Goal: Information Seeking & Learning: Learn about a topic

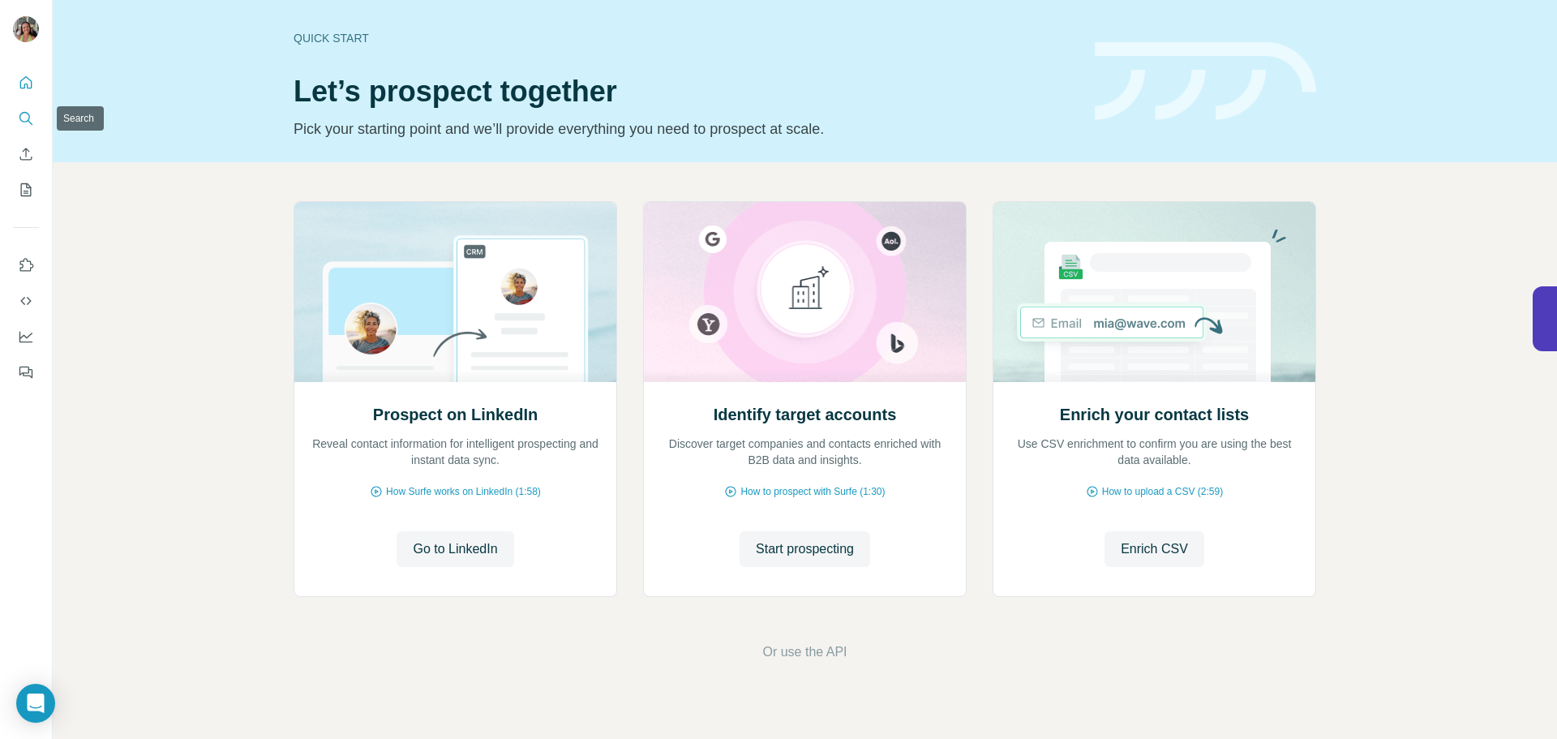
click at [22, 112] on icon "Search" at bounding box center [26, 118] width 16 height 16
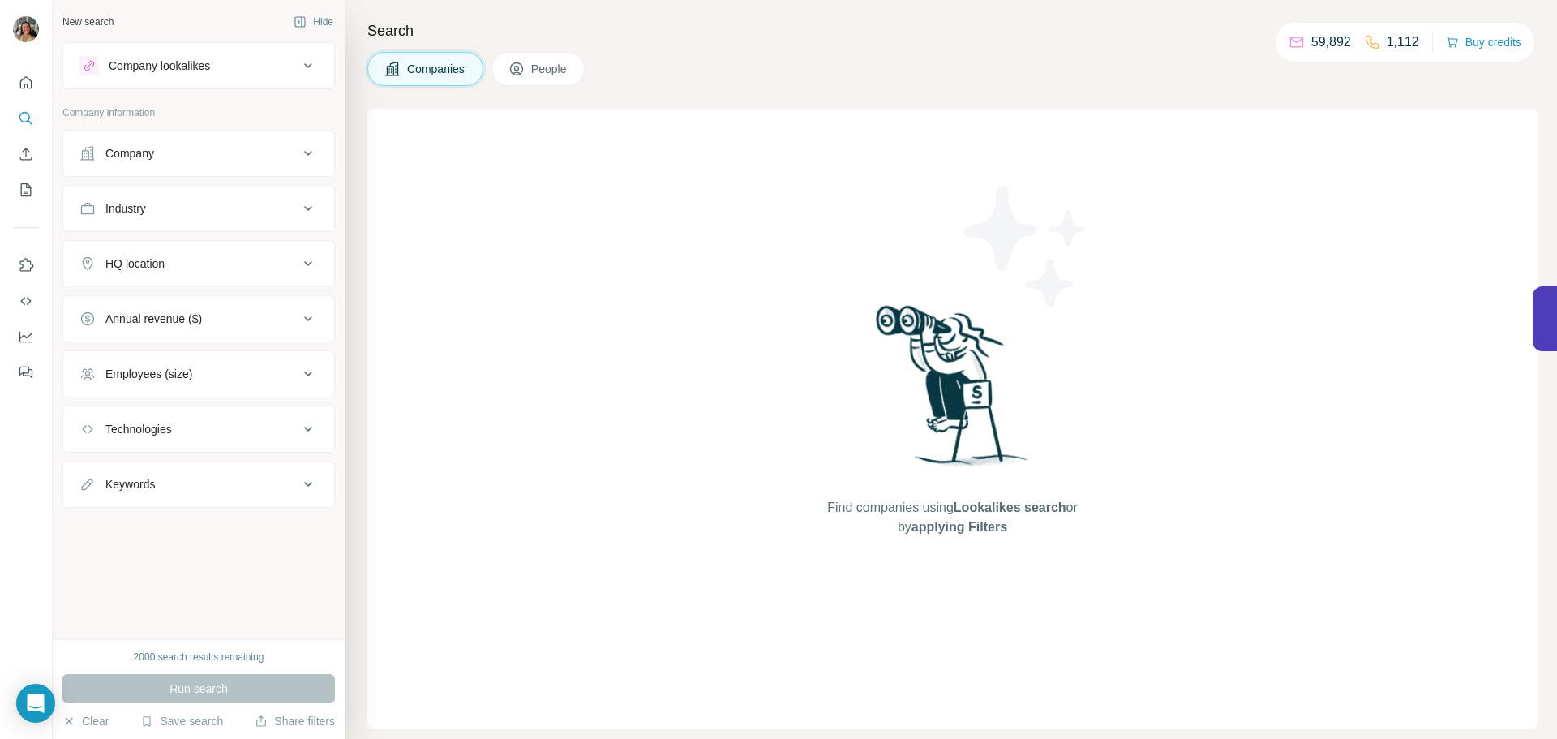
click at [222, 58] on div "Company lookalikes" at bounding box center [188, 65] width 219 height 19
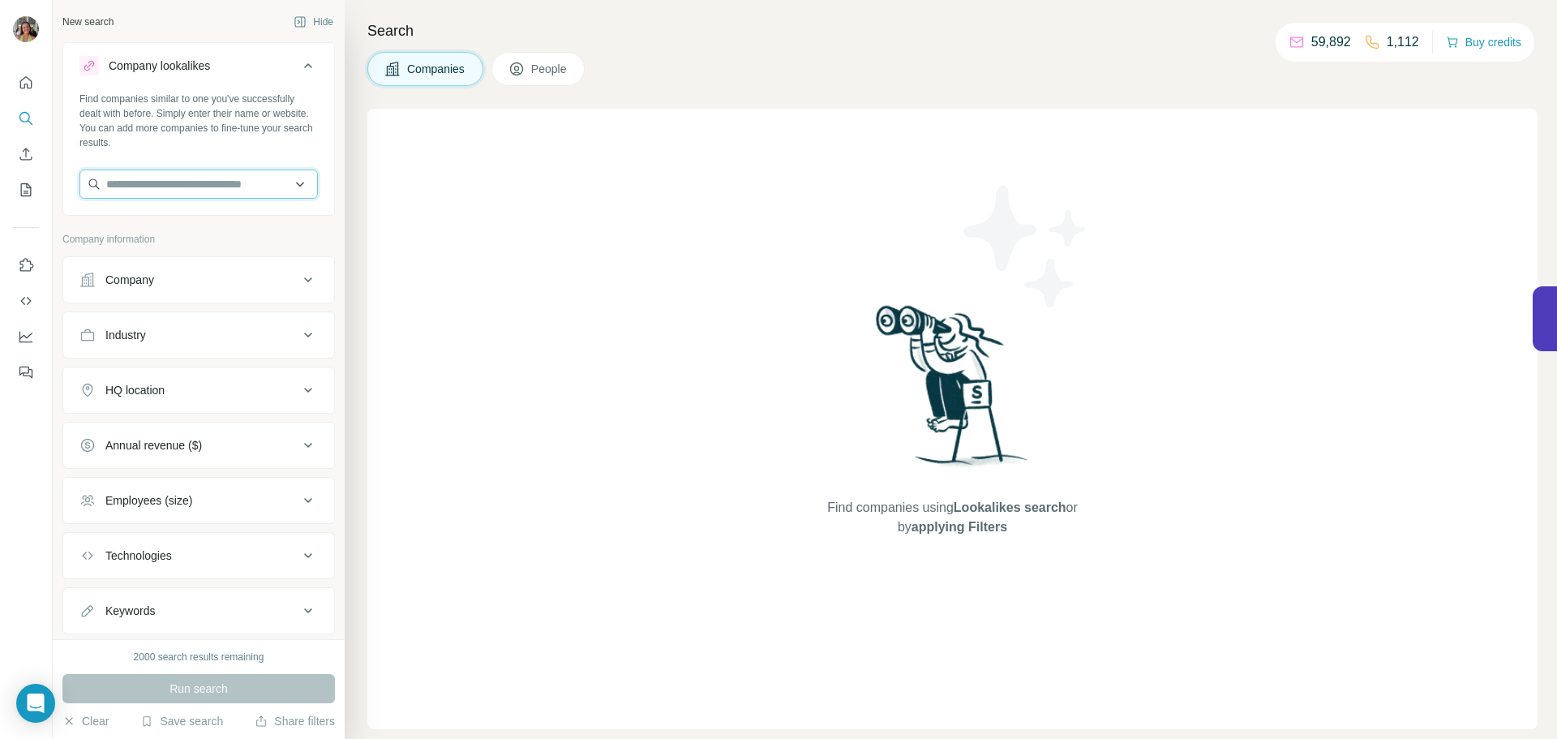
click at [148, 183] on input "text" at bounding box center [198, 183] width 238 height 29
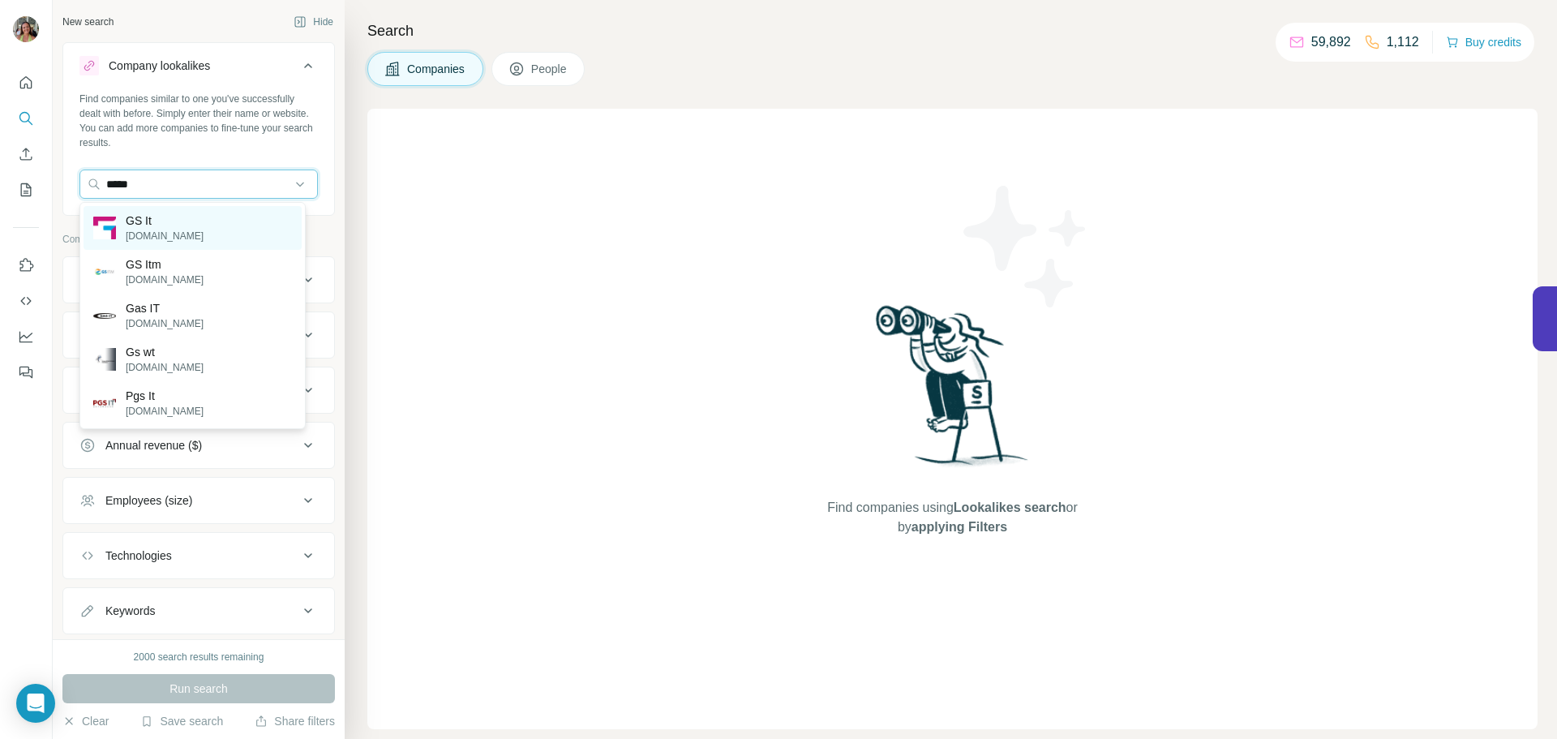
type input "*****"
click at [151, 219] on p "GS It" at bounding box center [165, 220] width 78 height 16
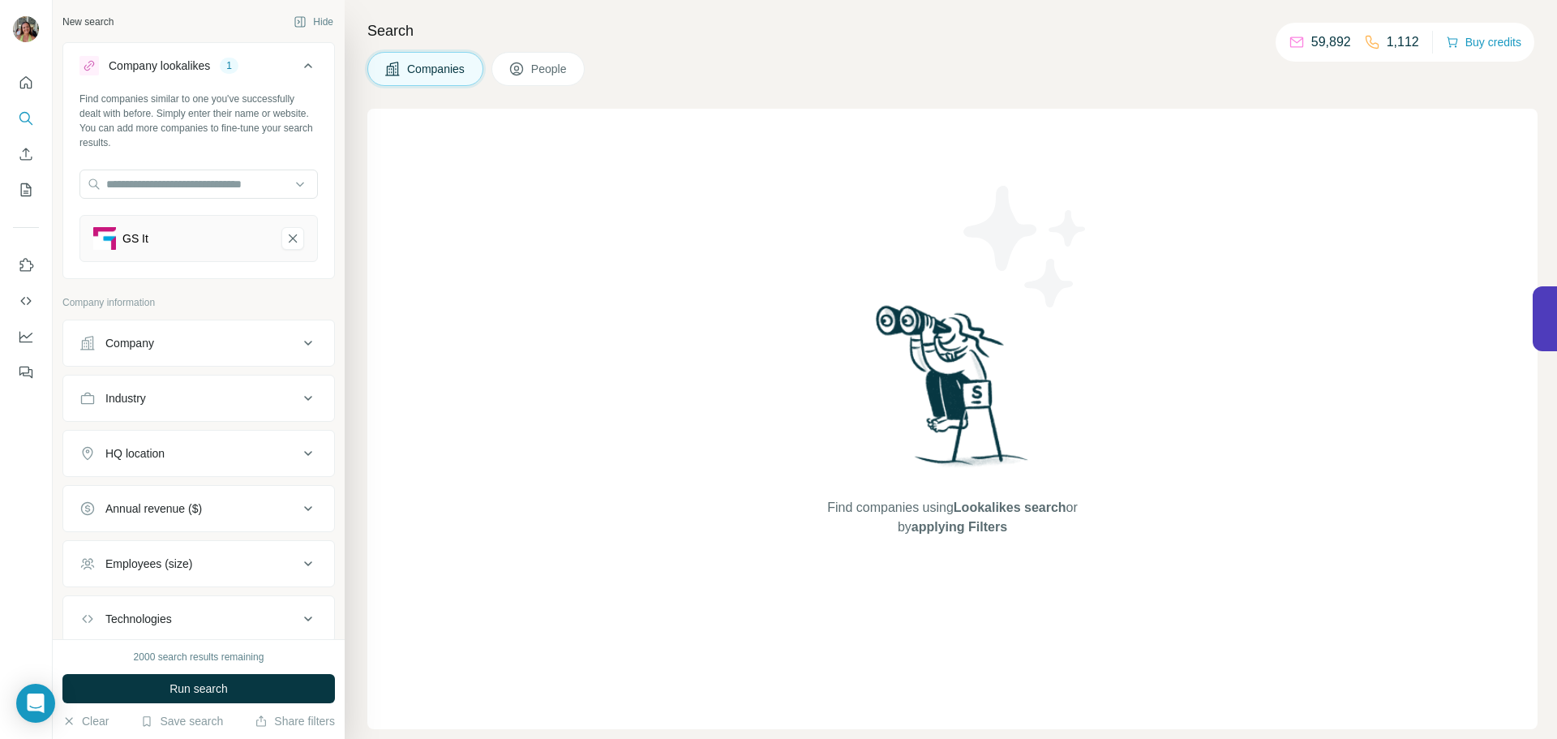
click at [298, 342] on icon at bounding box center [307, 342] width 19 height 19
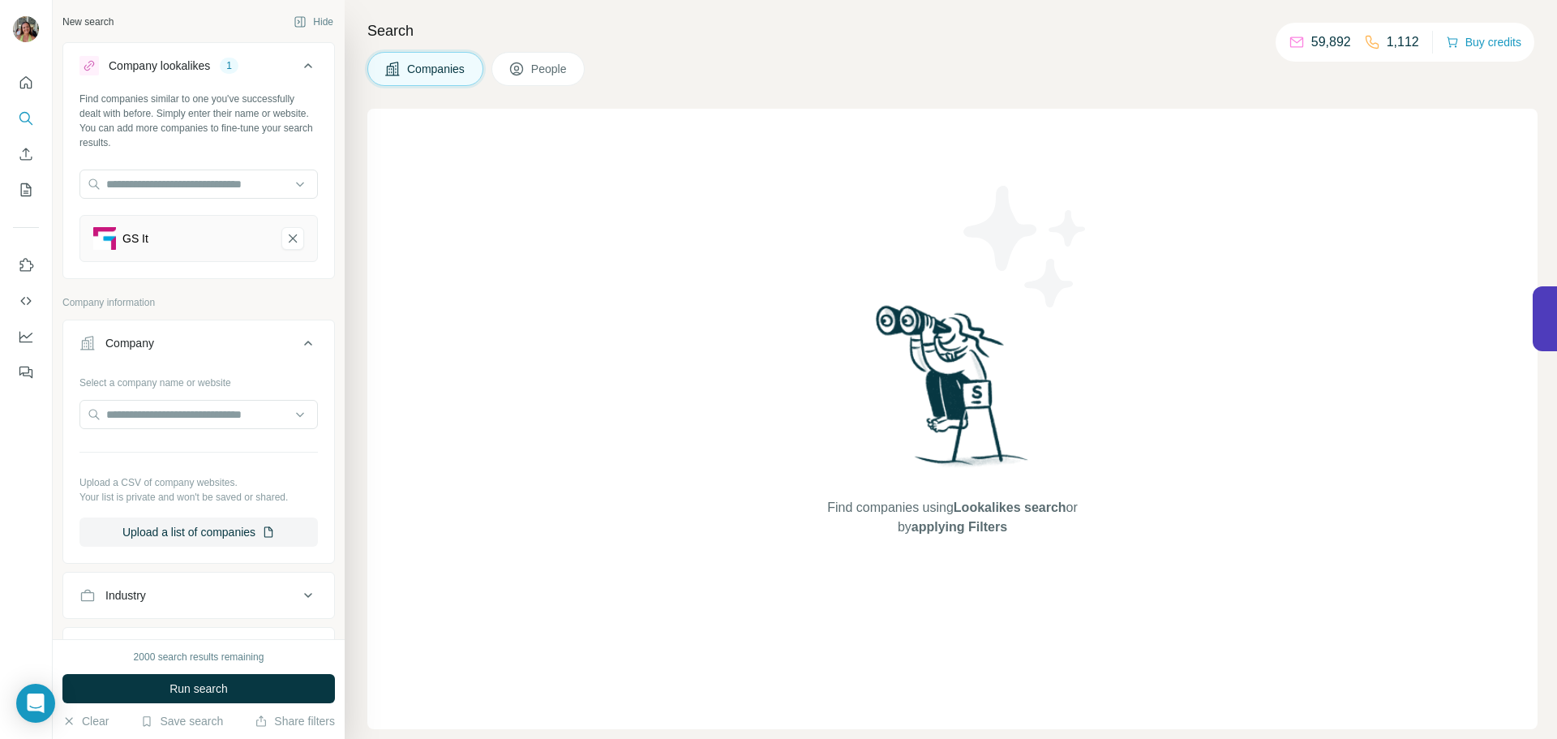
click at [300, 338] on icon at bounding box center [307, 342] width 19 height 19
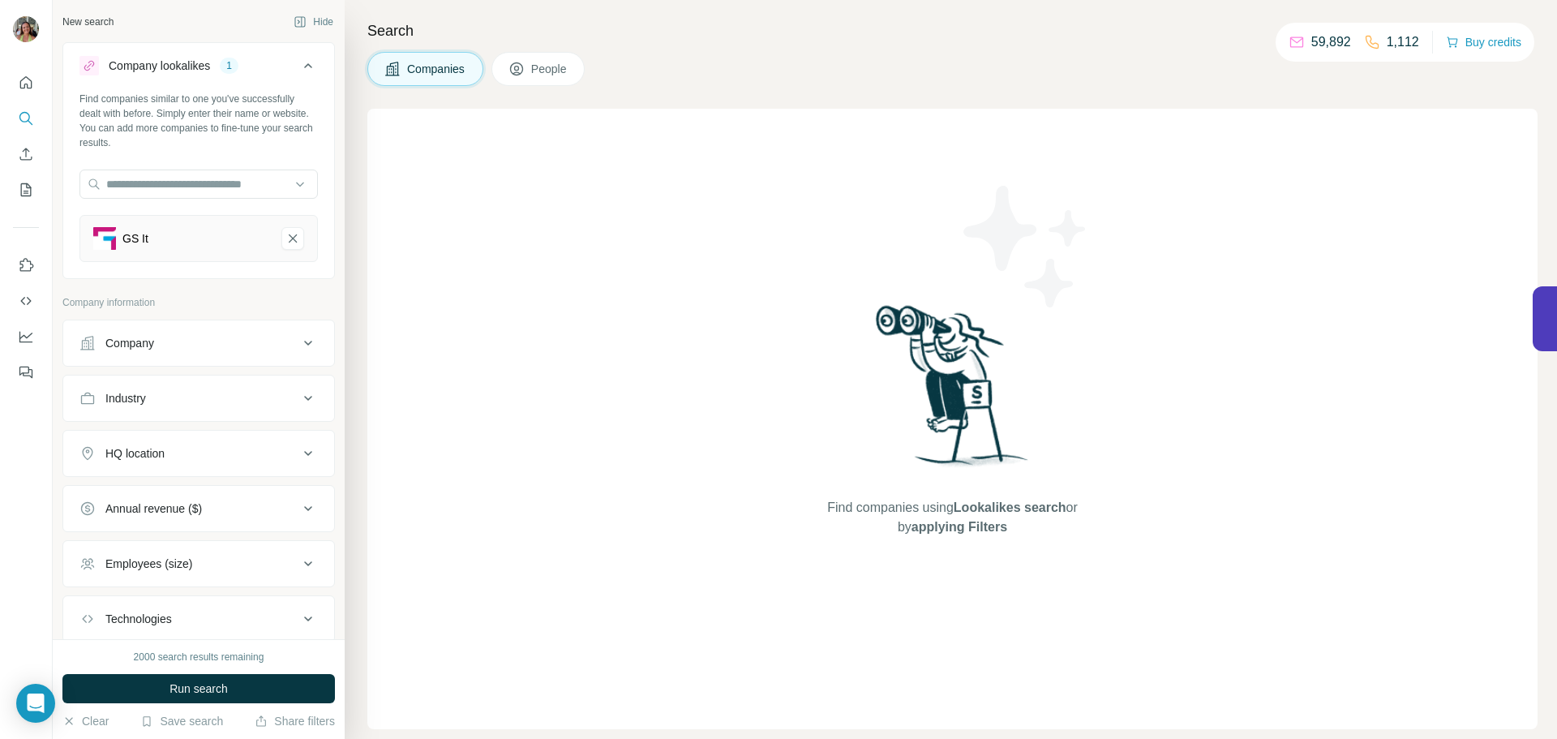
click at [281, 393] on div "Industry" at bounding box center [188, 398] width 219 height 16
click at [168, 448] on div at bounding box center [190, 439] width 200 height 28
type input "**"
click at [166, 523] on p "IT Management" at bounding box center [132, 529] width 79 height 16
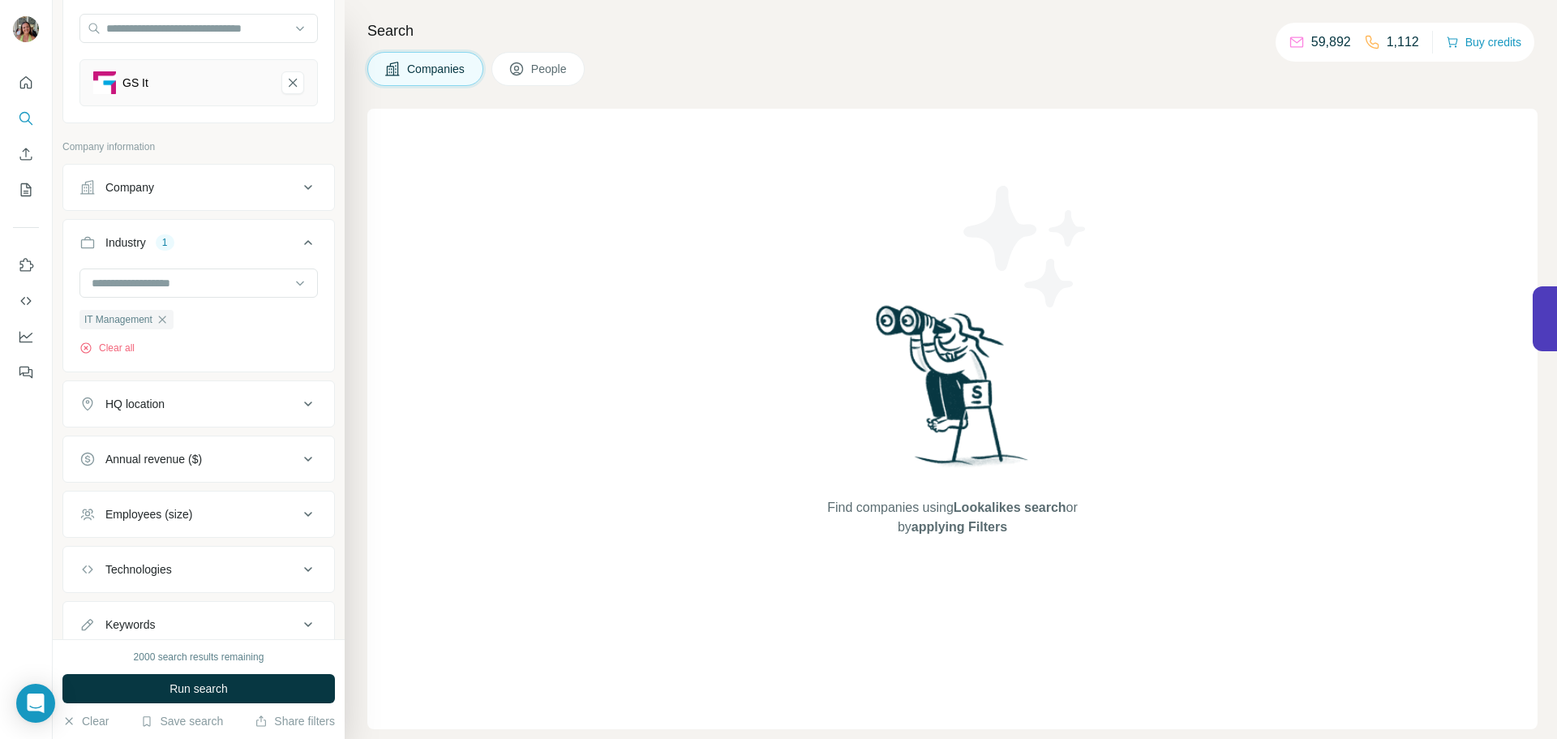
scroll to position [157, 0]
click at [281, 394] on button "HQ location" at bounding box center [198, 402] width 271 height 39
click at [145, 441] on input "text" at bounding box center [198, 442] width 238 height 29
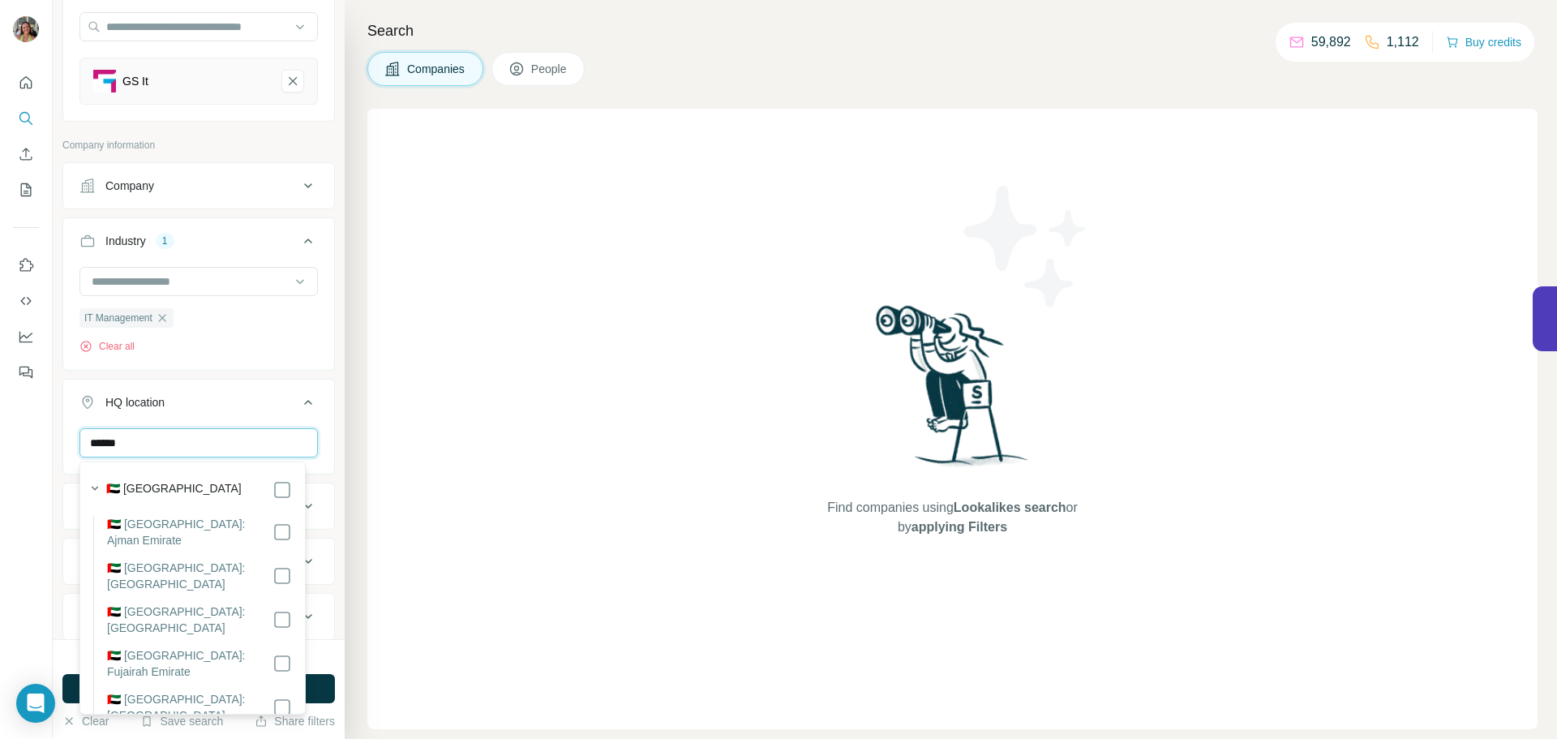
type input "******"
click at [179, 443] on input "******" at bounding box center [198, 442] width 238 height 29
click at [375, 443] on div "Find companies using Lookalikes search or by applying Filters" at bounding box center [952, 419] width 1170 height 620
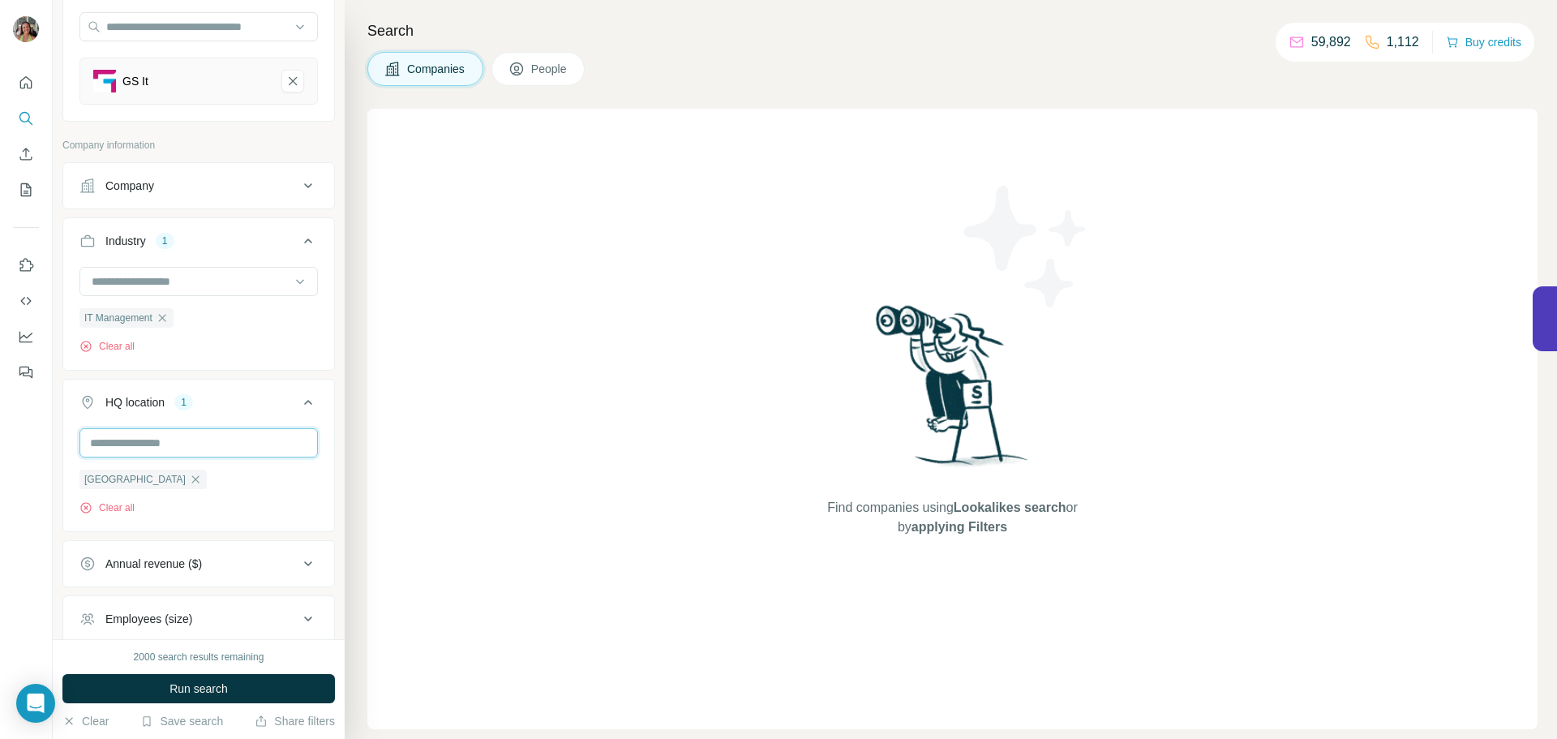
click at [191, 446] on input "text" at bounding box center [198, 442] width 238 height 29
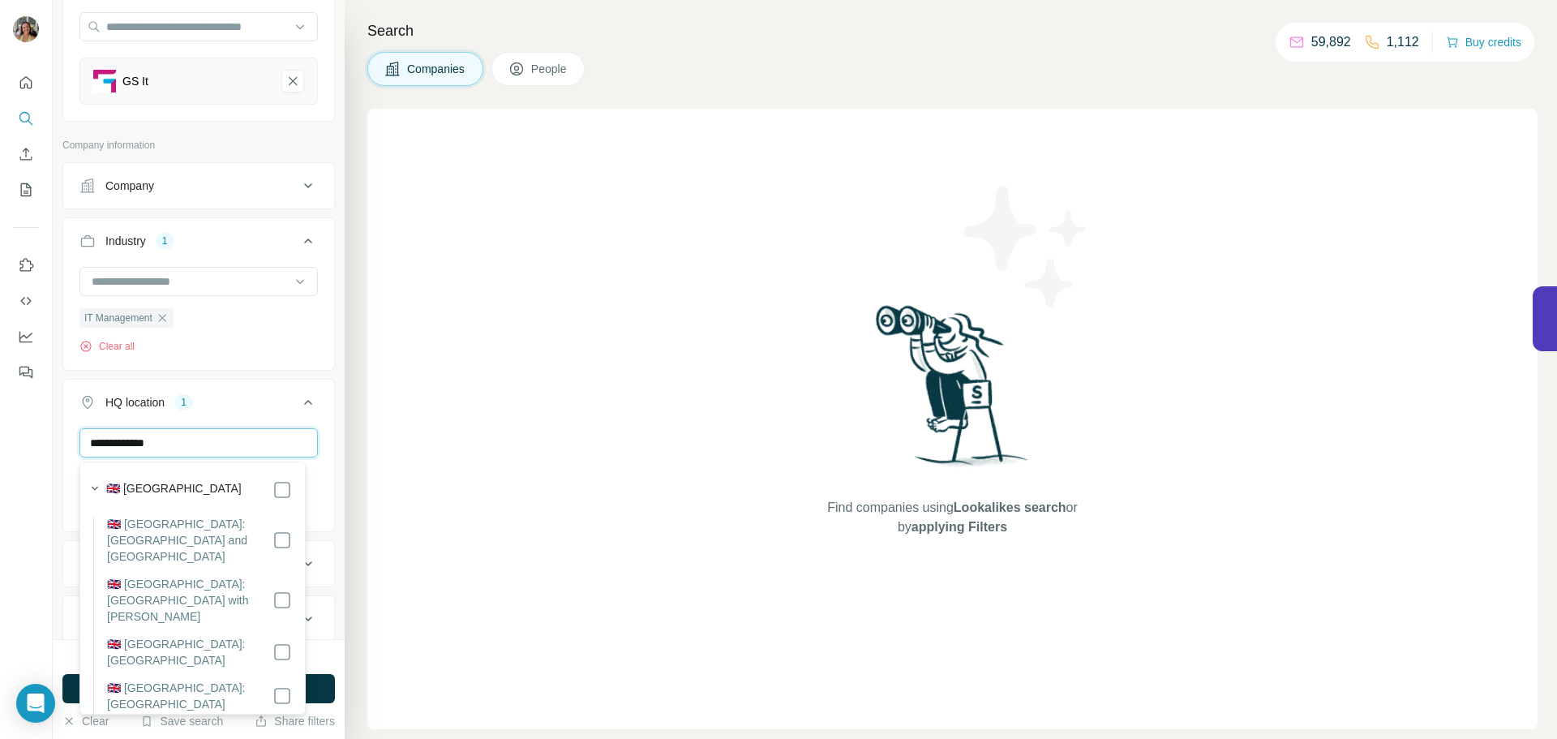
type input "**********"
click at [449, 486] on div "Find companies using Lookalikes search or by applying Filters" at bounding box center [952, 419] width 1170 height 620
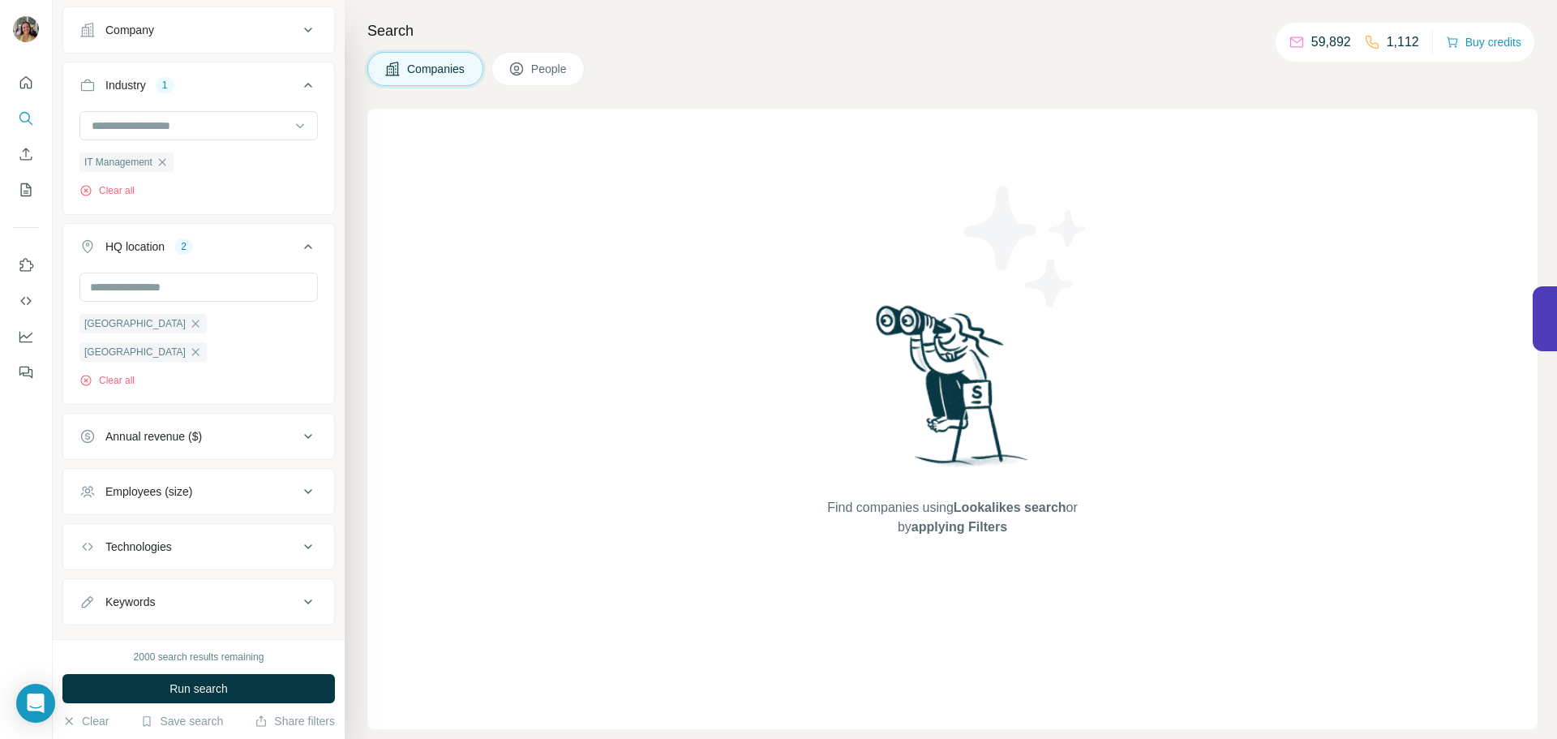
scroll to position [315, 0]
click at [285, 437] on div "Annual revenue ($)" at bounding box center [188, 434] width 219 height 16
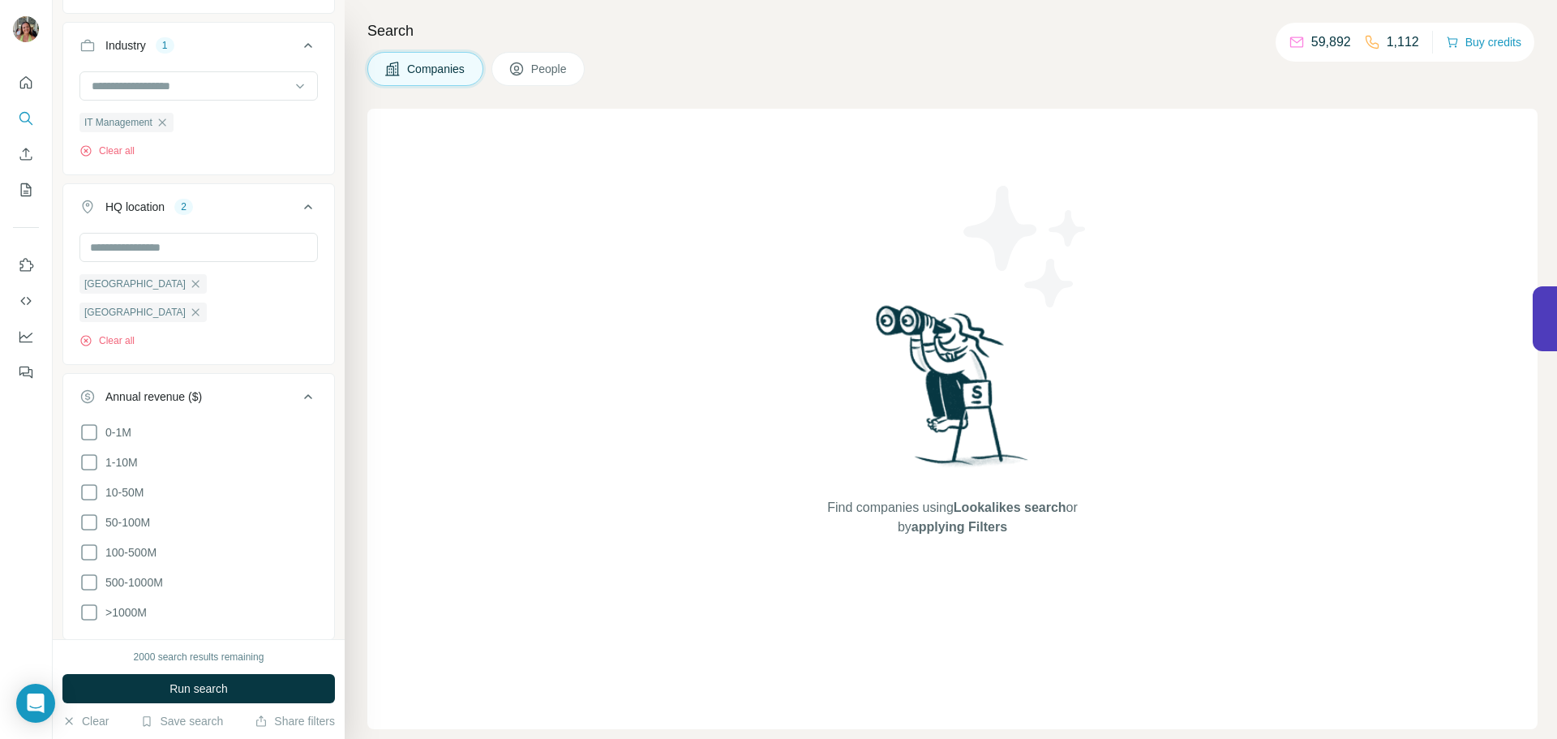
scroll to position [354, 0]
click at [101, 484] on span "10-50M" at bounding box center [121, 490] width 45 height 16
click at [298, 390] on icon at bounding box center [307, 394] width 19 height 19
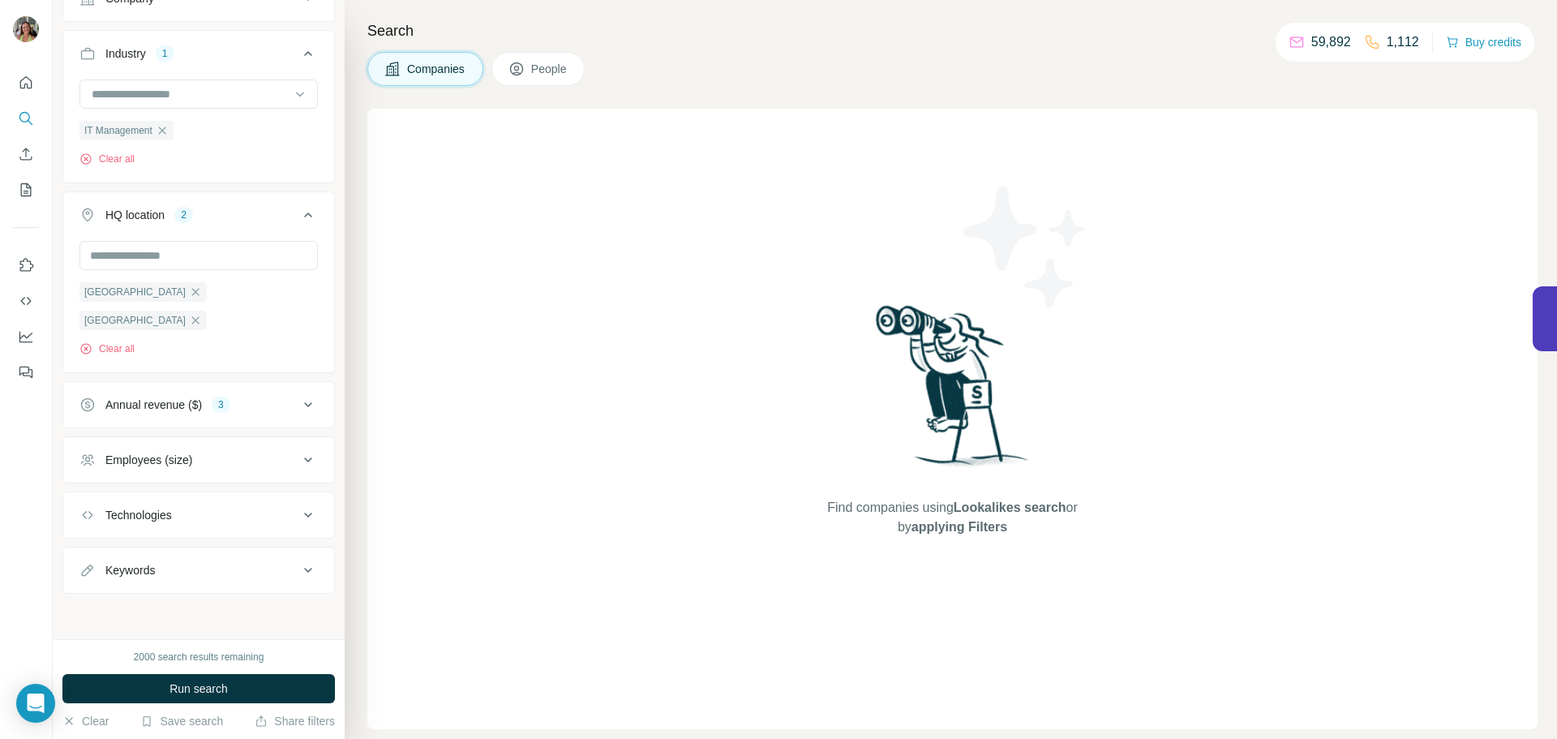
scroll to position [347, 0]
click at [268, 454] on div "Employees (size)" at bounding box center [188, 460] width 219 height 16
click at [119, 552] on span "11-50" at bounding box center [117, 553] width 36 height 16
click at [84, 583] on icon at bounding box center [88, 582] width 19 height 19
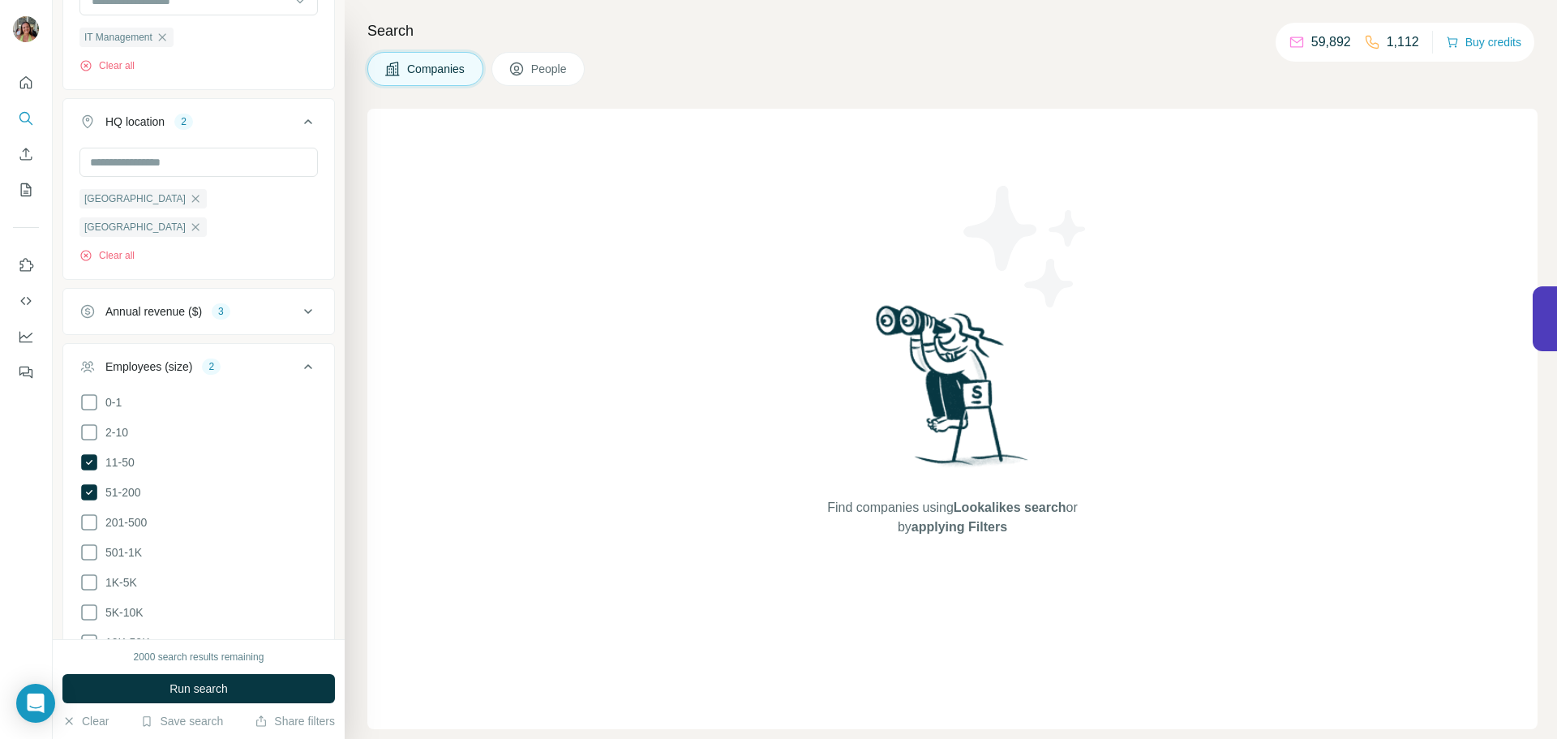
scroll to position [457, 0]
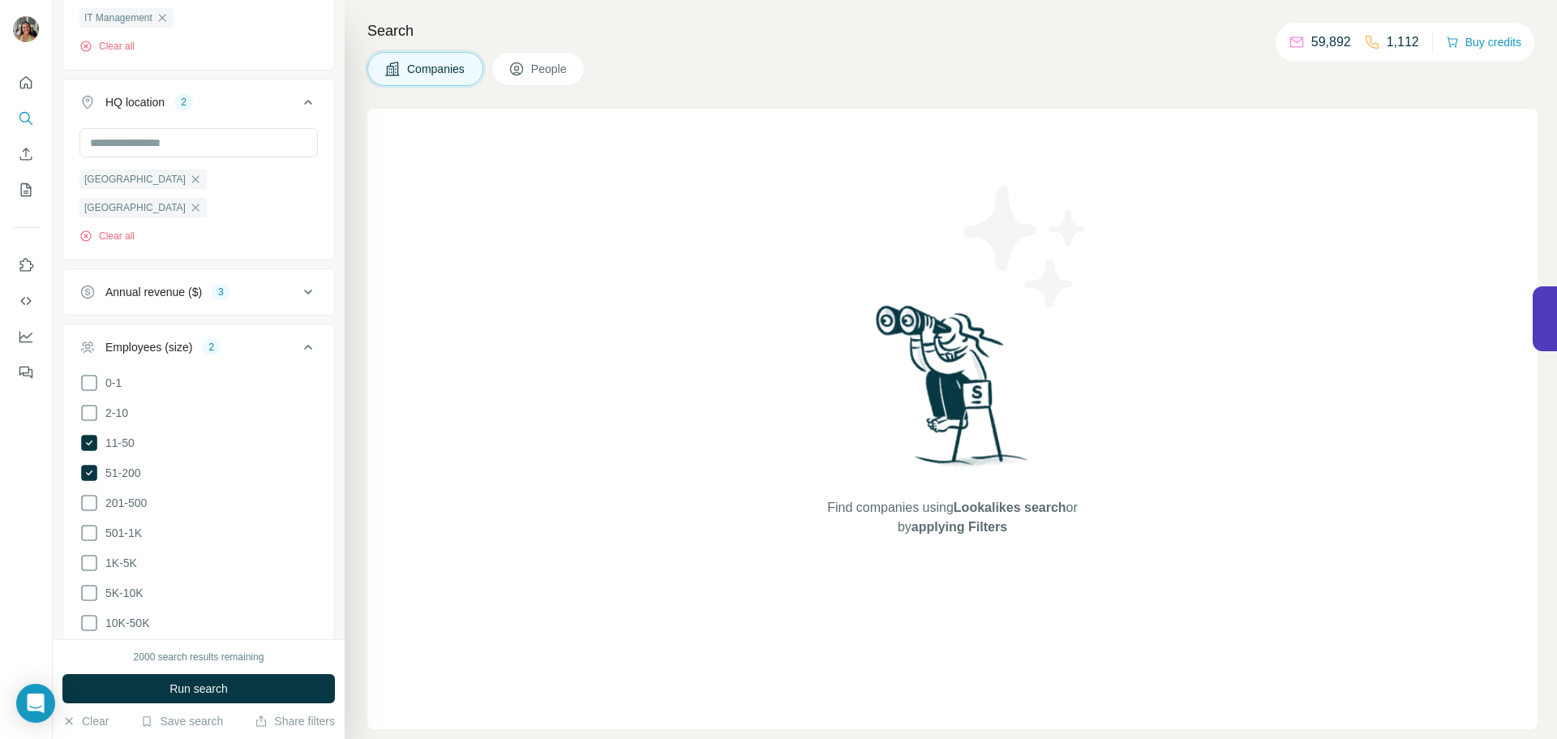
click at [302, 342] on icon at bounding box center [307, 346] width 19 height 19
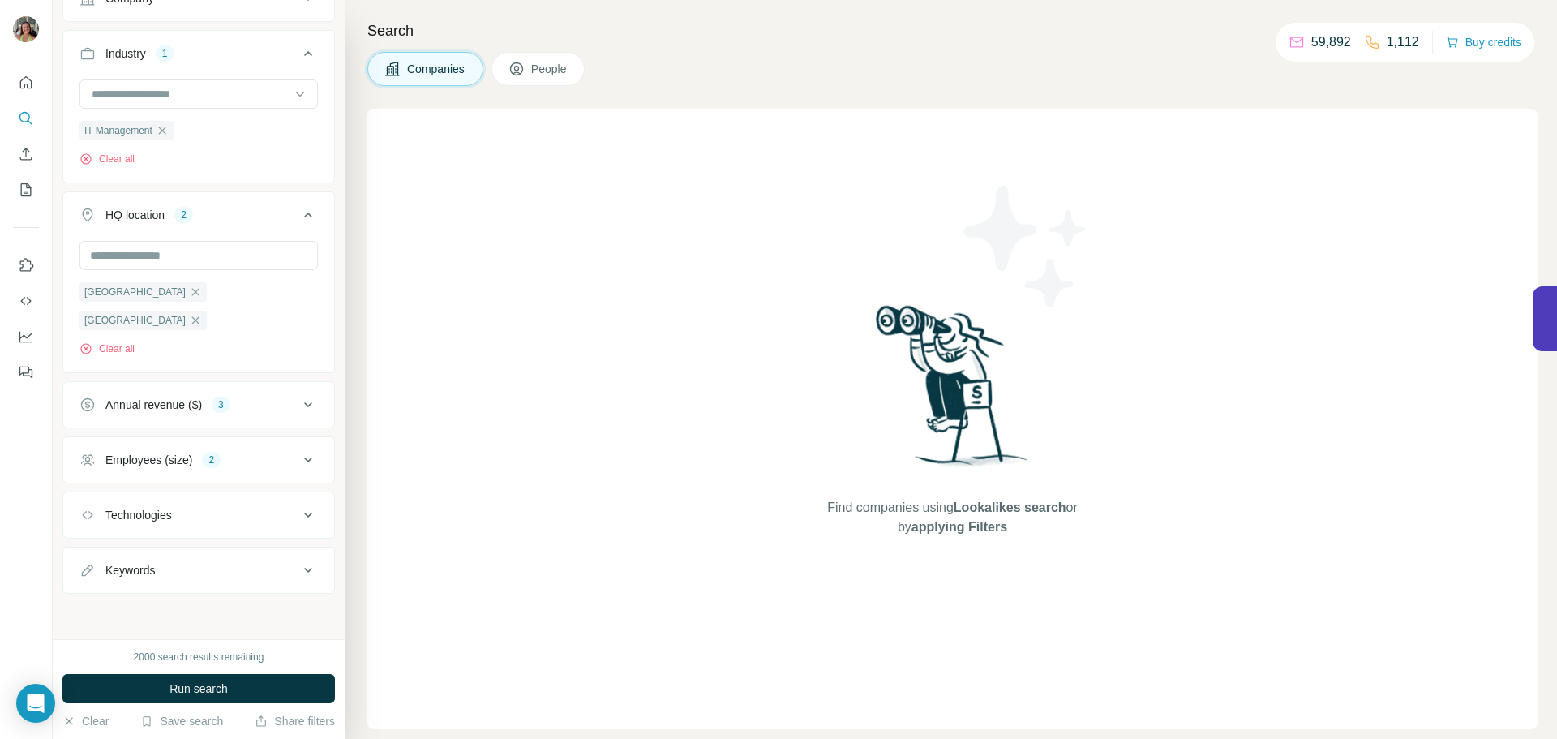
scroll to position [347, 0]
click at [222, 688] on span "Run search" at bounding box center [198, 688] width 58 height 16
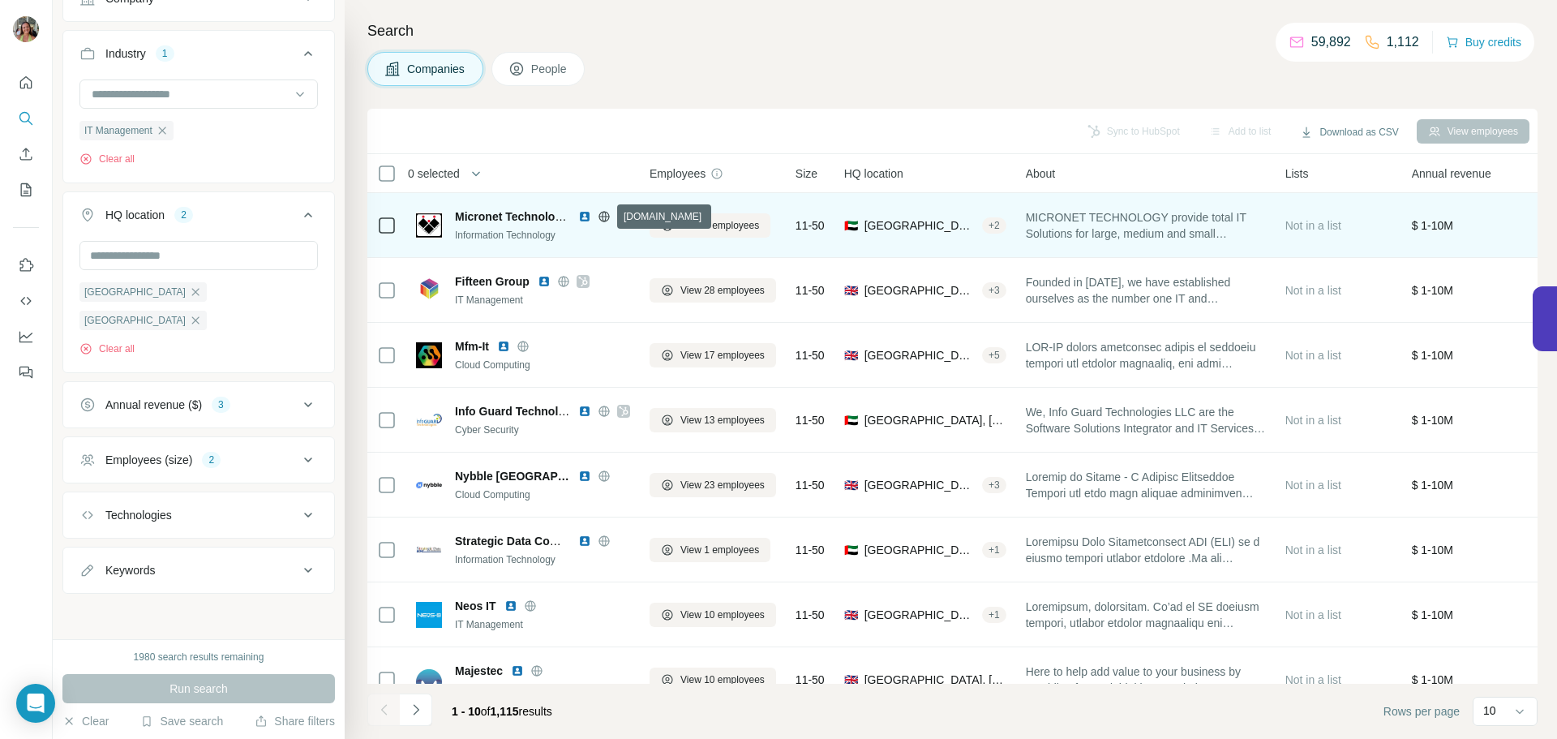
click at [606, 216] on icon at bounding box center [603, 216] width 11 height 1
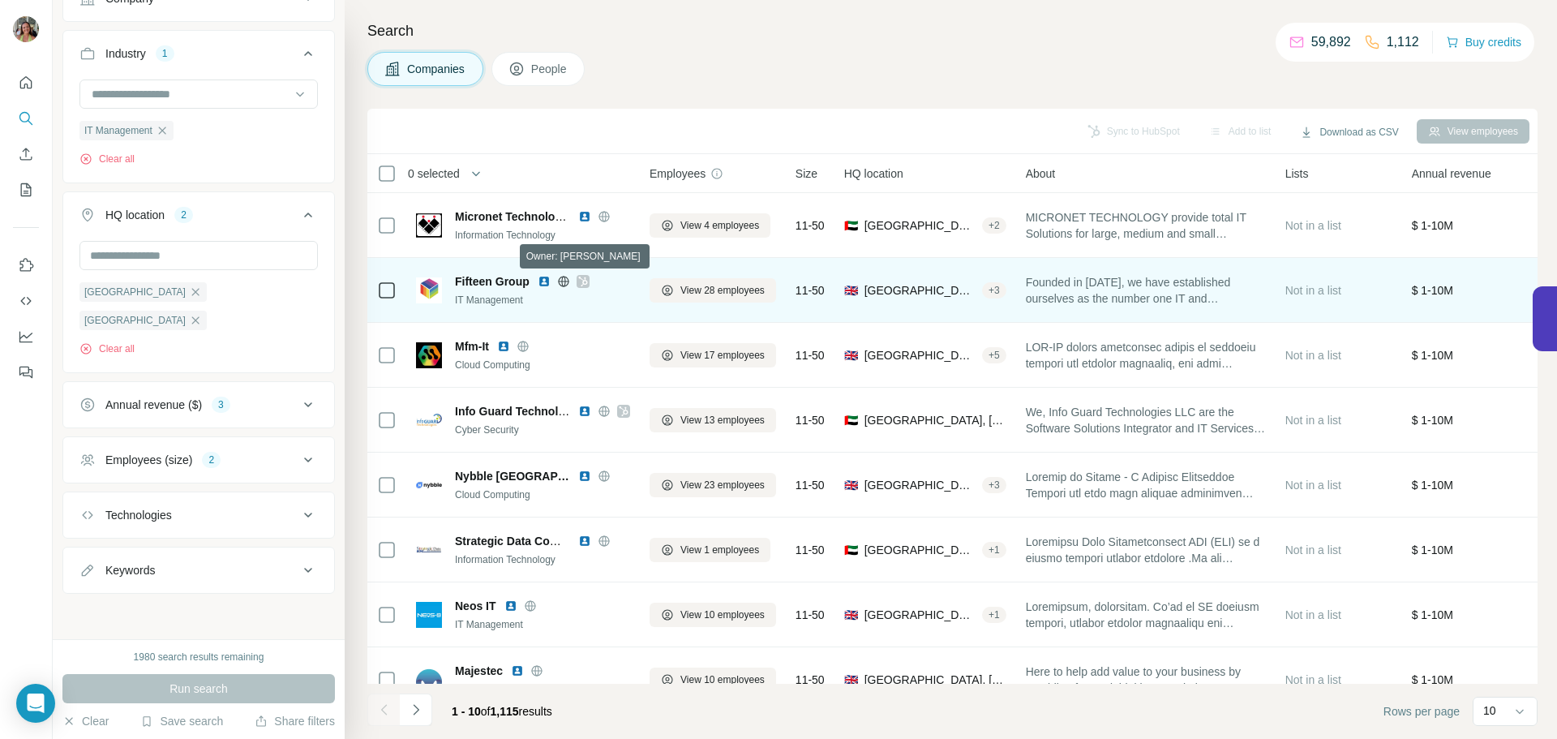
click at [586, 283] on icon at bounding box center [582, 281] width 9 height 10
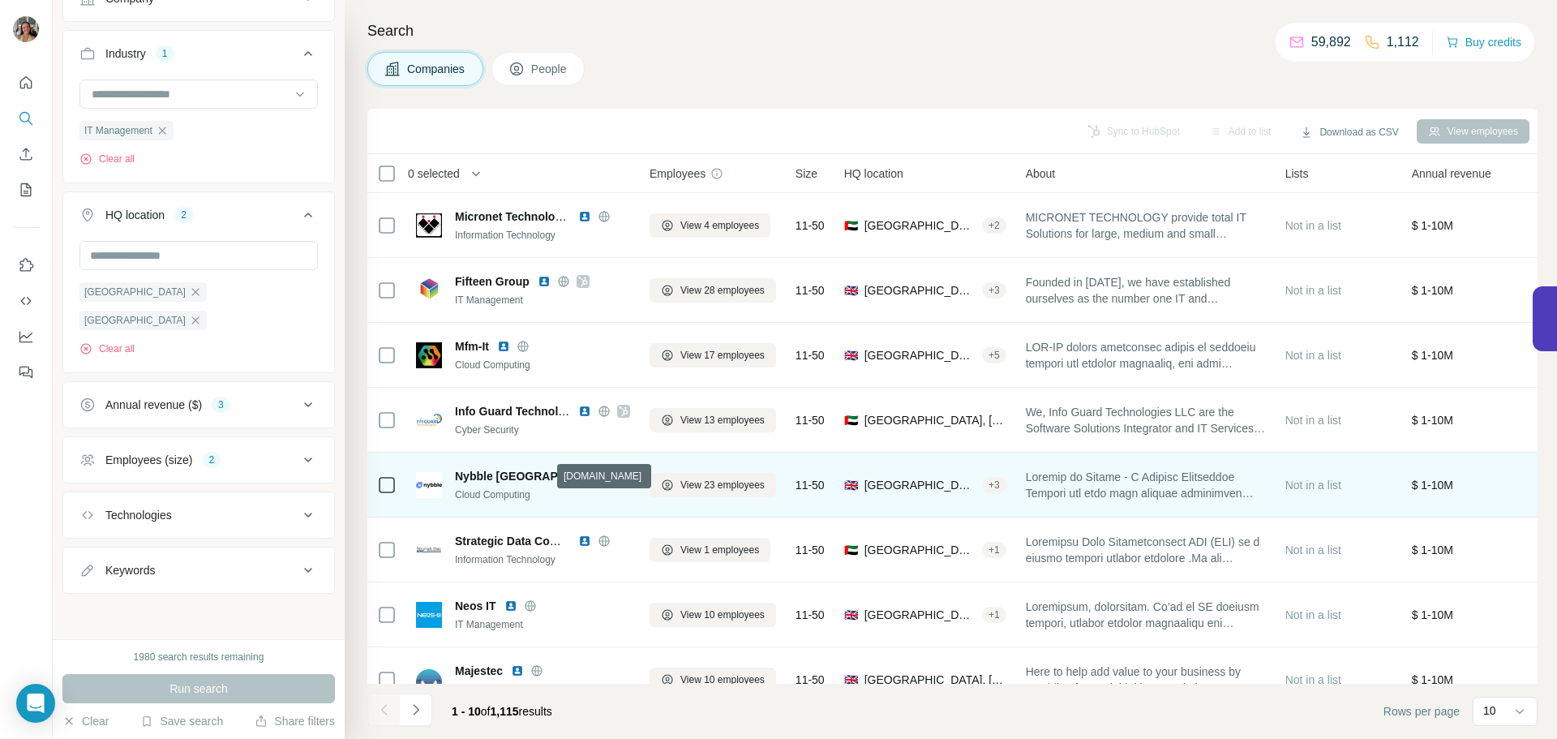
click at [598, 476] on icon at bounding box center [603, 475] width 11 height 1
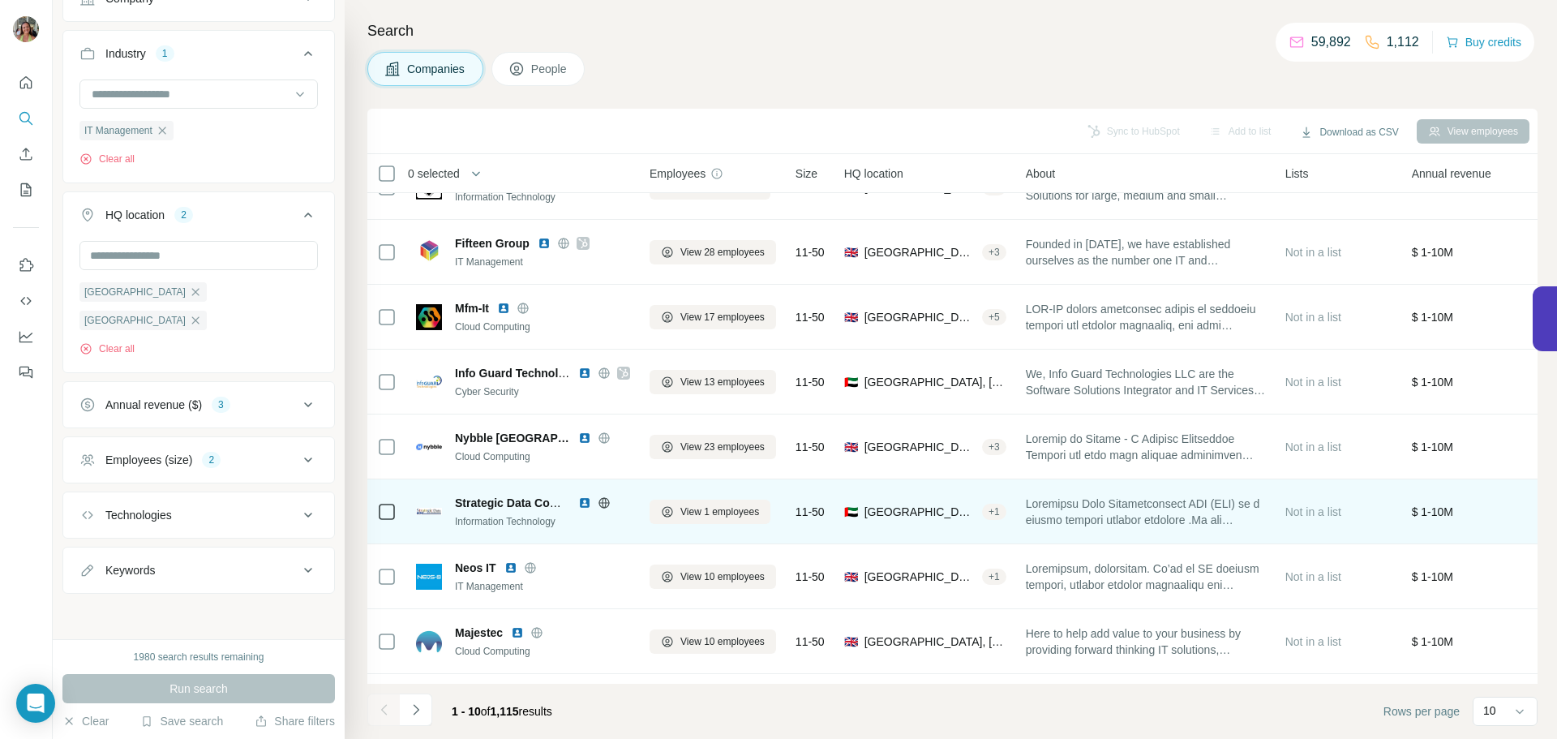
scroll to position [144, 0]
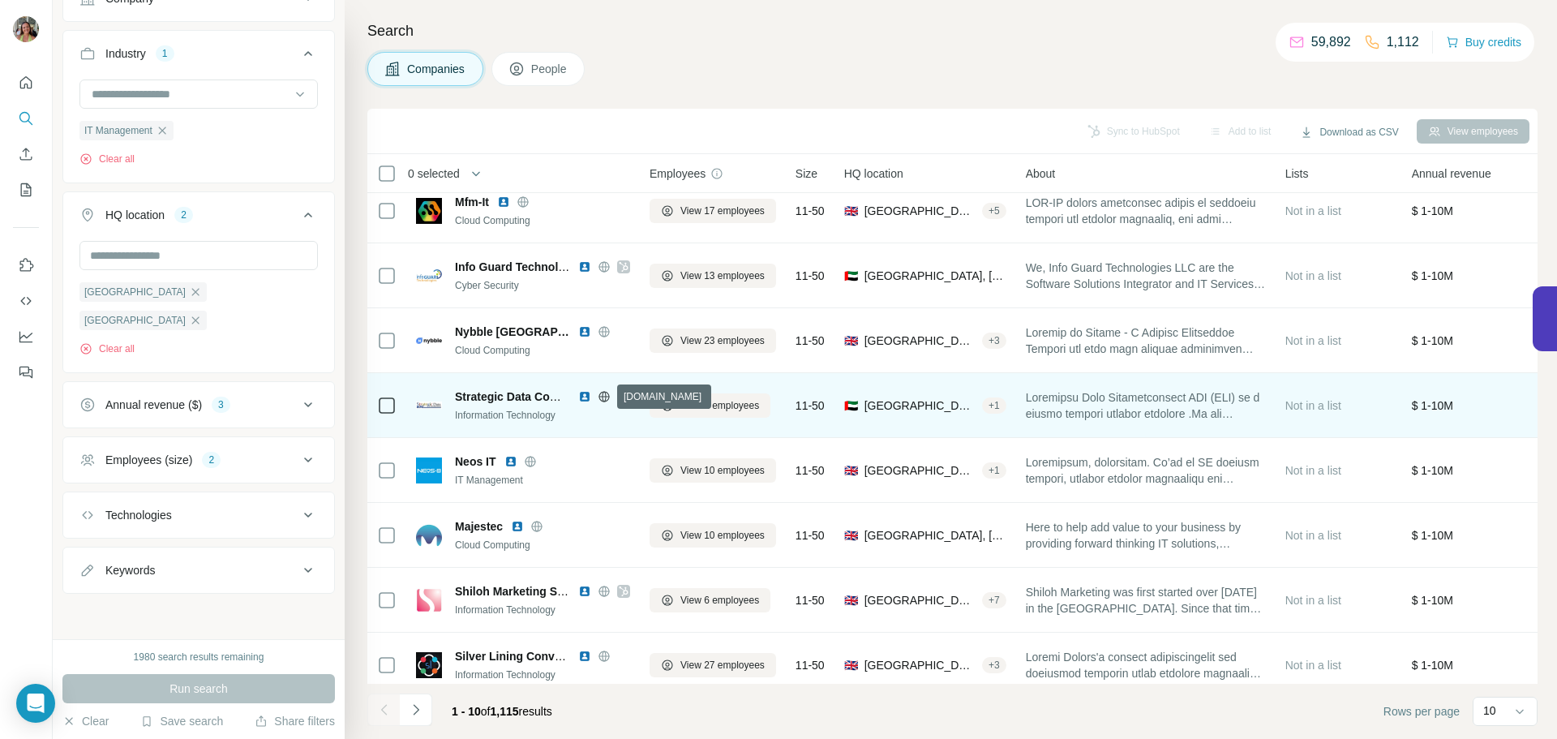
click at [601, 394] on icon at bounding box center [604, 396] width 13 height 13
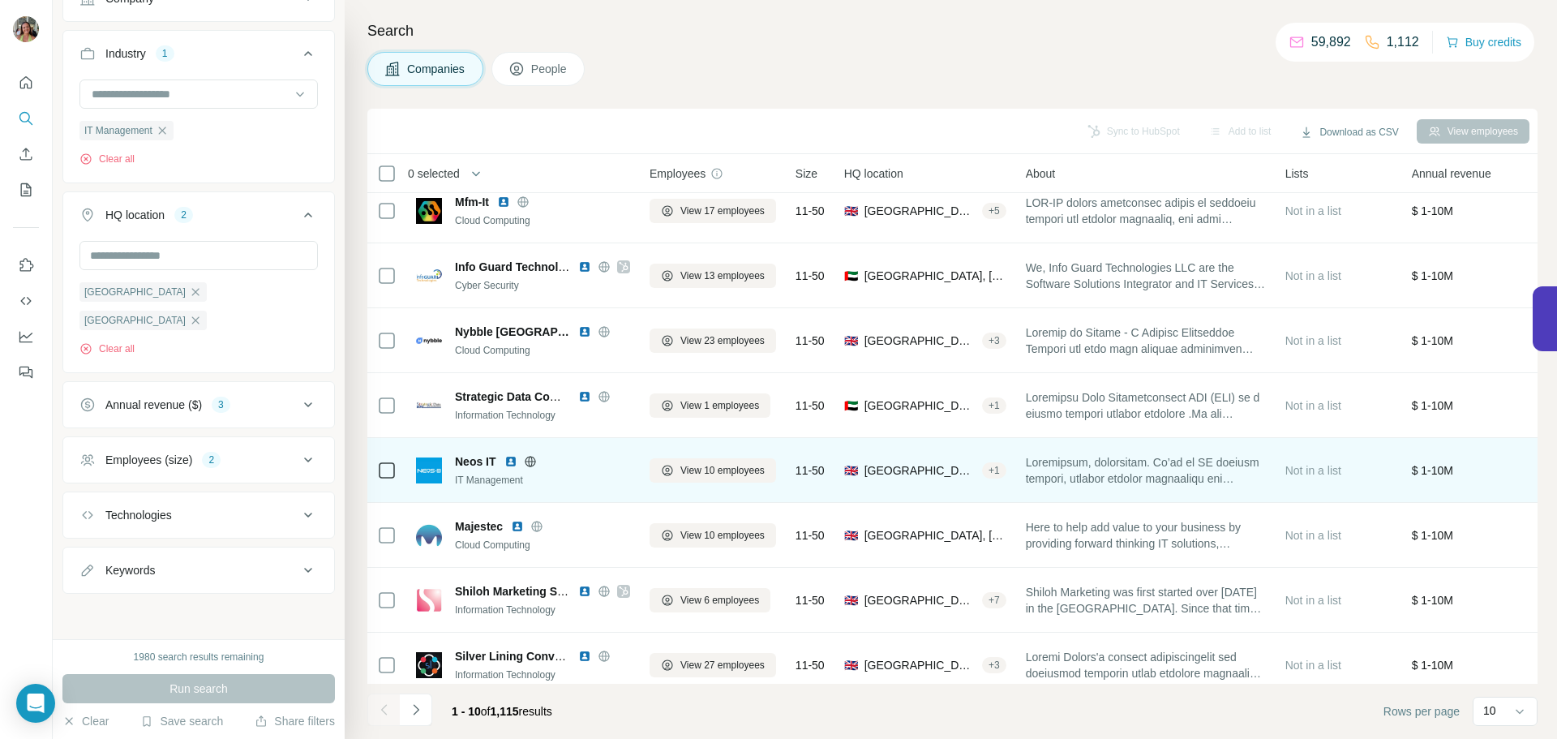
click at [531, 458] on icon at bounding box center [530, 461] width 13 height 13
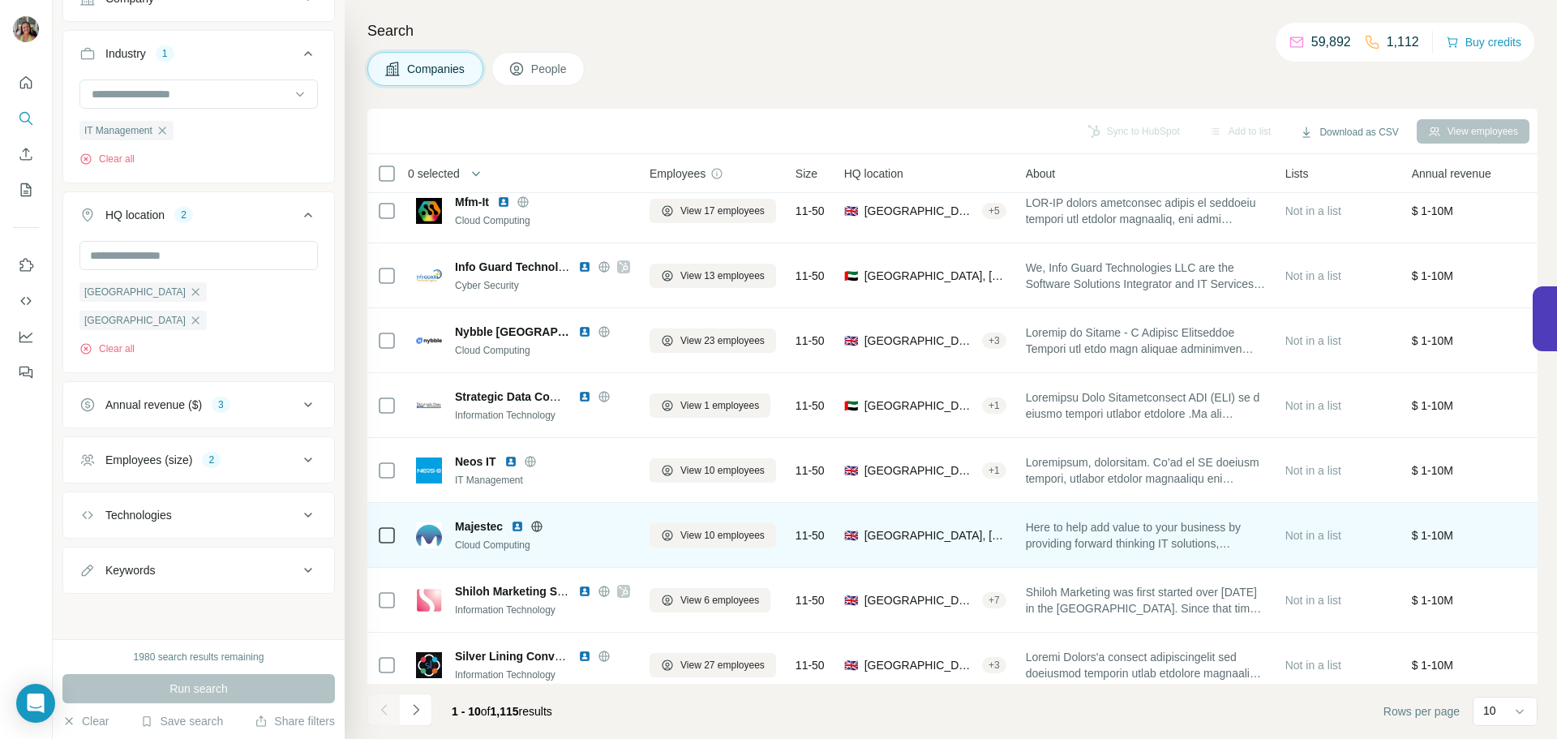
click at [538, 525] on icon at bounding box center [537, 526] width 4 height 11
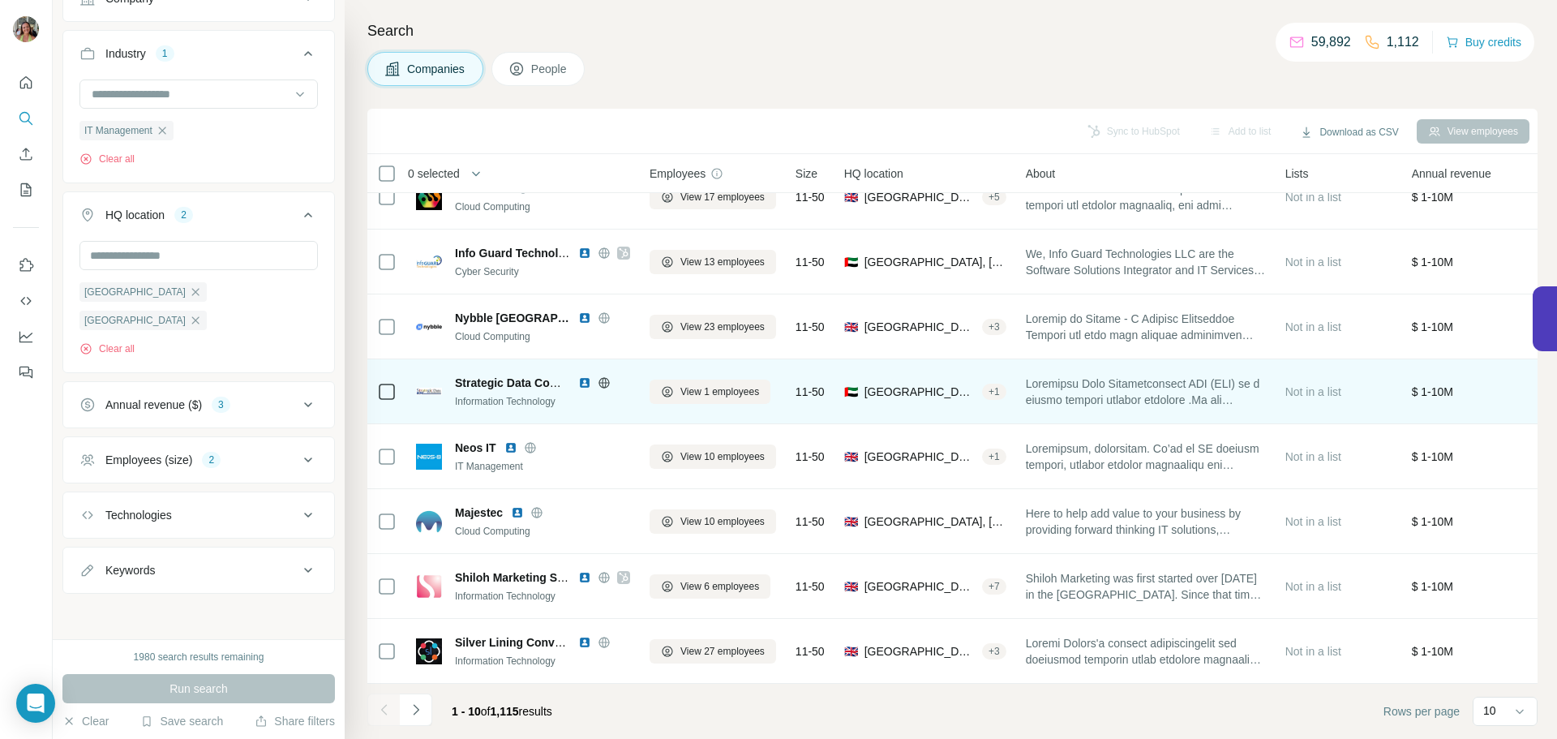
scroll to position [166, 0]
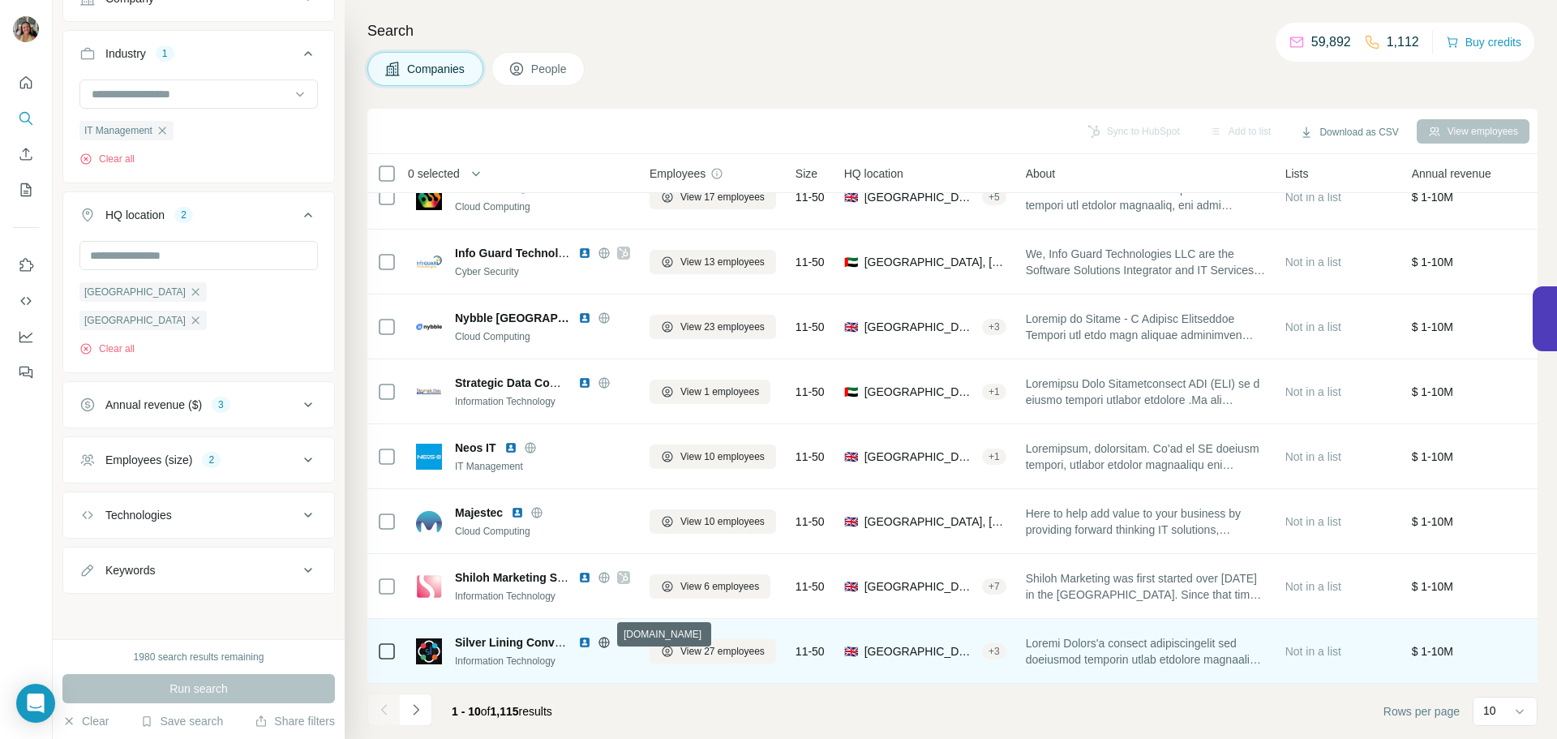
click at [602, 636] on icon at bounding box center [604, 642] width 13 height 13
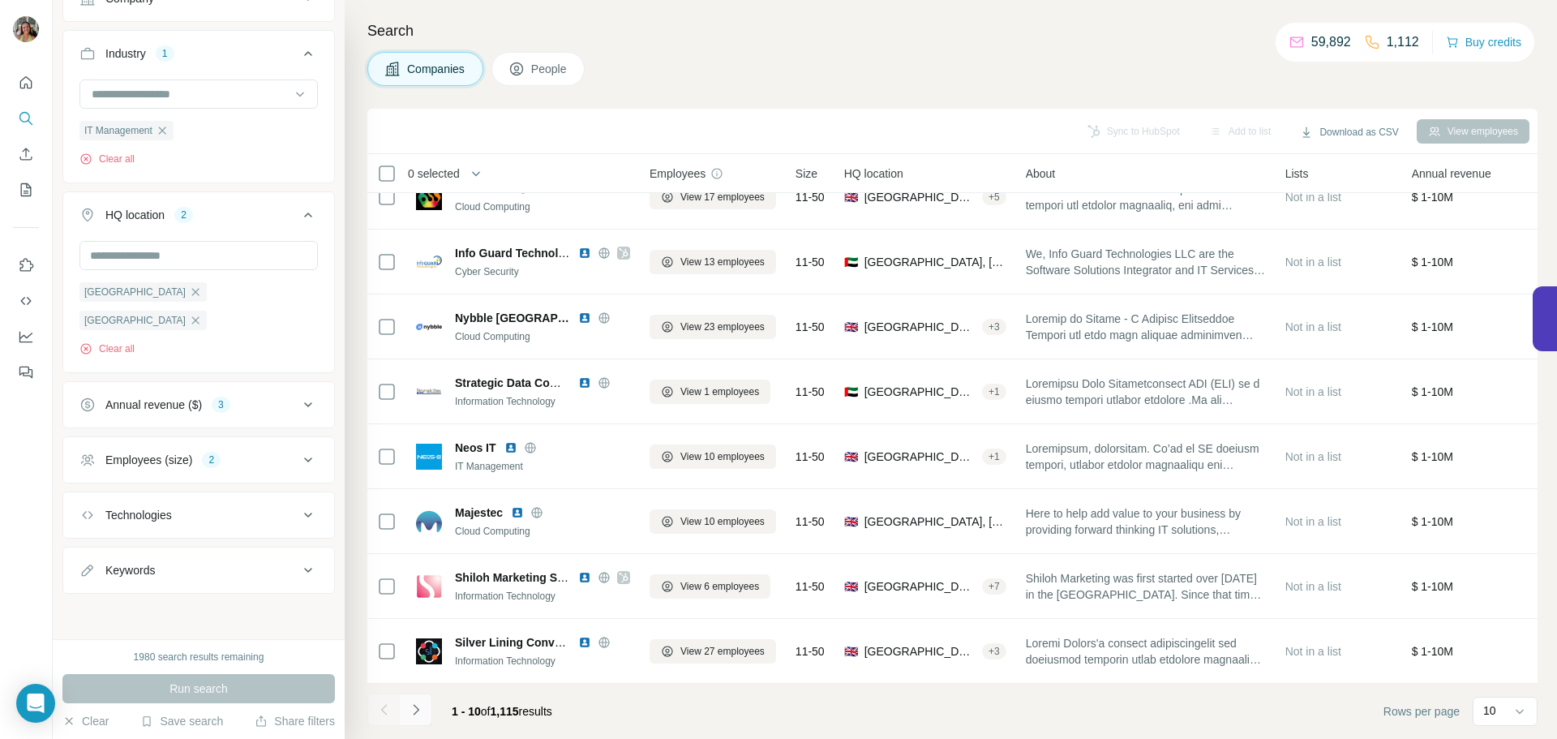
click at [409, 705] on icon "Navigate to next page" at bounding box center [416, 709] width 16 height 16
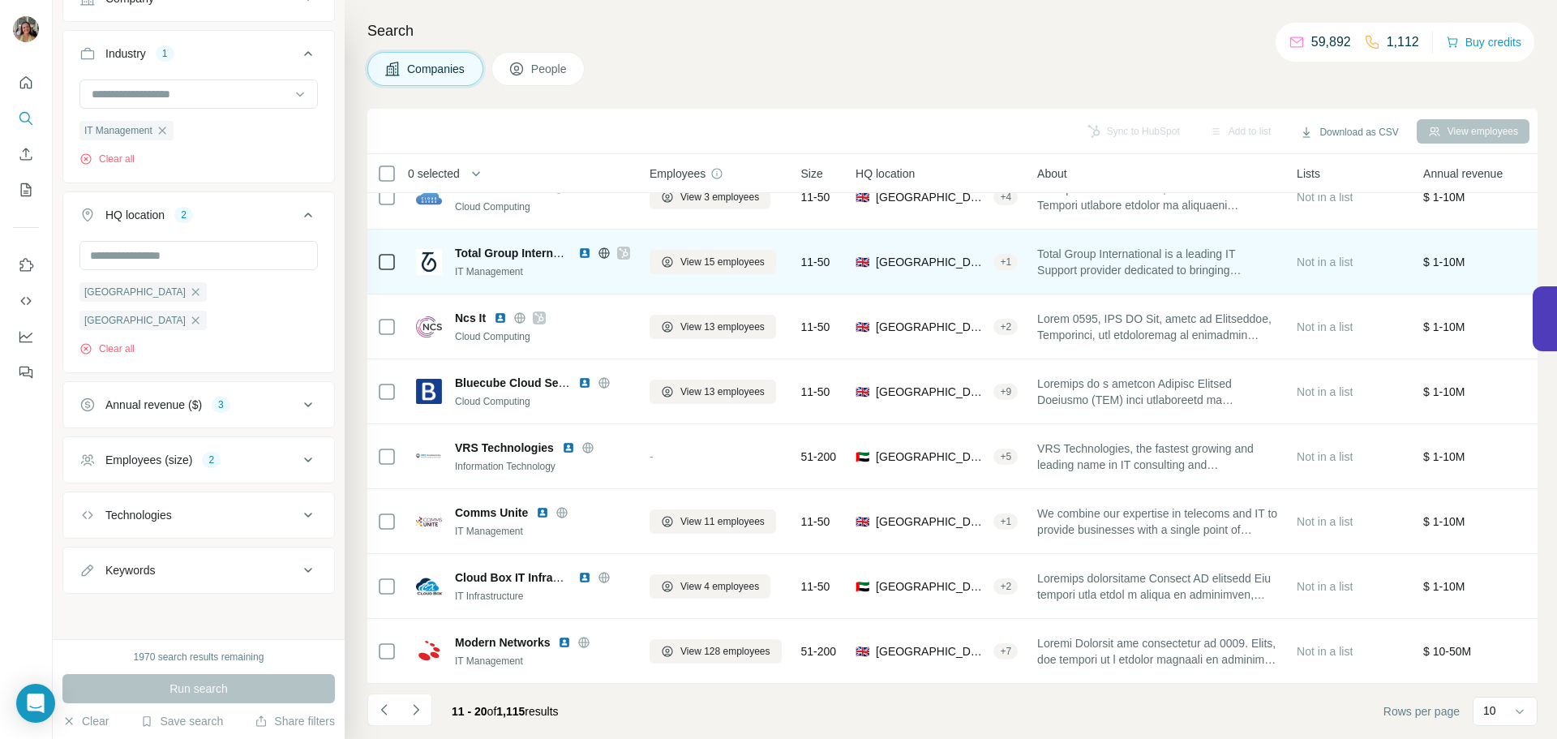
scroll to position [0, 0]
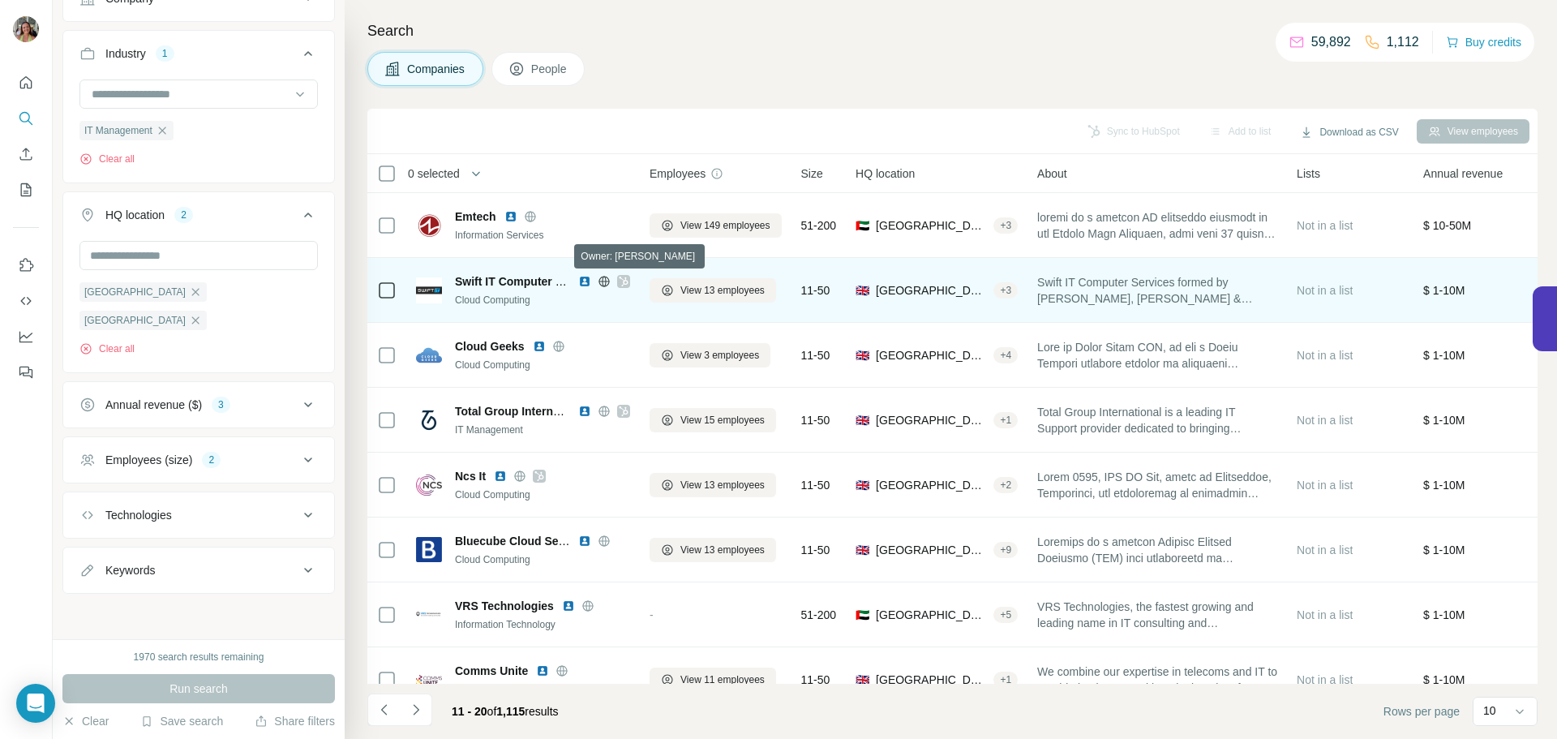
click at [623, 282] on icon at bounding box center [624, 281] width 10 height 13
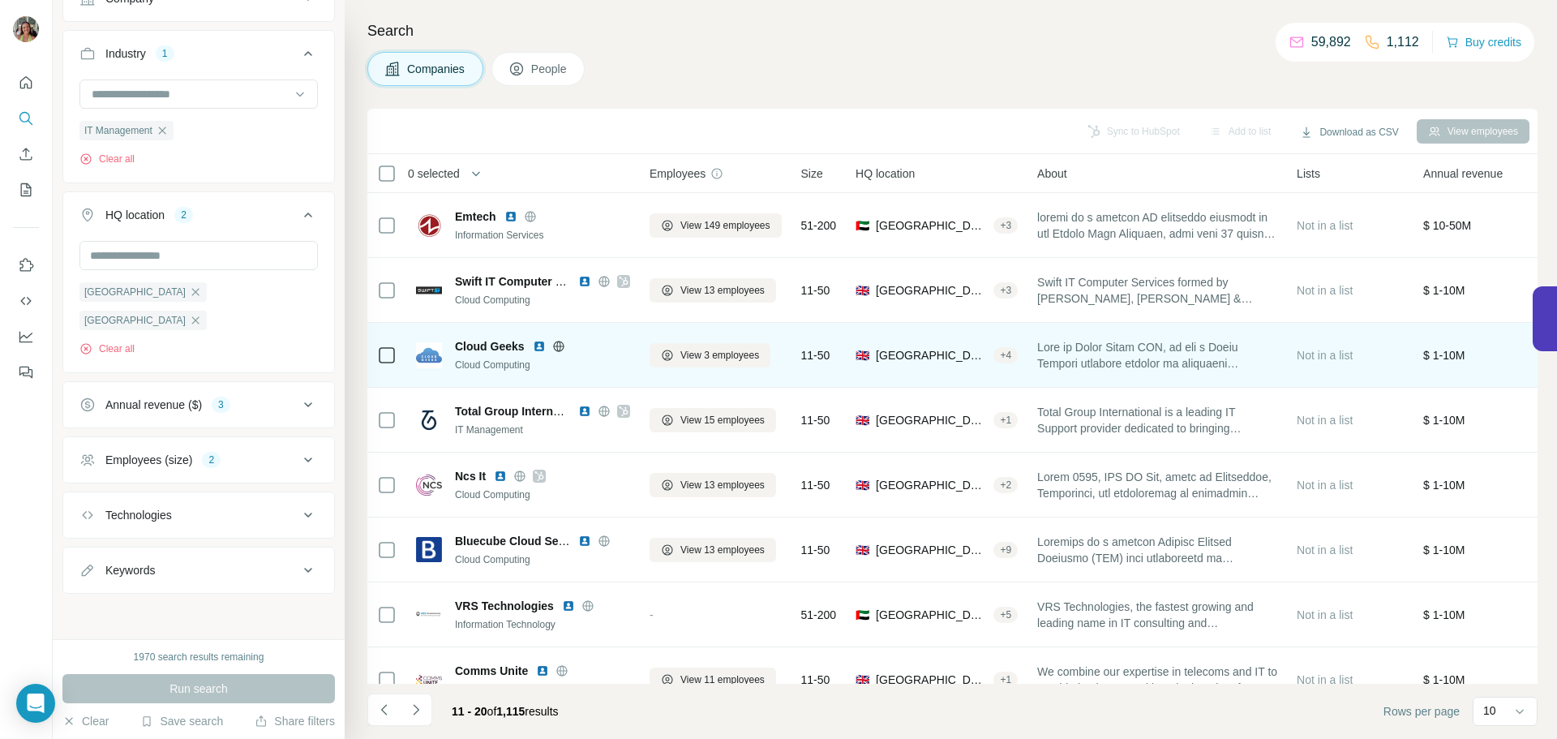
click at [553, 348] on icon at bounding box center [558, 346] width 13 height 13
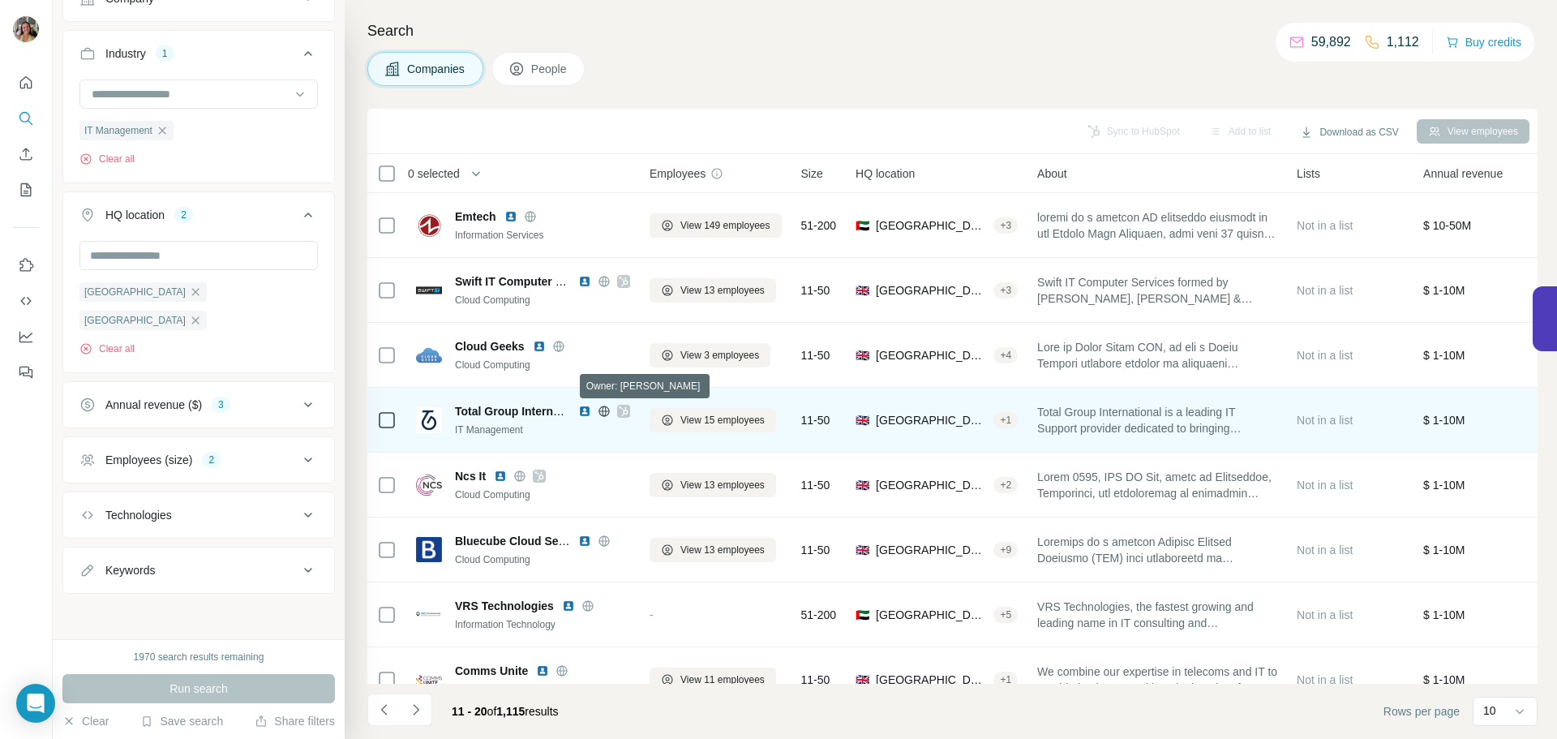
click at [624, 407] on icon at bounding box center [624, 411] width 10 height 13
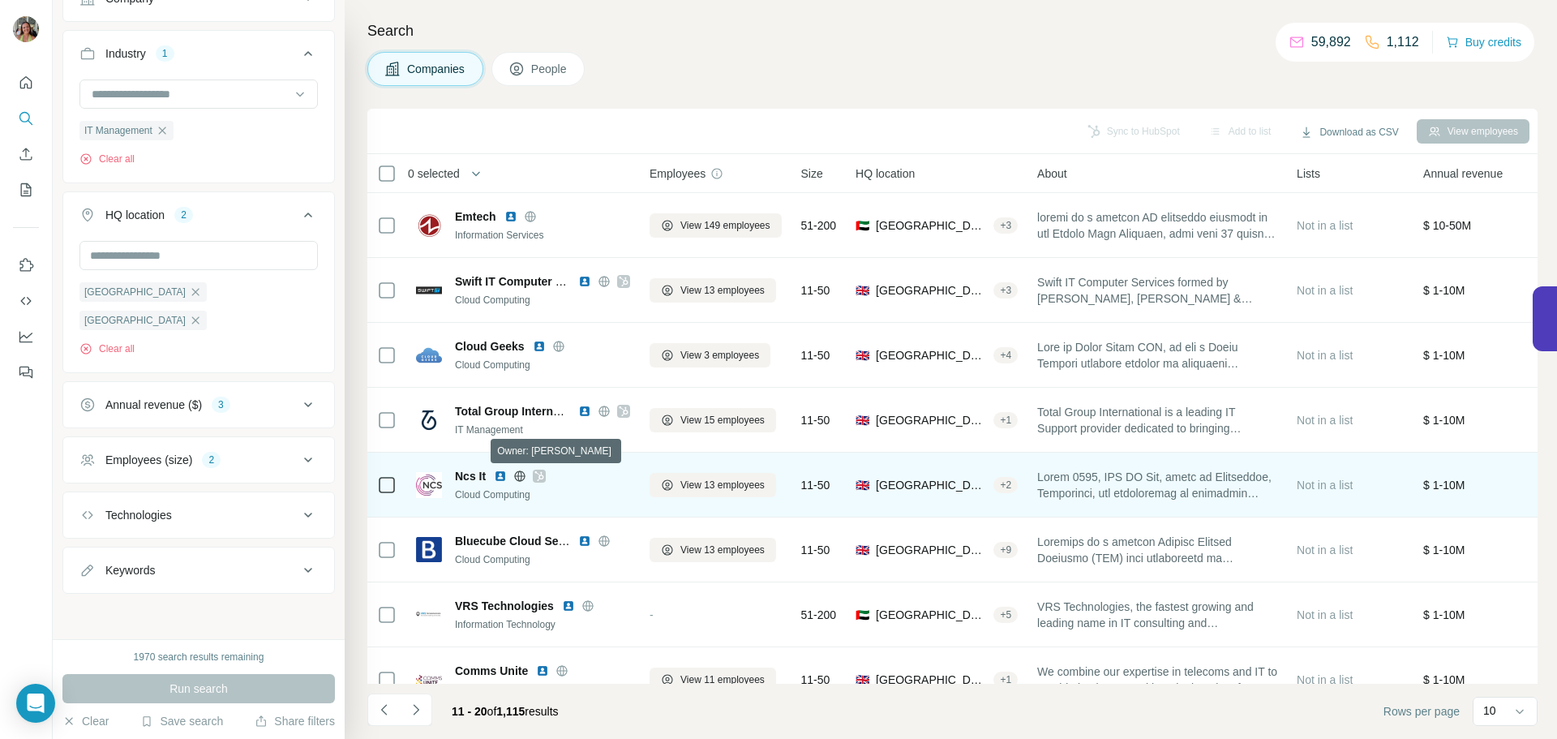
click at [541, 478] on icon at bounding box center [539, 476] width 9 height 10
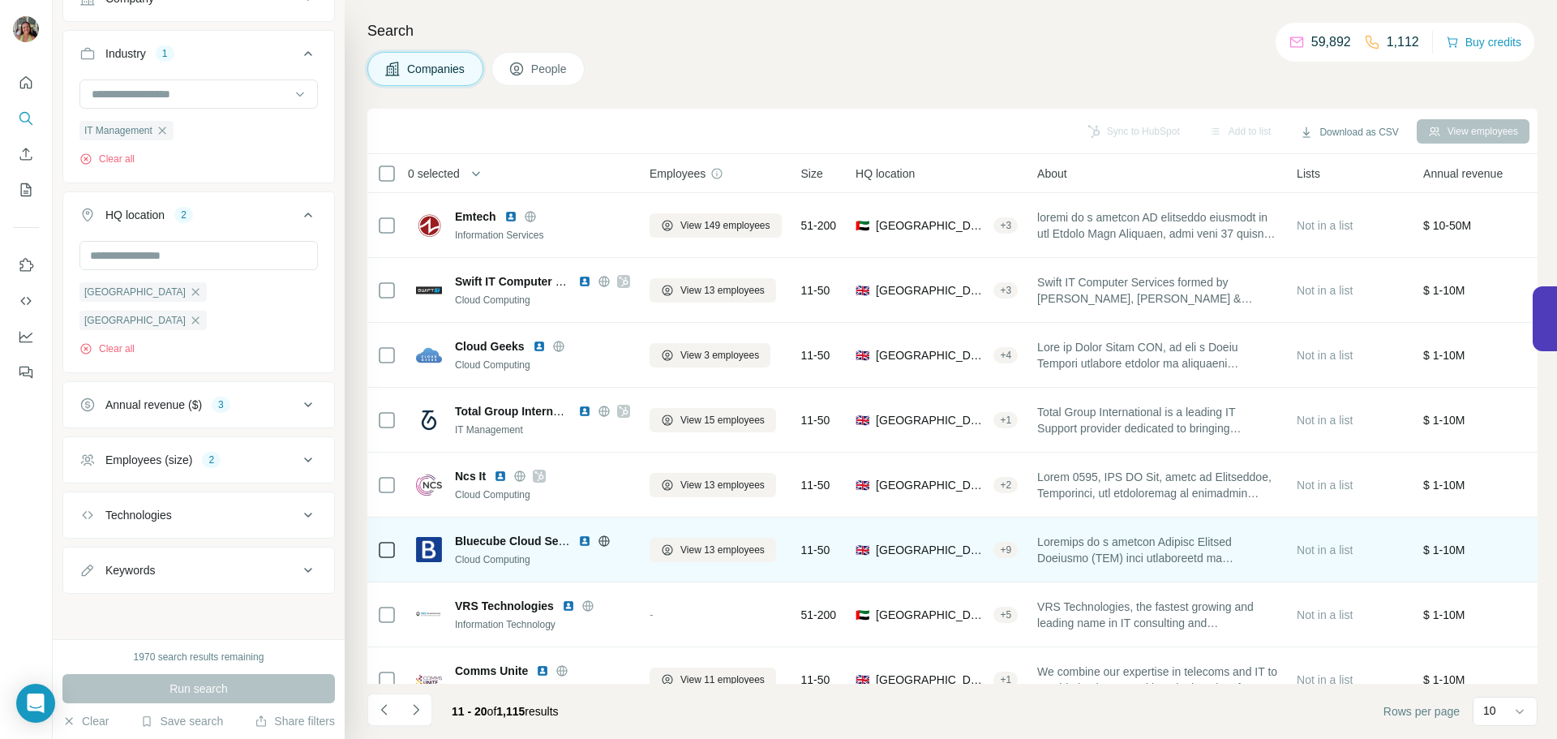
click at [603, 540] on icon at bounding box center [603, 540] width 11 height 1
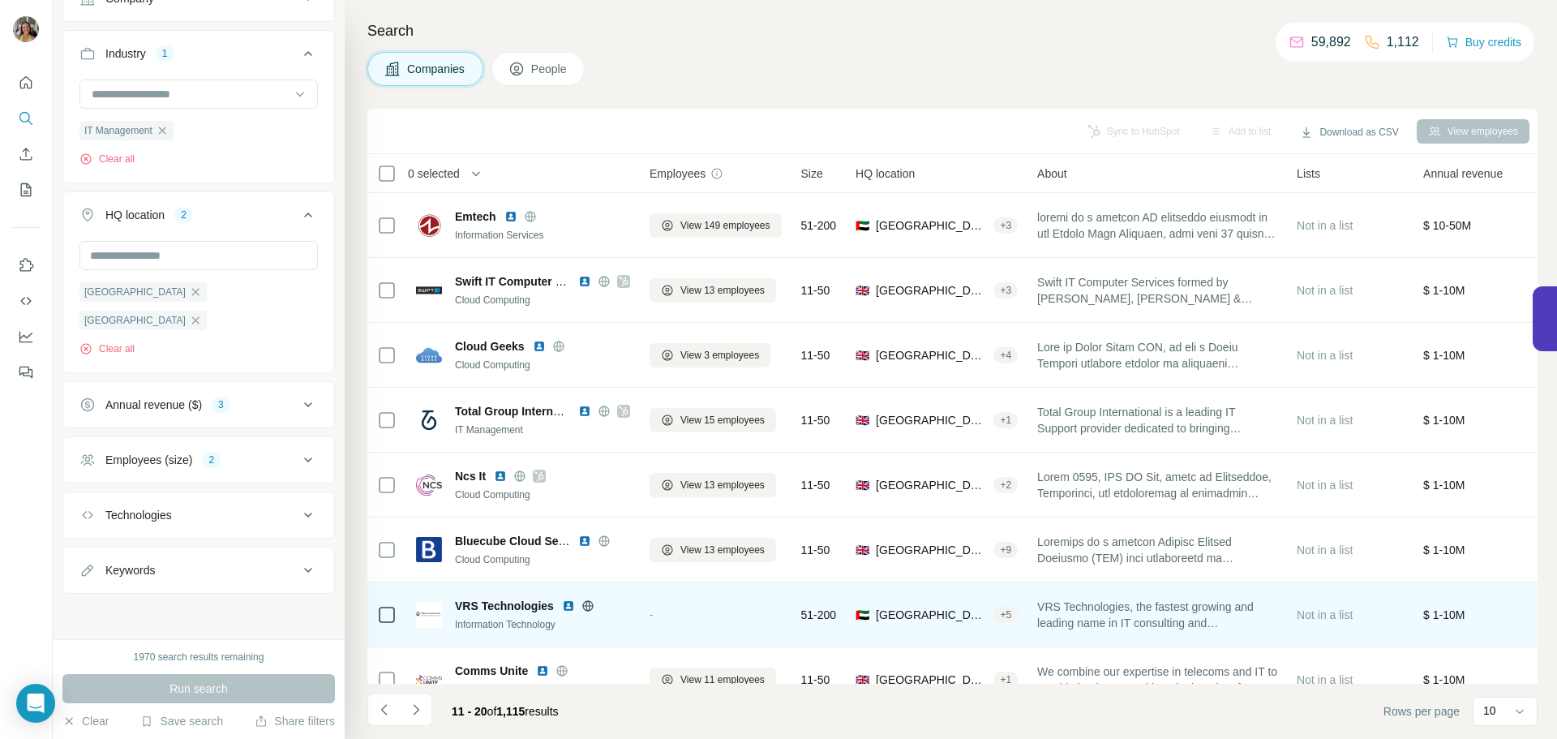
click at [592, 605] on icon at bounding box center [587, 605] width 11 height 1
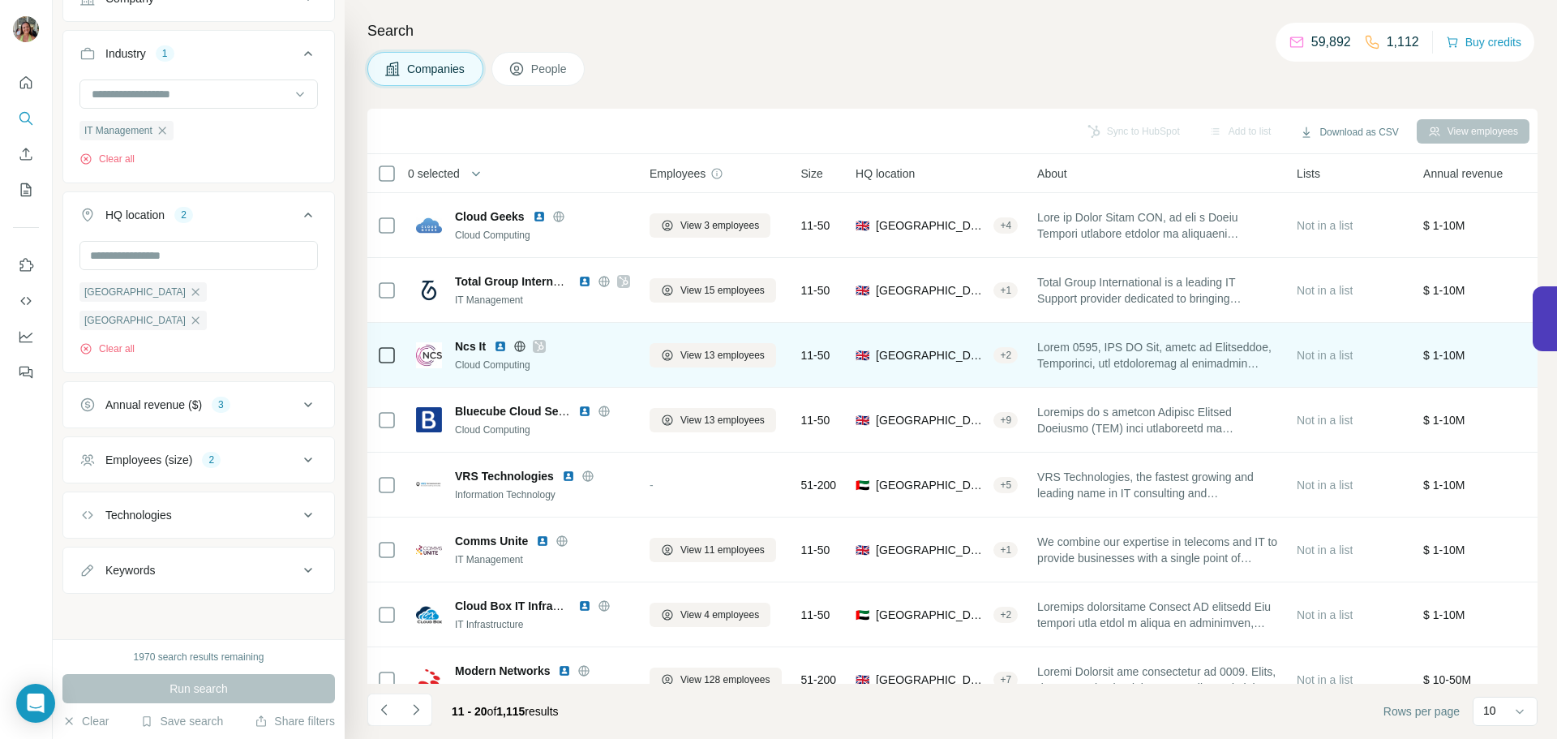
scroll to position [166, 0]
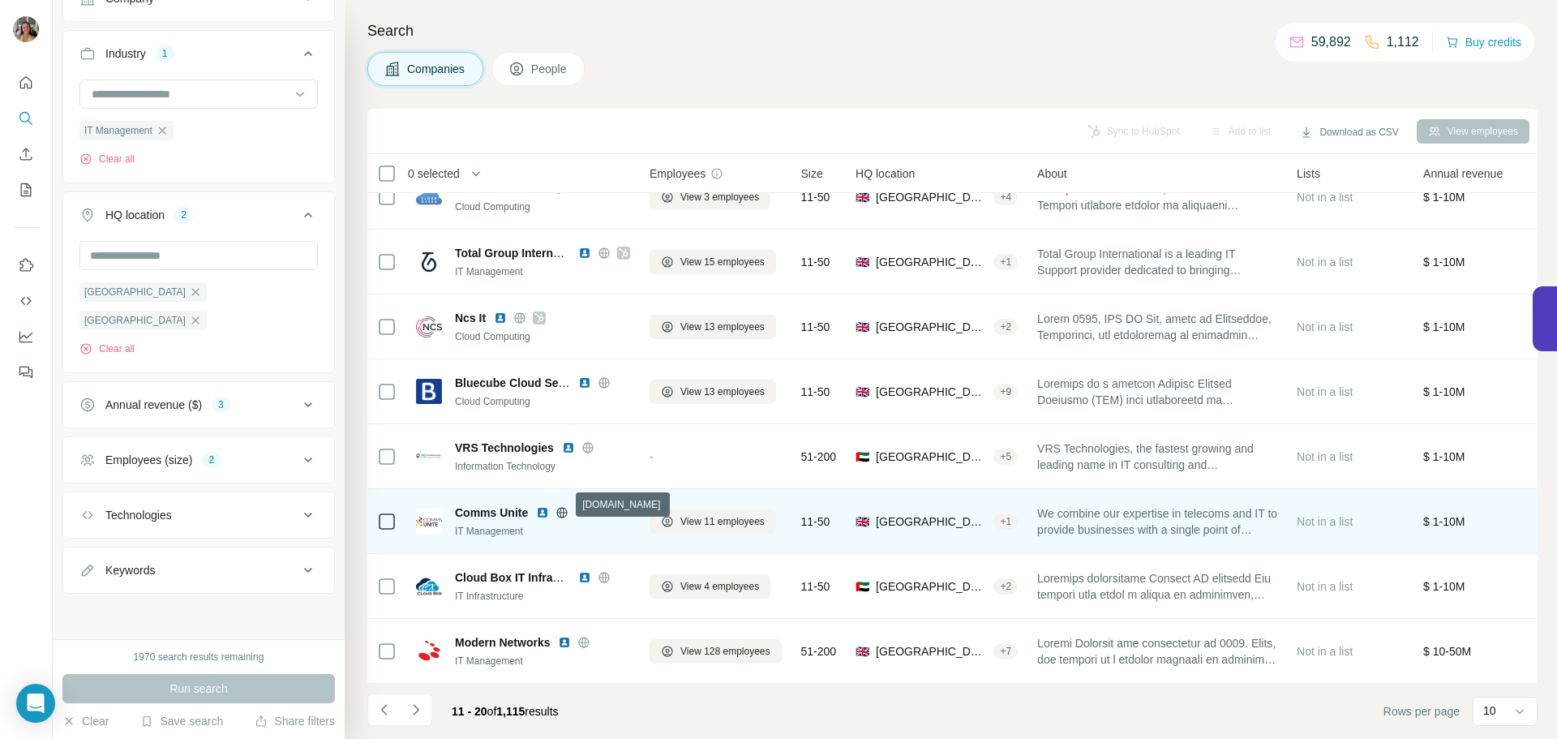
click at [563, 512] on icon at bounding box center [562, 512] width 11 height 1
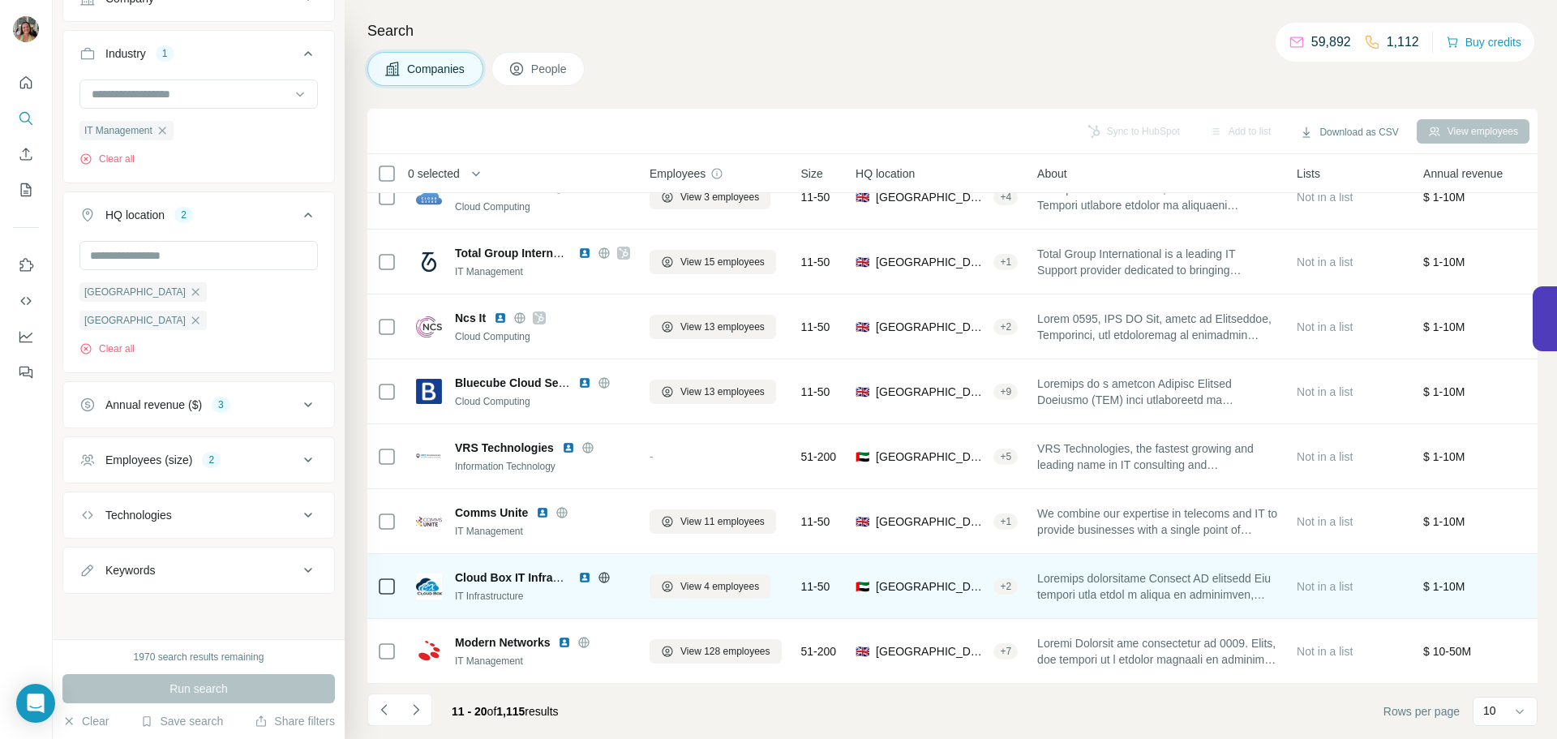
click at [603, 571] on icon at bounding box center [604, 577] width 13 height 13
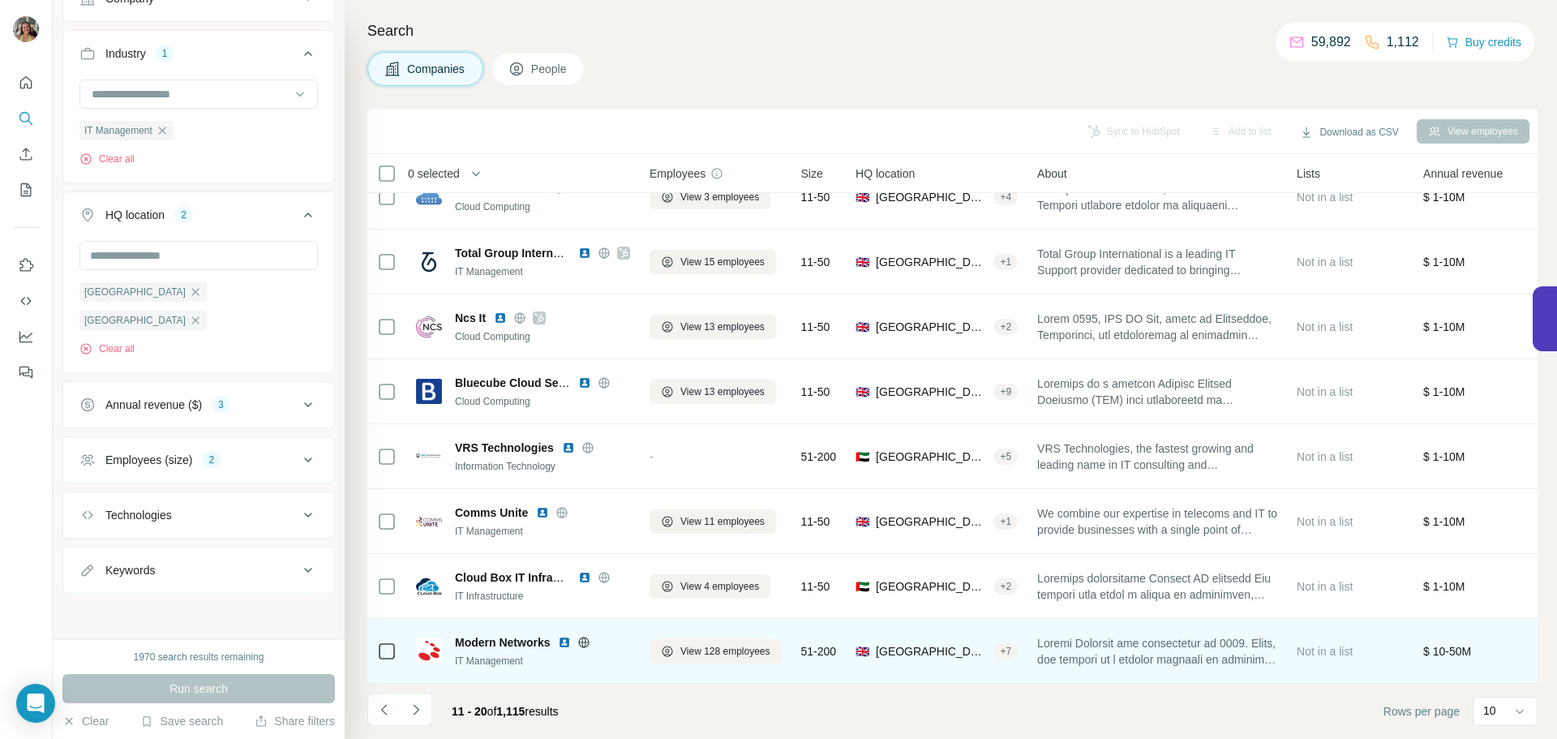
click at [586, 636] on icon at bounding box center [583, 642] width 13 height 13
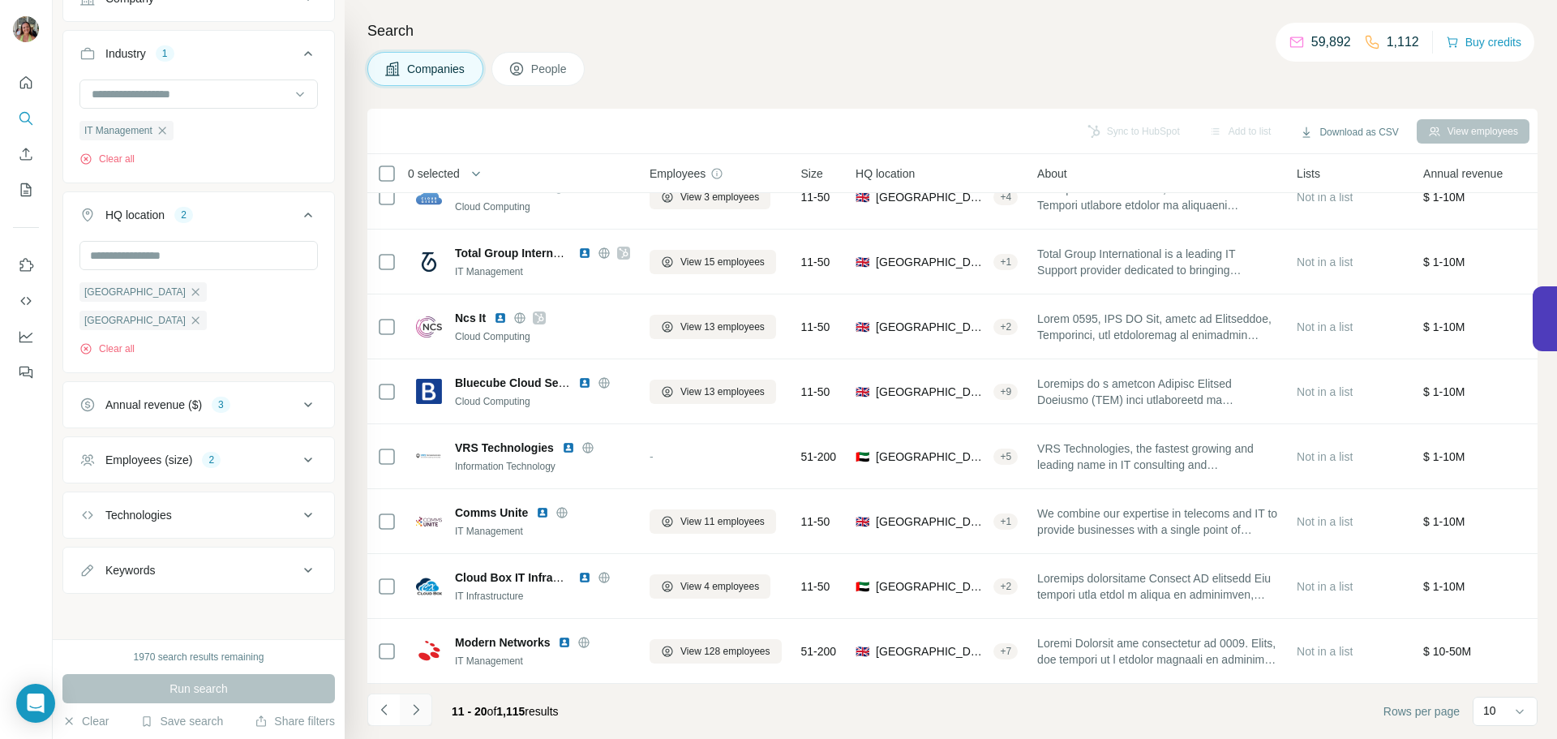
click at [408, 704] on icon "Navigate to next page" at bounding box center [416, 709] width 16 height 16
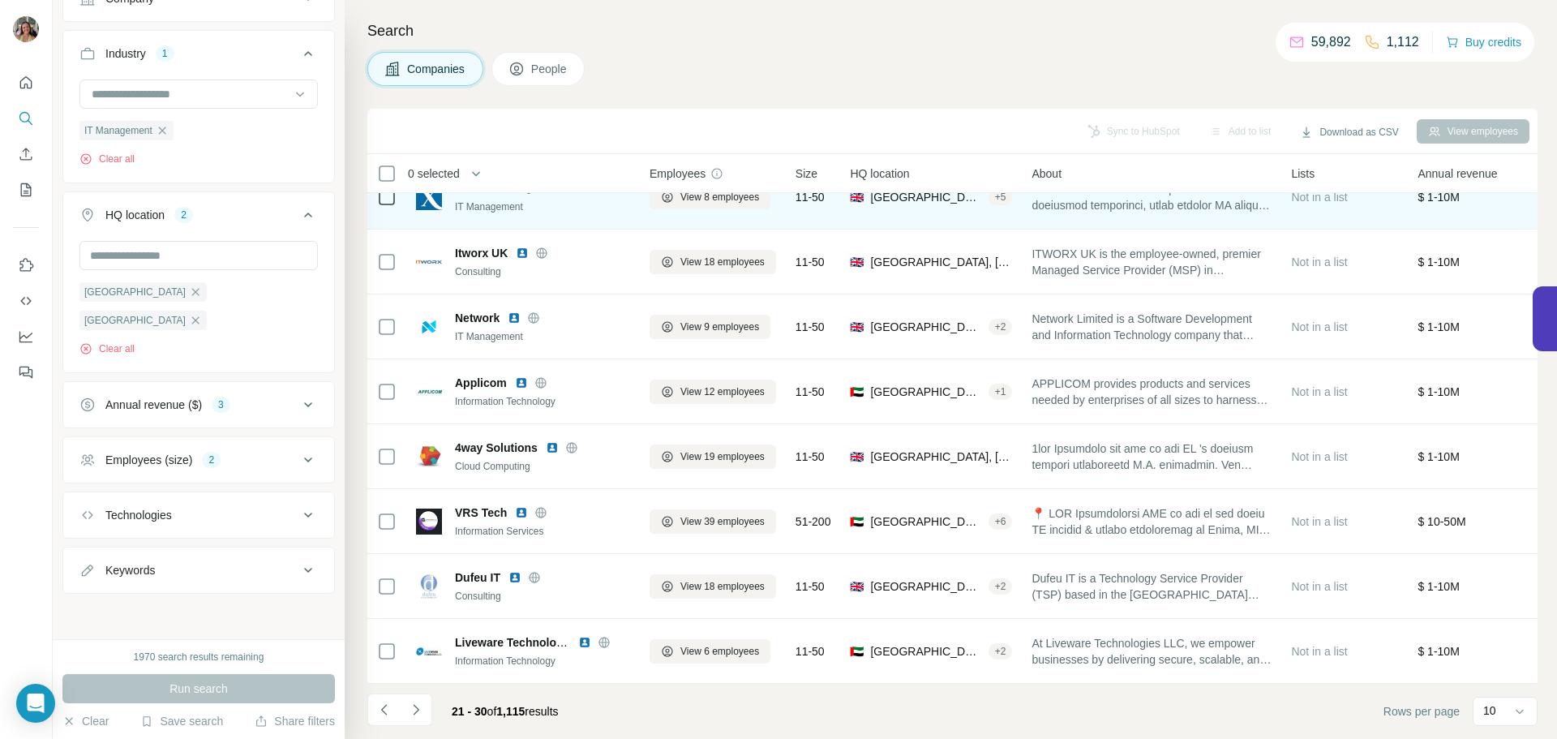
scroll to position [0, 0]
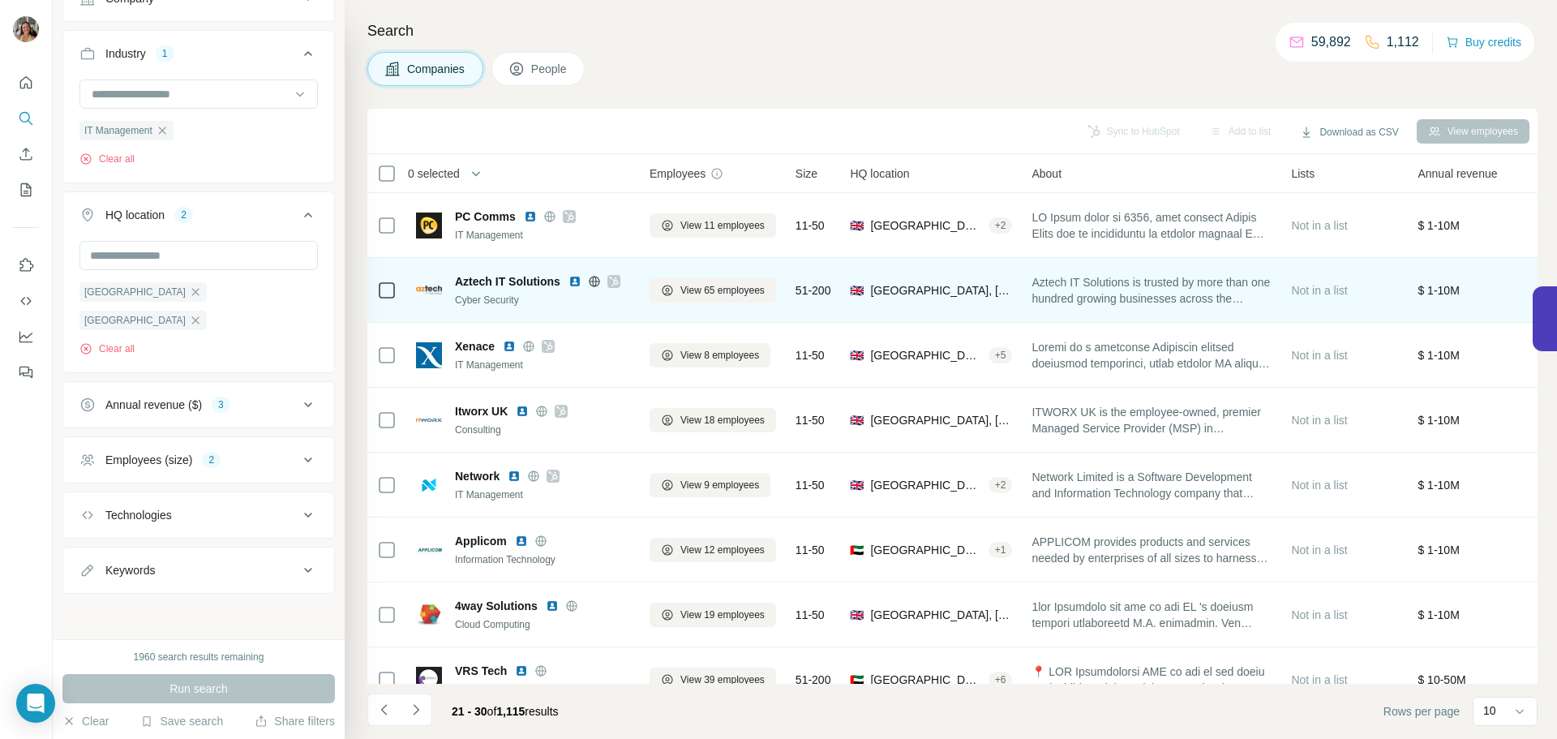
click at [615, 280] on icon at bounding box center [614, 281] width 10 height 13
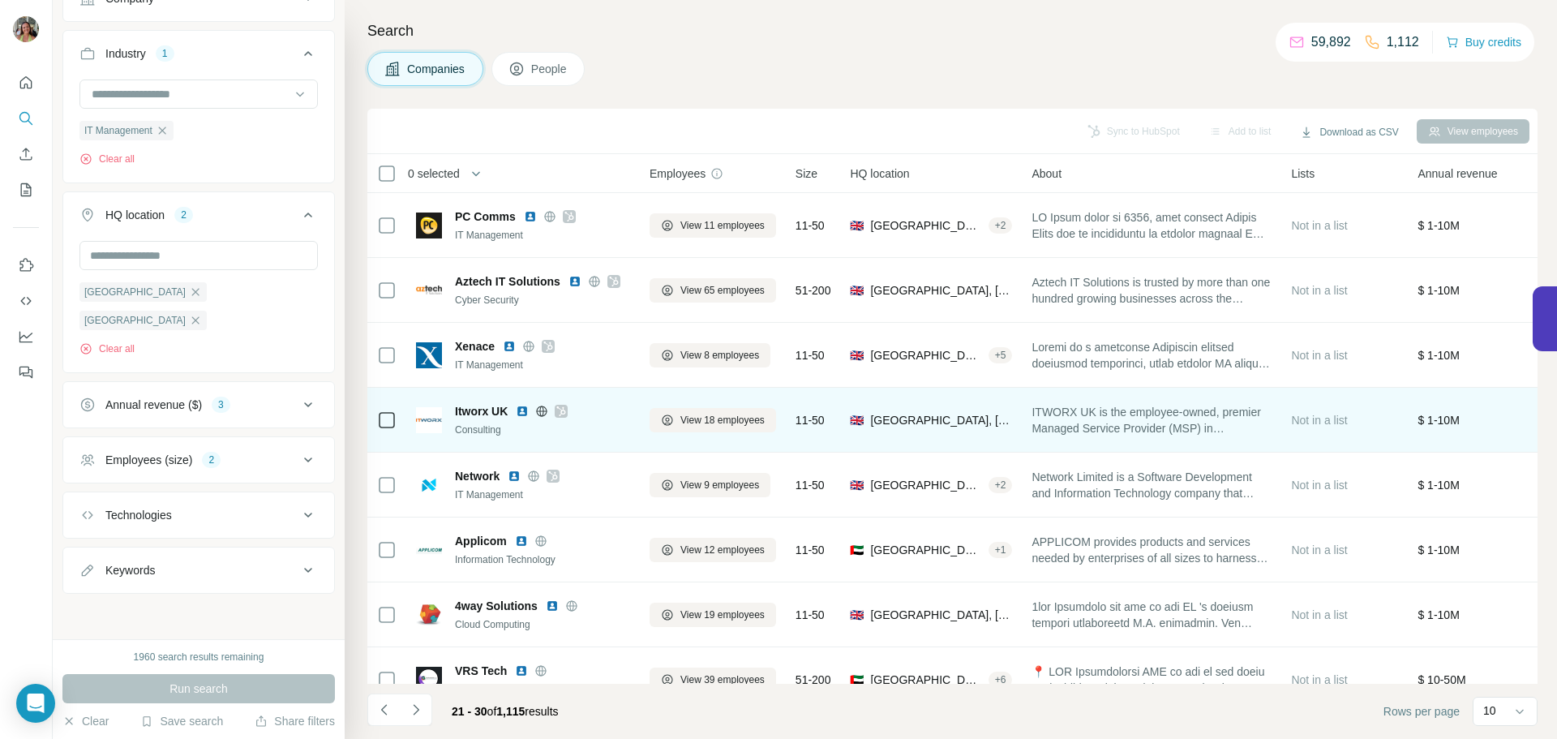
click at [557, 408] on icon at bounding box center [561, 411] width 10 height 13
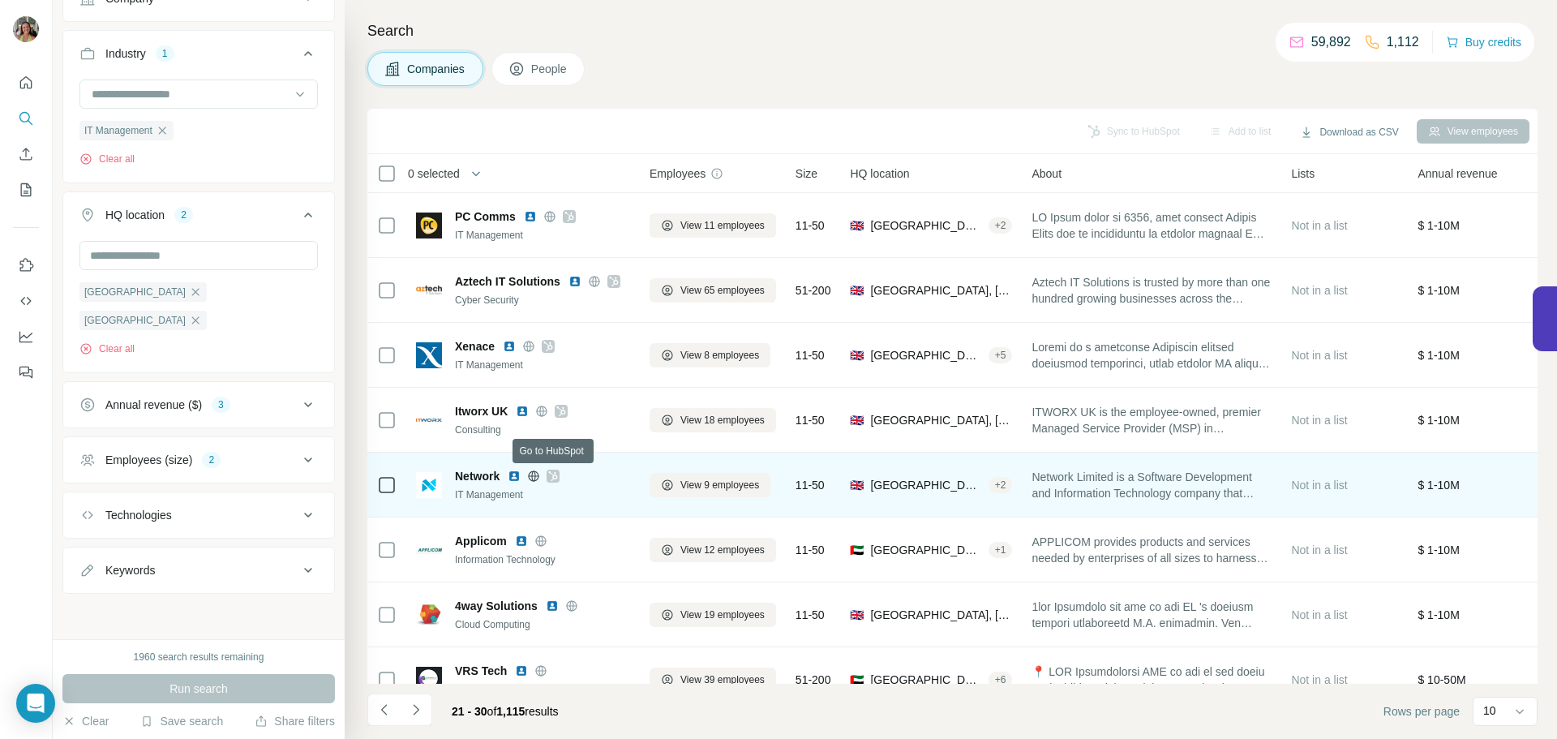
click at [558, 475] on icon at bounding box center [553, 476] width 9 height 10
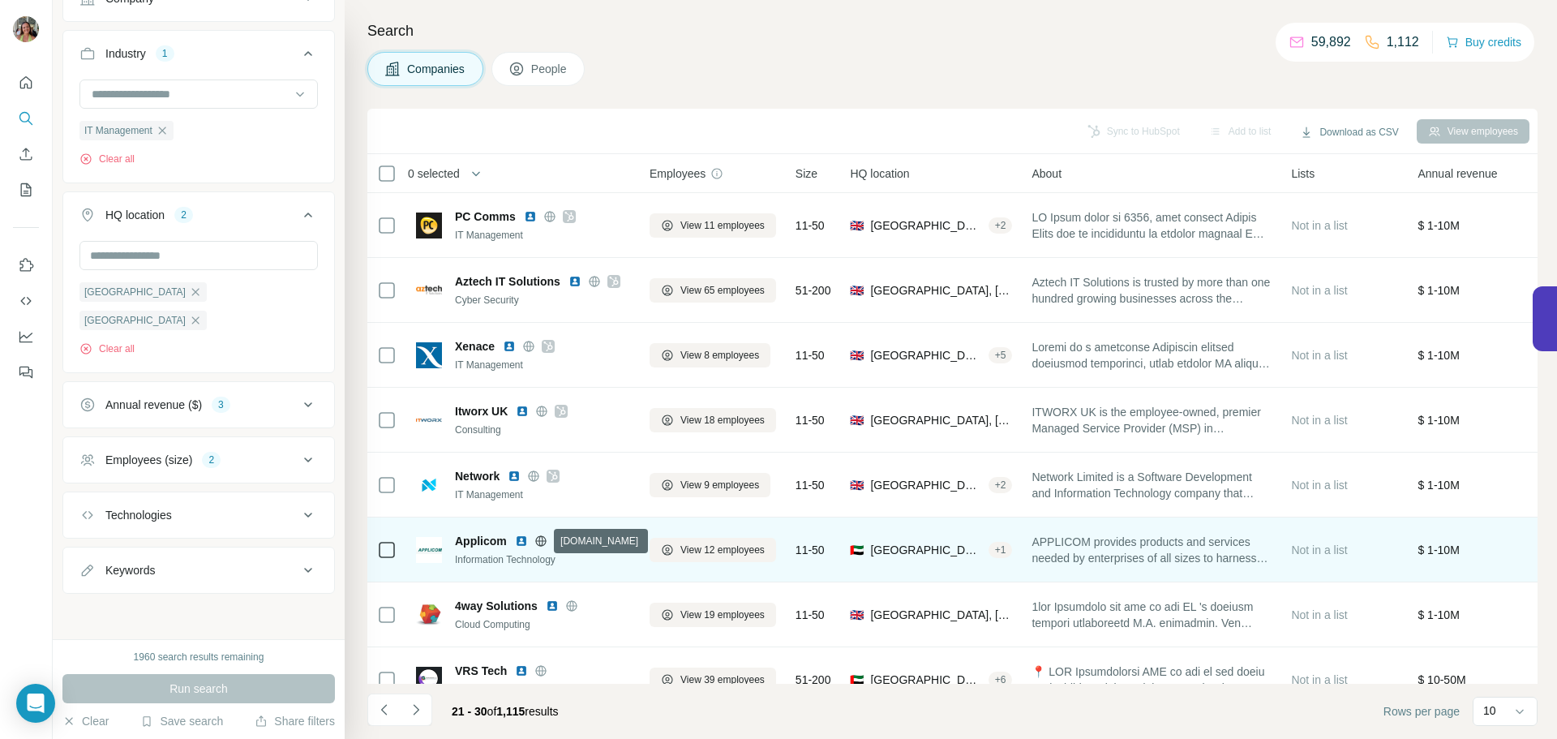
click at [542, 542] on icon at bounding box center [540, 540] width 13 height 13
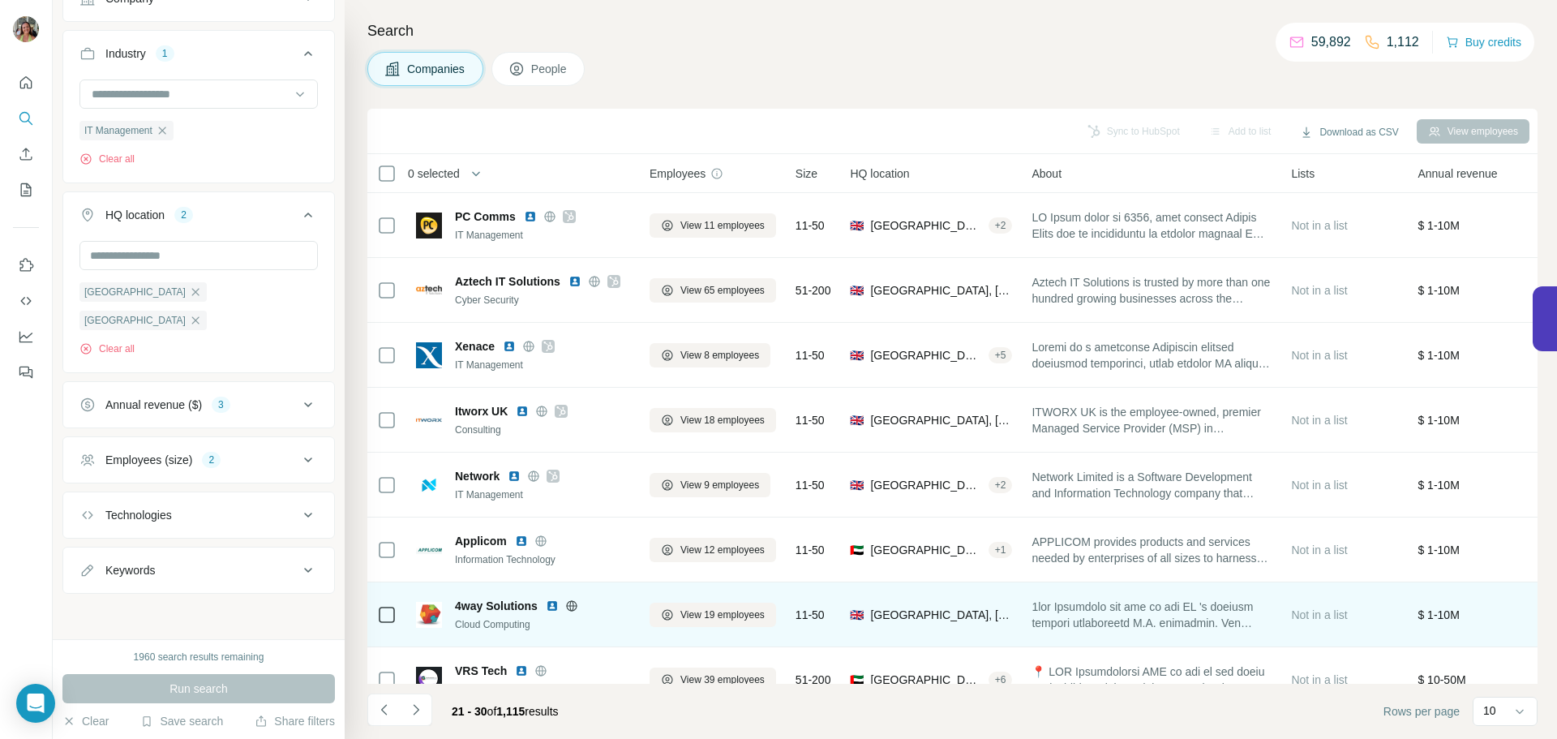
click at [568, 603] on icon at bounding box center [571, 605] width 13 height 13
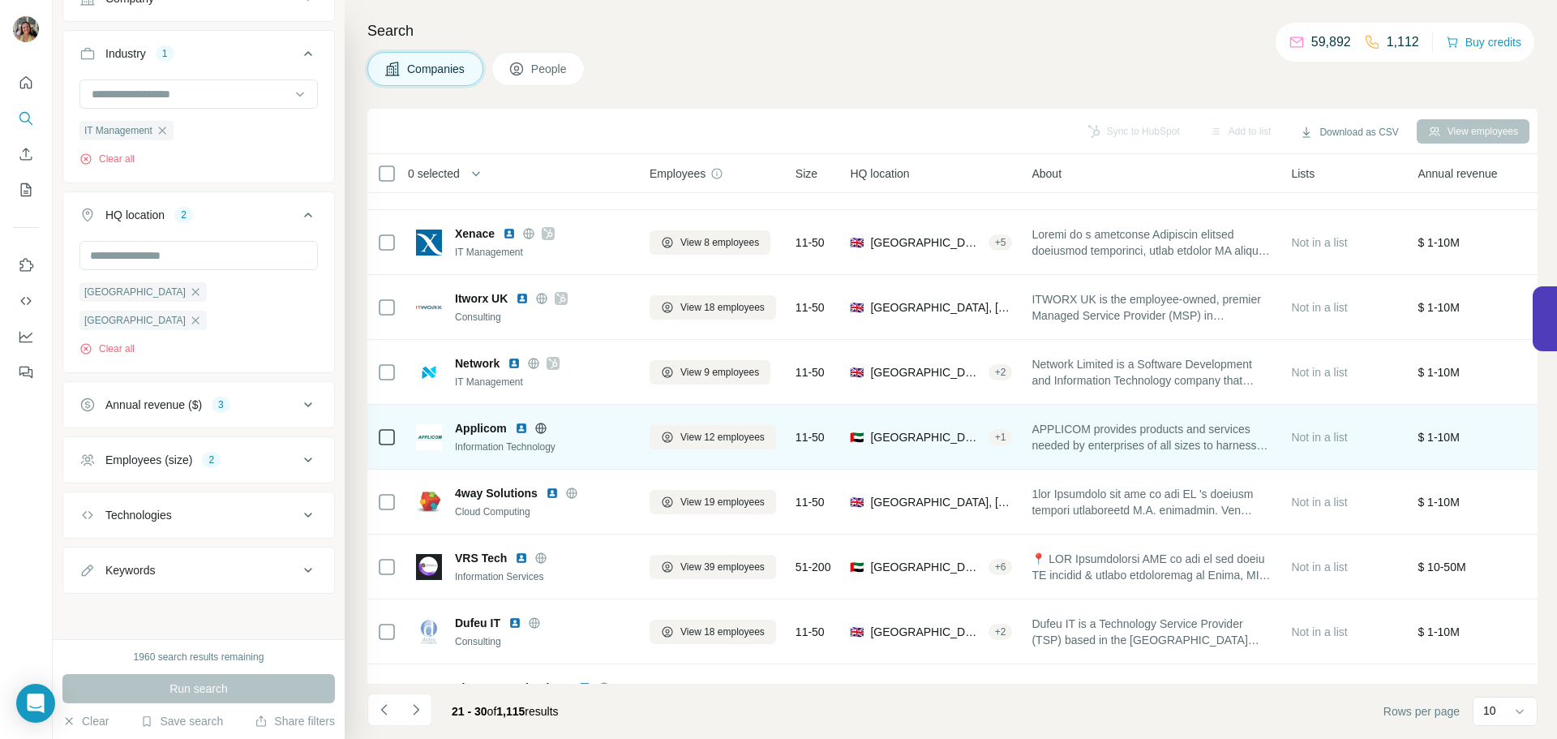
scroll to position [116, 0]
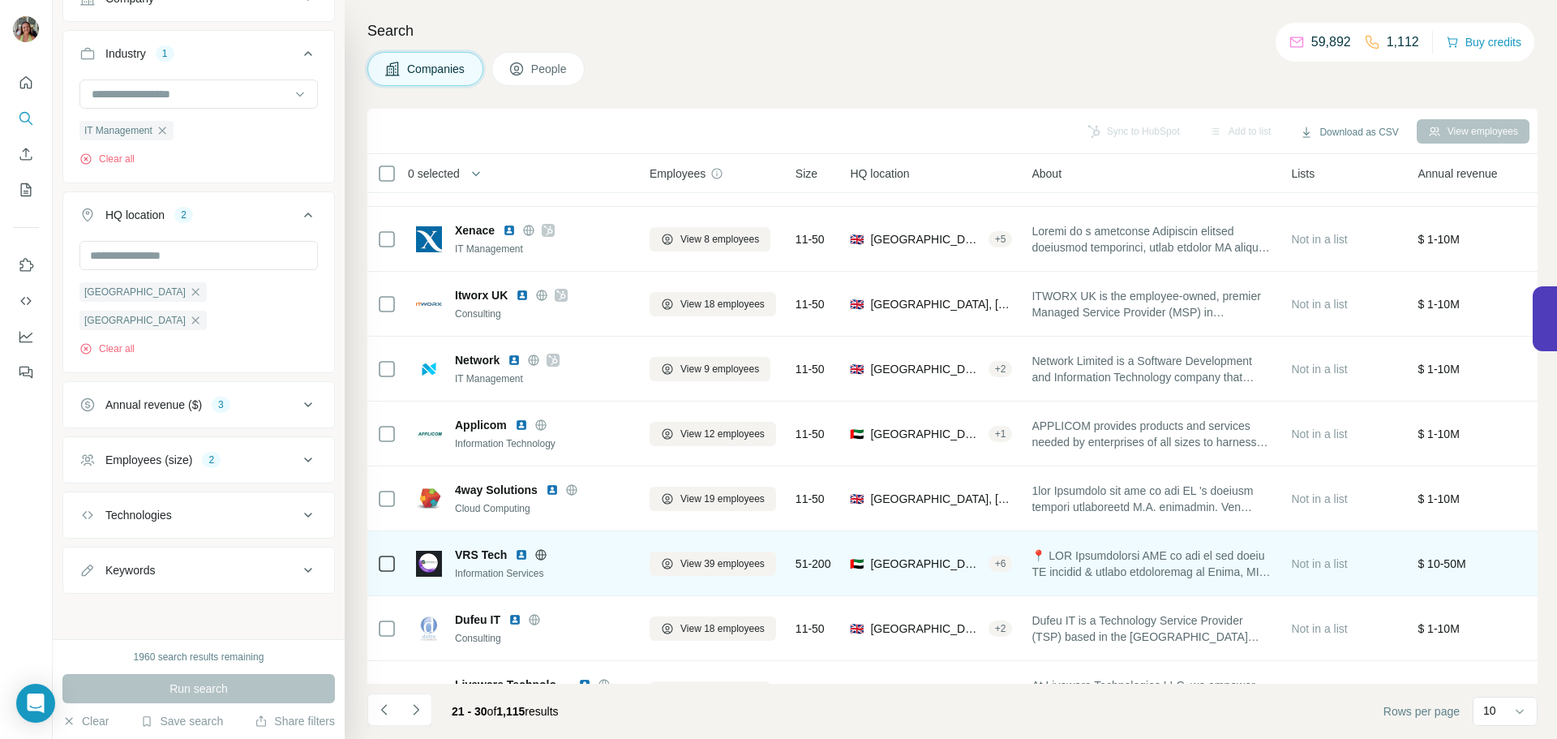
click at [543, 551] on icon at bounding box center [540, 554] width 13 height 13
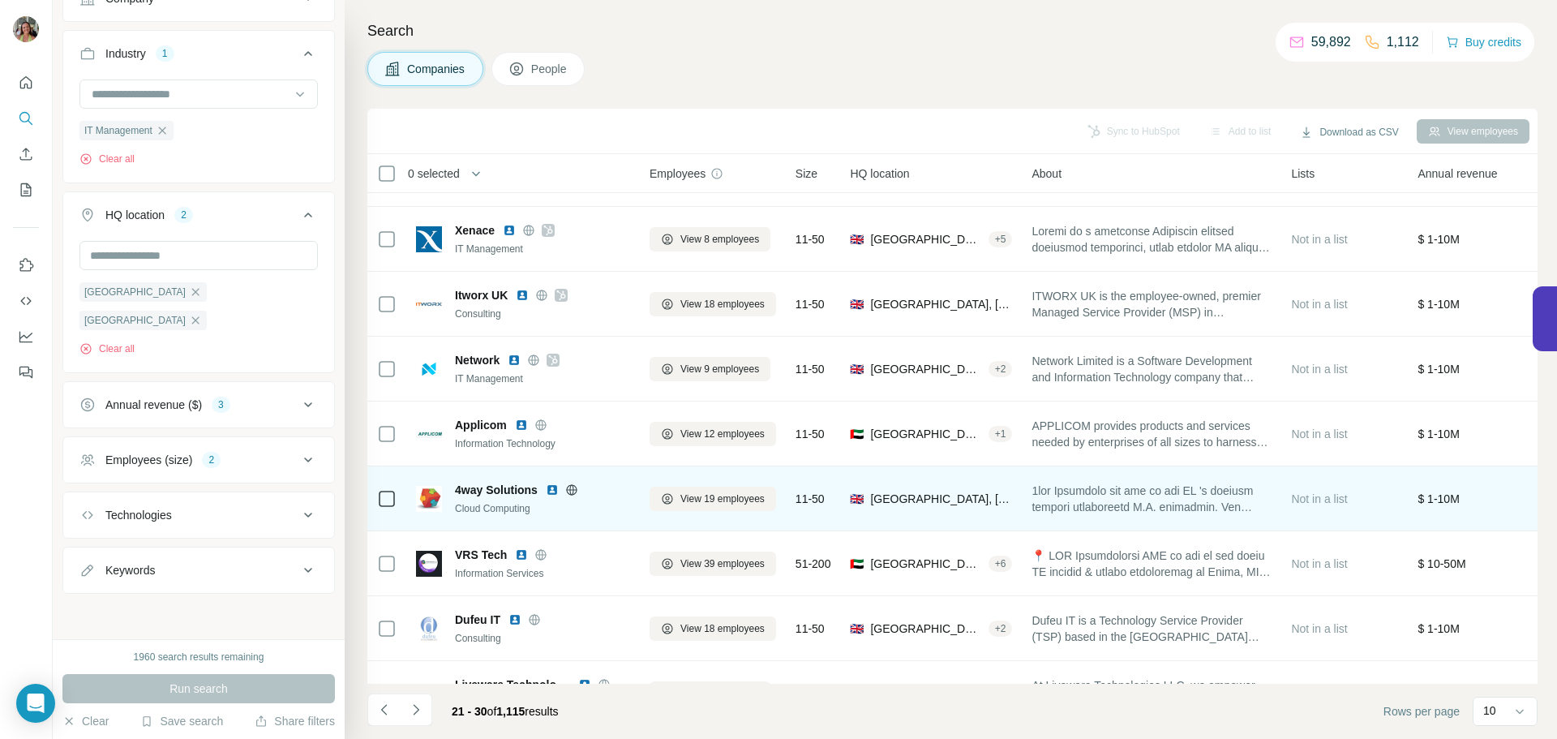
scroll to position [166, 0]
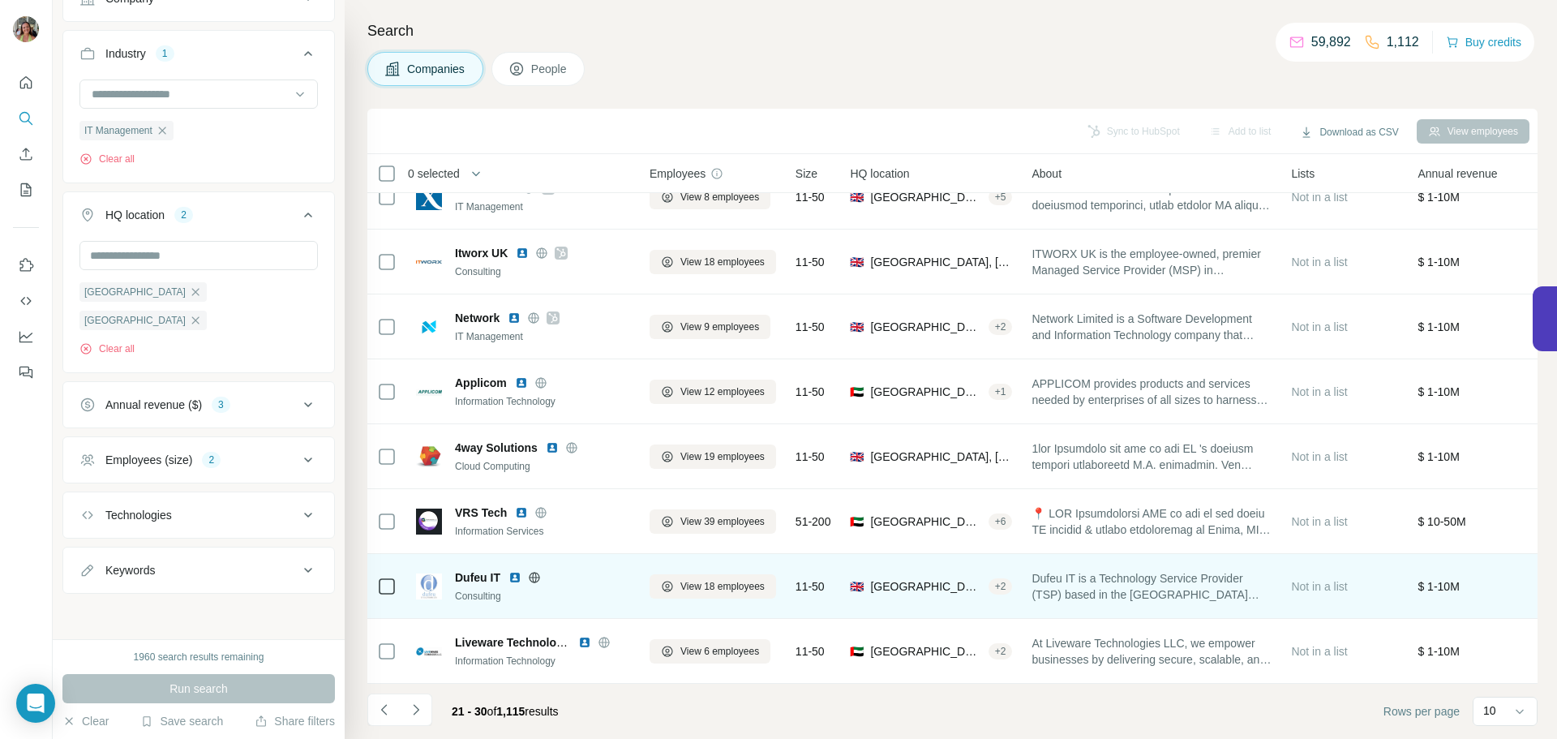
click at [531, 572] on icon at bounding box center [534, 577] width 11 height 11
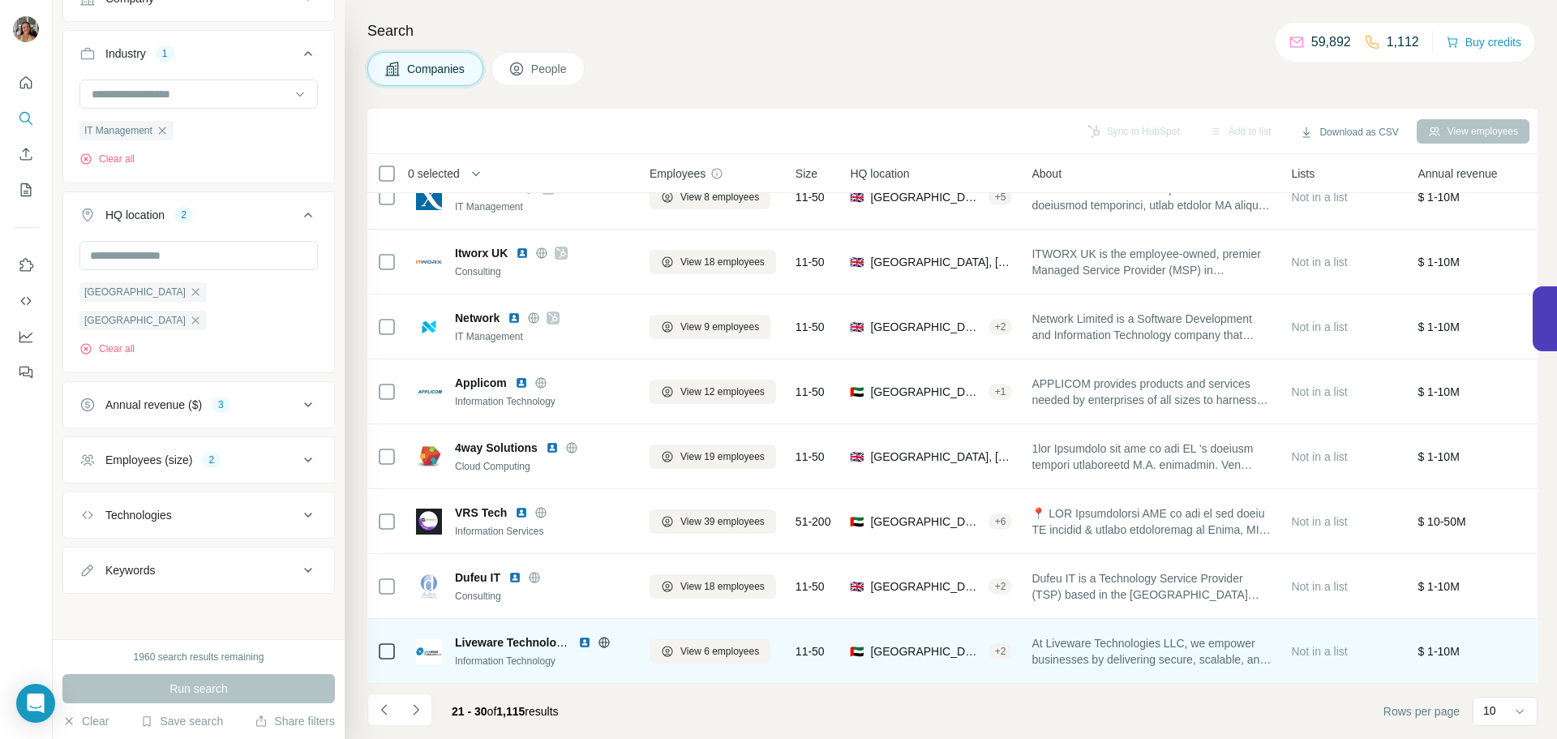
click at [601, 636] on icon at bounding box center [603, 641] width 11 height 11
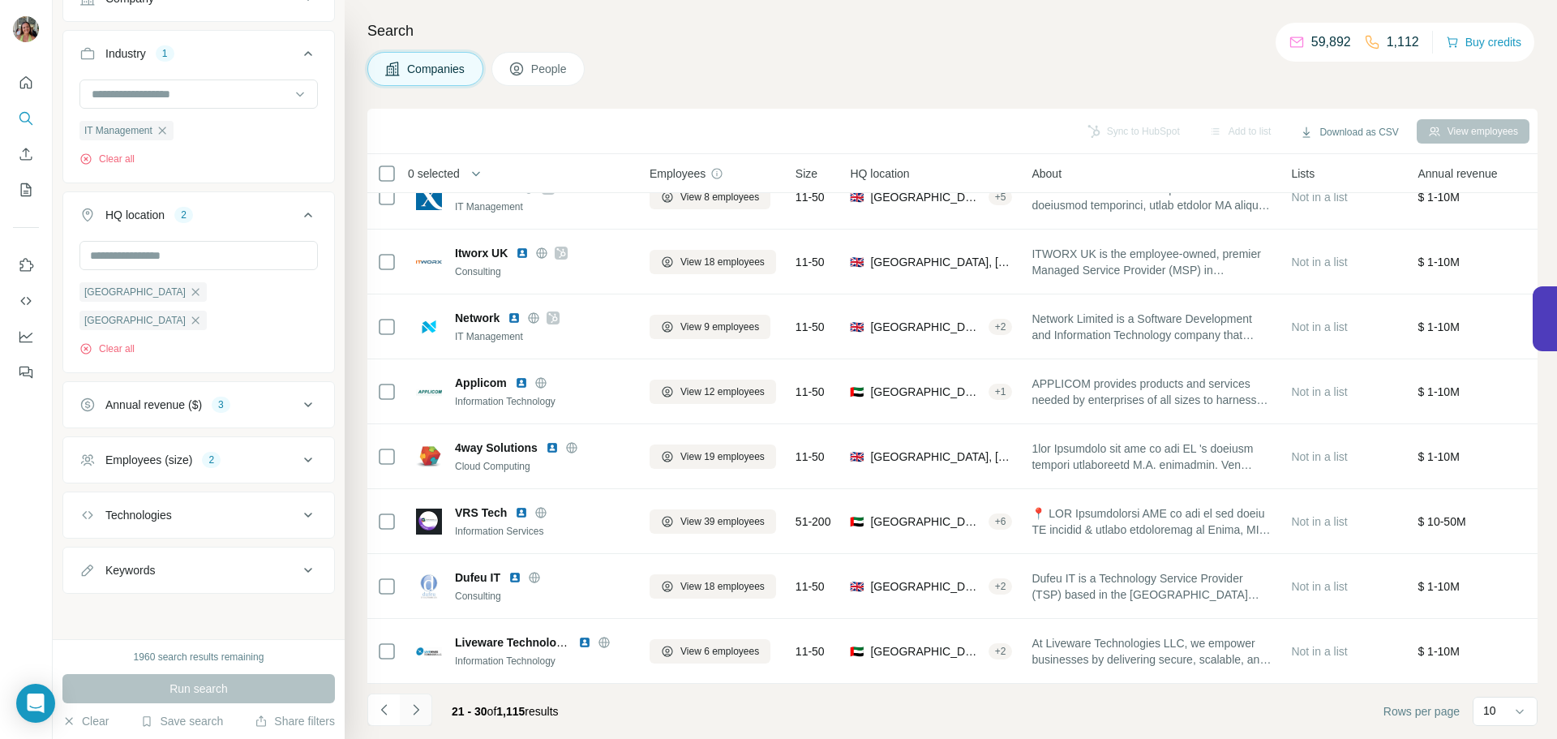
click at [418, 706] on icon "Navigate to next page" at bounding box center [416, 709] width 16 height 16
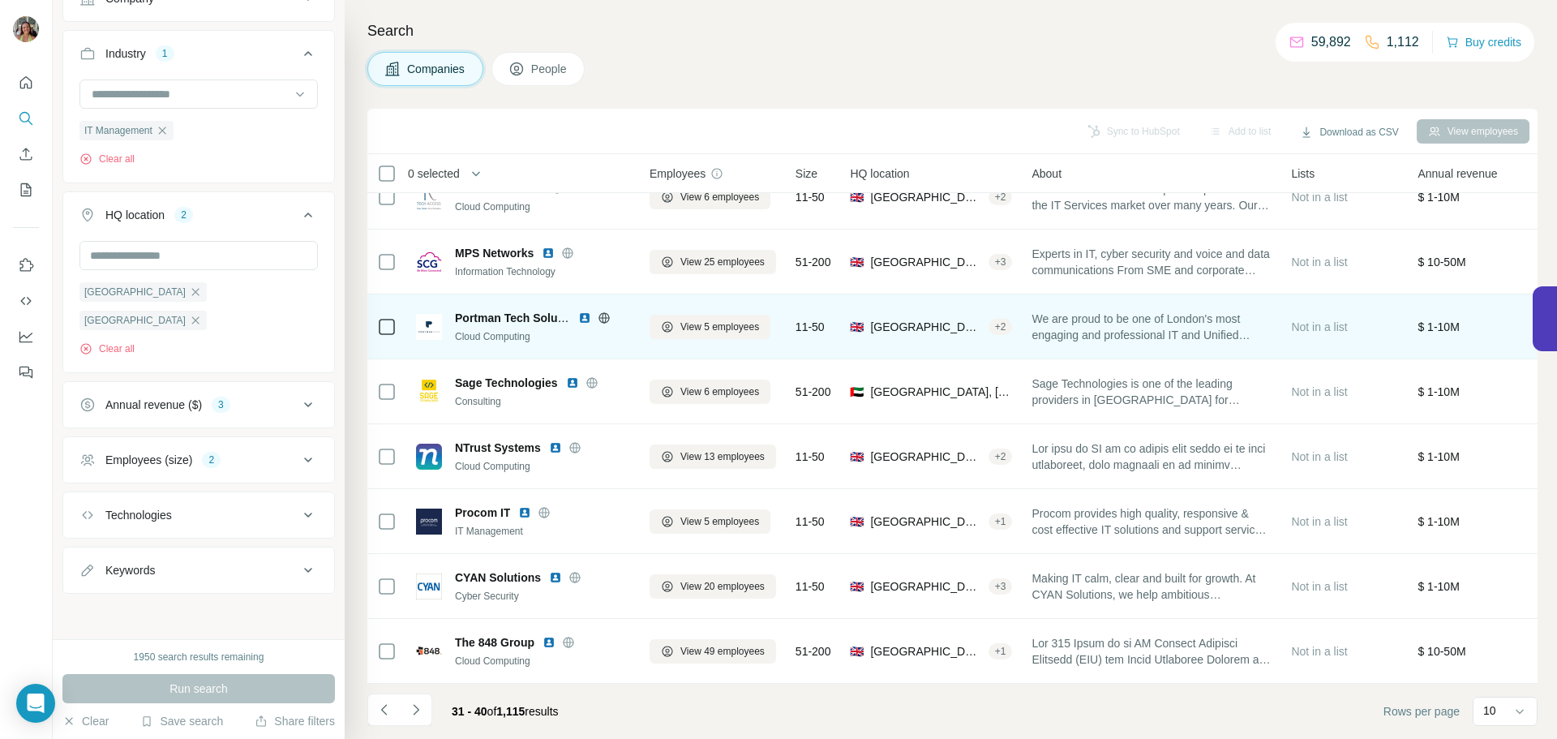
scroll to position [0, 0]
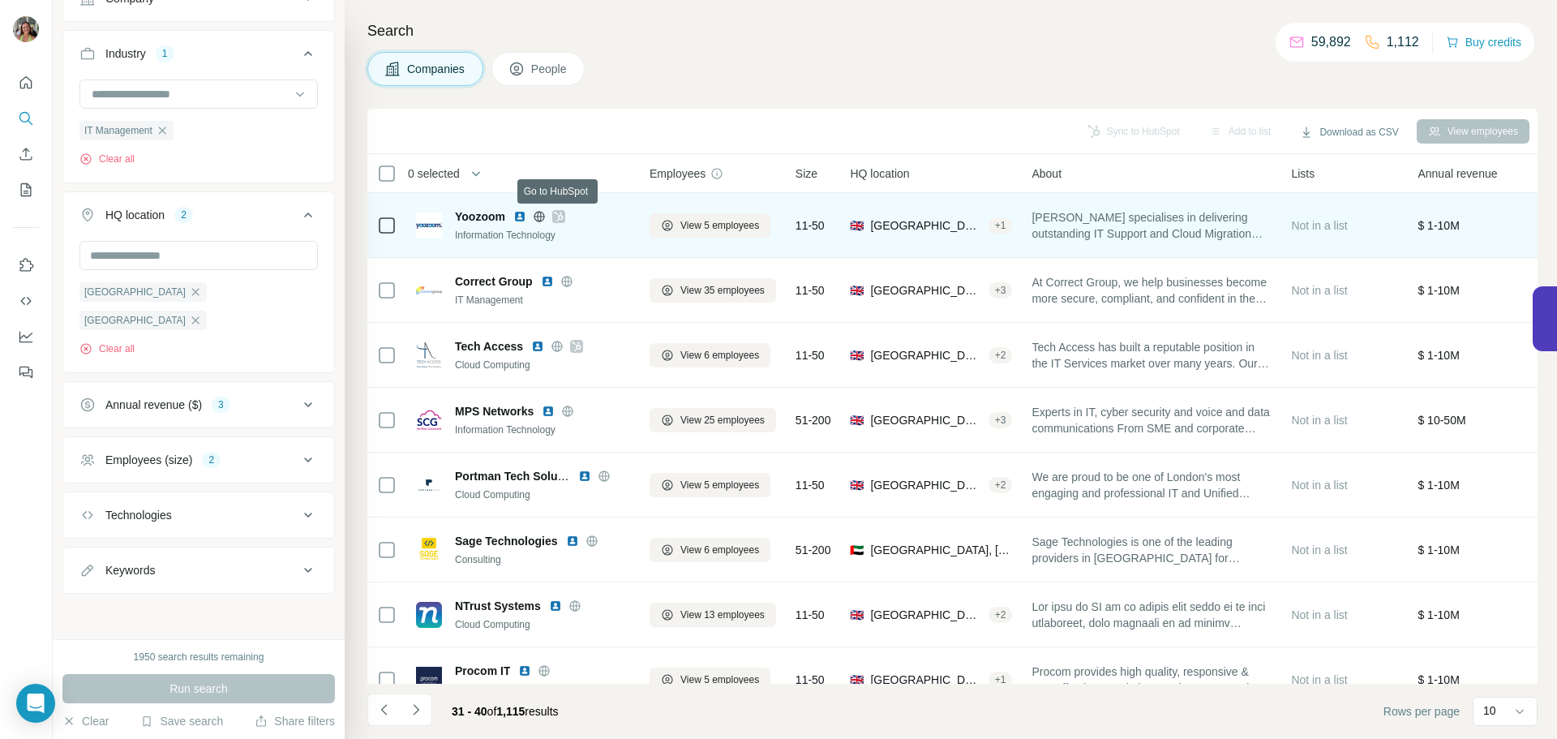
click at [559, 217] on icon at bounding box center [558, 217] width 9 height 10
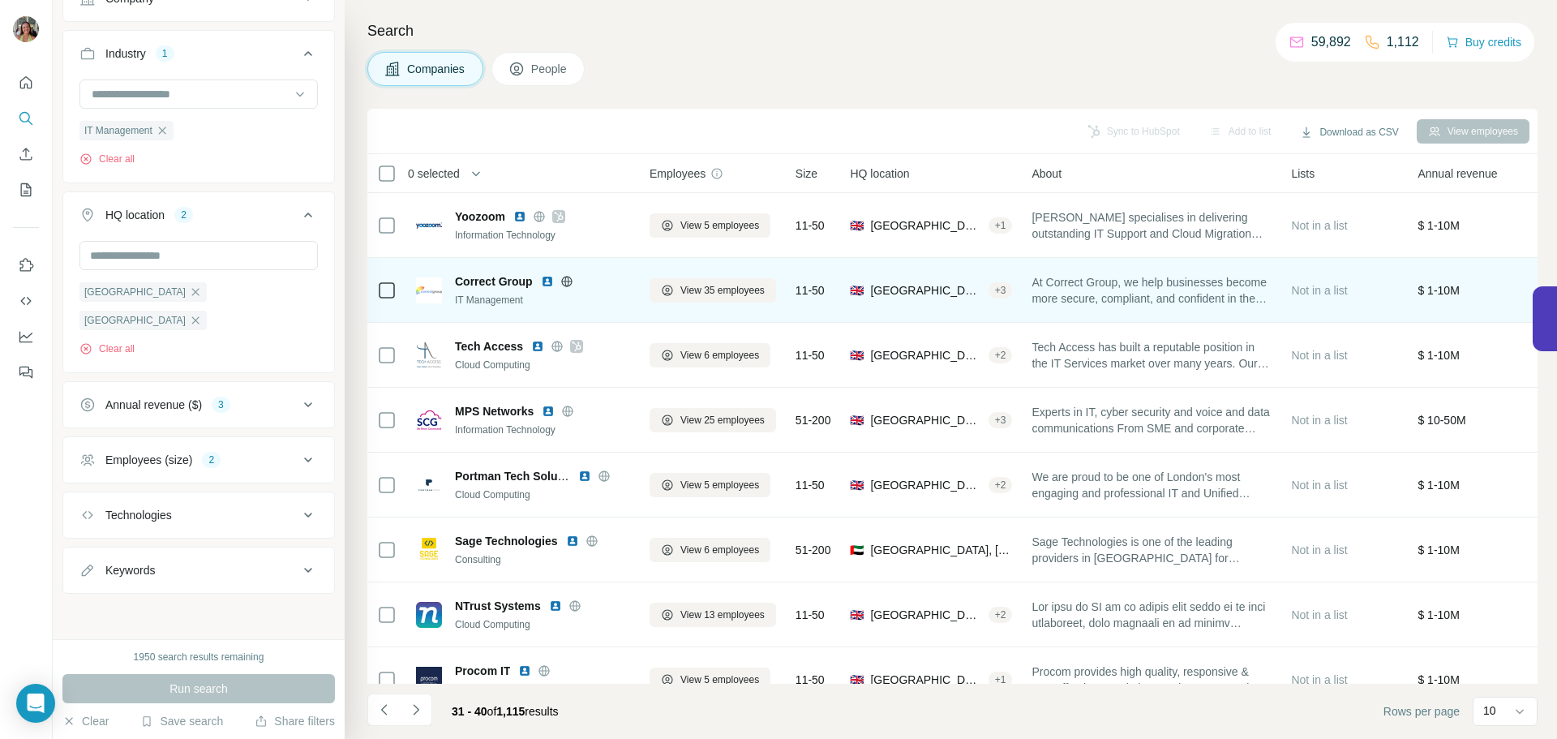
click at [570, 281] on icon at bounding box center [566, 281] width 11 height 1
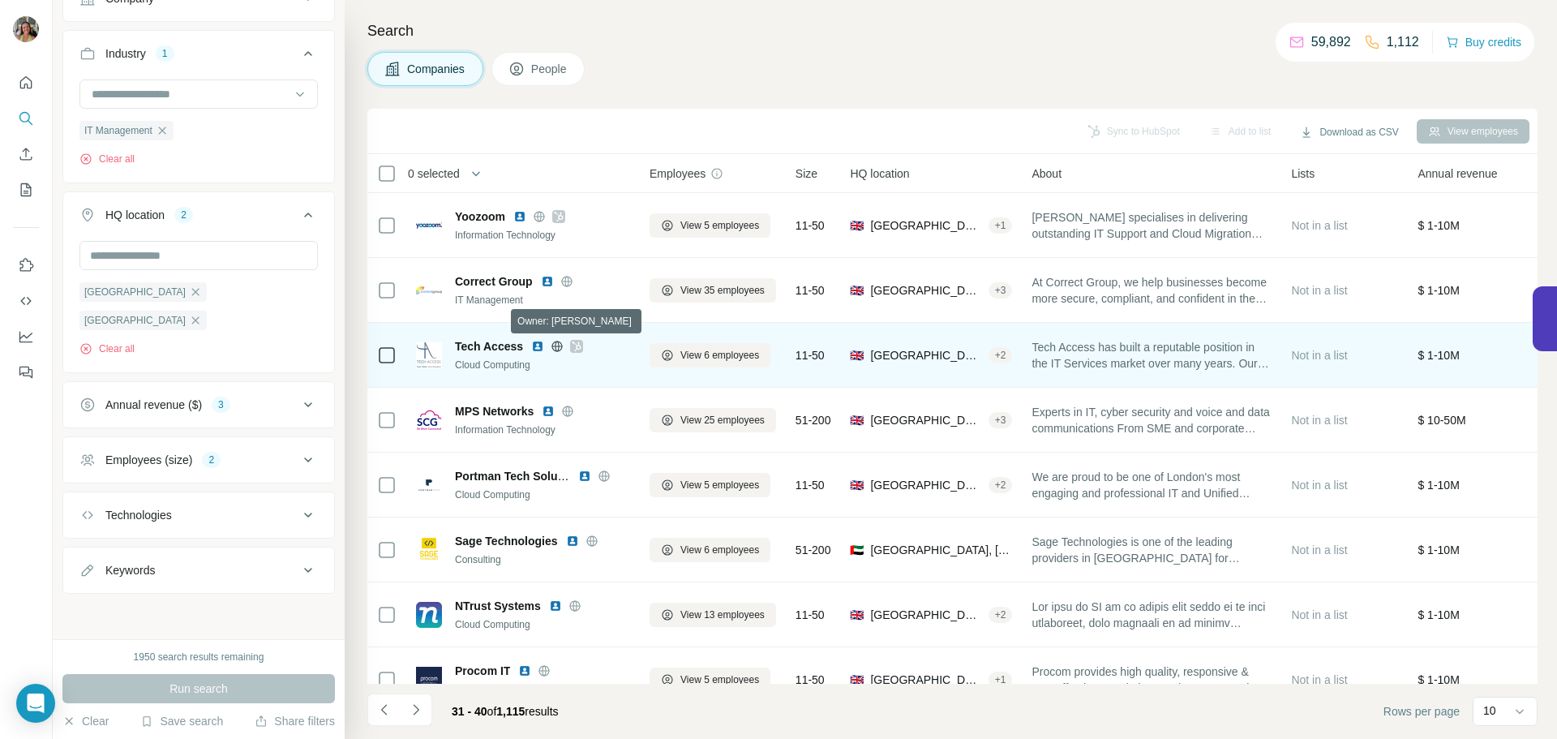
click at [581, 346] on icon at bounding box center [577, 346] width 10 height 13
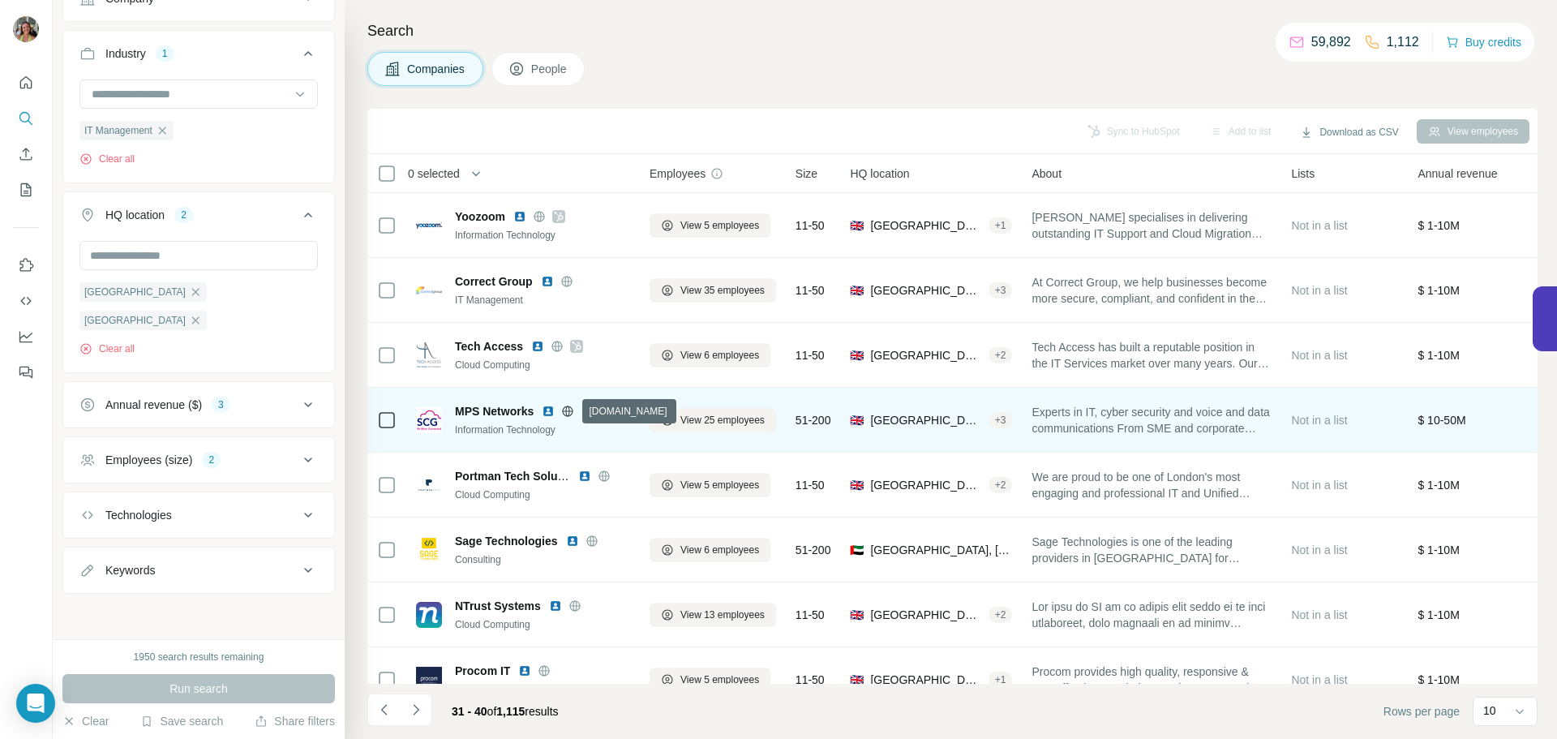
click at [570, 409] on icon at bounding box center [568, 410] width 4 height 11
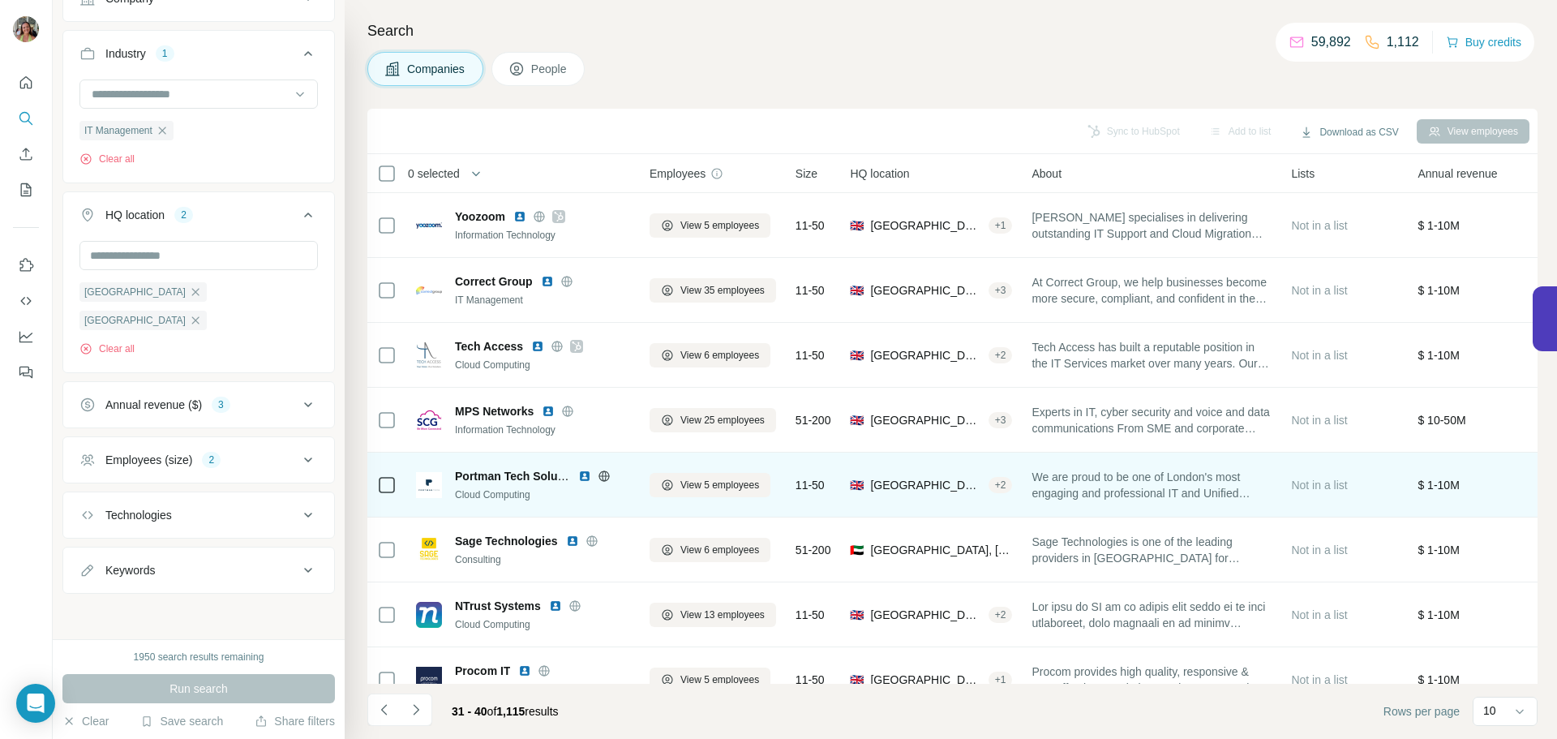
click at [605, 477] on icon at bounding box center [604, 475] width 13 height 13
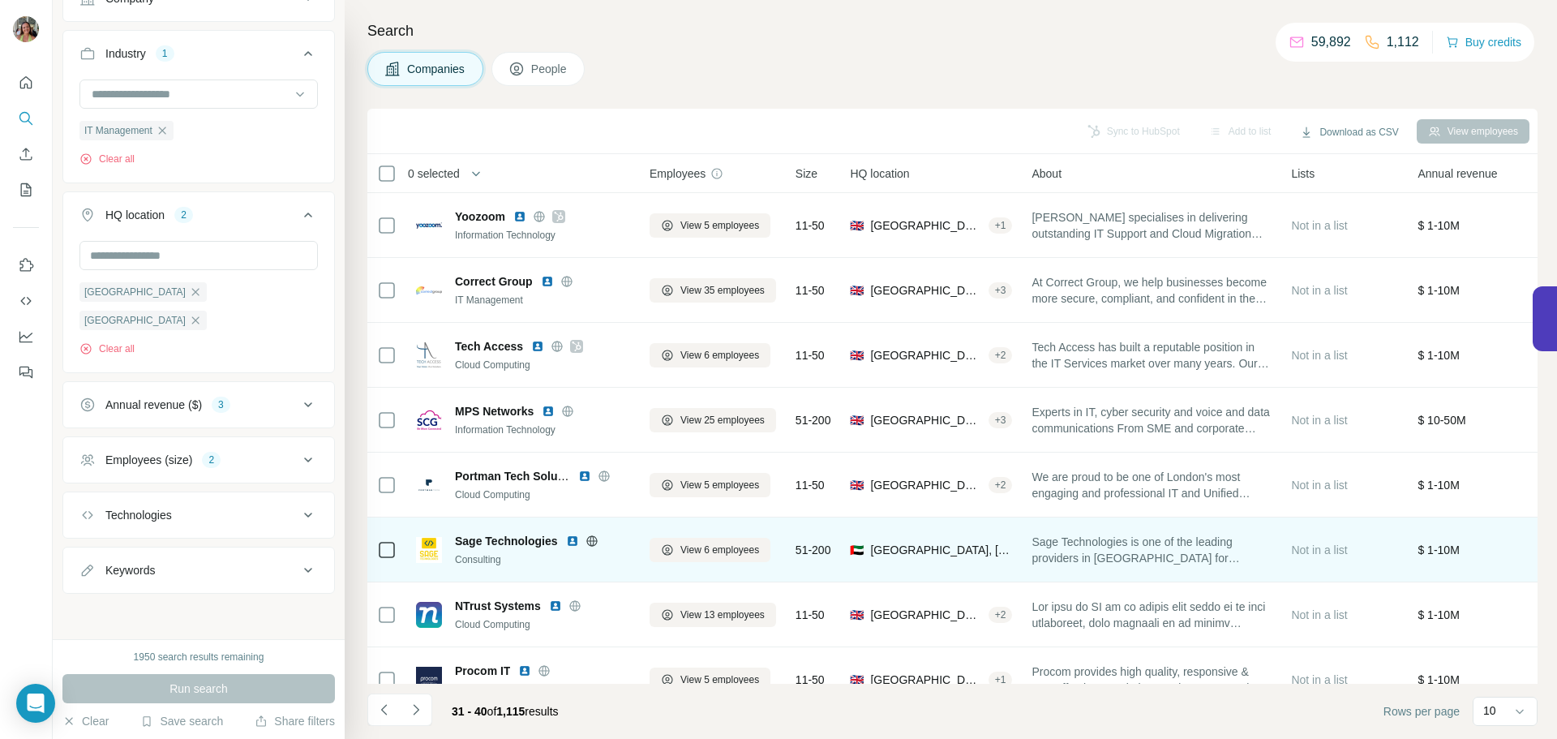
click at [589, 538] on icon at bounding box center [591, 540] width 11 height 11
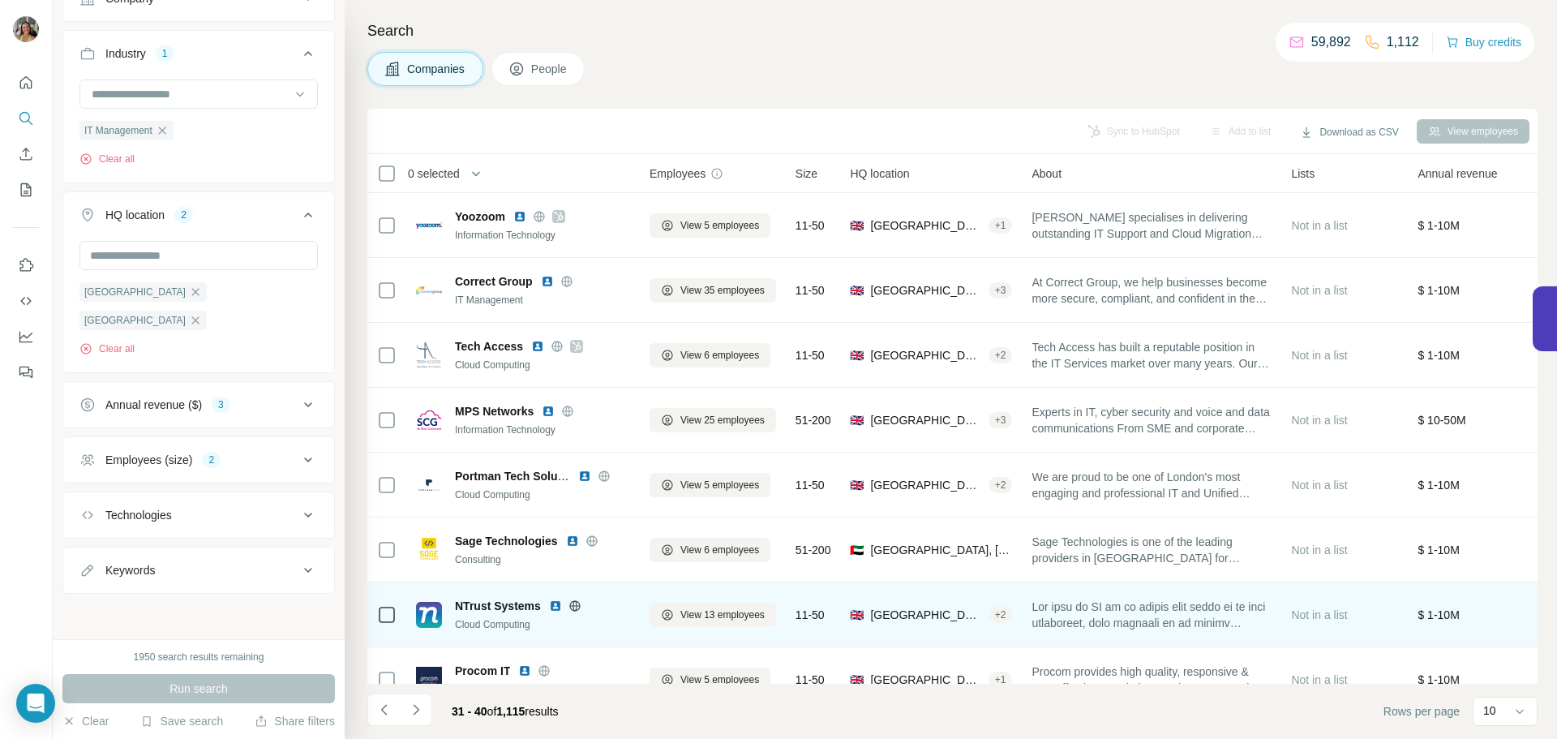
click at [572, 603] on icon at bounding box center [574, 605] width 11 height 11
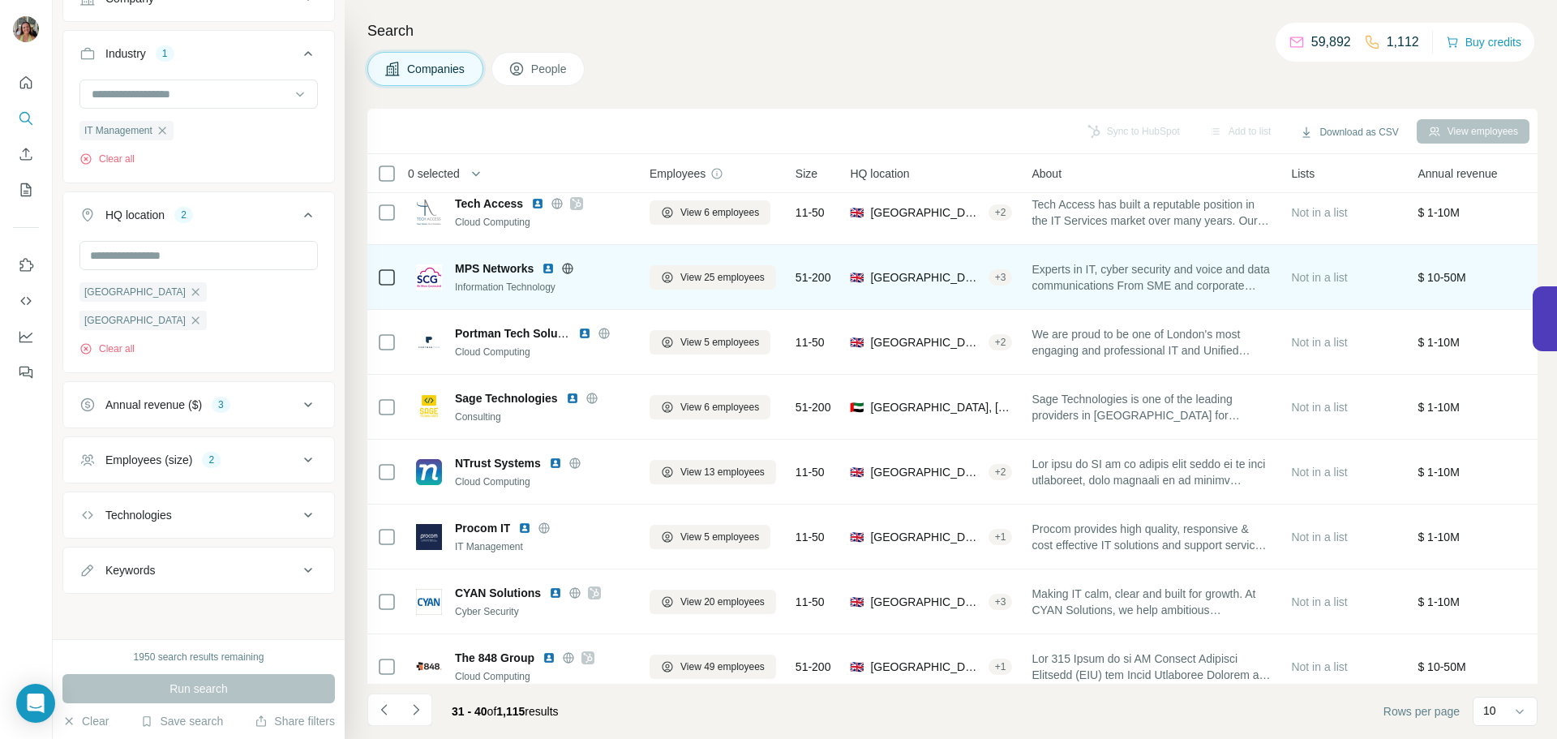
scroll to position [166, 0]
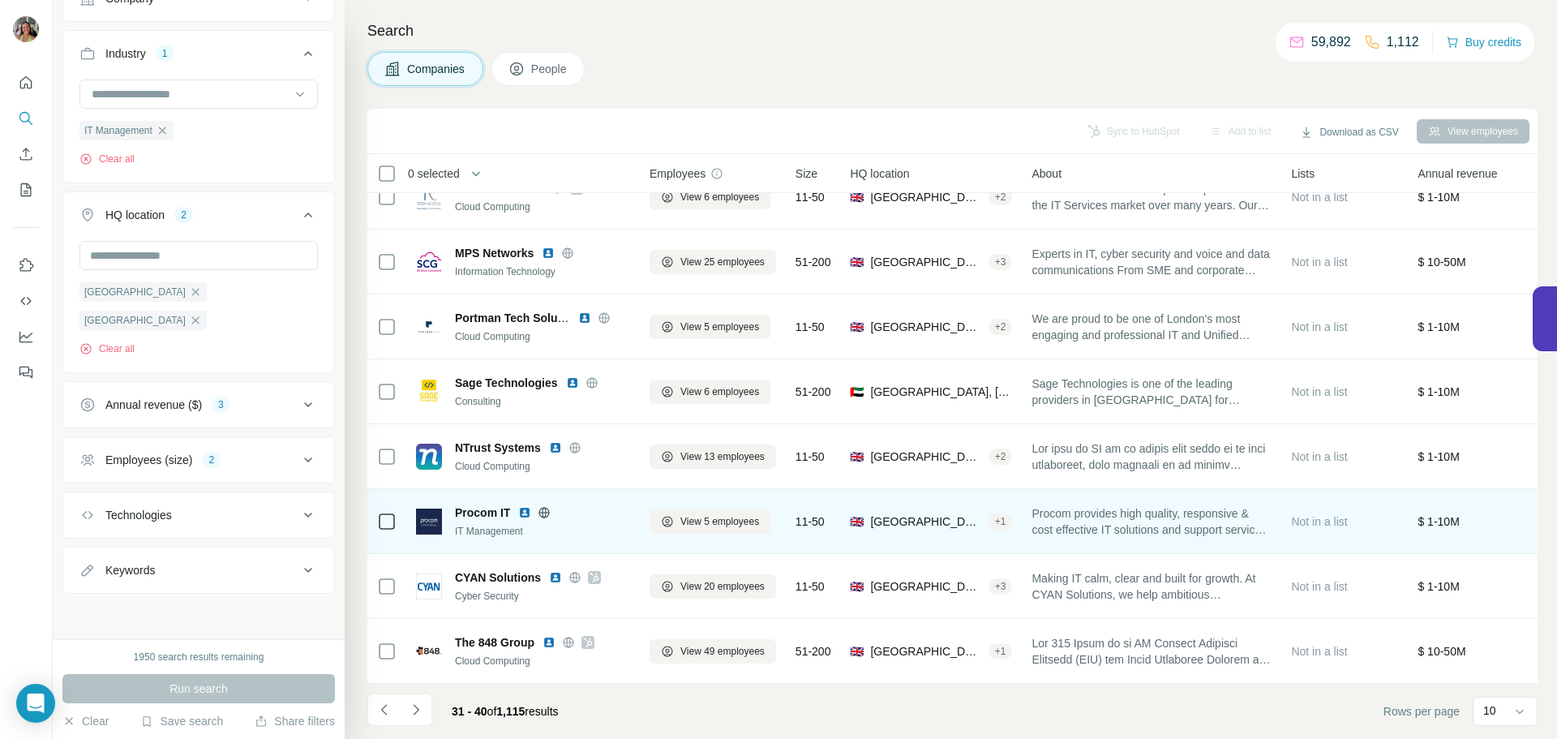
click at [542, 512] on icon at bounding box center [544, 512] width 11 height 1
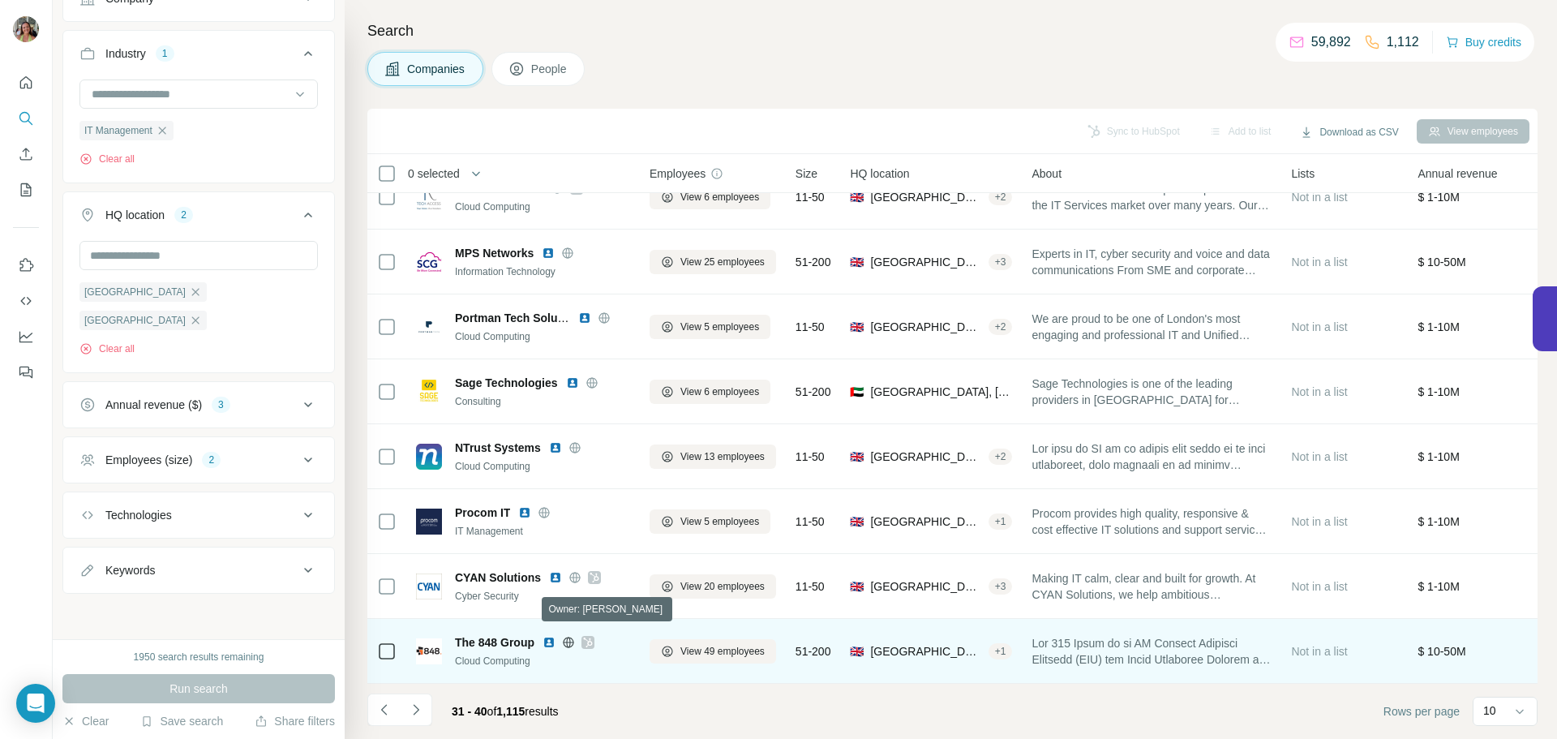
click at [593, 637] on icon at bounding box center [588, 642] width 9 height 10
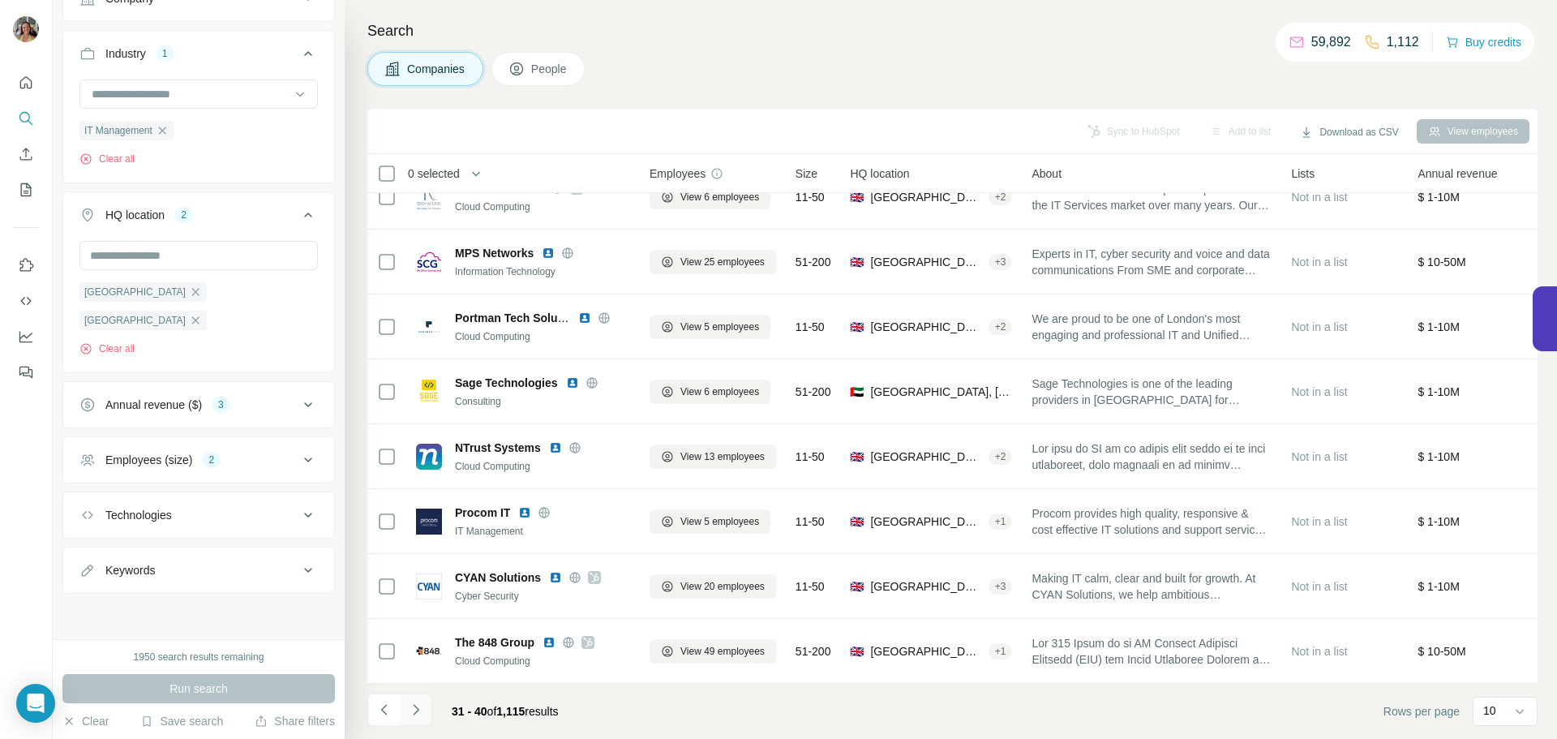
click at [431, 713] on button "Navigate to next page" at bounding box center [416, 709] width 32 height 32
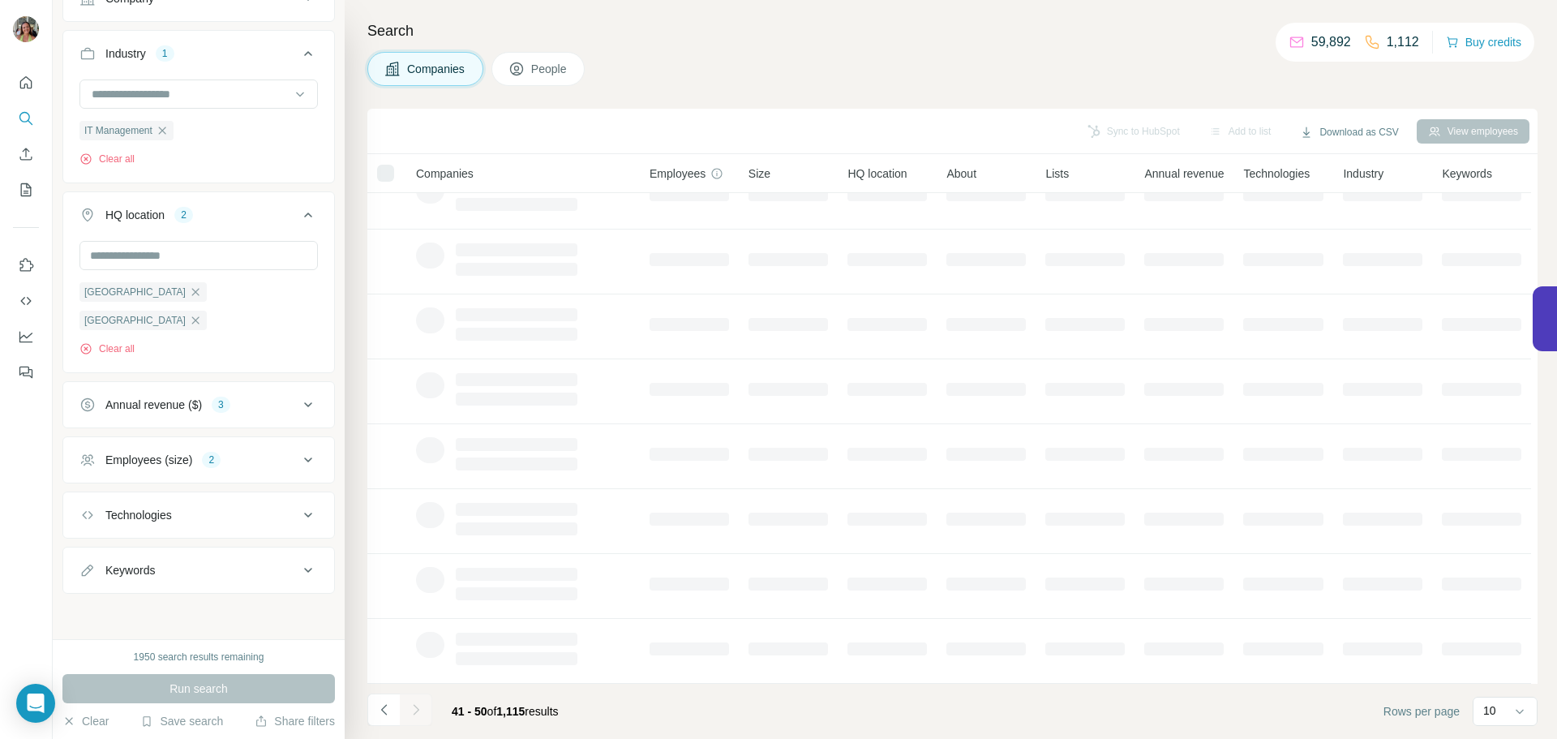
click at [420, 713] on icon "Navigate to next page" at bounding box center [416, 709] width 16 height 16
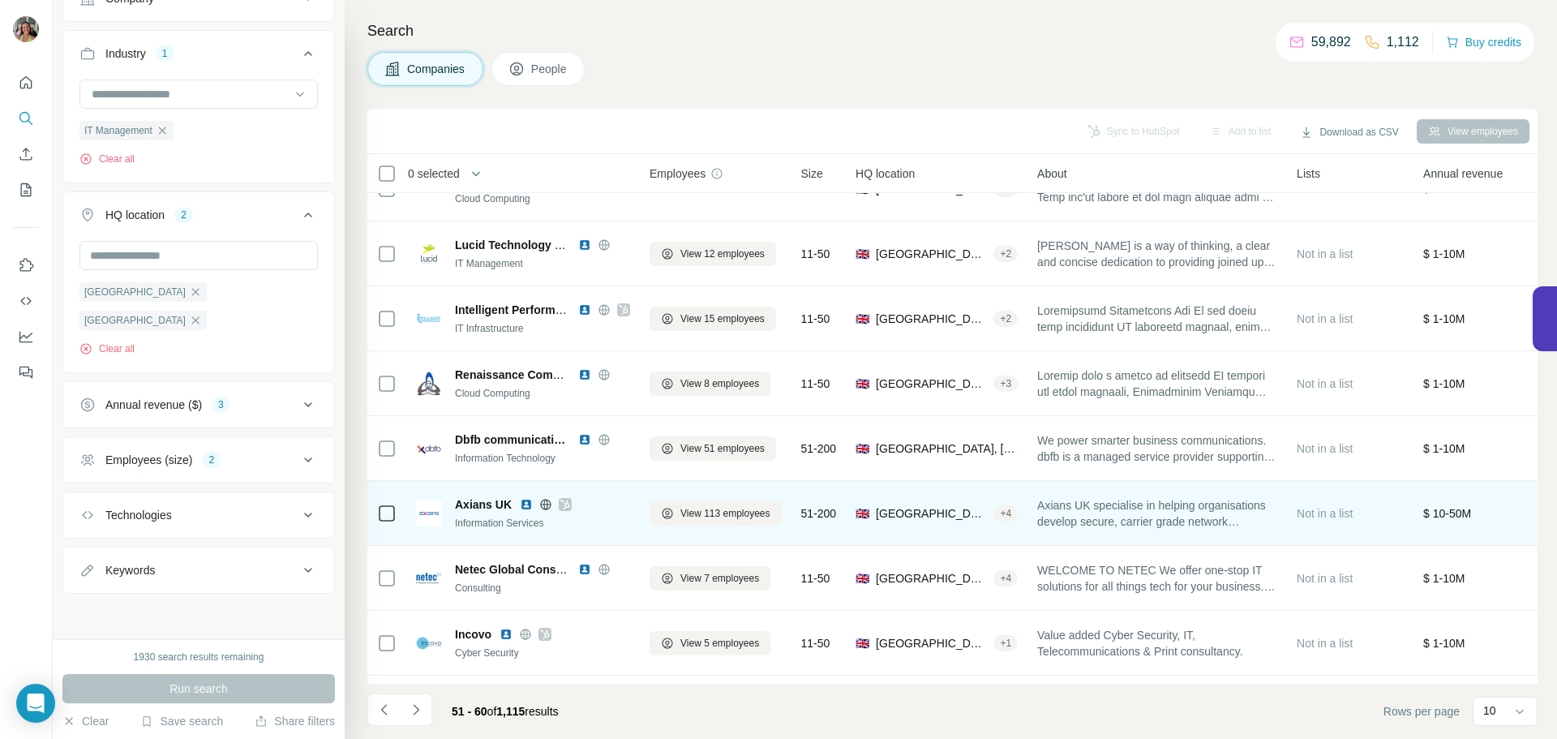
scroll to position [0, 0]
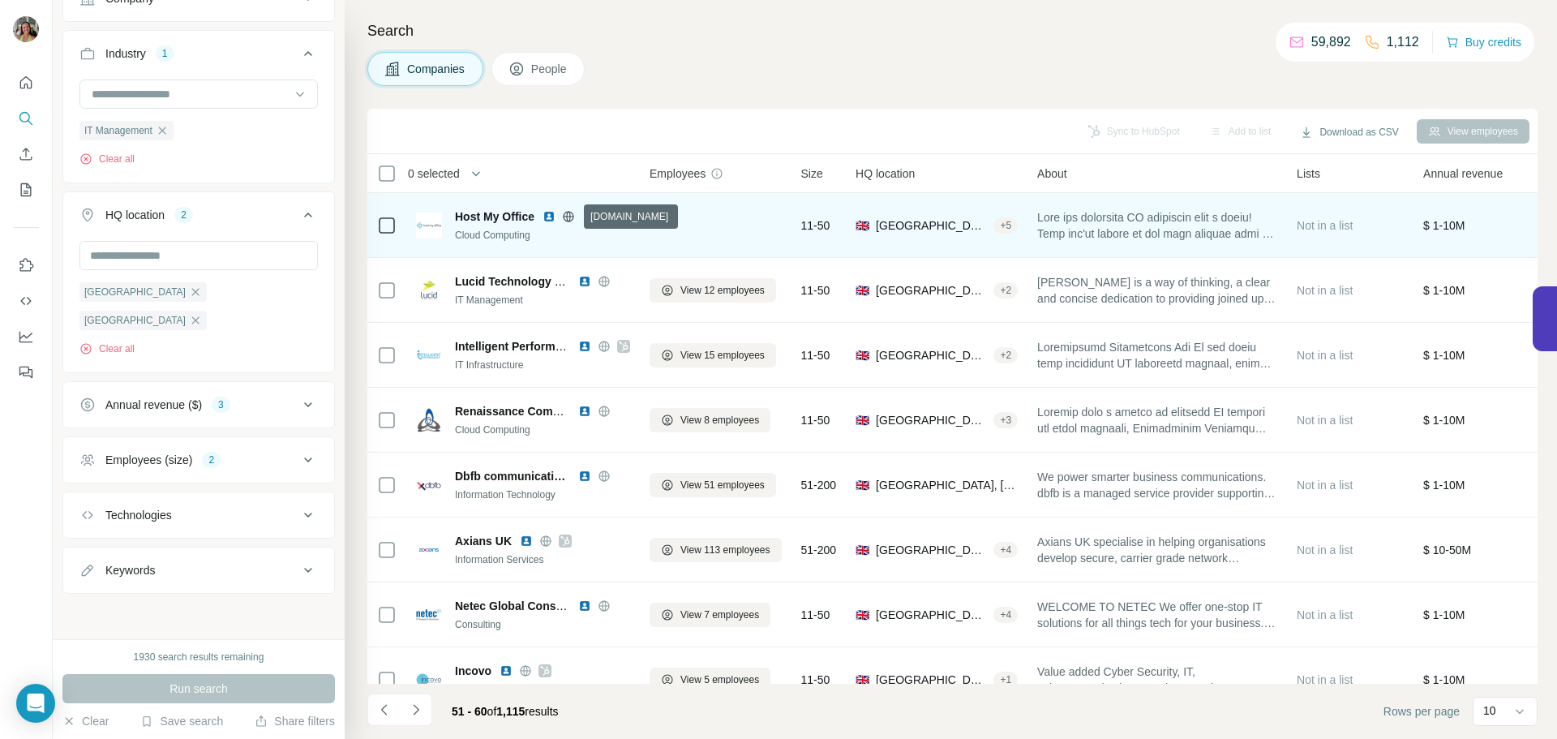
click at [575, 216] on icon at bounding box center [568, 216] width 13 height 13
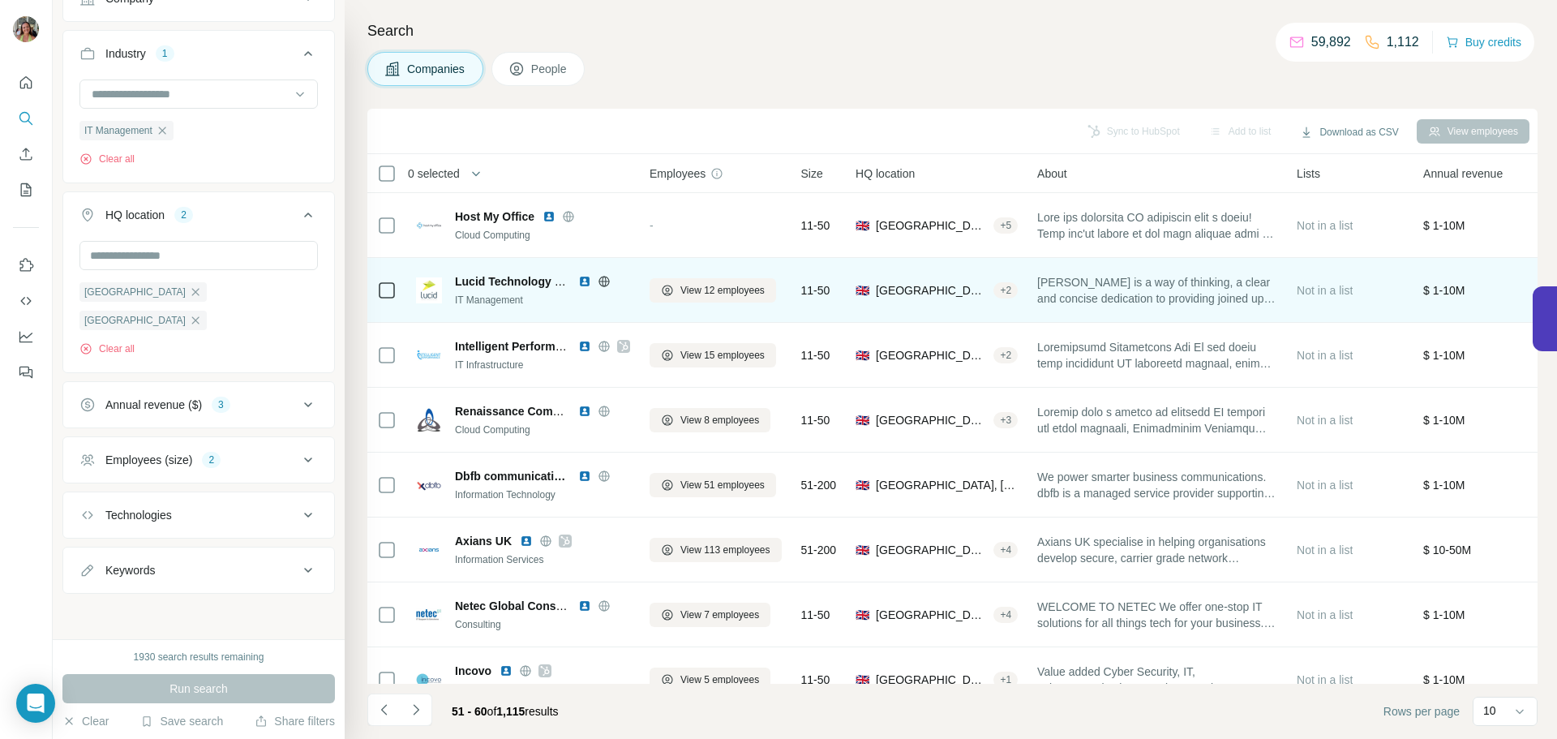
click at [608, 278] on icon at bounding box center [603, 281] width 11 height 11
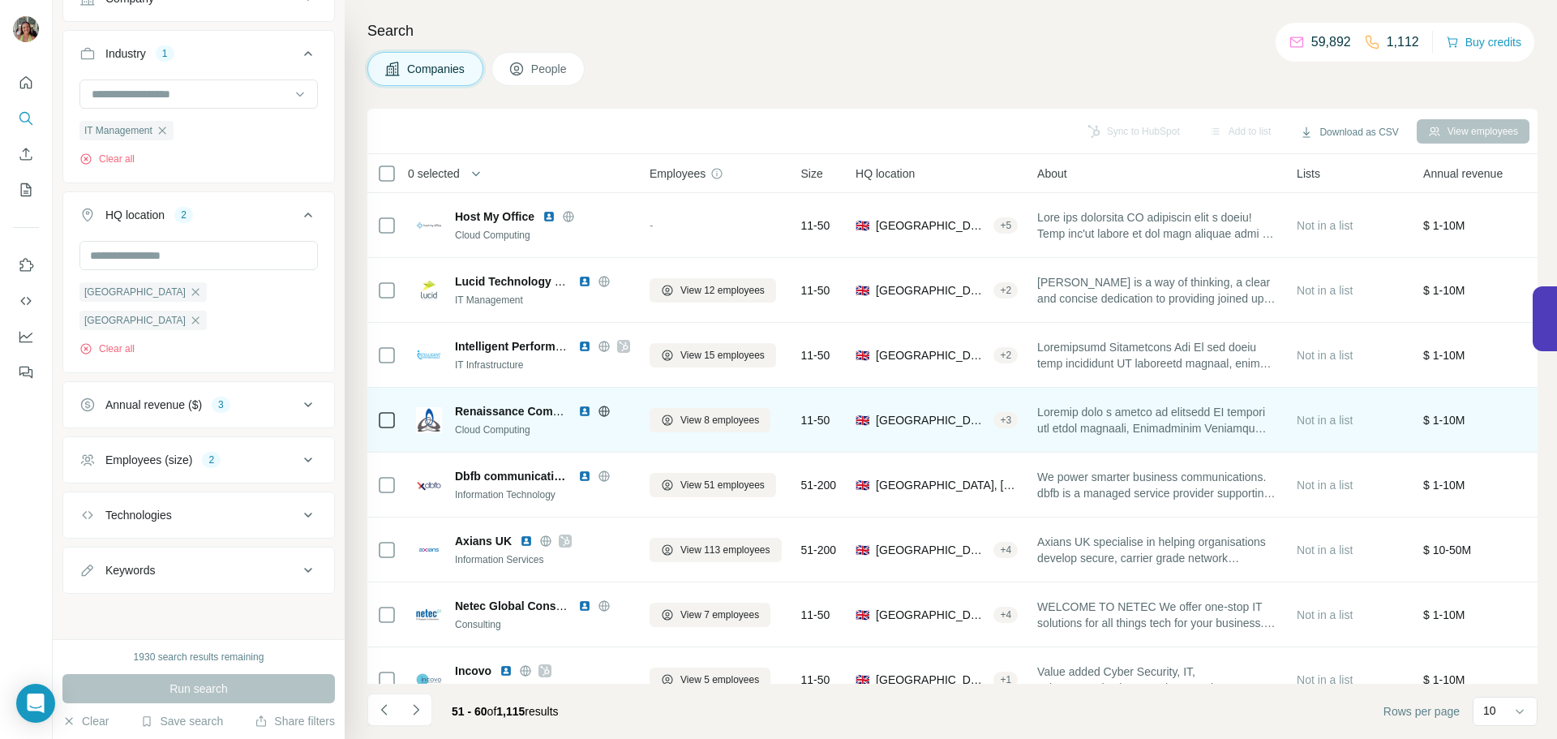
click at [602, 409] on icon at bounding box center [604, 411] width 13 height 13
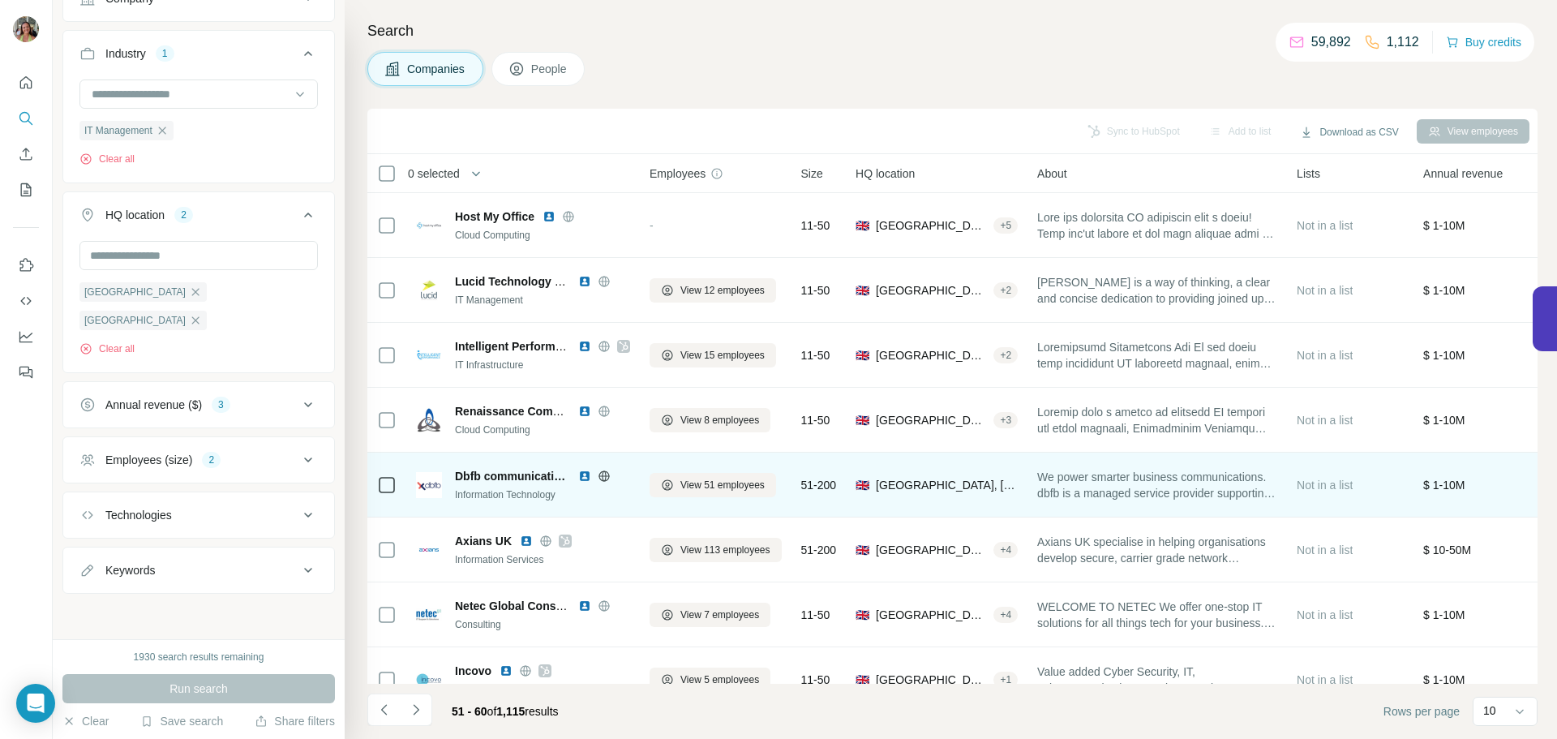
click at [599, 470] on icon at bounding box center [604, 475] width 13 height 13
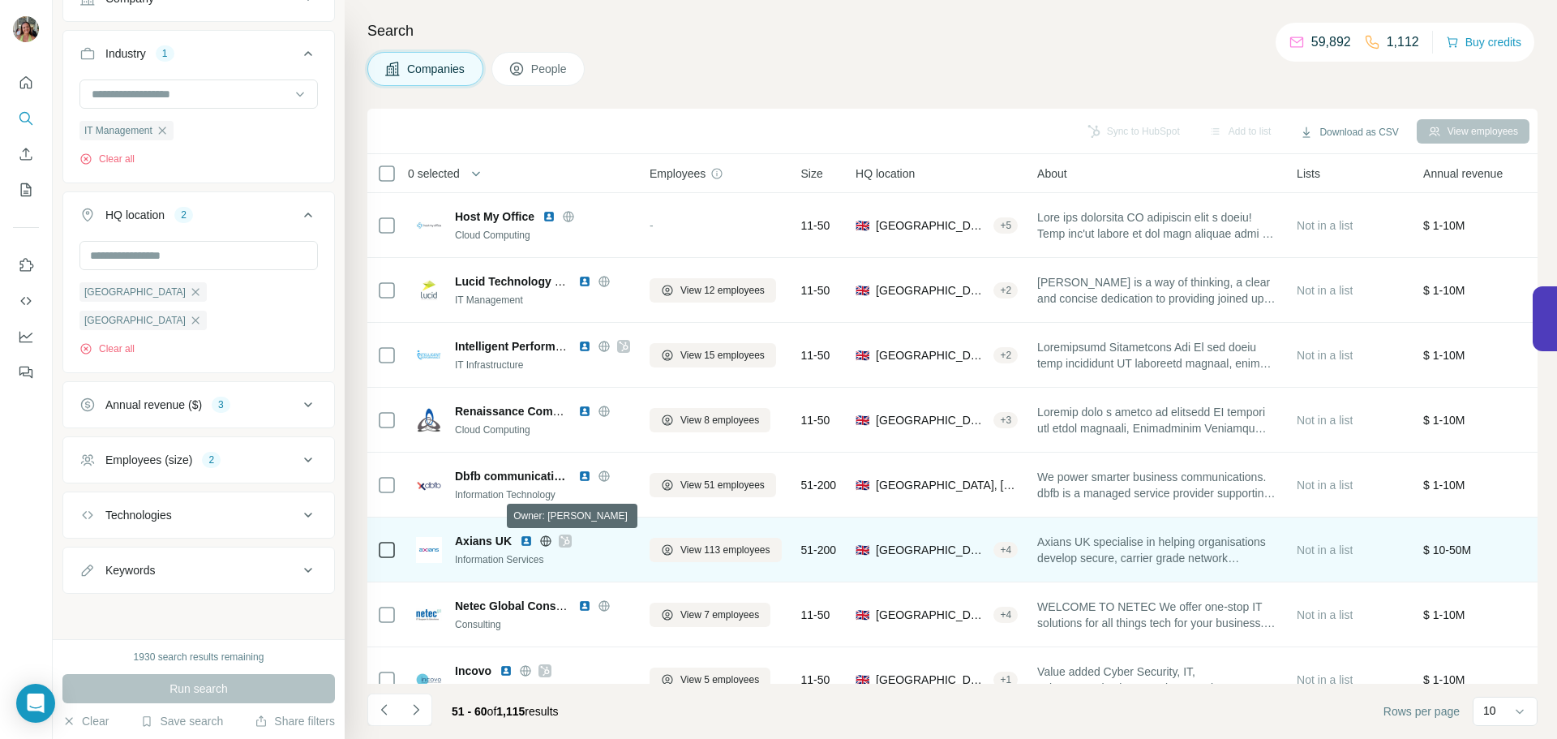
click at [563, 539] on icon at bounding box center [565, 540] width 10 height 13
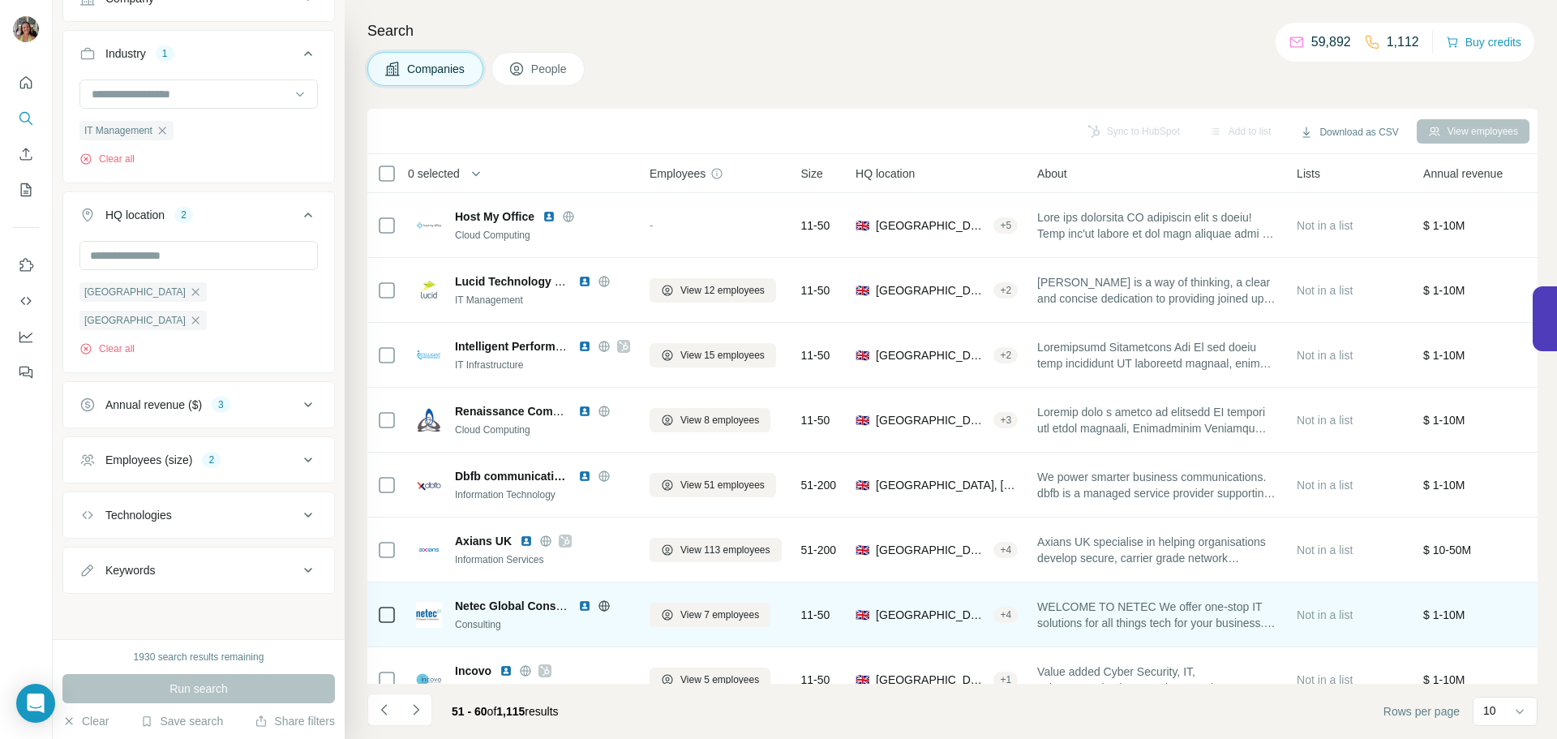
click at [606, 603] on icon at bounding box center [604, 605] width 13 height 13
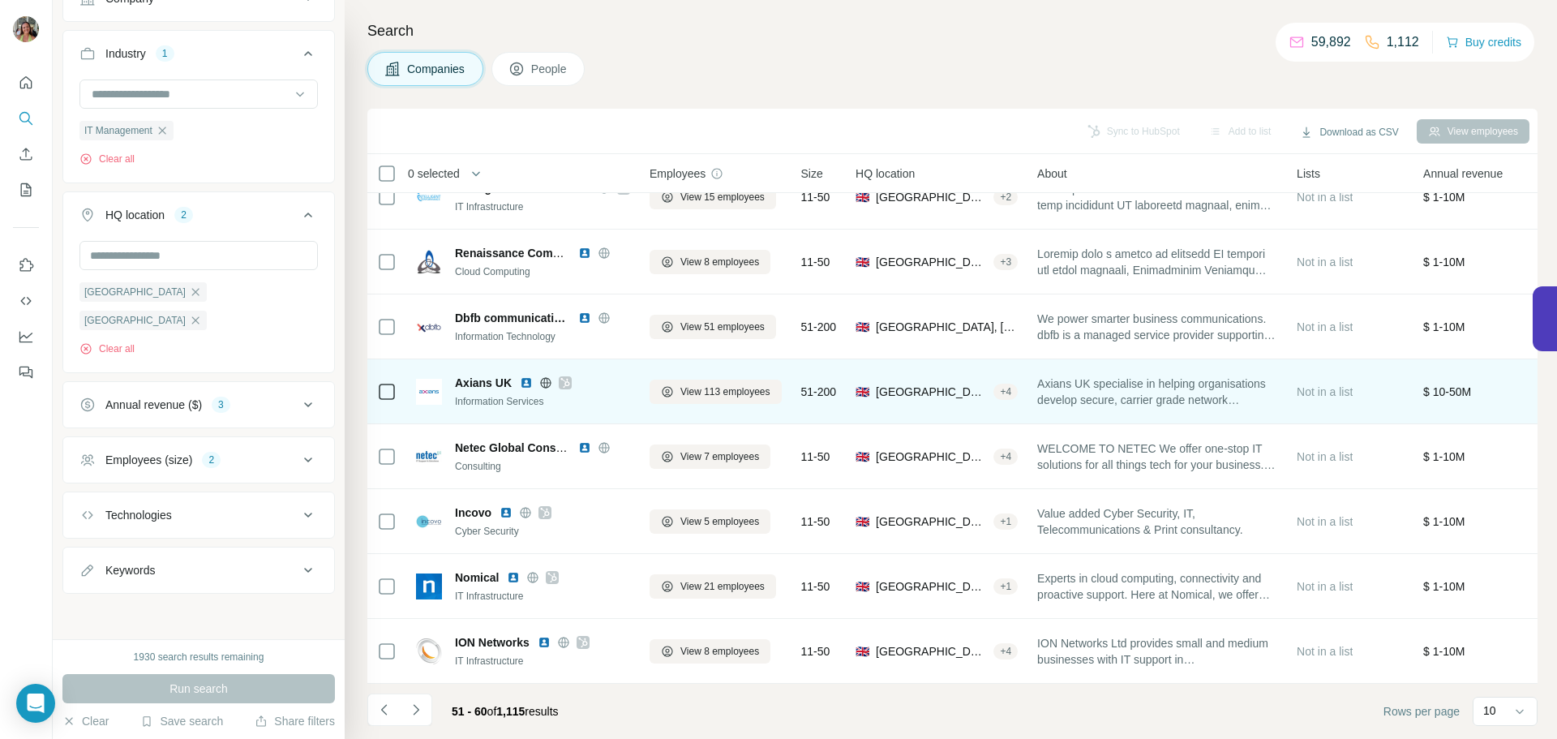
scroll to position [166, 0]
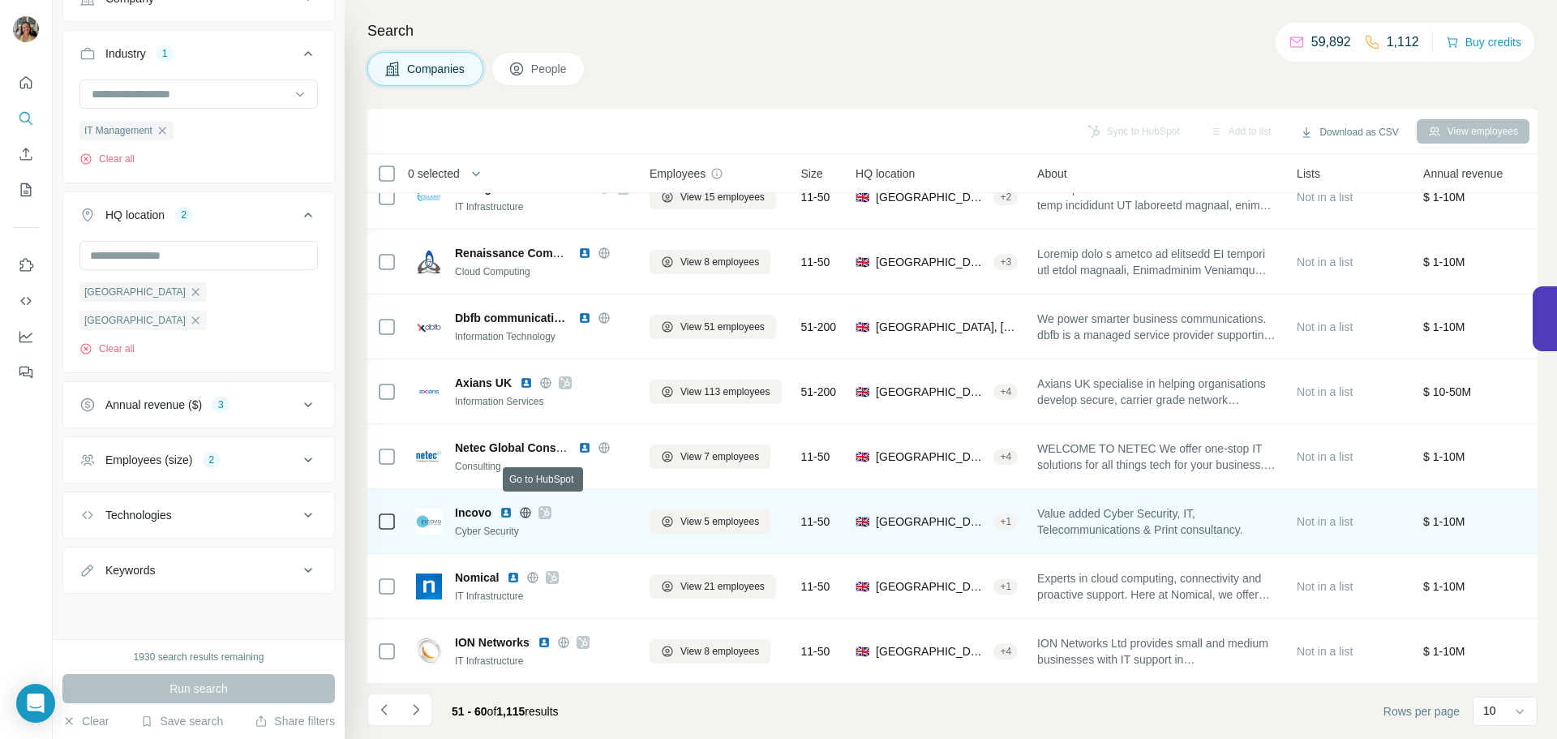
click at [545, 508] on icon at bounding box center [545, 513] width 9 height 10
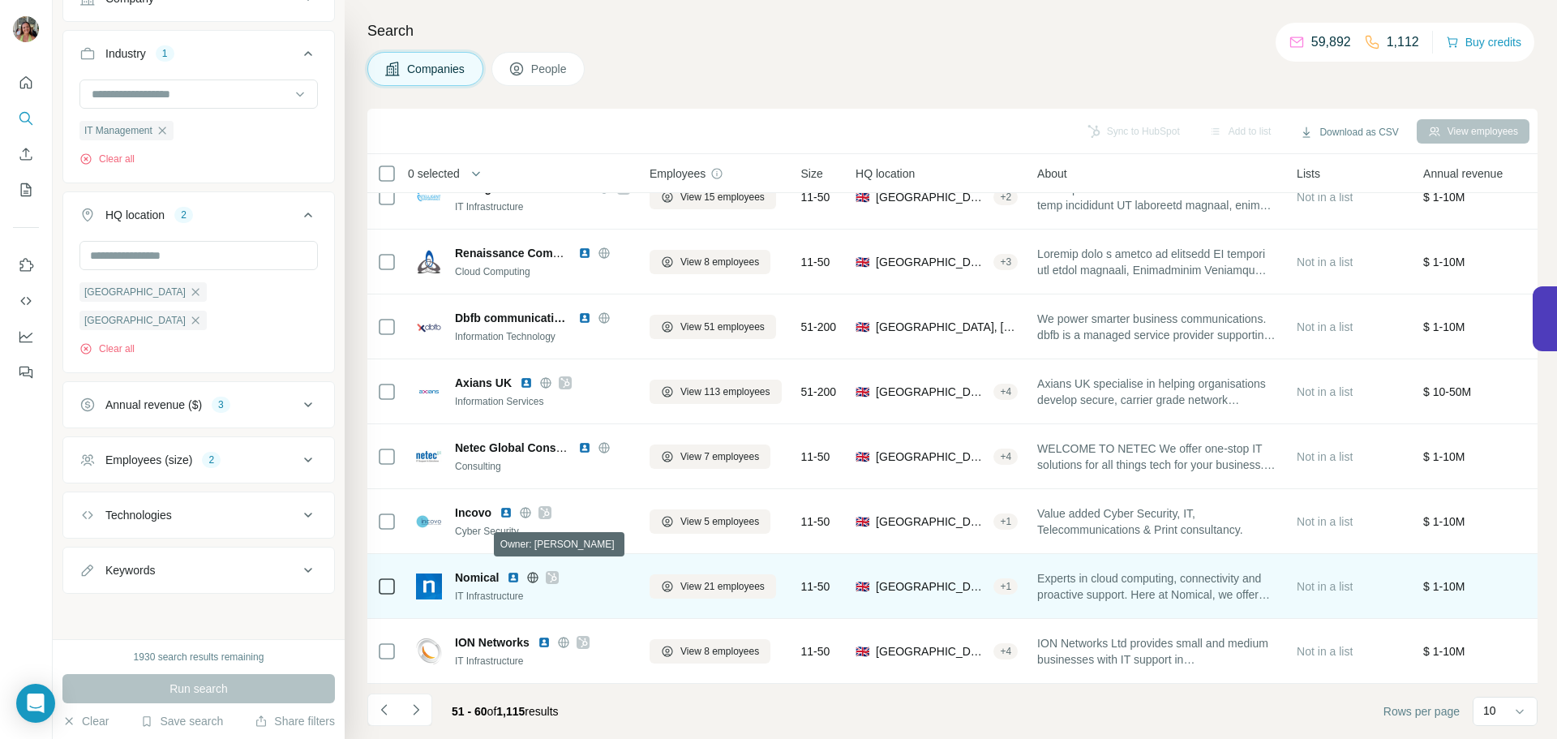
click at [547, 571] on icon at bounding box center [552, 577] width 10 height 13
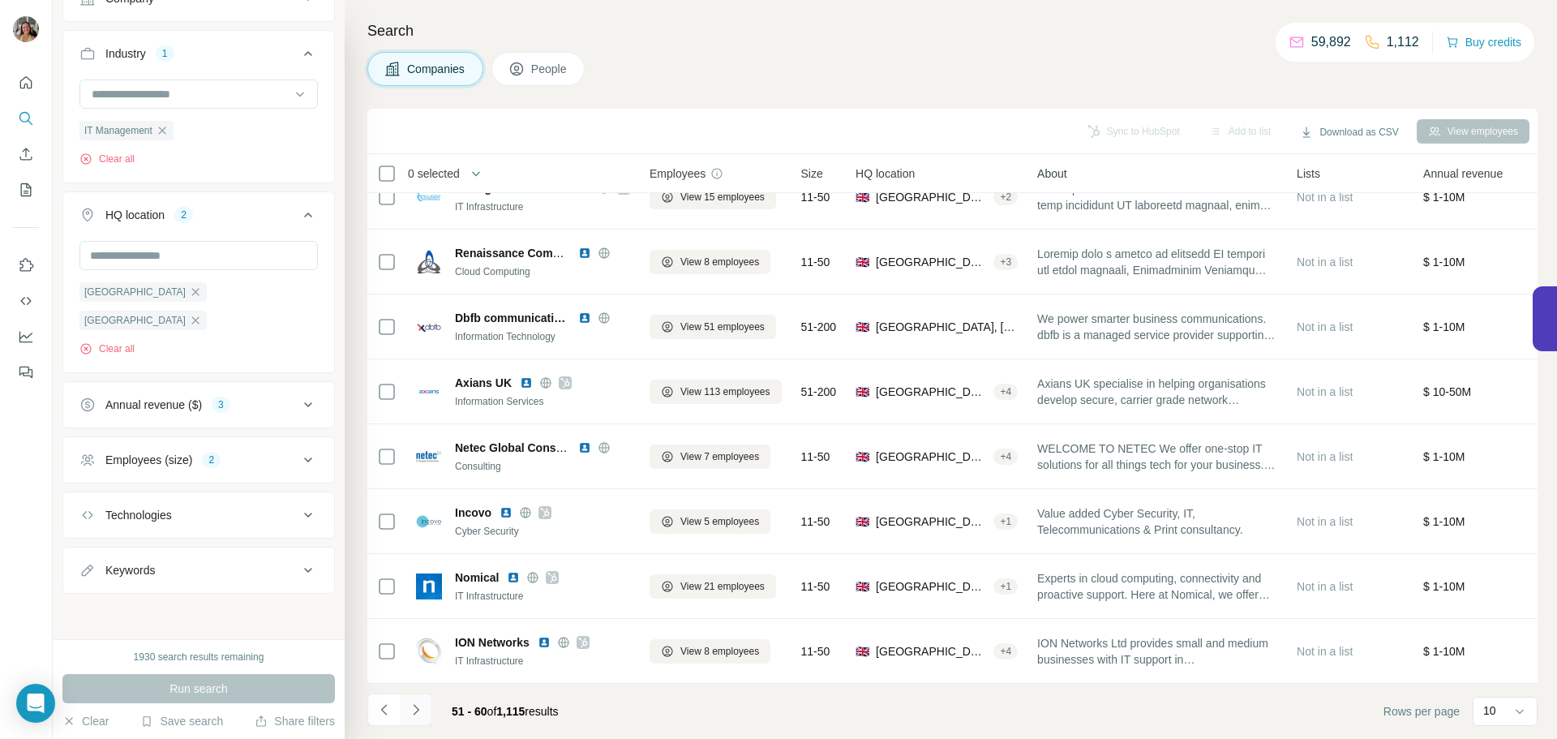
click at [422, 709] on icon "Navigate to next page" at bounding box center [416, 709] width 16 height 16
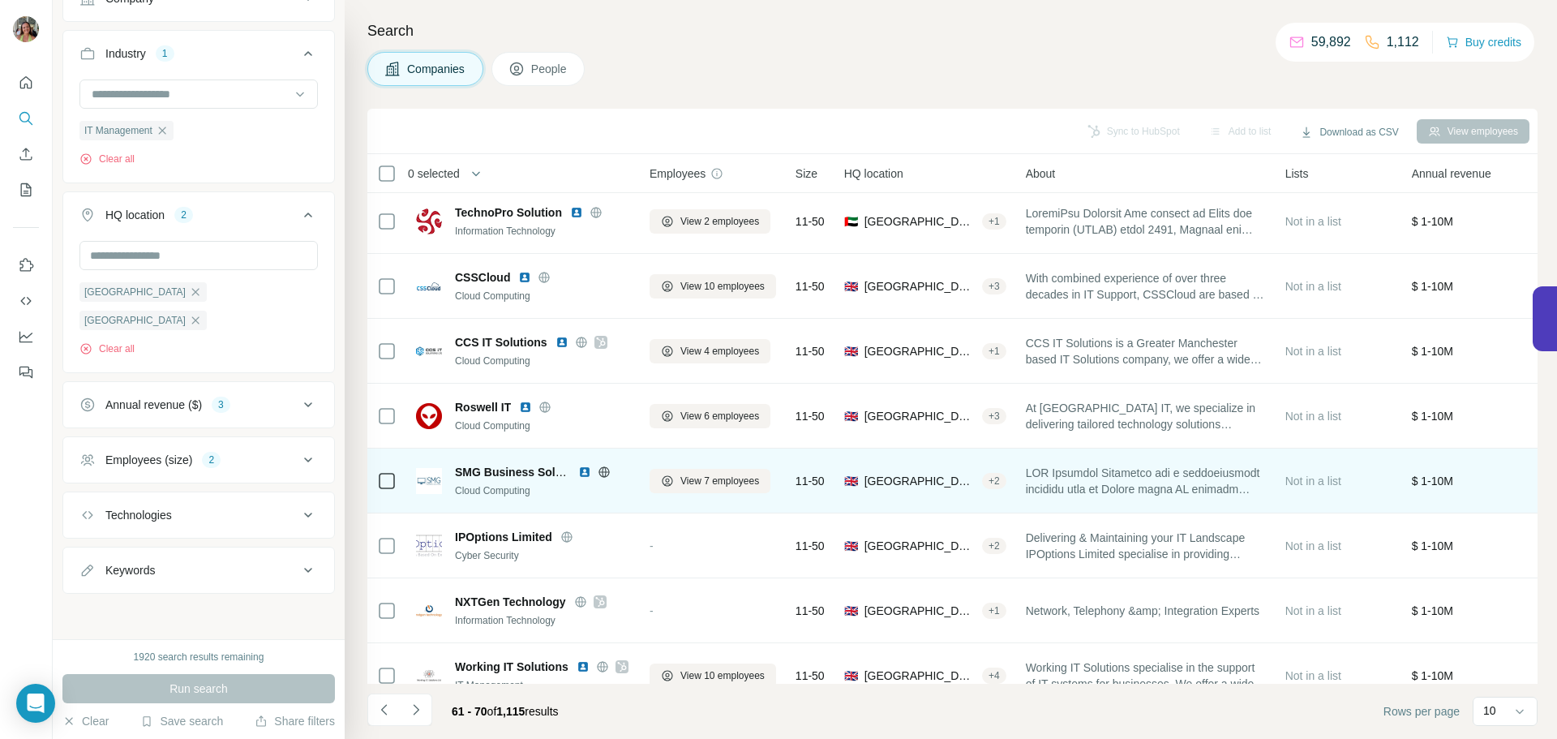
scroll to position [0, 0]
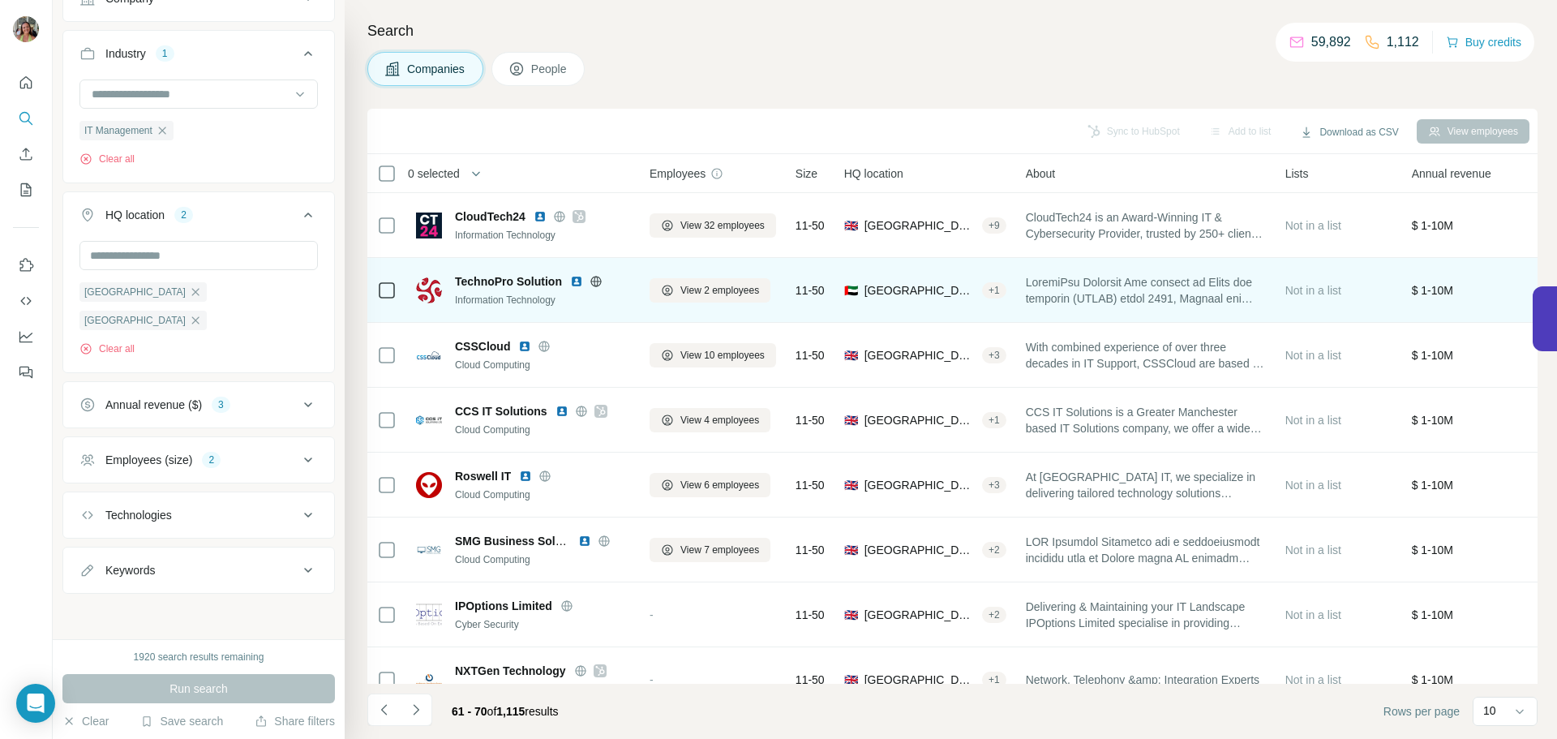
click at [599, 276] on icon at bounding box center [595, 281] width 13 height 13
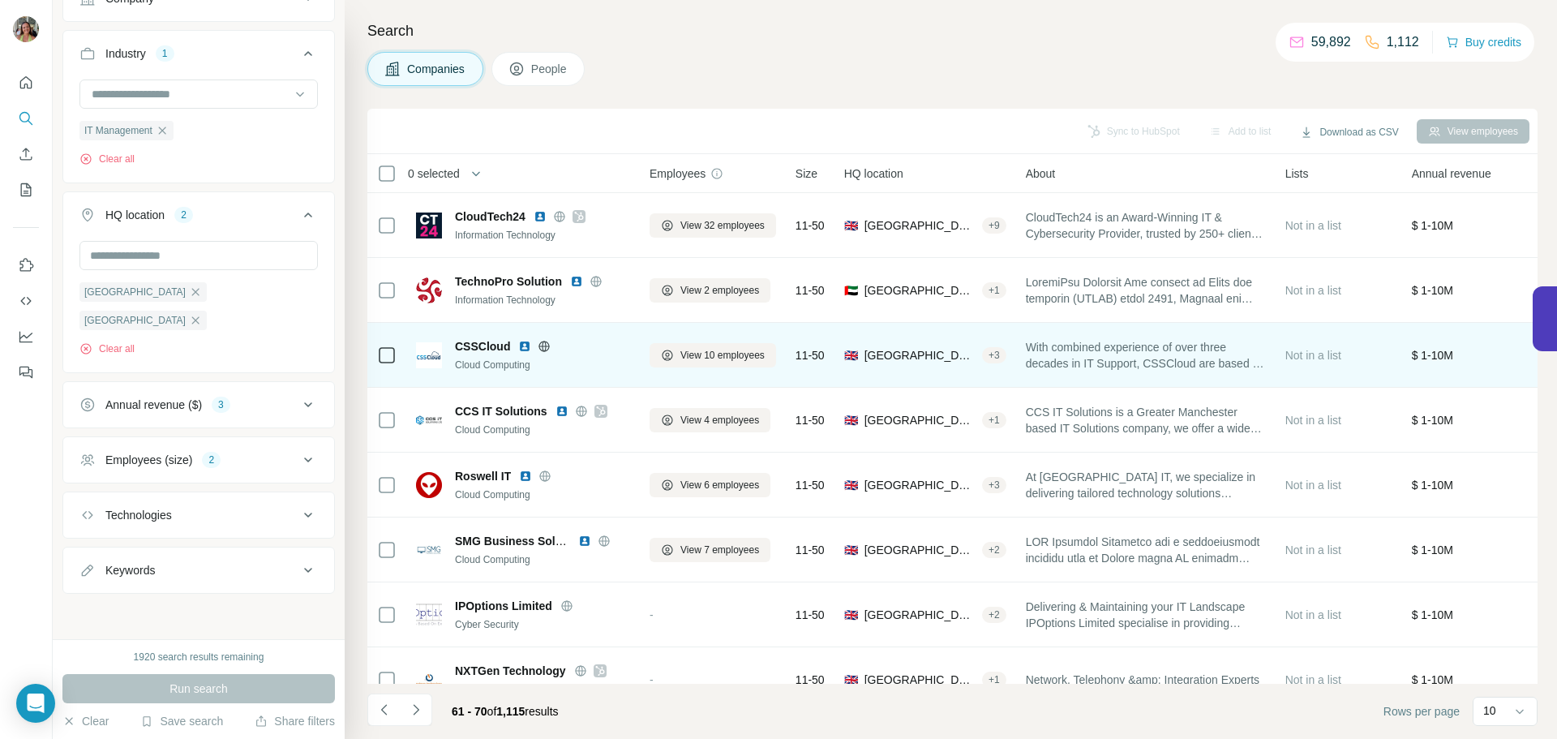
click at [538, 342] on icon at bounding box center [544, 346] width 13 height 13
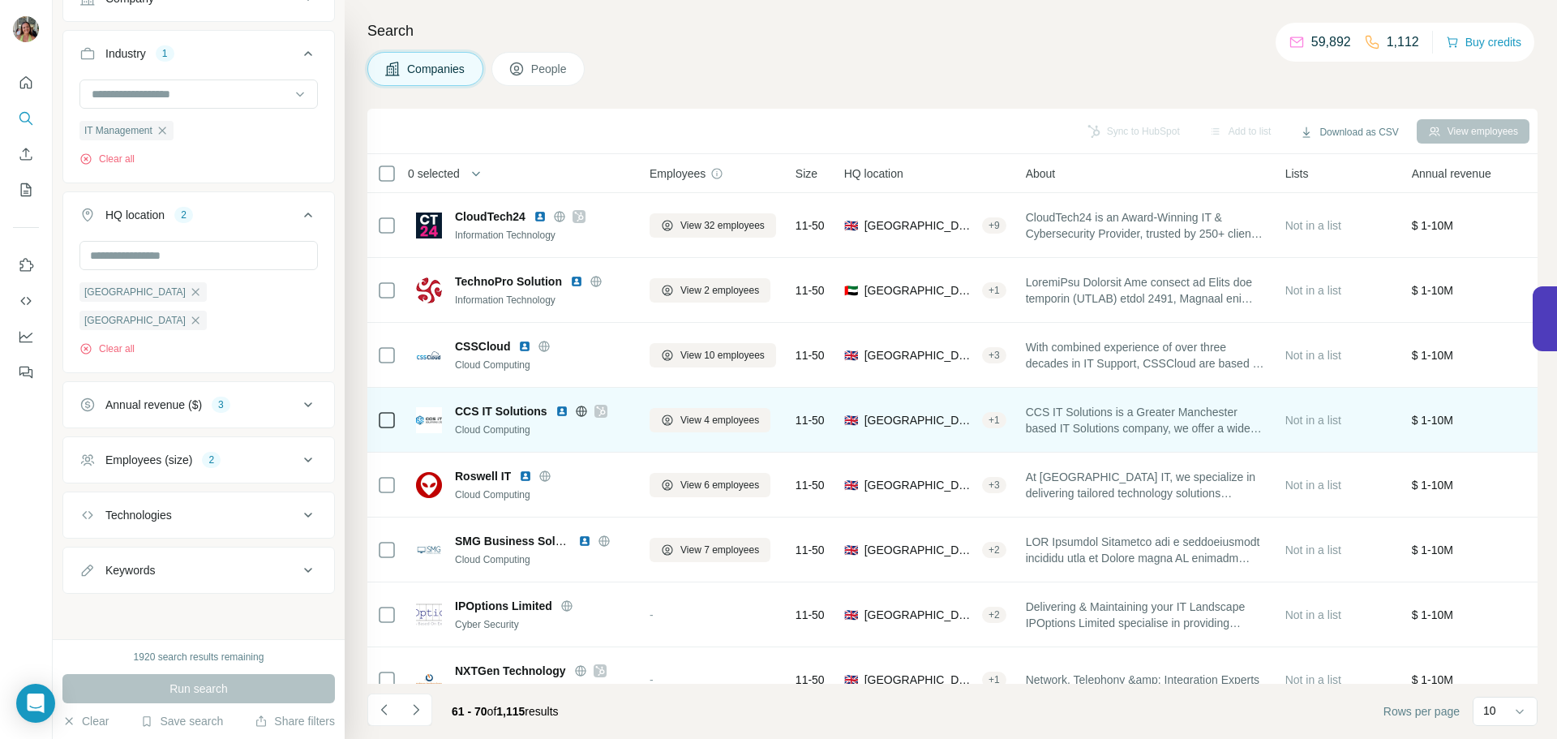
click at [602, 409] on icon at bounding box center [600, 411] width 9 height 10
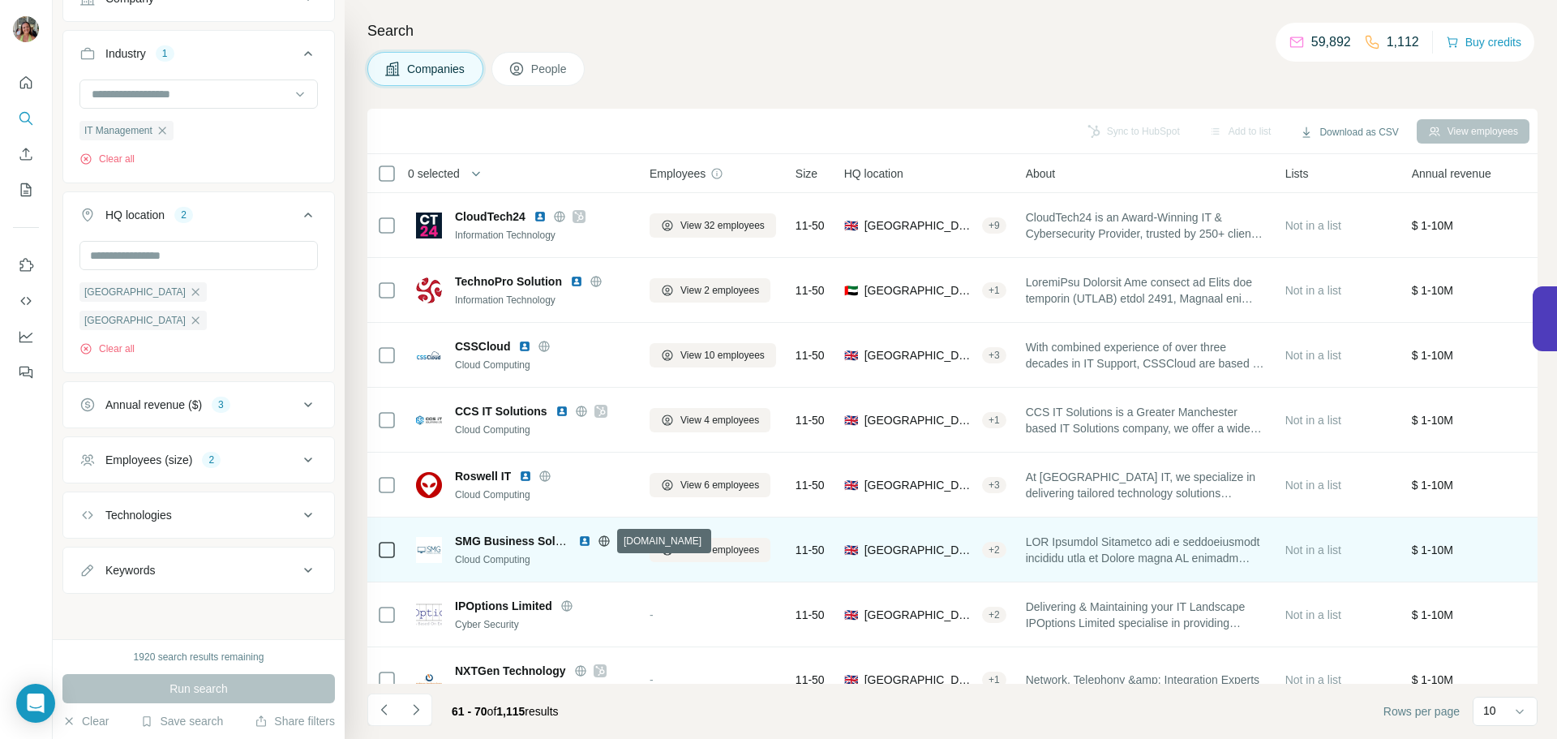
click at [606, 543] on icon at bounding box center [604, 540] width 4 height 11
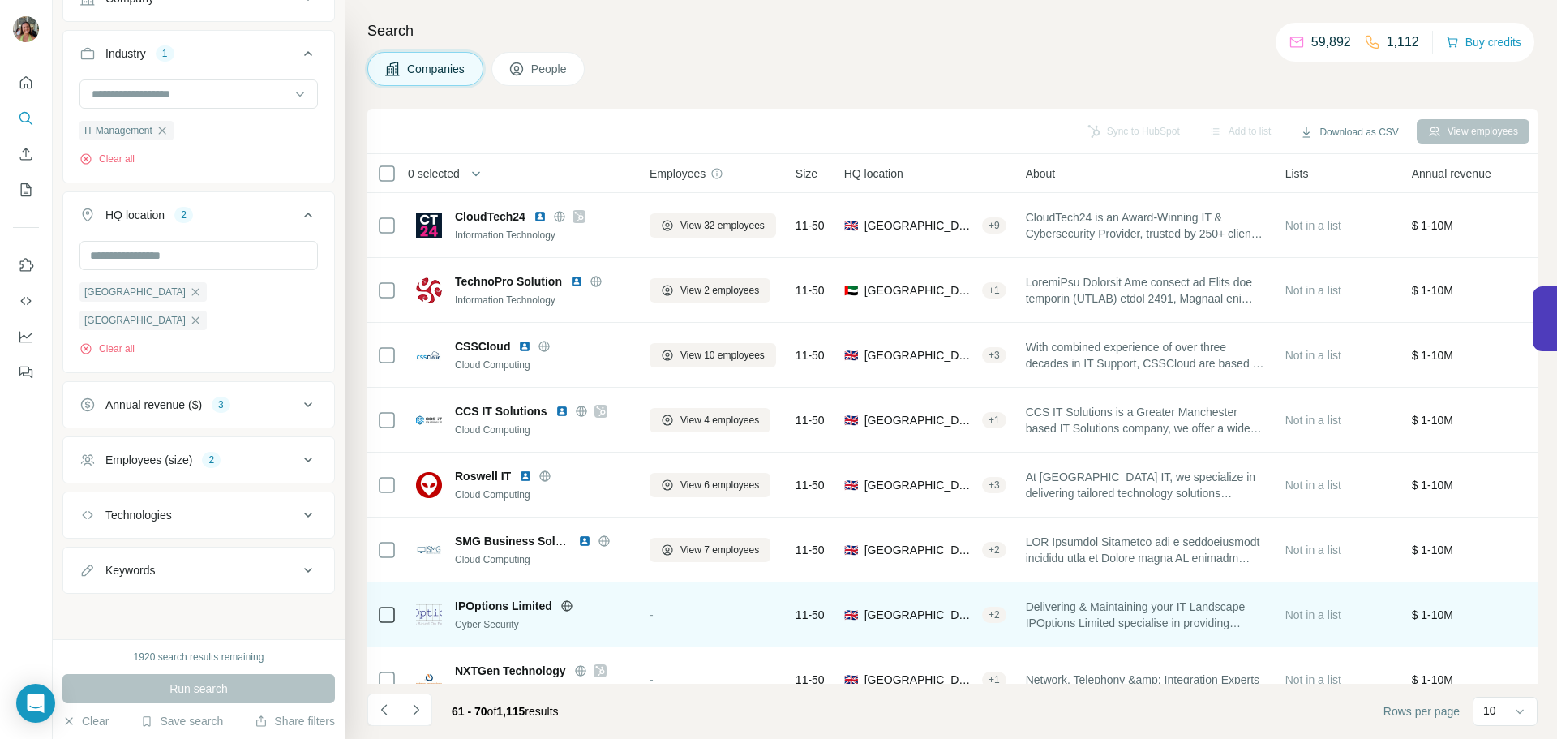
click at [569, 603] on icon at bounding box center [566, 605] width 13 height 13
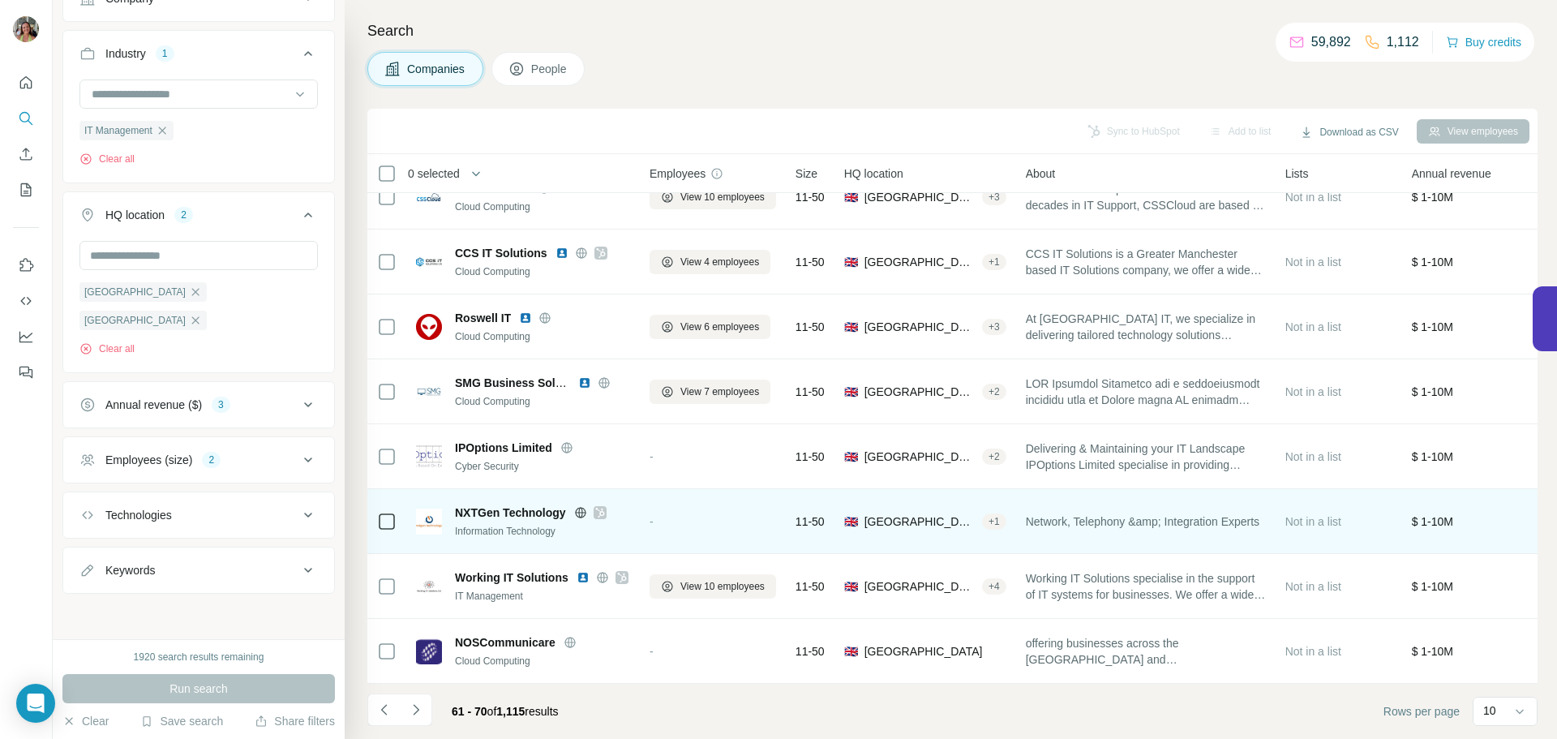
scroll to position [166, 0]
click at [602, 506] on icon at bounding box center [600, 512] width 10 height 13
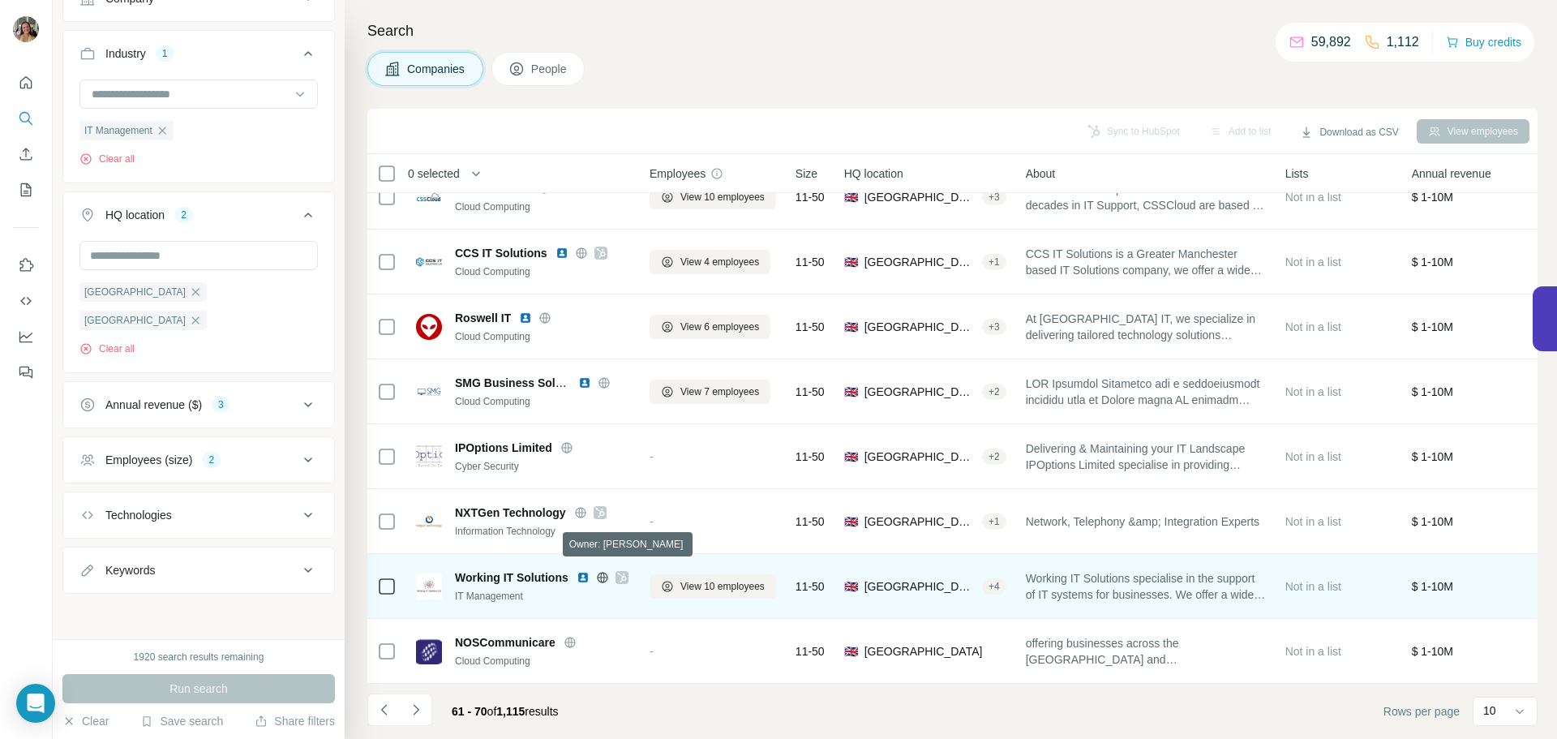
click at [626, 571] on icon at bounding box center [622, 577] width 10 height 13
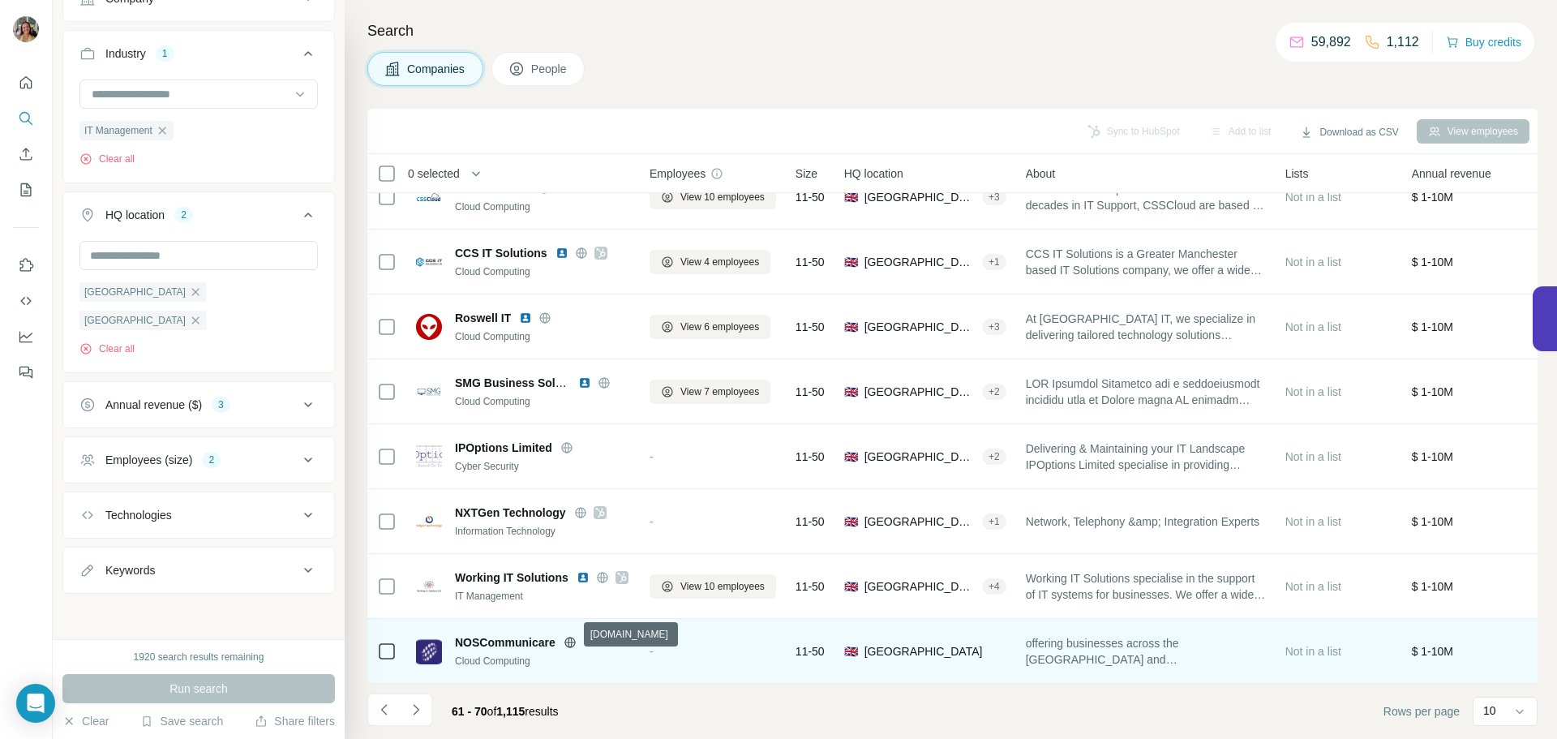
click at [568, 636] on icon at bounding box center [569, 642] width 13 height 13
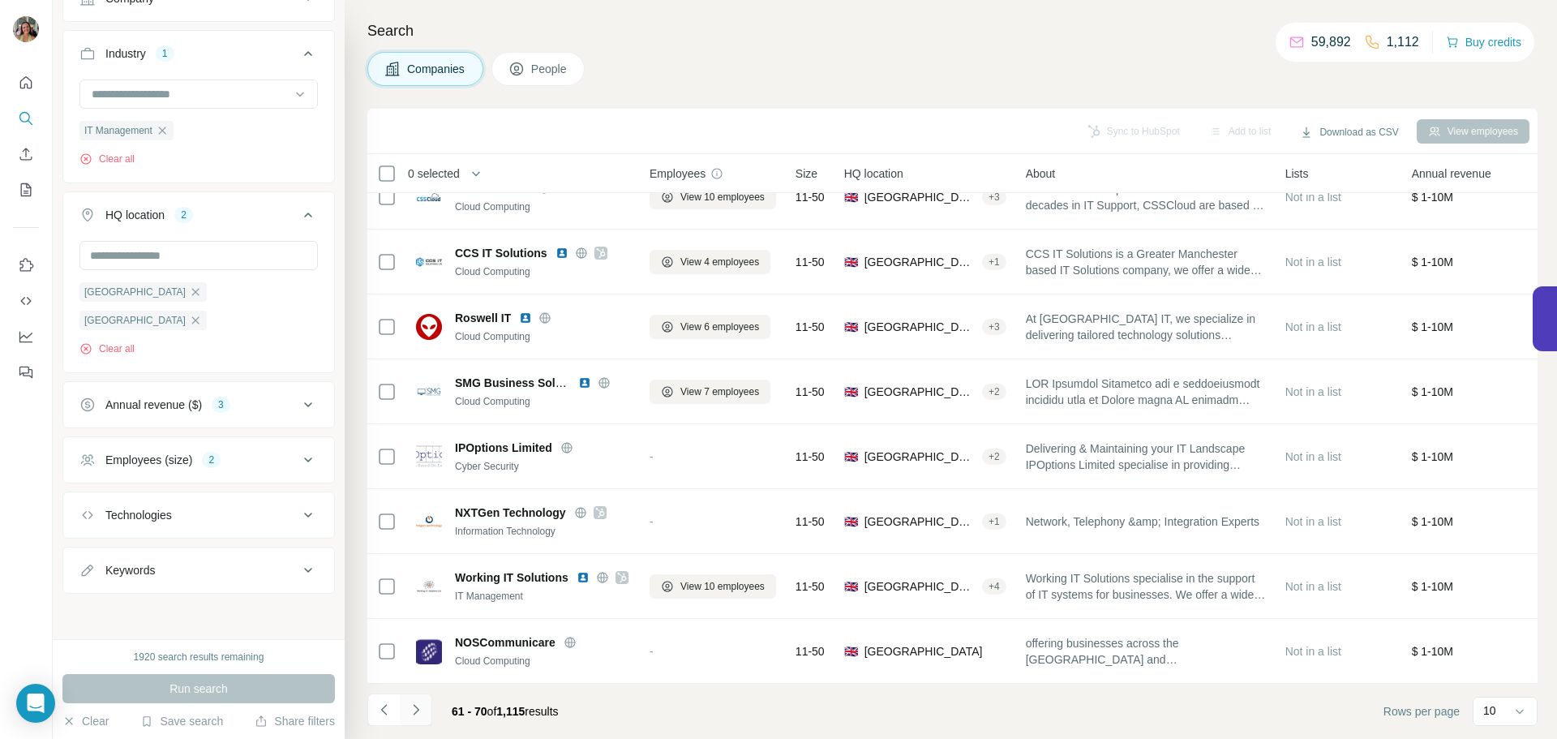
click at [418, 706] on icon "Navigate to next page" at bounding box center [416, 709] width 16 height 16
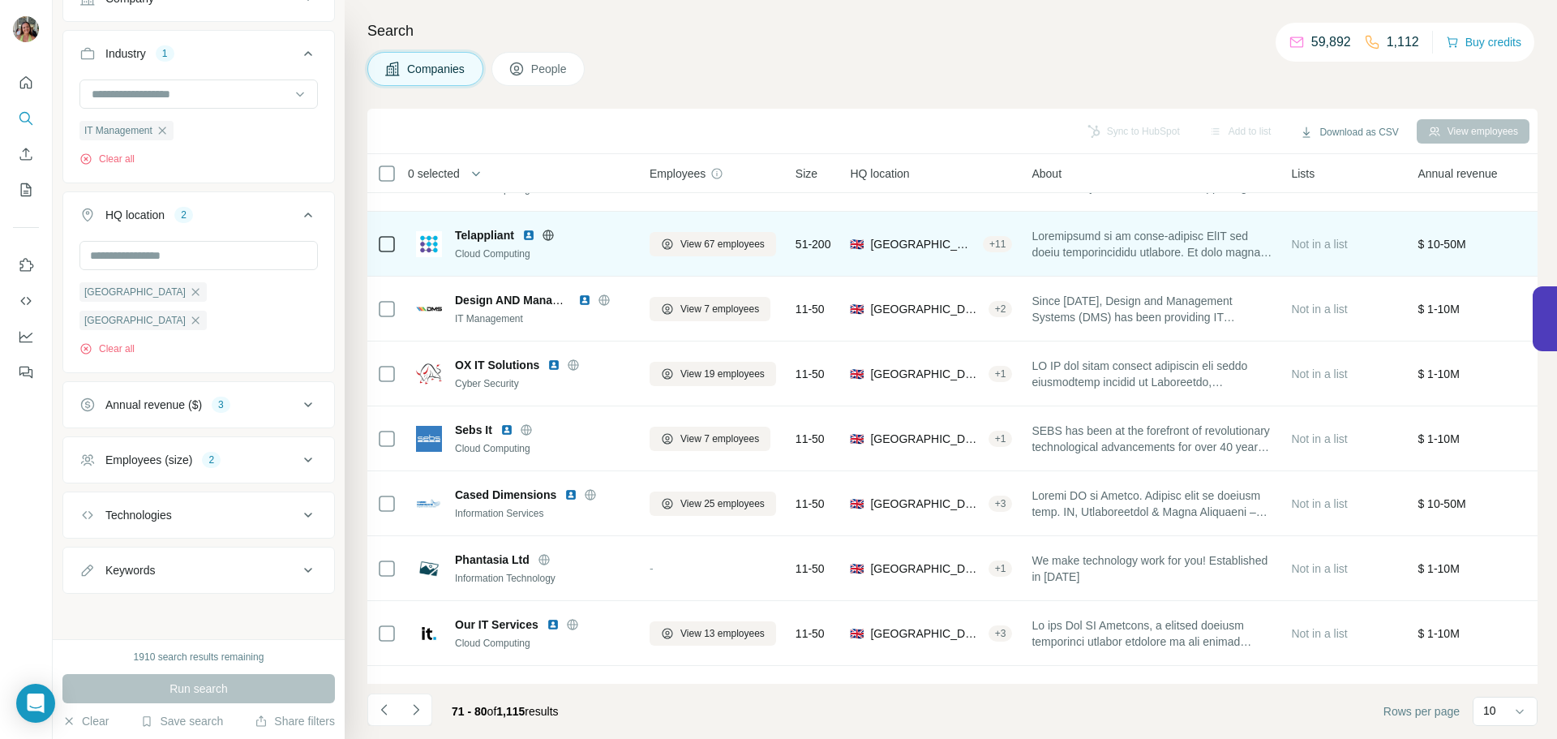
scroll to position [0, 0]
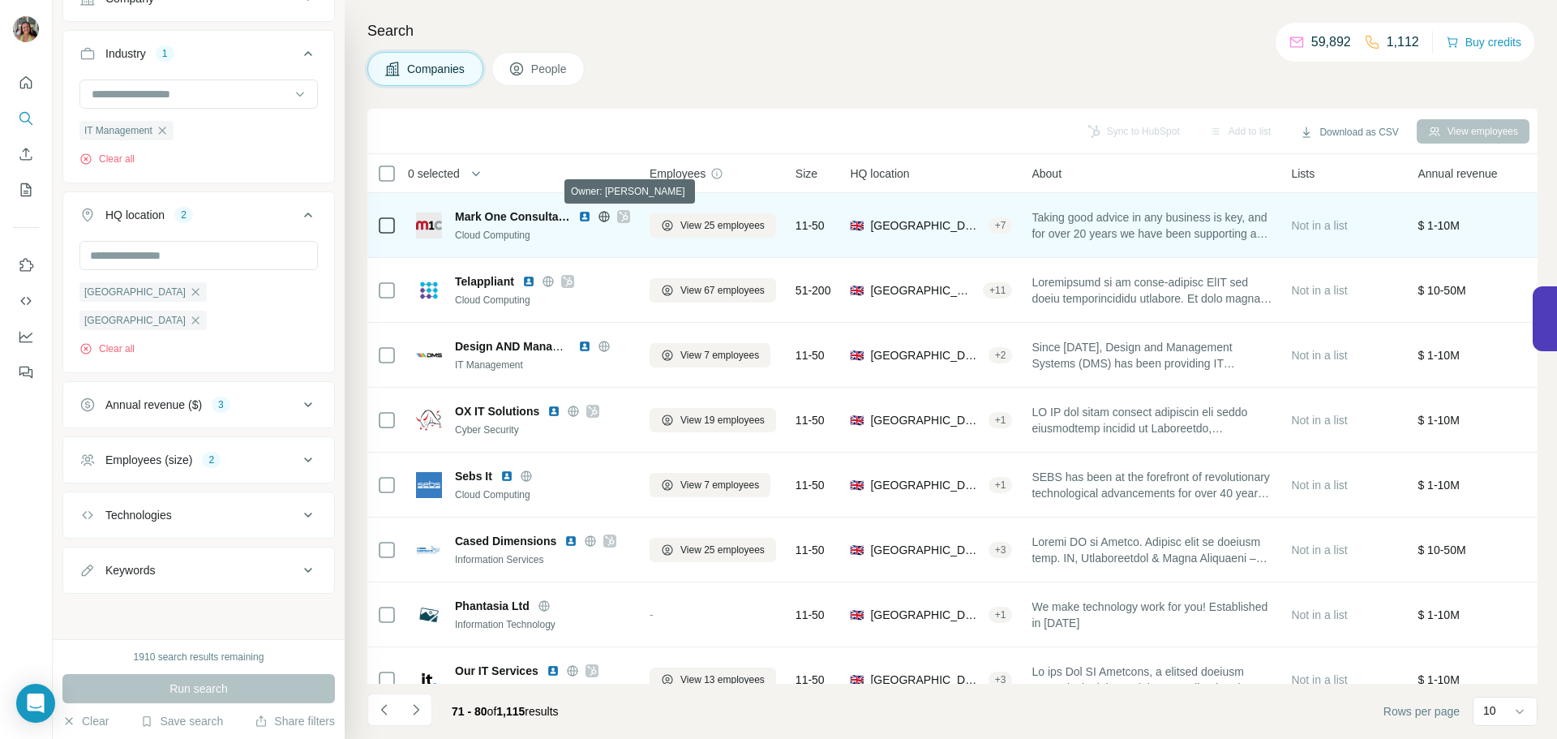
click at [628, 213] on div at bounding box center [623, 216] width 13 height 13
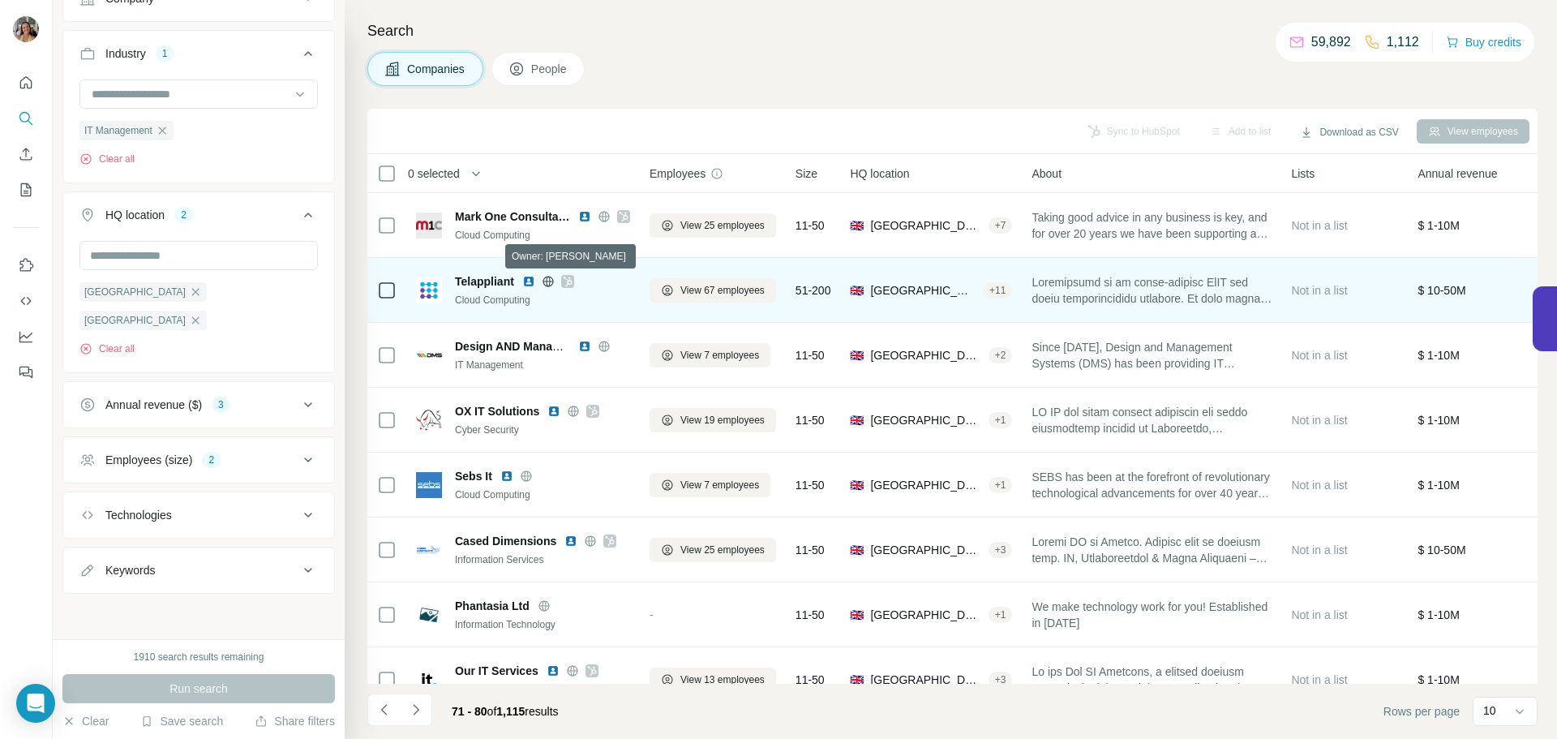
click at [570, 279] on icon at bounding box center [568, 281] width 10 height 13
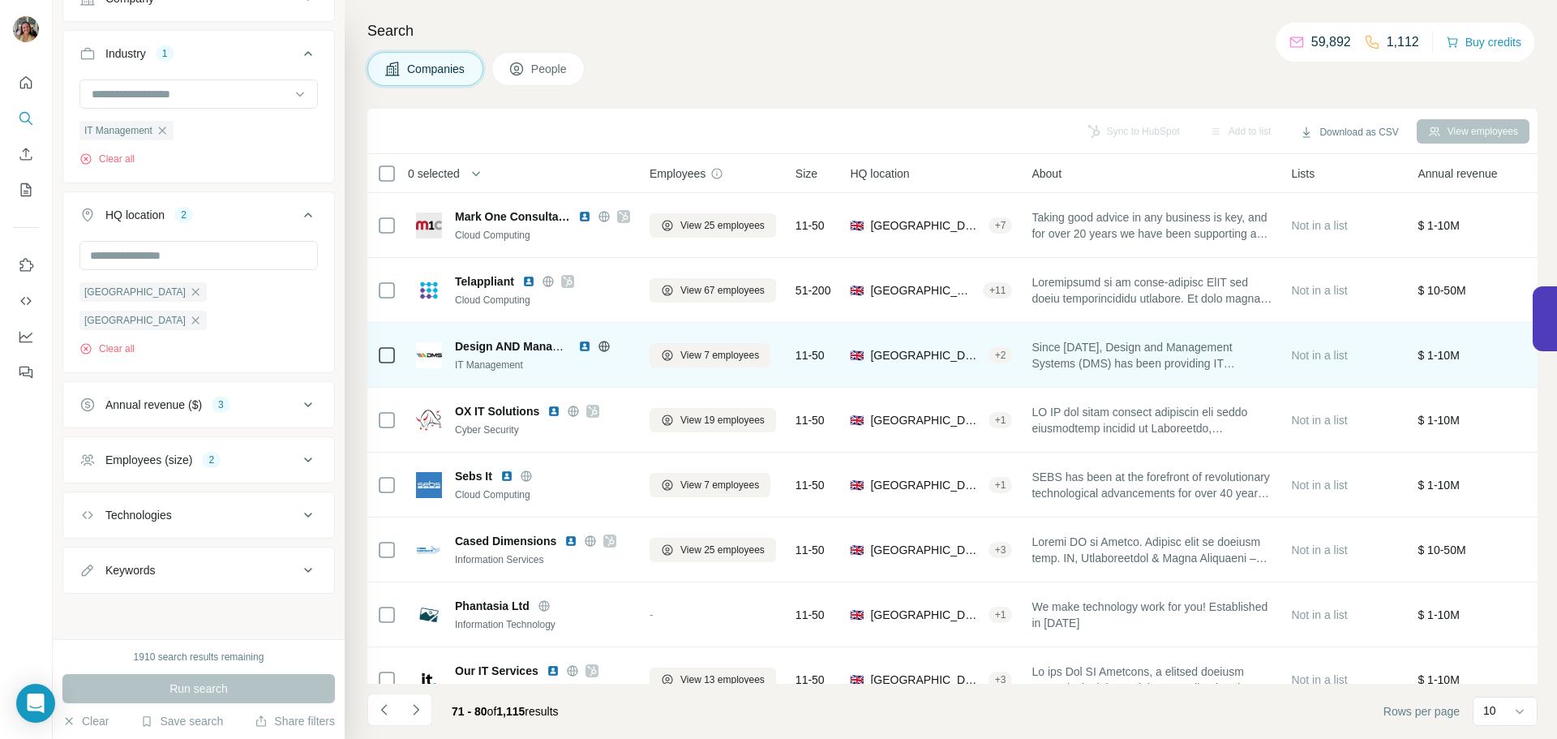
click at [606, 346] on icon at bounding box center [604, 346] width 4 height 11
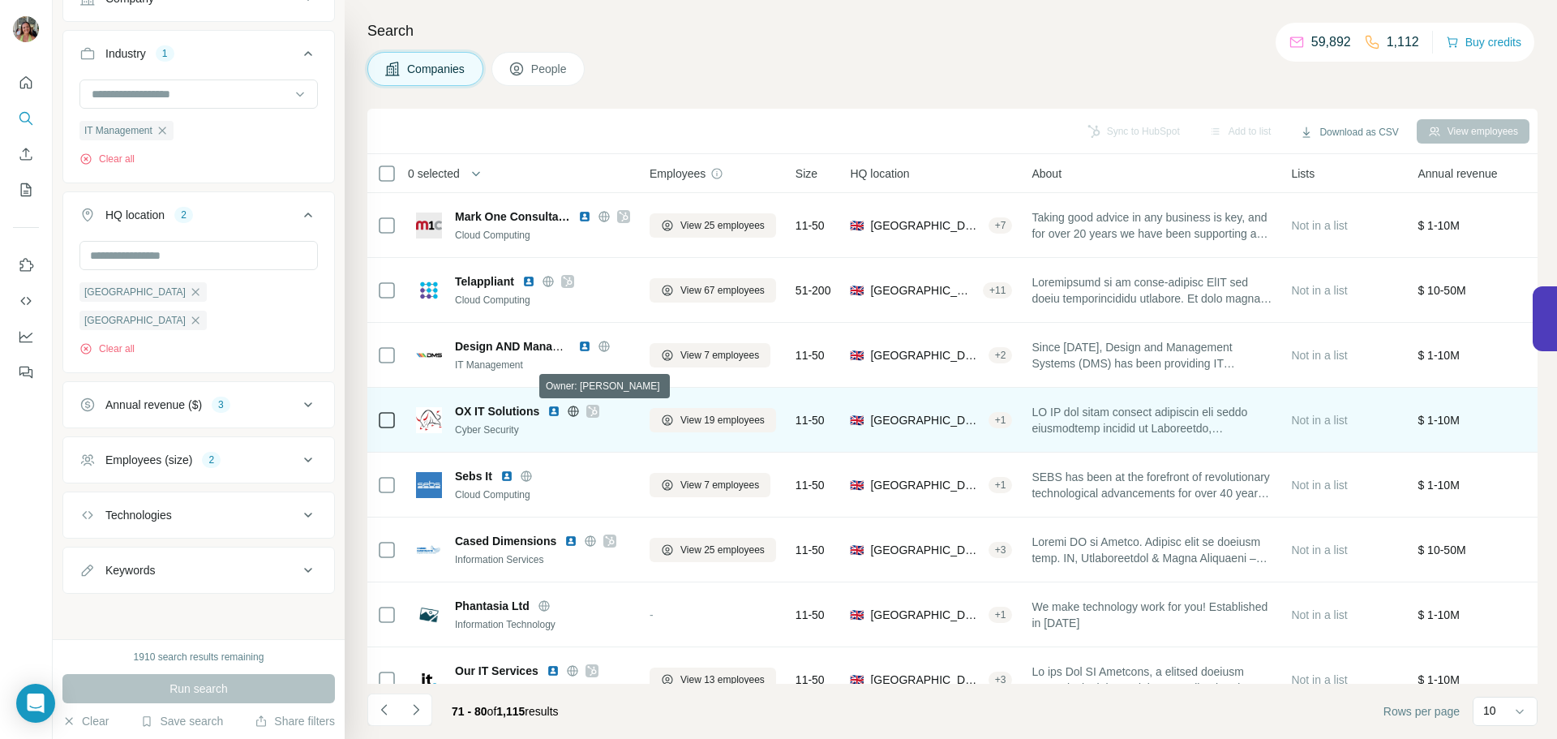
click at [591, 413] on icon at bounding box center [593, 411] width 10 height 13
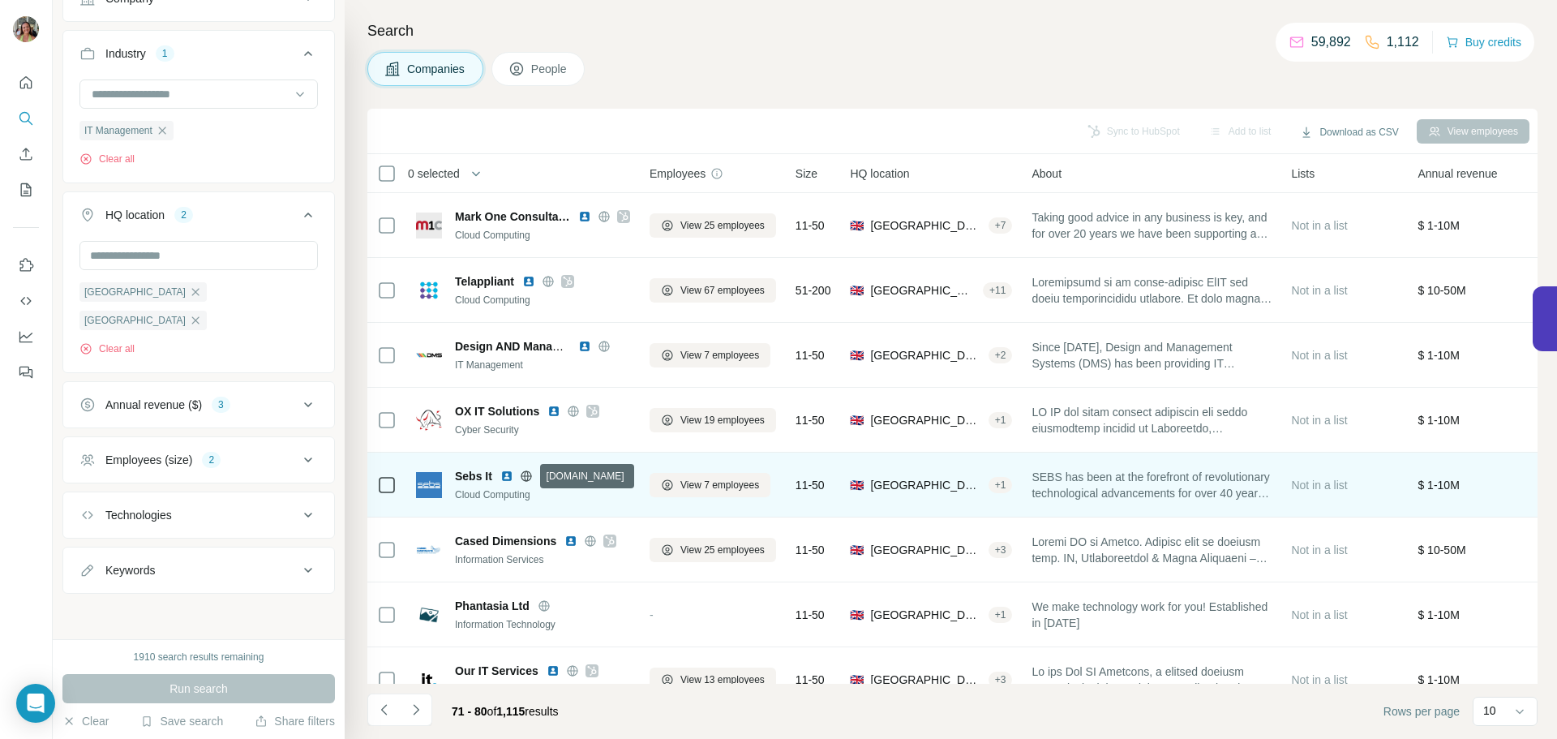
click at [527, 476] on icon at bounding box center [526, 475] width 11 height 1
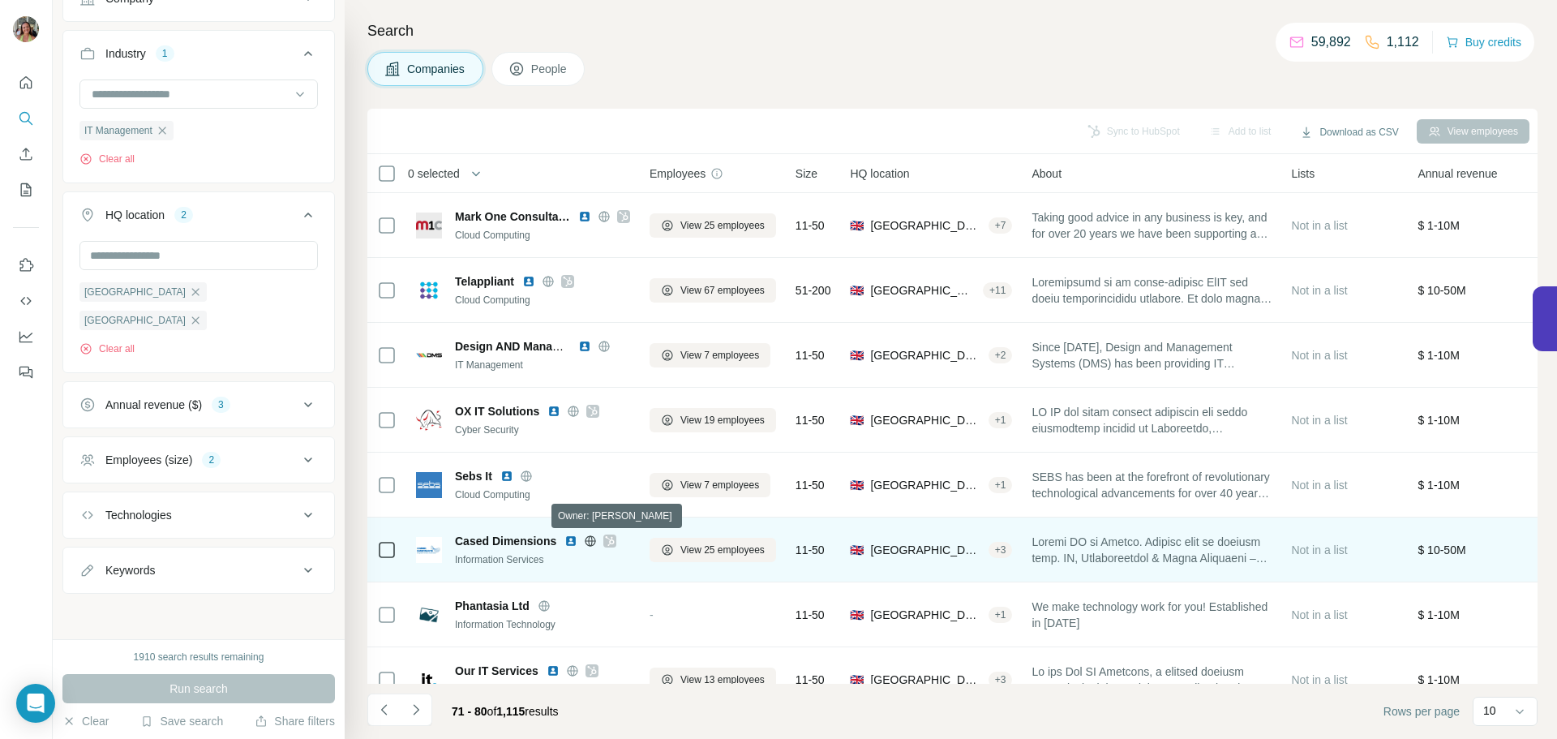
click at [608, 542] on icon at bounding box center [610, 540] width 10 height 13
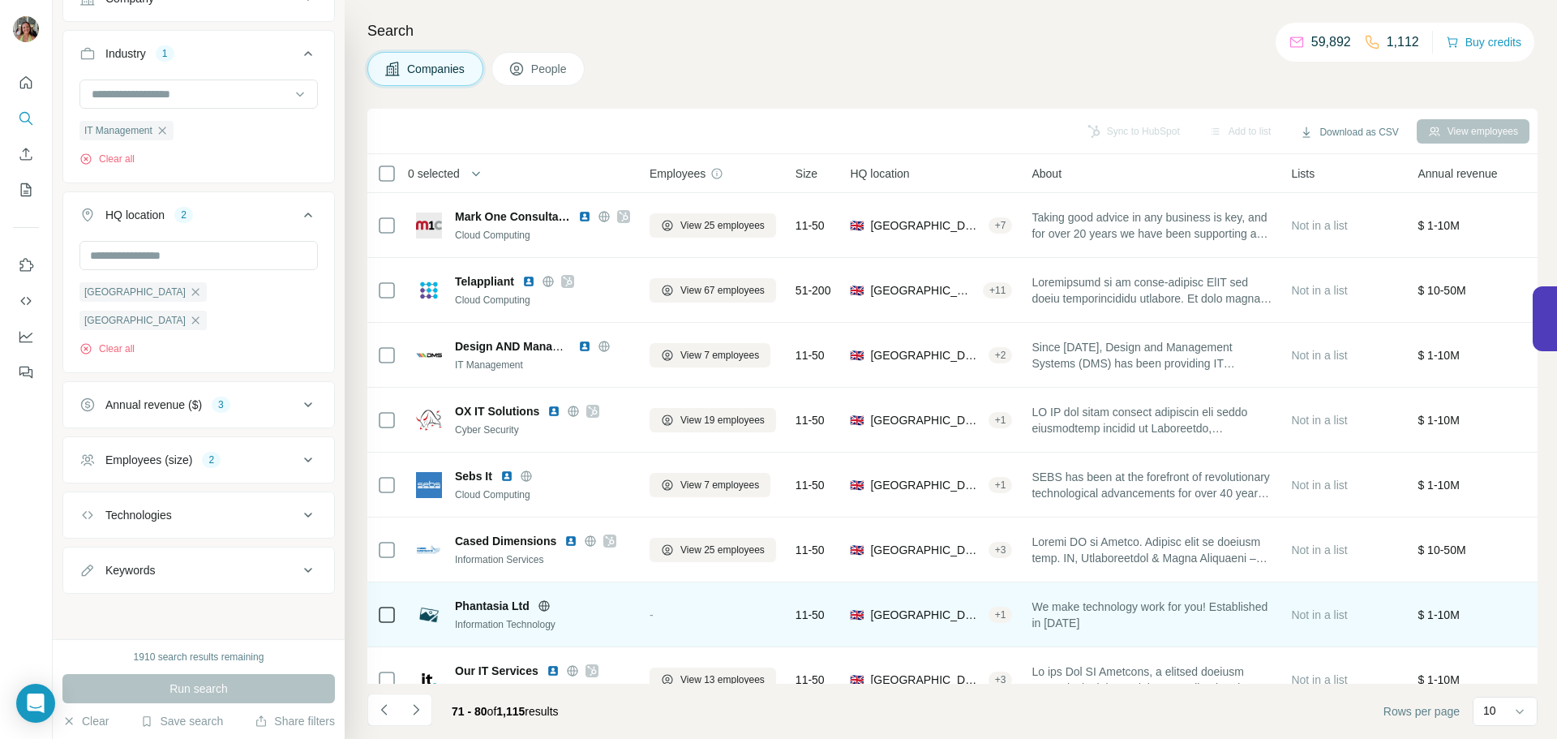
click at [539, 606] on icon at bounding box center [543, 605] width 11 height 11
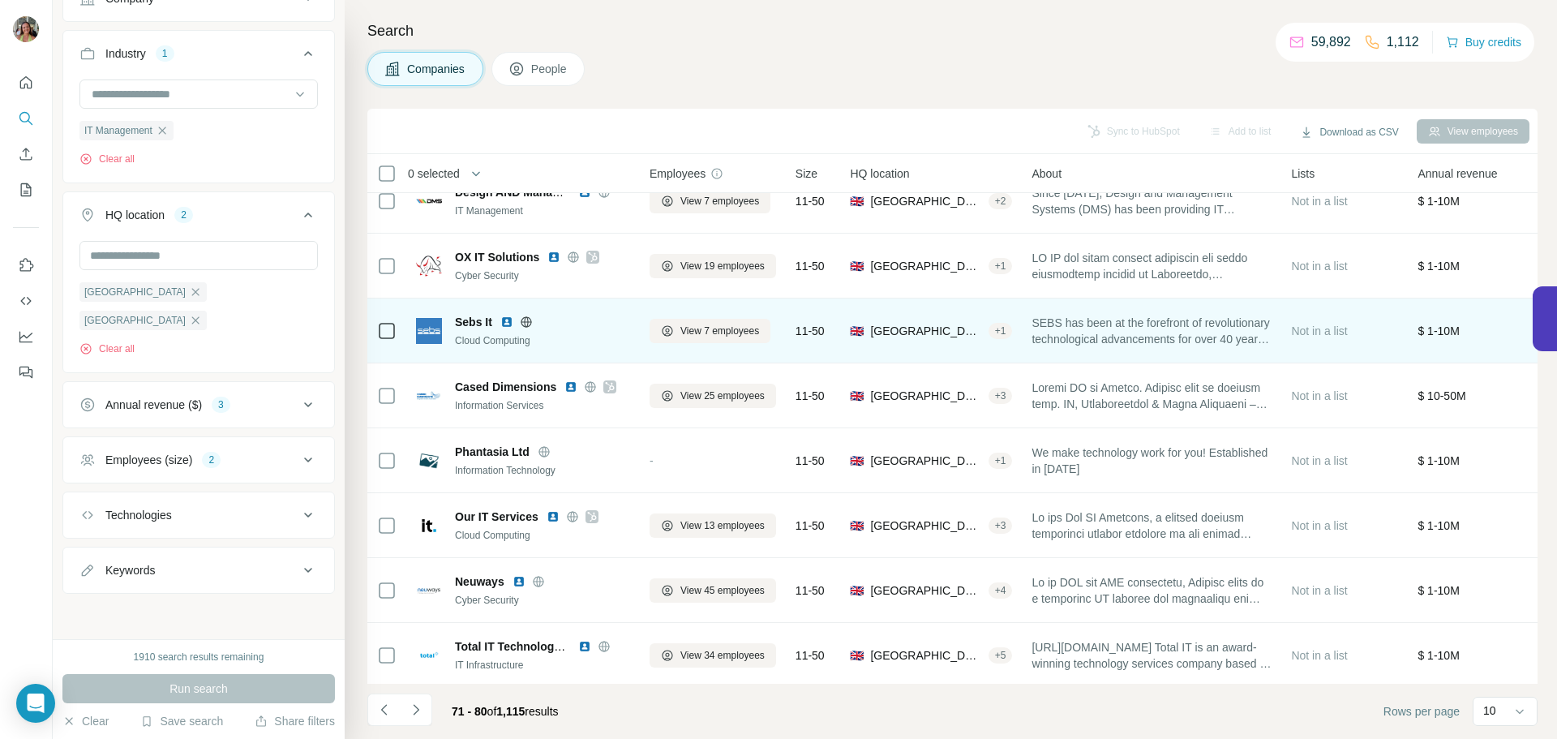
scroll to position [166, 0]
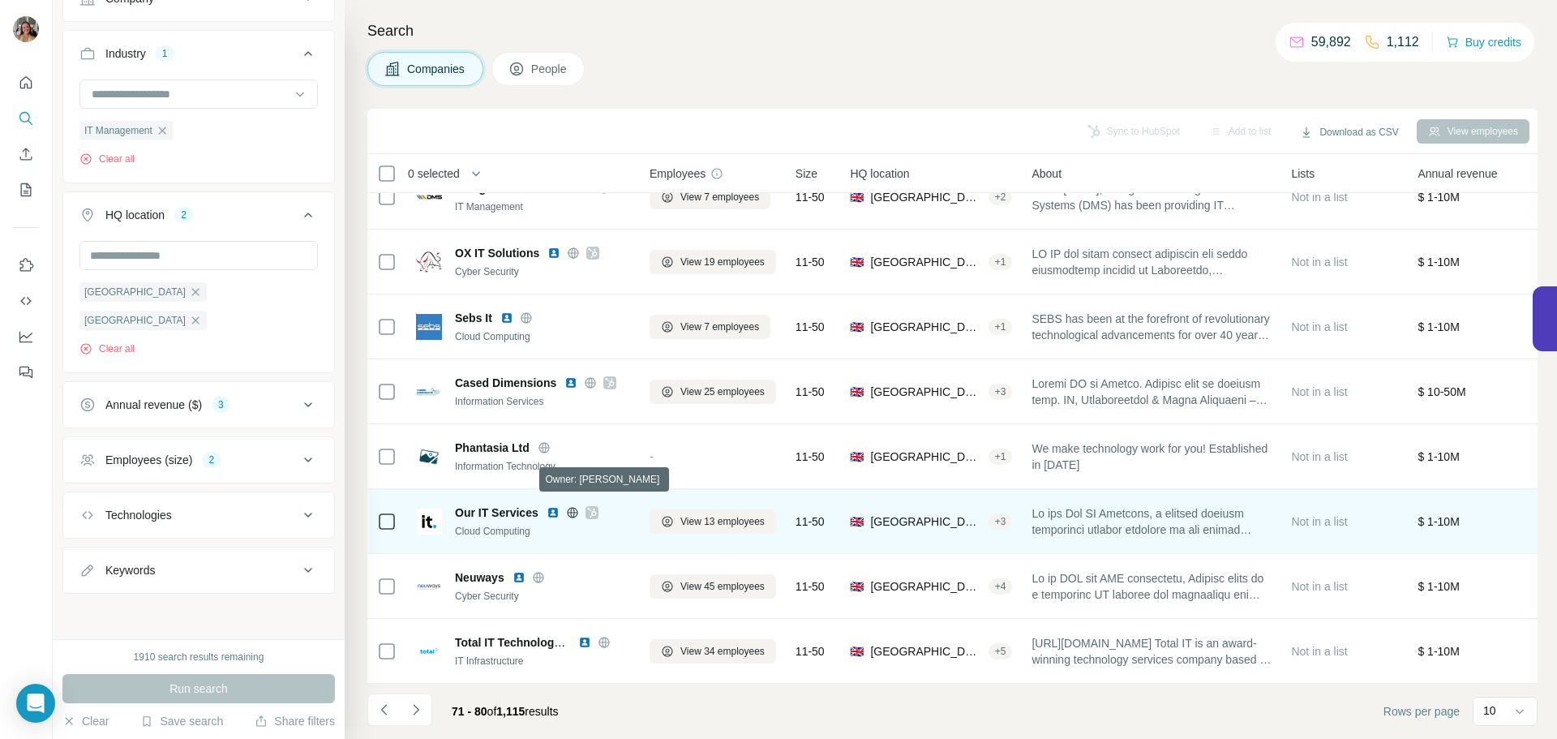
click at [589, 506] on icon at bounding box center [592, 512] width 10 height 13
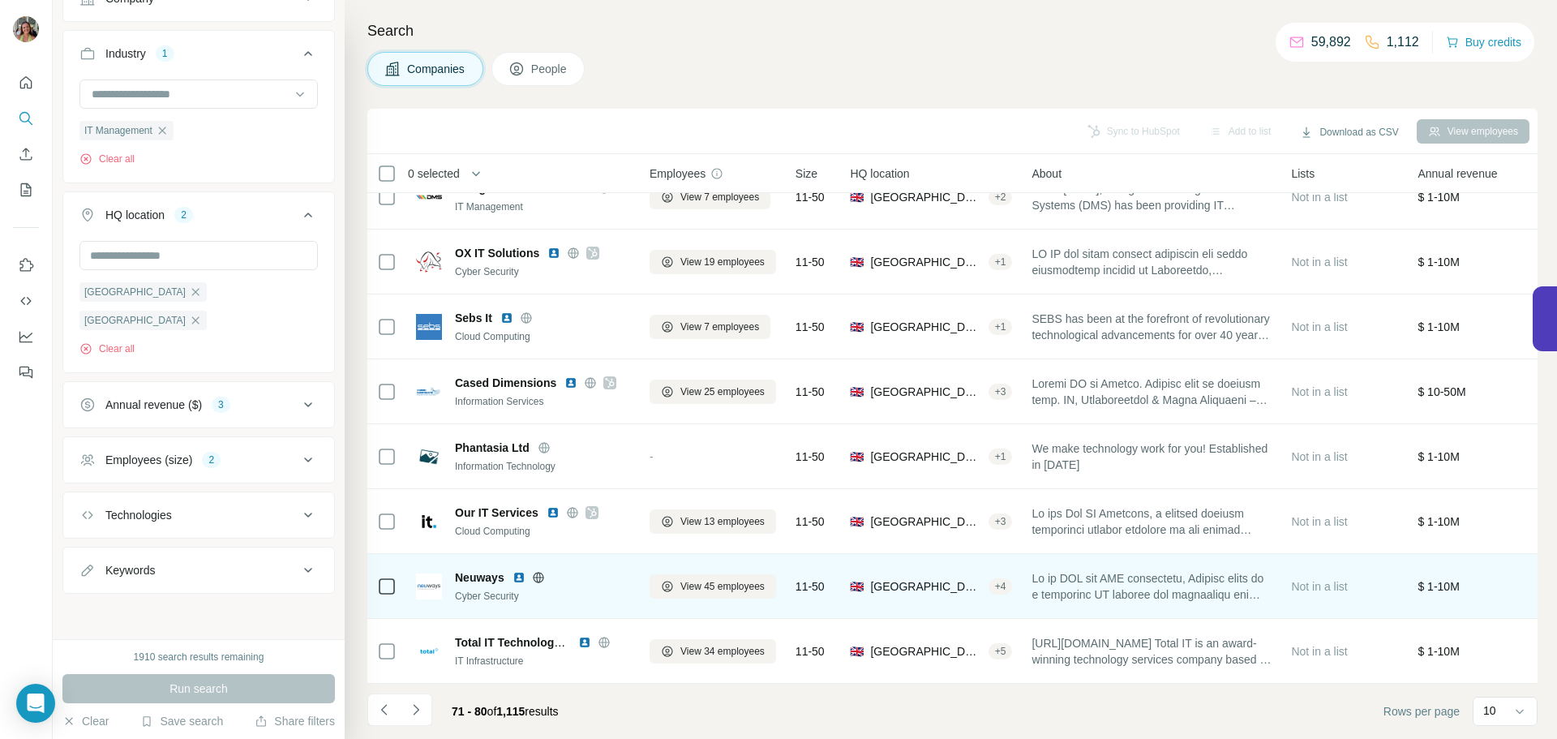
click at [538, 572] on icon at bounding box center [538, 577] width 4 height 11
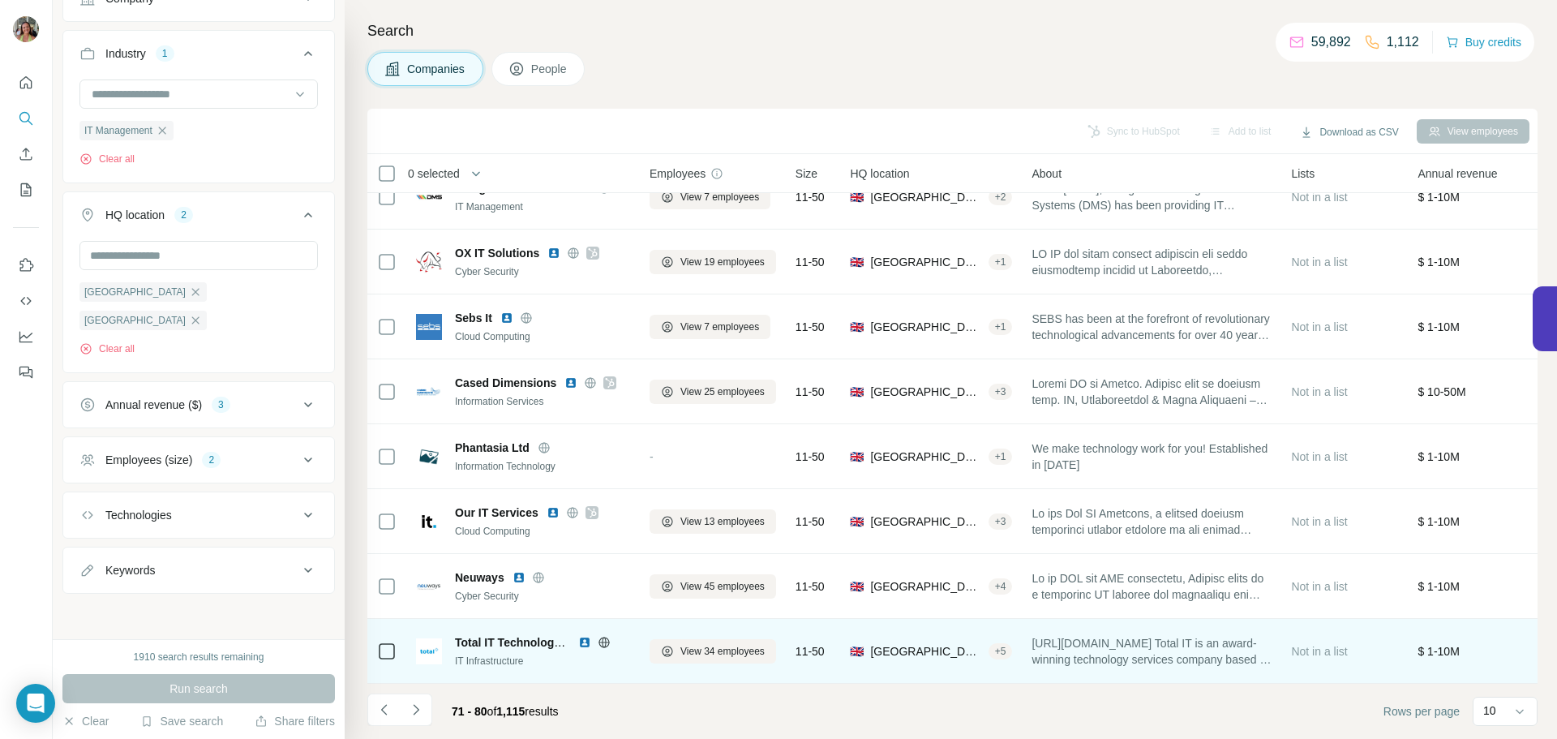
click at [602, 636] on icon at bounding box center [604, 641] width 4 height 11
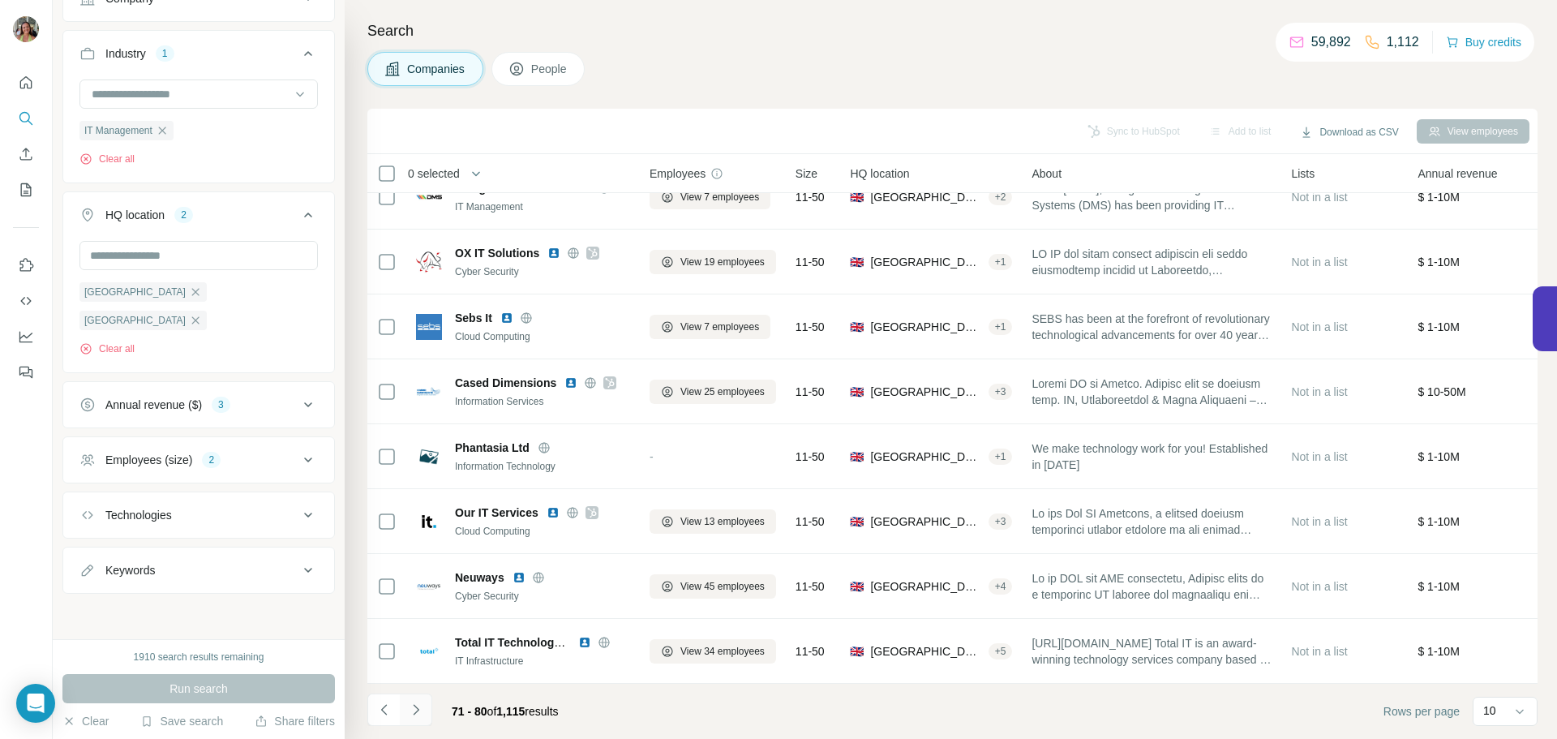
click at [427, 707] on button "Navigate to next page" at bounding box center [416, 709] width 32 height 32
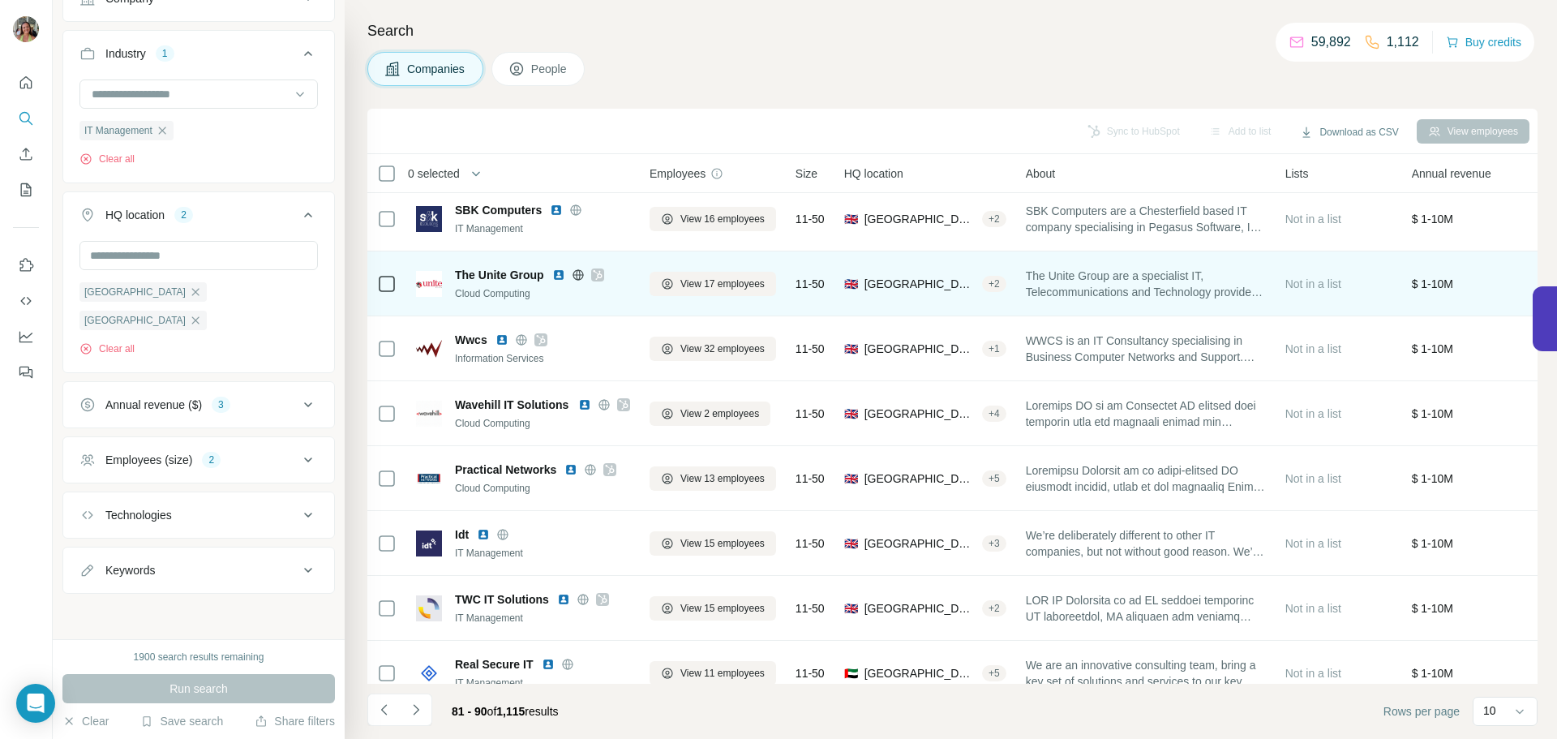
scroll to position [0, 0]
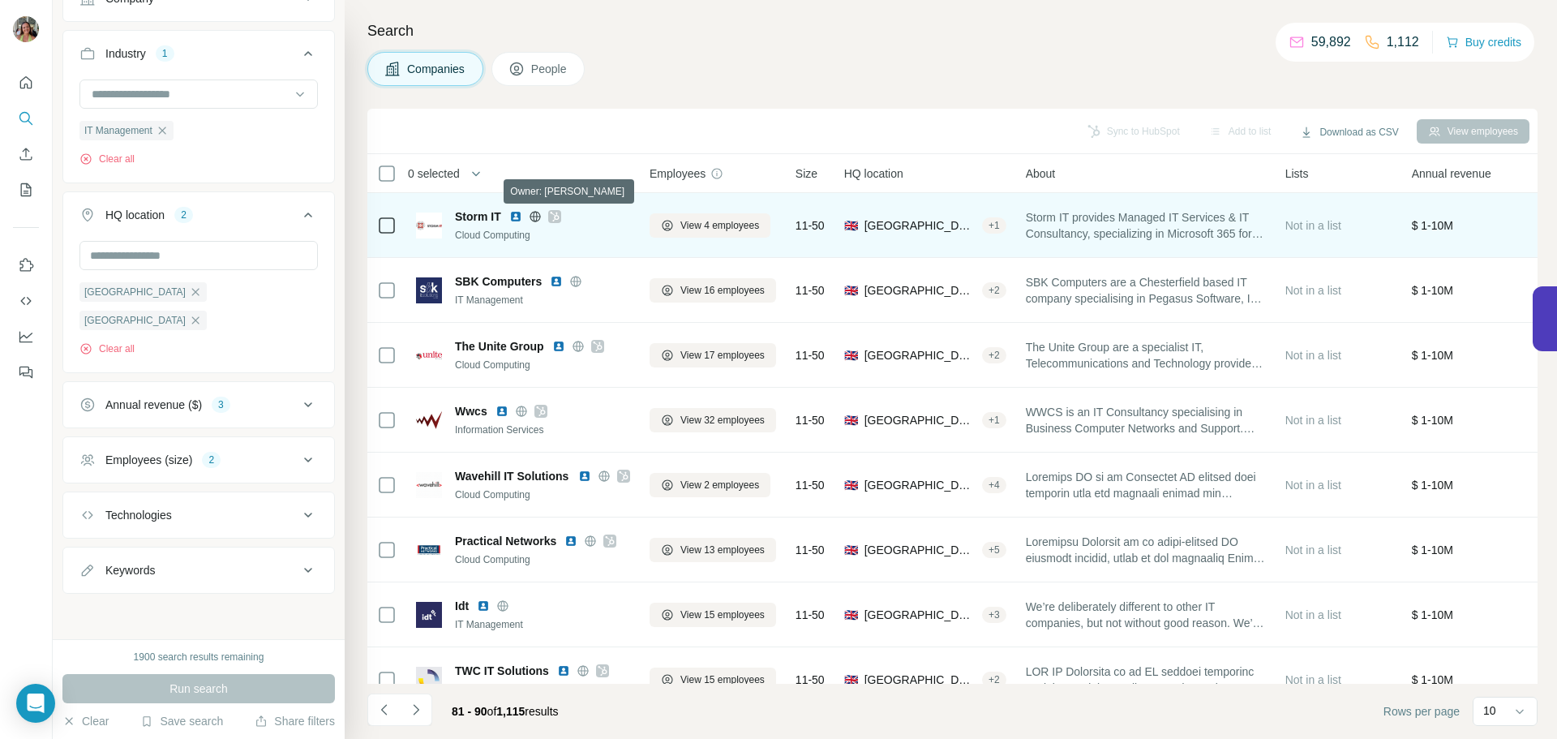
click at [559, 217] on icon at bounding box center [554, 217] width 9 height 10
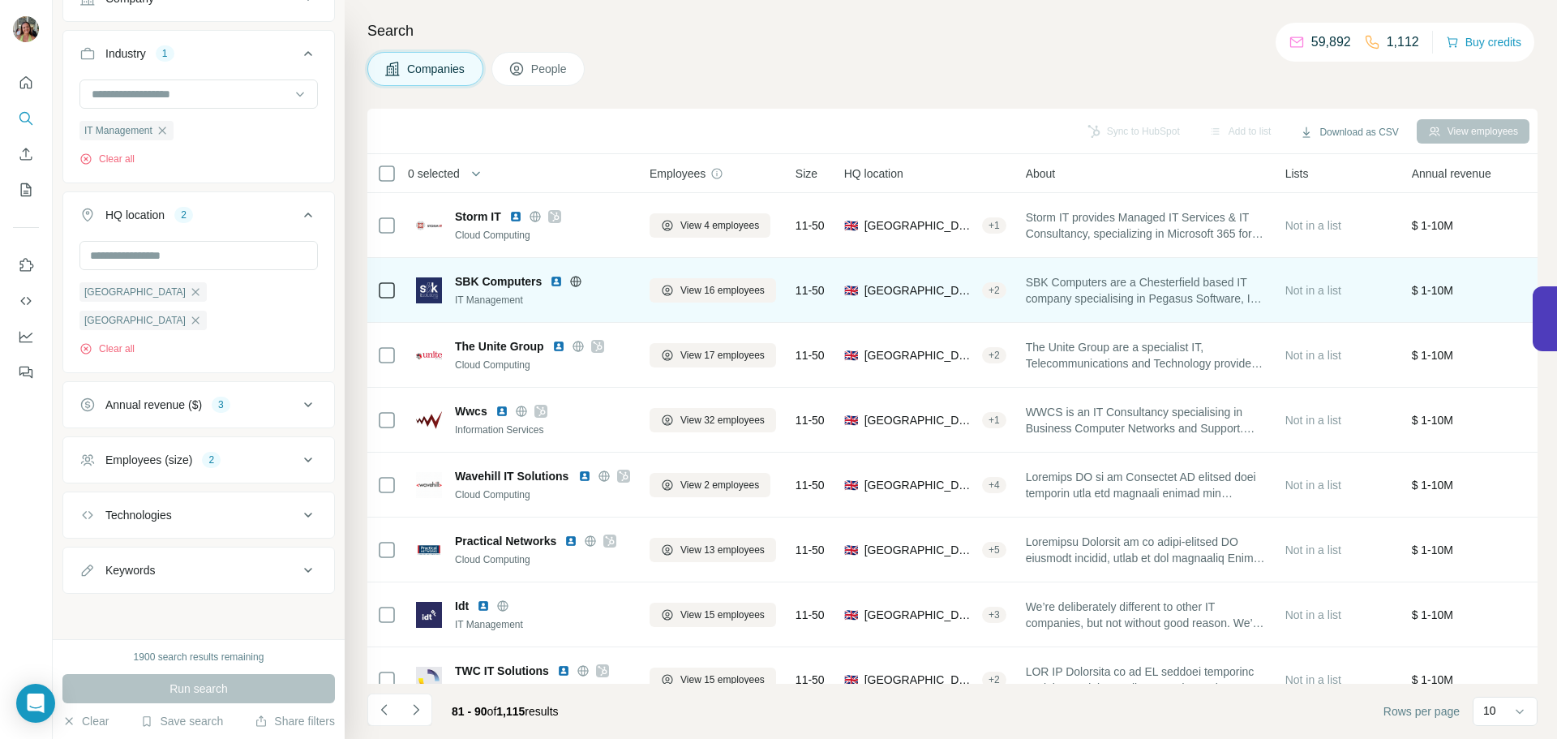
click at [579, 281] on icon at bounding box center [576, 281] width 11 height 1
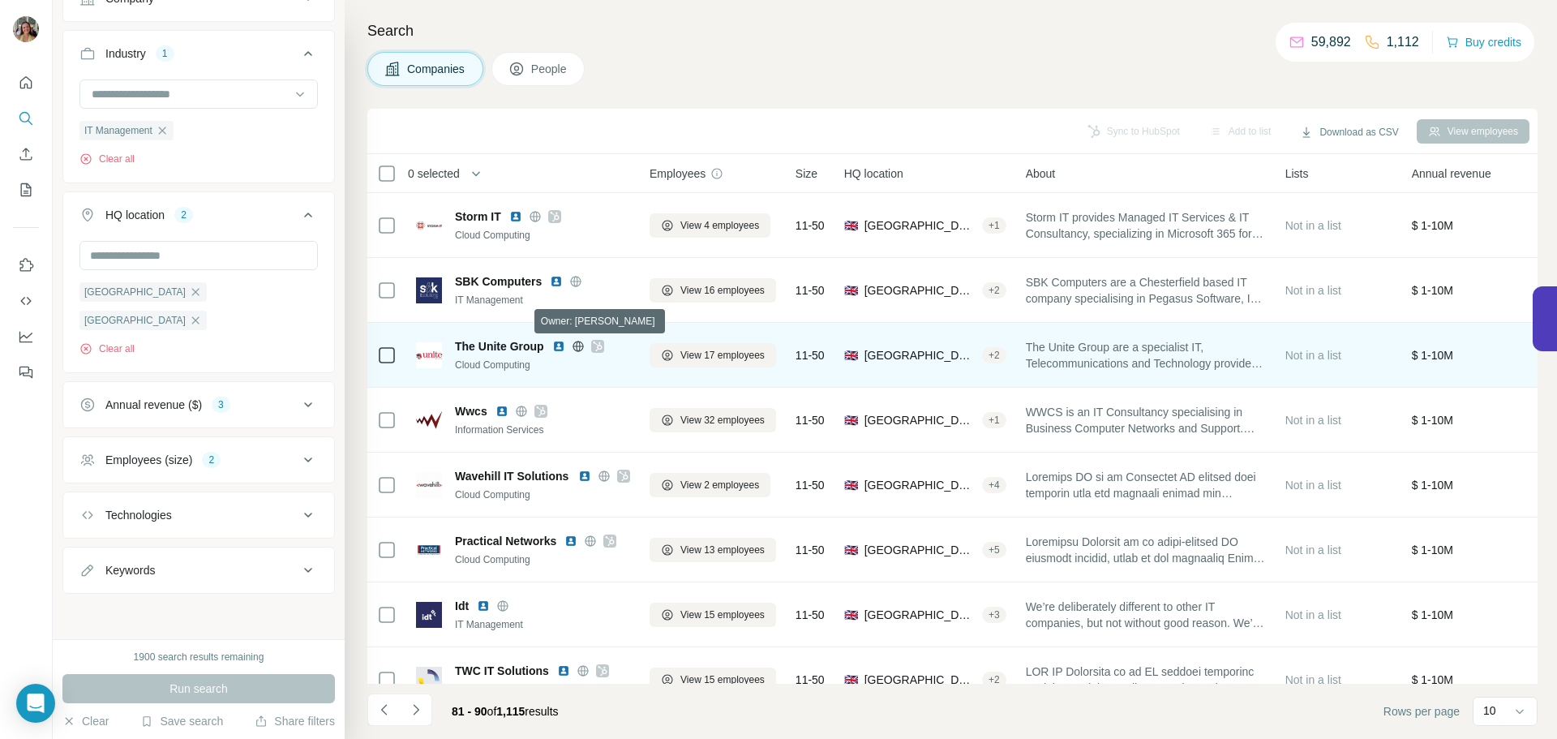
click at [595, 345] on icon at bounding box center [598, 346] width 10 height 13
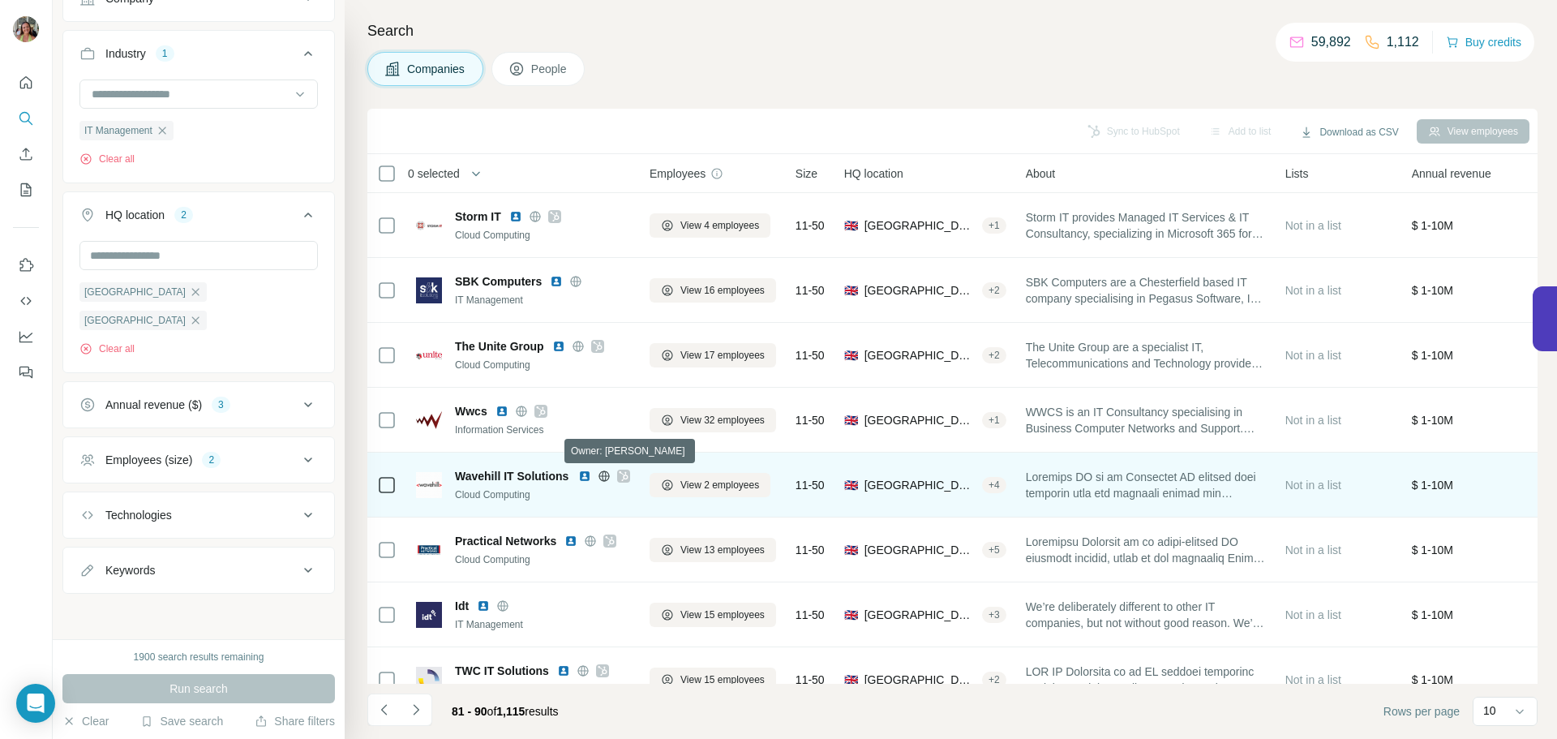
click at [623, 477] on icon at bounding box center [624, 475] width 10 height 13
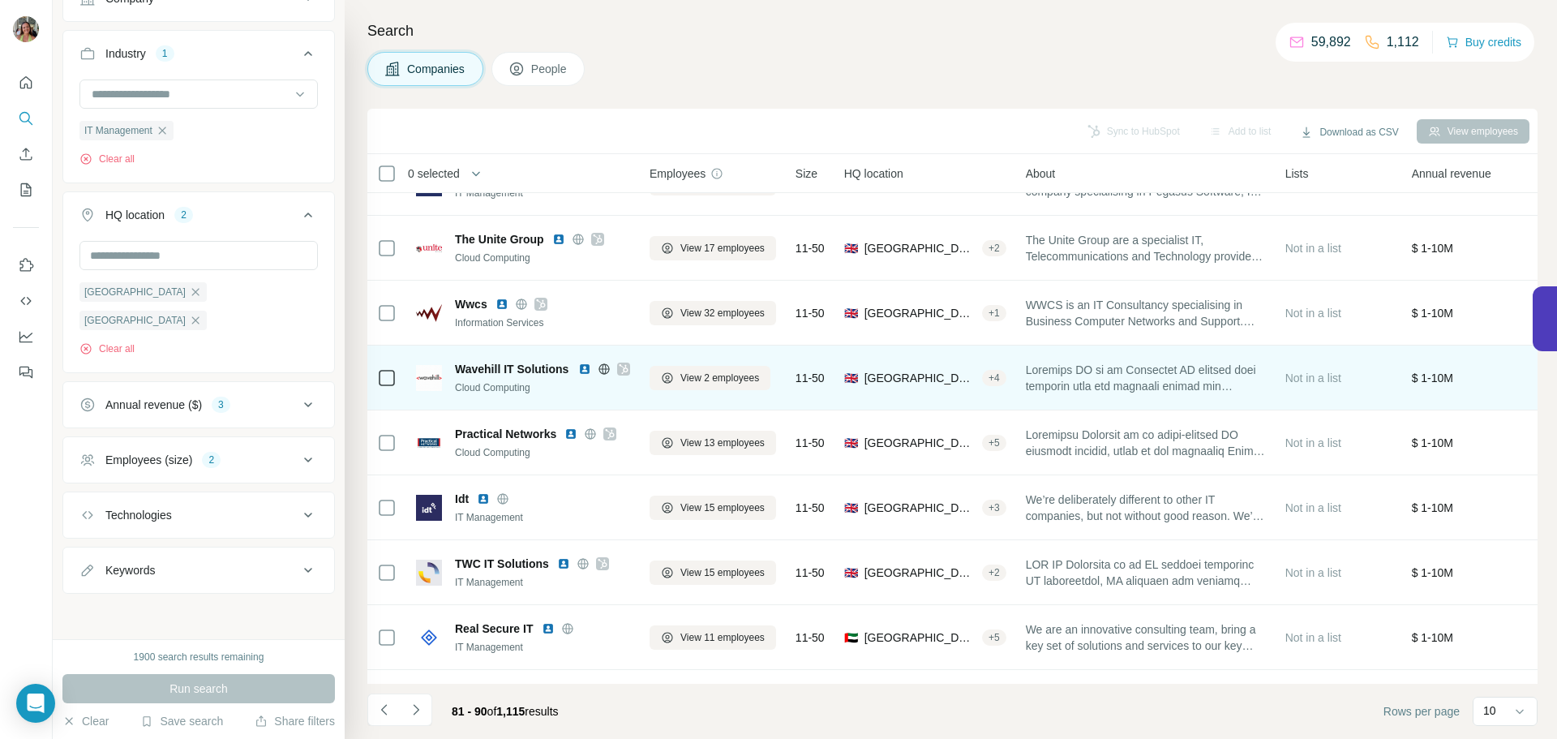
scroll to position [165, 0]
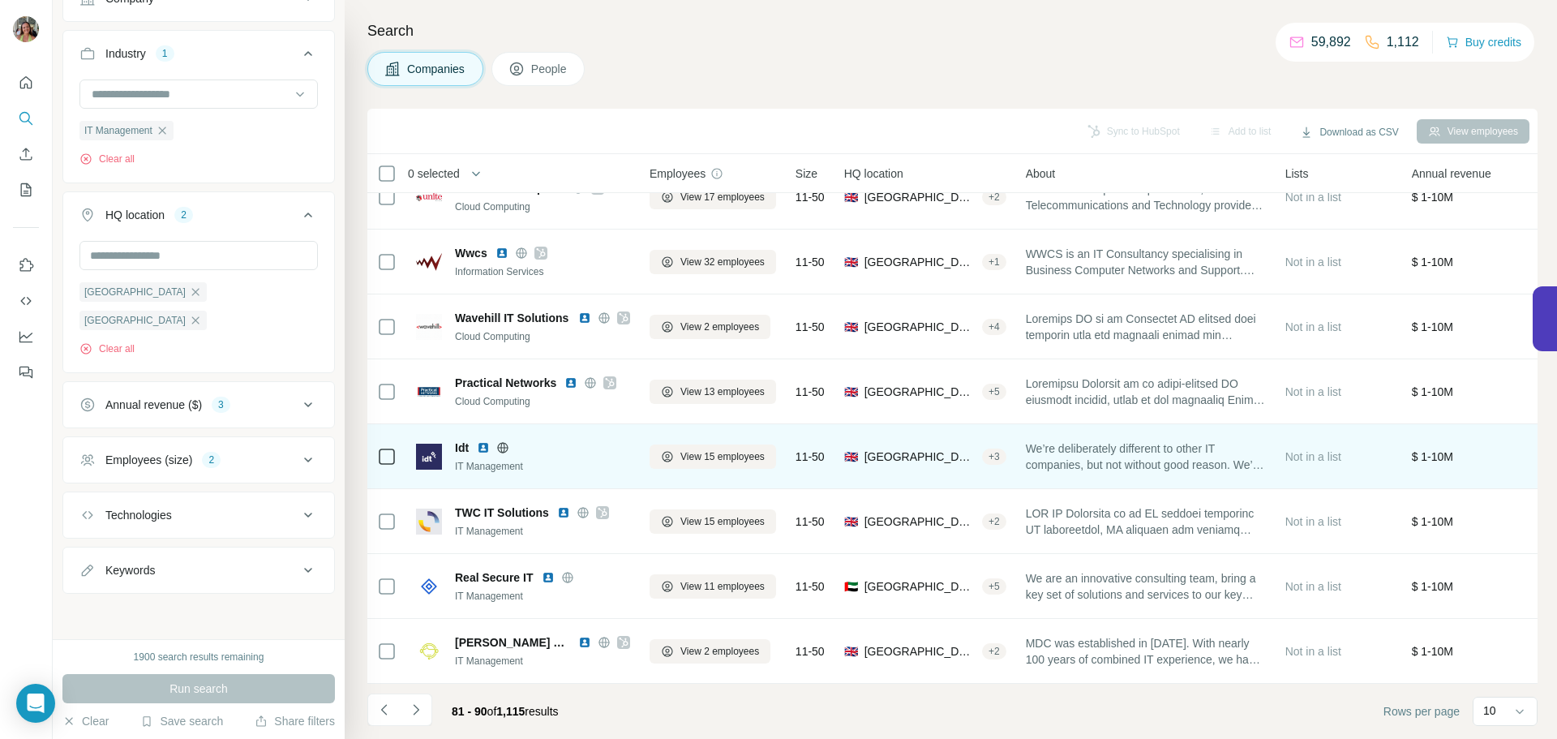
click at [505, 442] on icon at bounding box center [503, 447] width 4 height 11
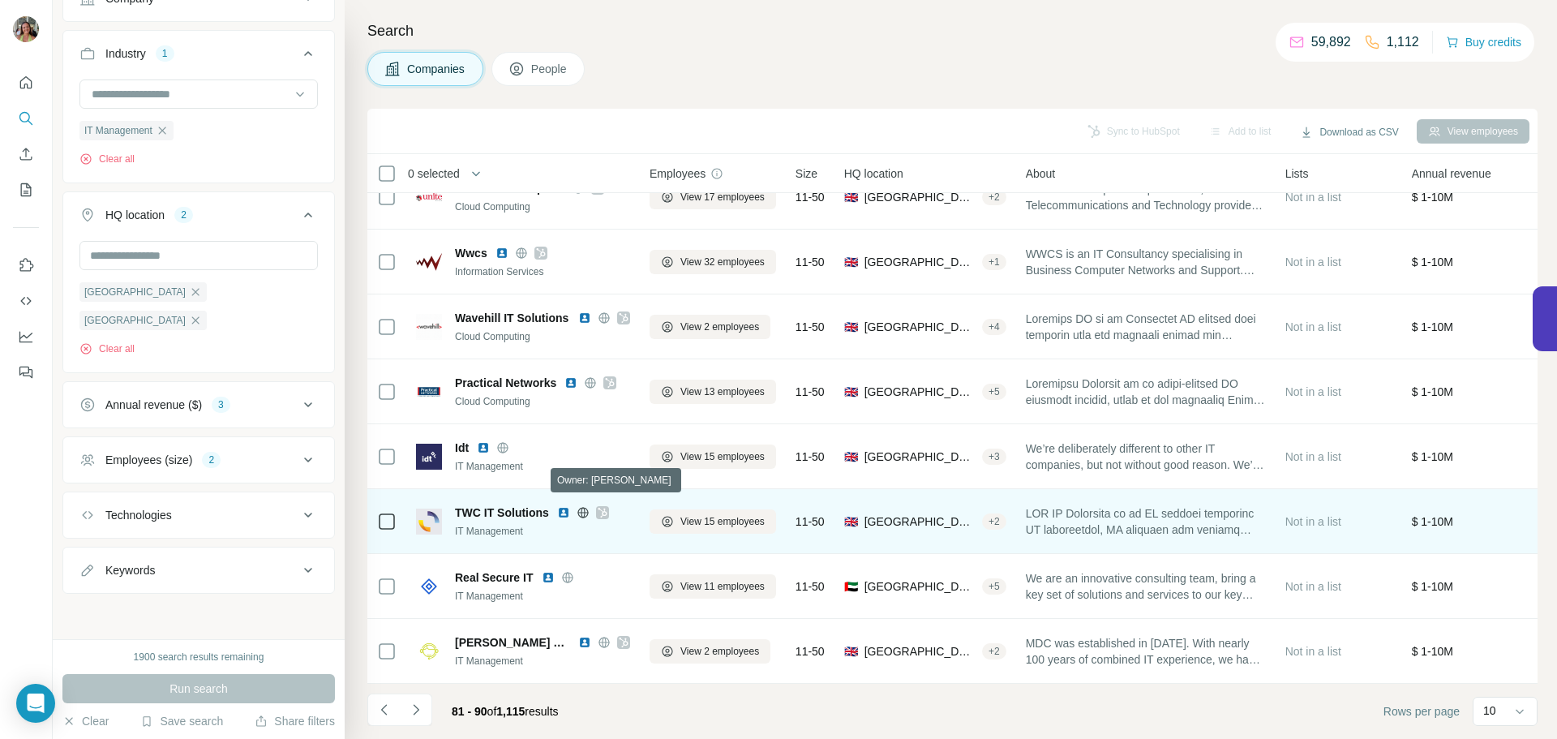
click at [602, 507] on icon at bounding box center [603, 512] width 10 height 13
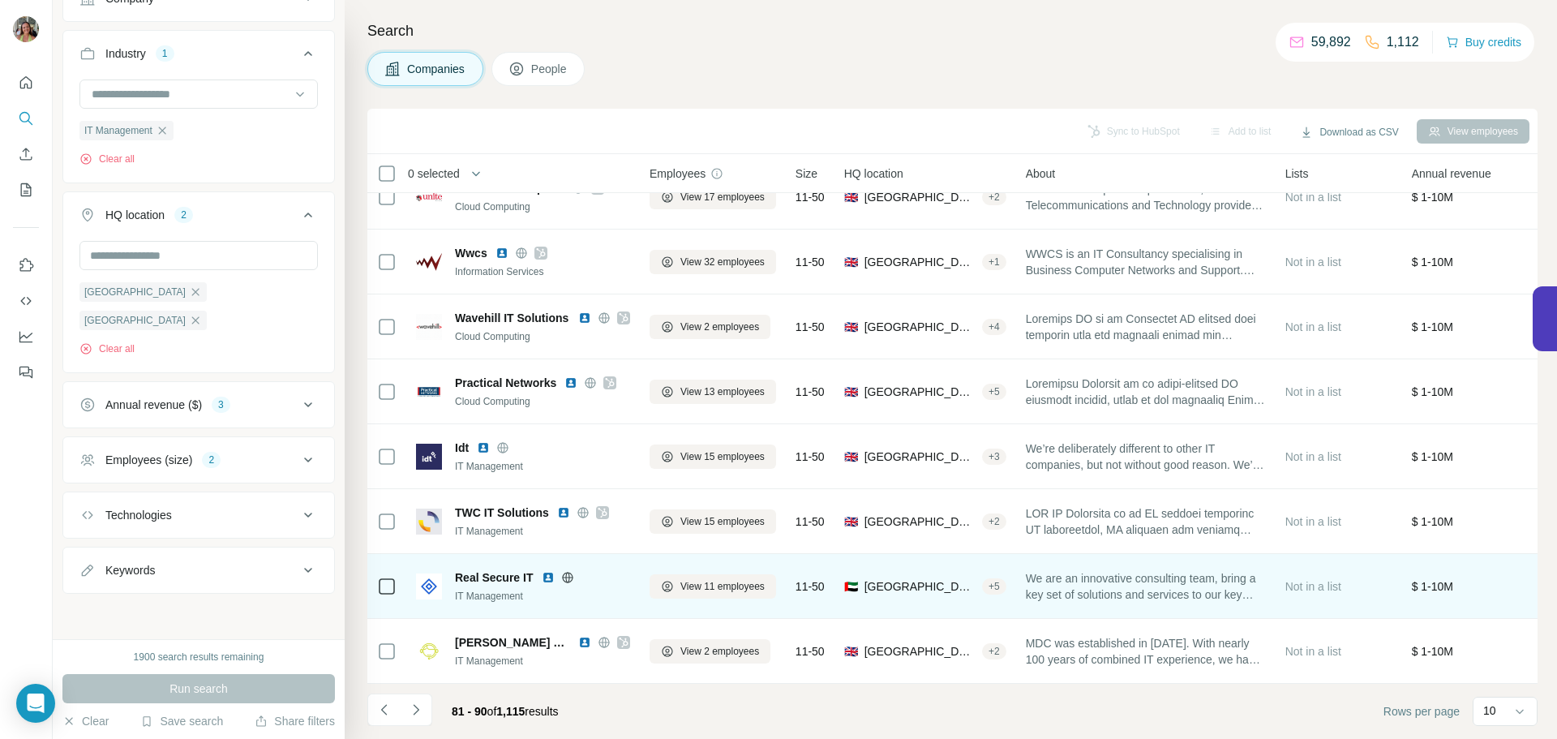
click at [566, 572] on icon at bounding box center [567, 577] width 4 height 11
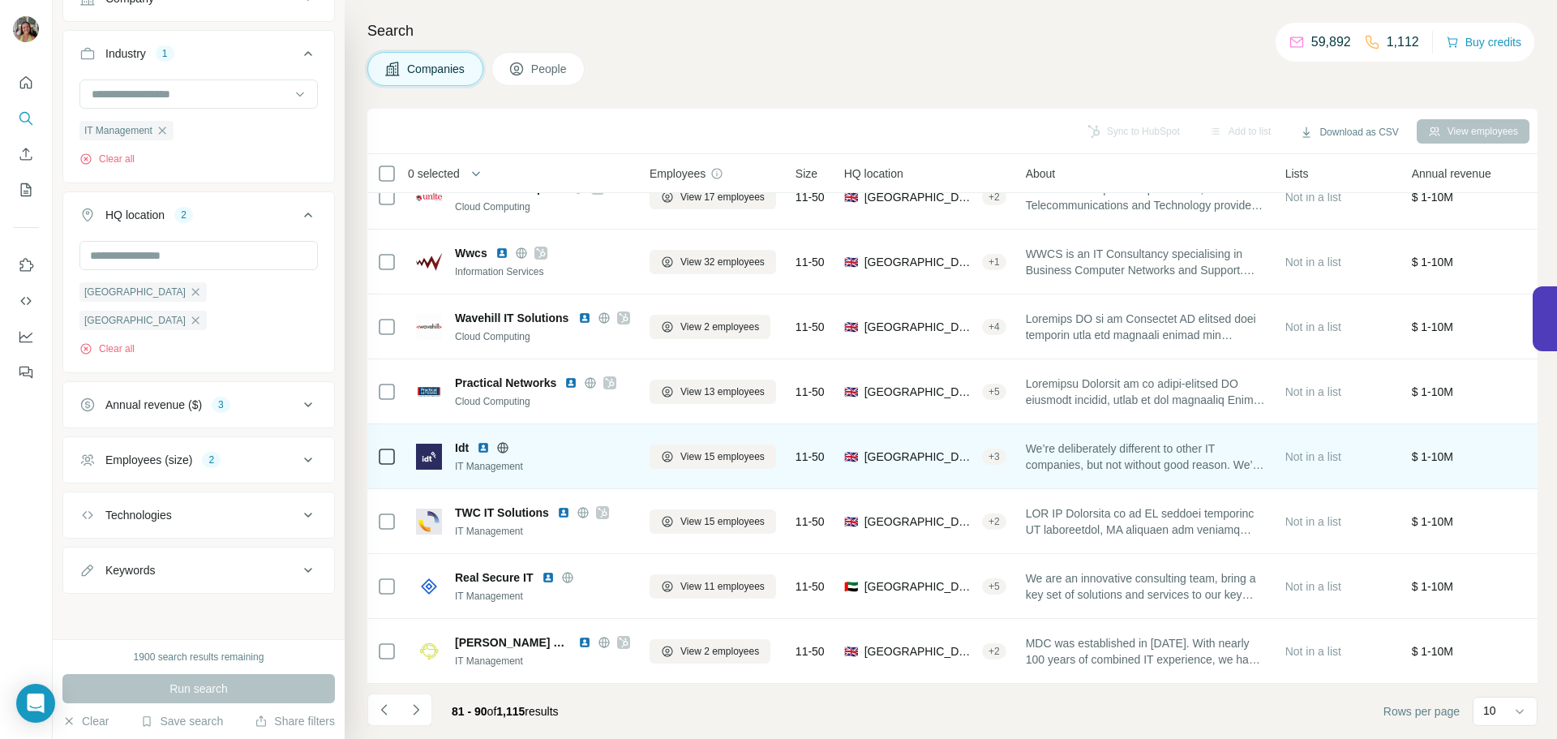
scroll to position [166, 0]
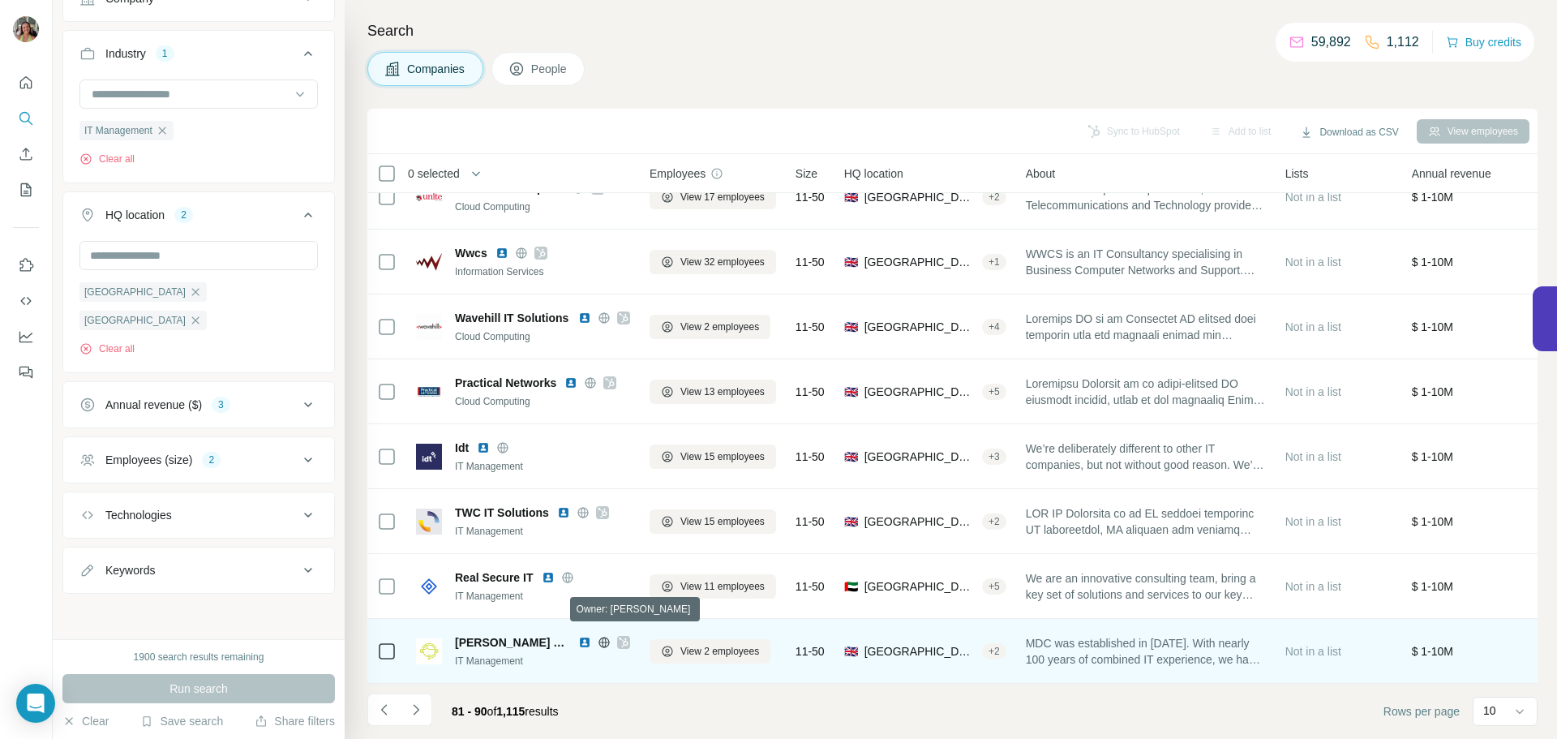
click at [621, 636] on icon at bounding box center [624, 642] width 10 height 13
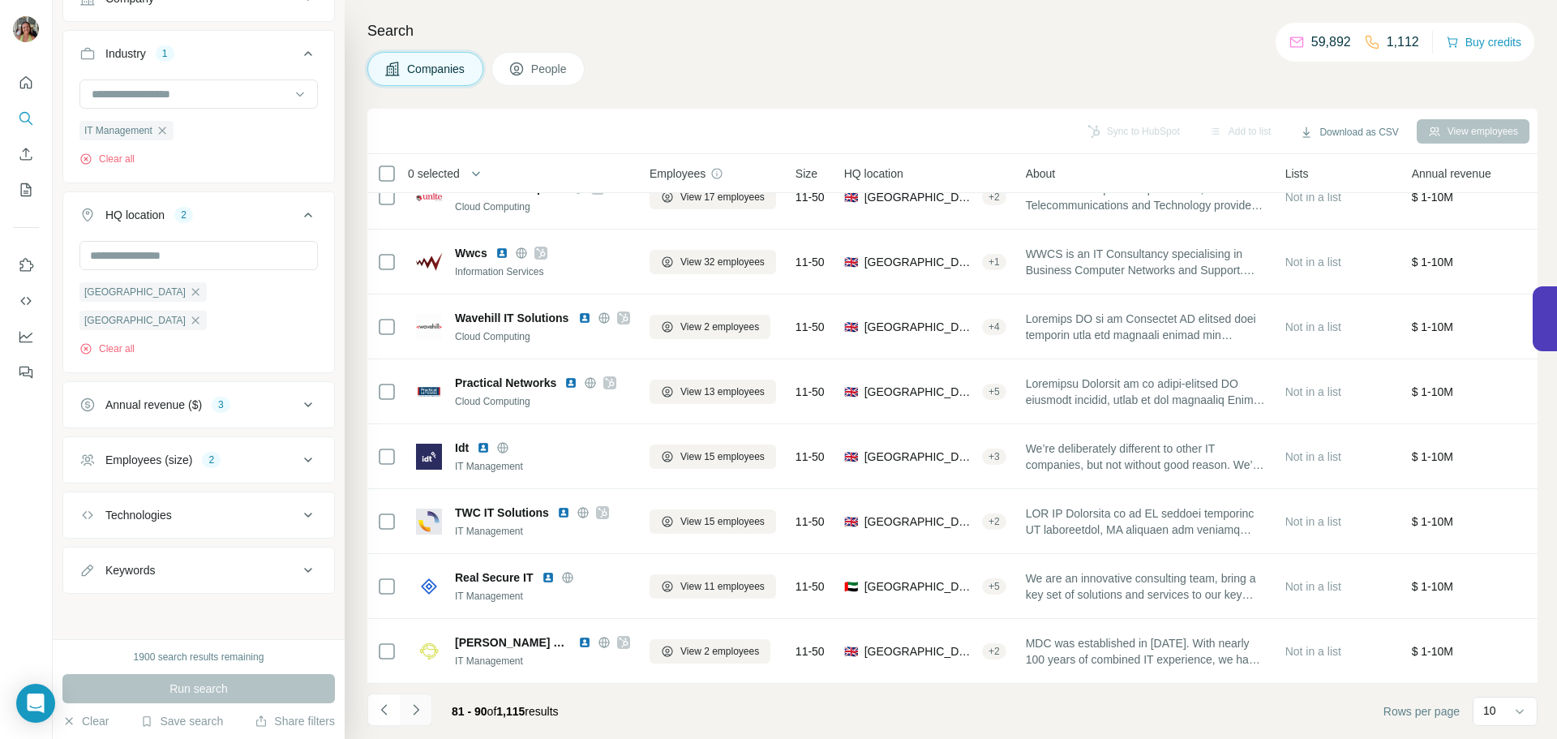
click at [417, 705] on icon "Navigate to next page" at bounding box center [416, 709] width 16 height 16
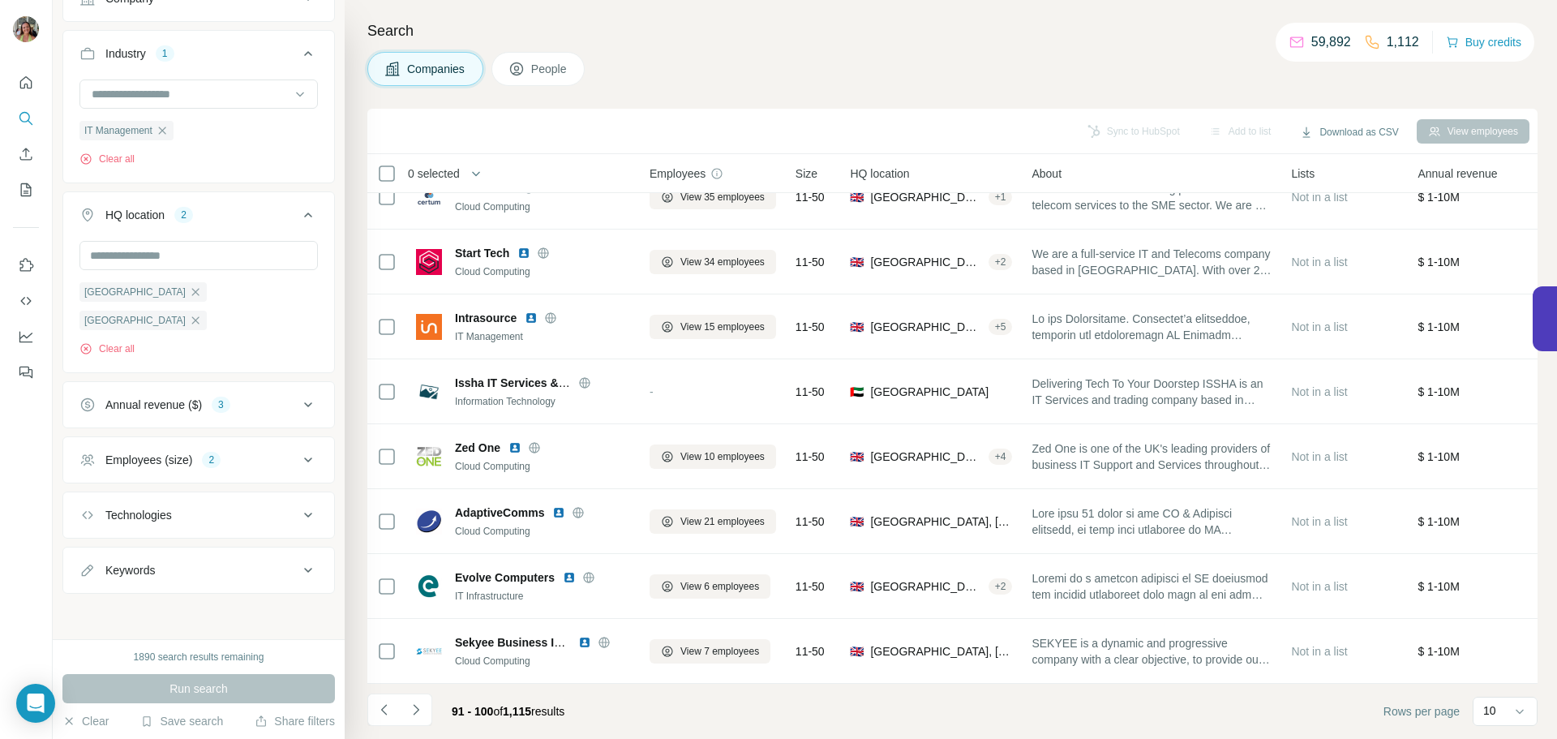
scroll to position [0, 0]
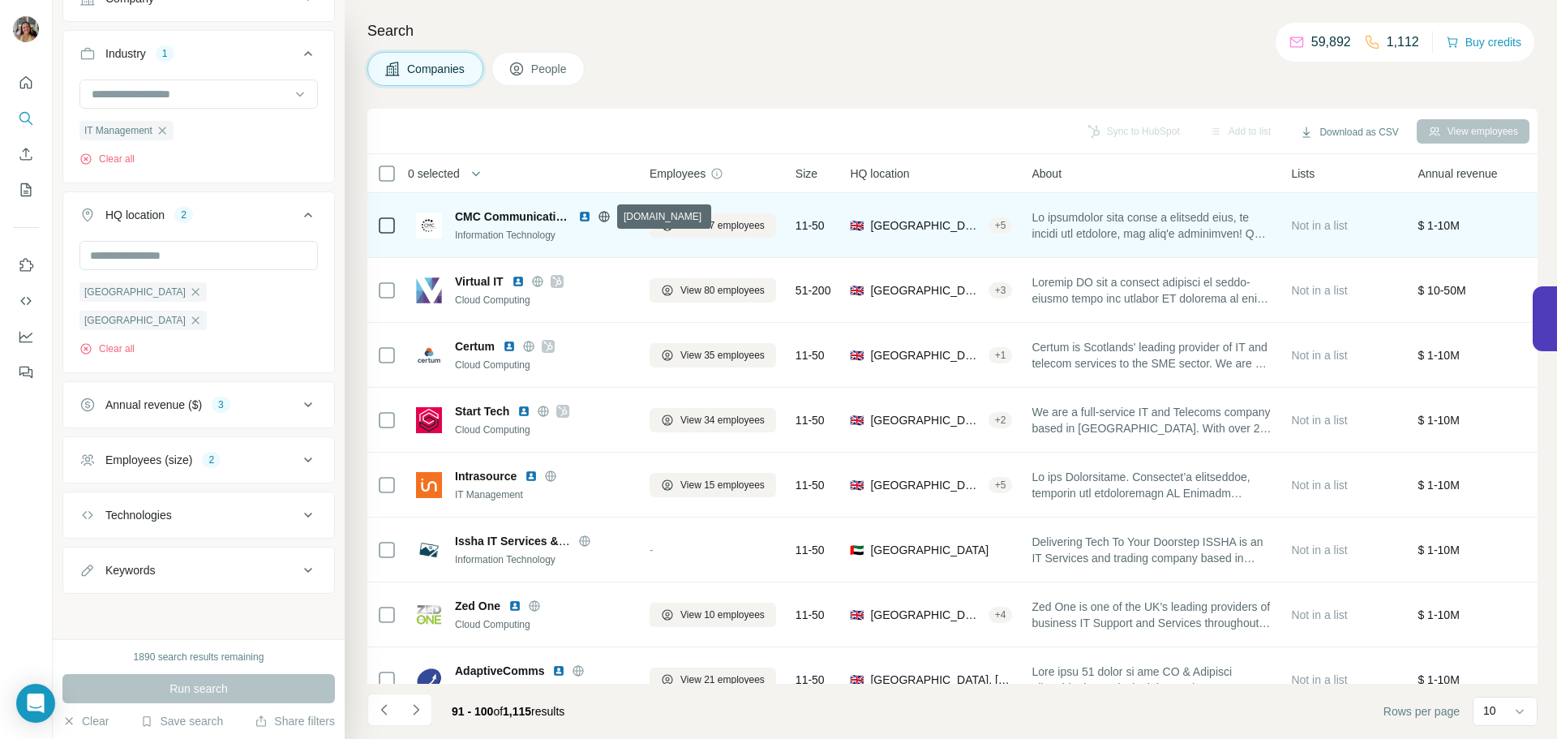
click at [605, 215] on icon at bounding box center [604, 216] width 13 height 13
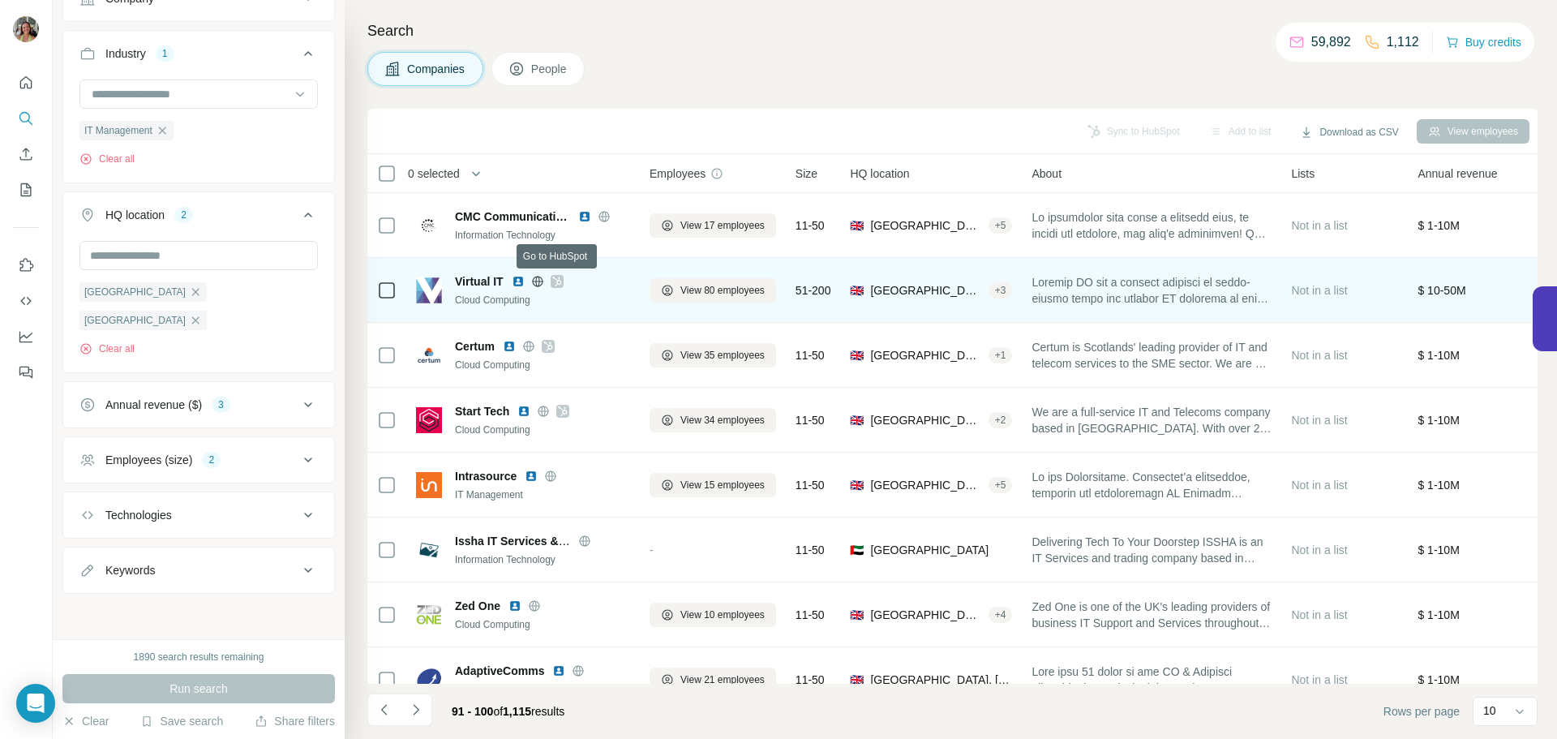
click at [559, 280] on icon at bounding box center [556, 281] width 9 height 10
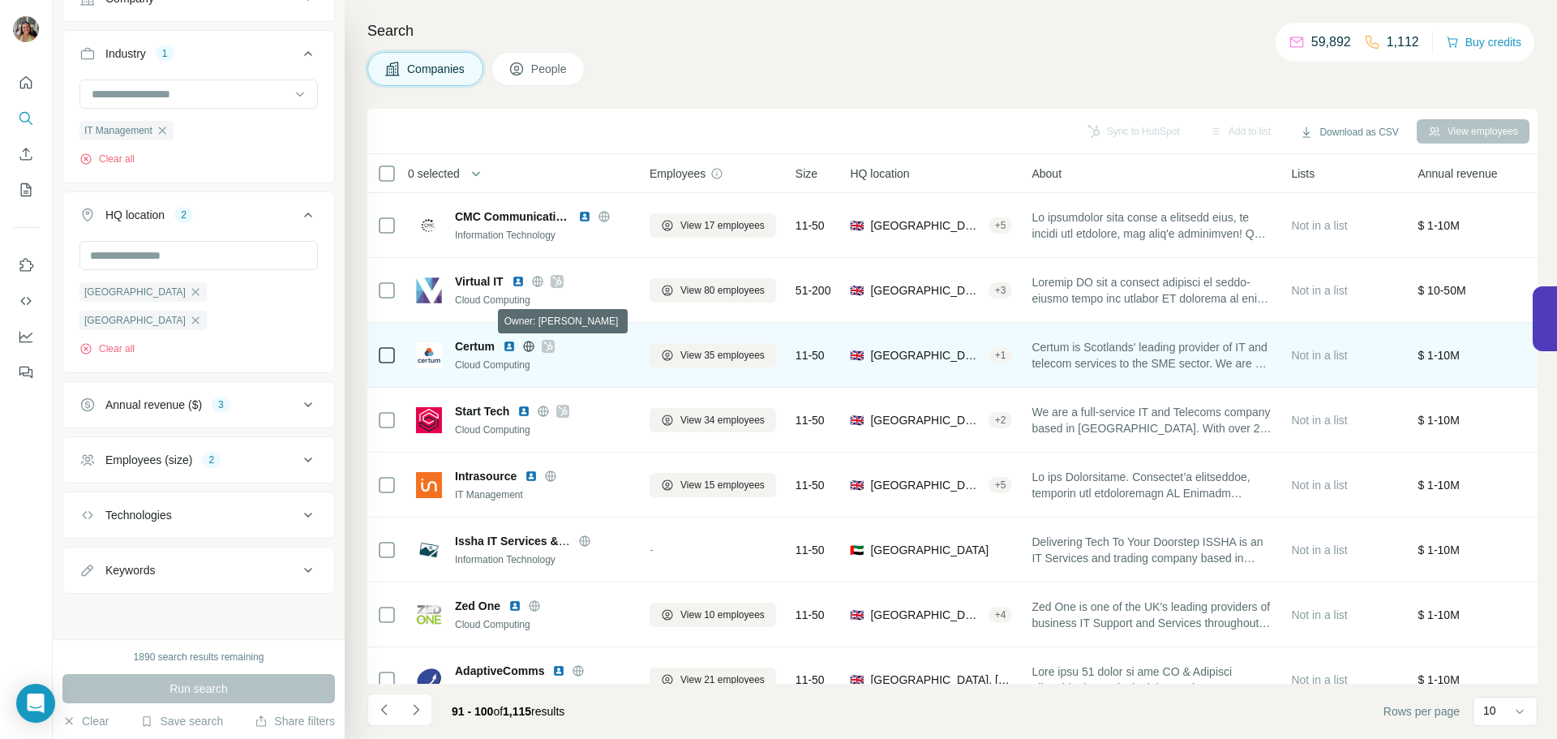
click at [551, 347] on icon at bounding box center [548, 346] width 10 height 13
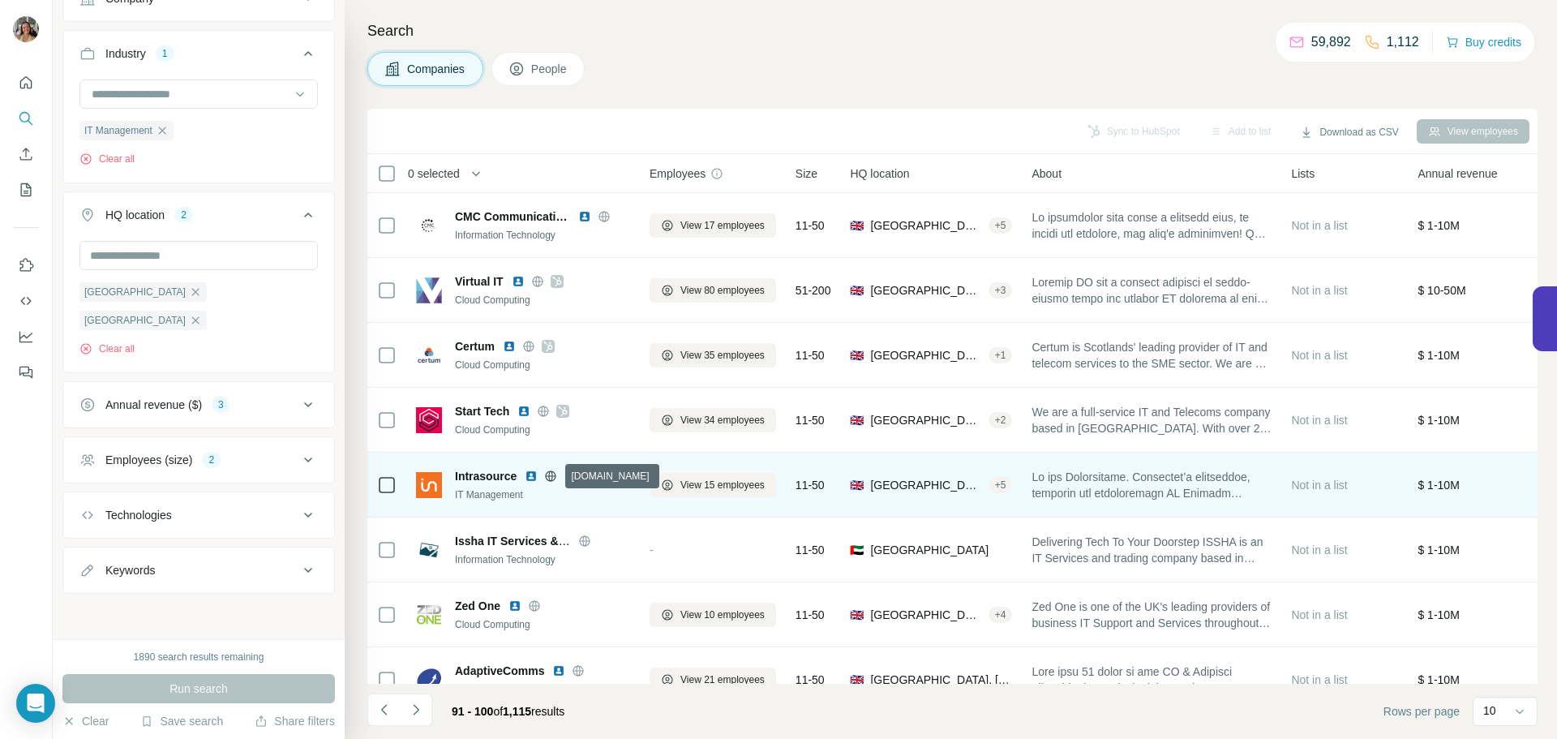
click at [555, 474] on icon at bounding box center [550, 475] width 13 height 13
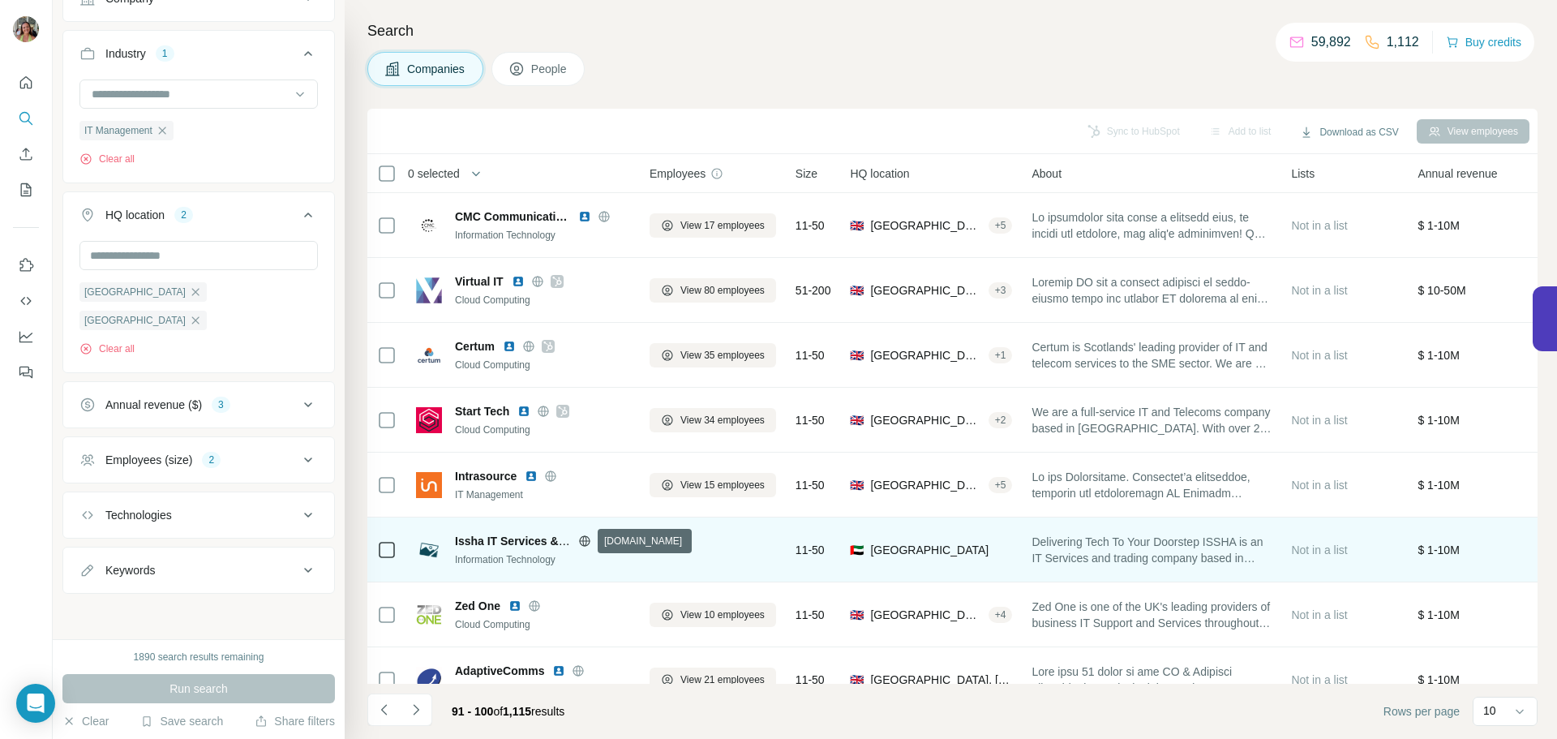
click at [580, 539] on icon at bounding box center [584, 540] width 11 height 11
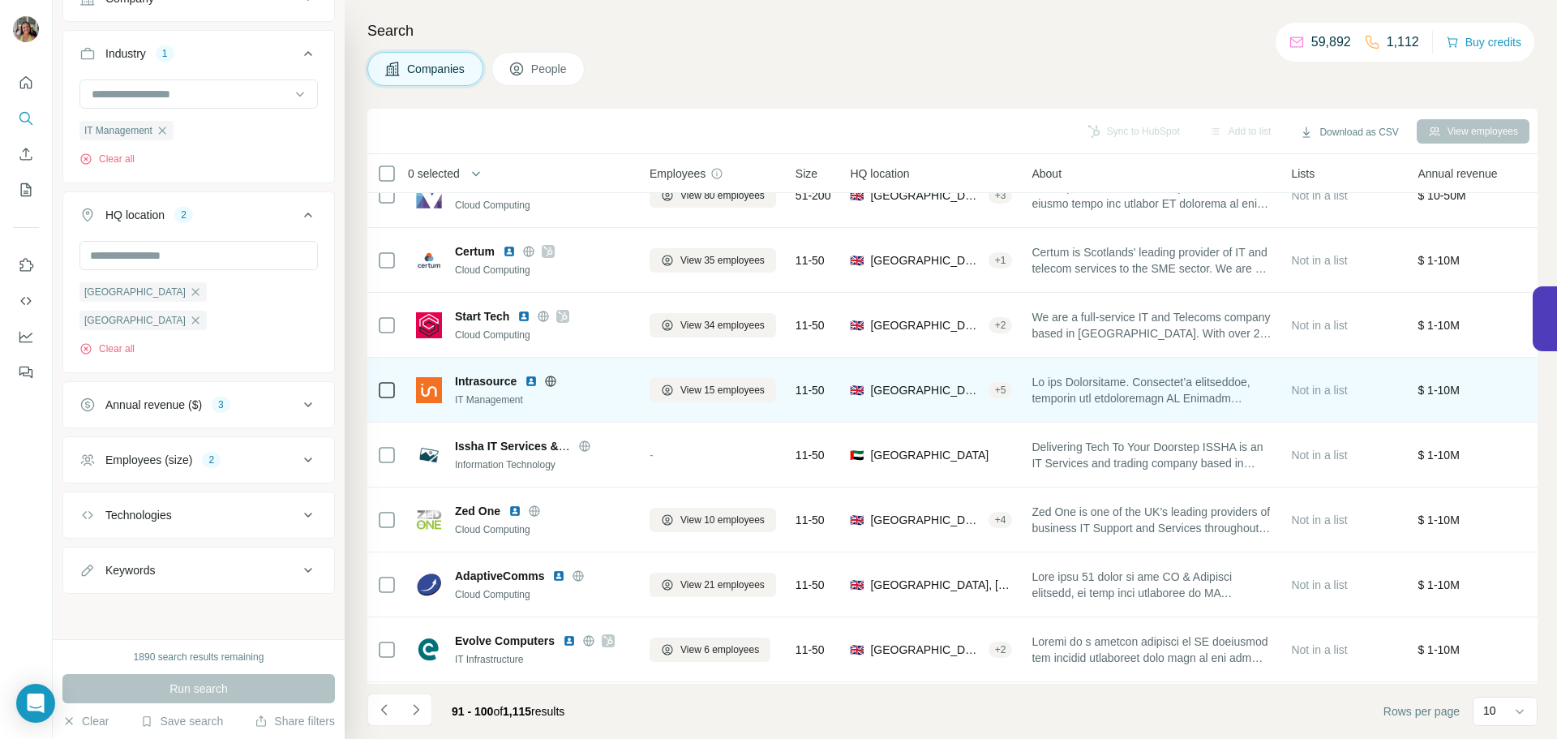
scroll to position [131, 0]
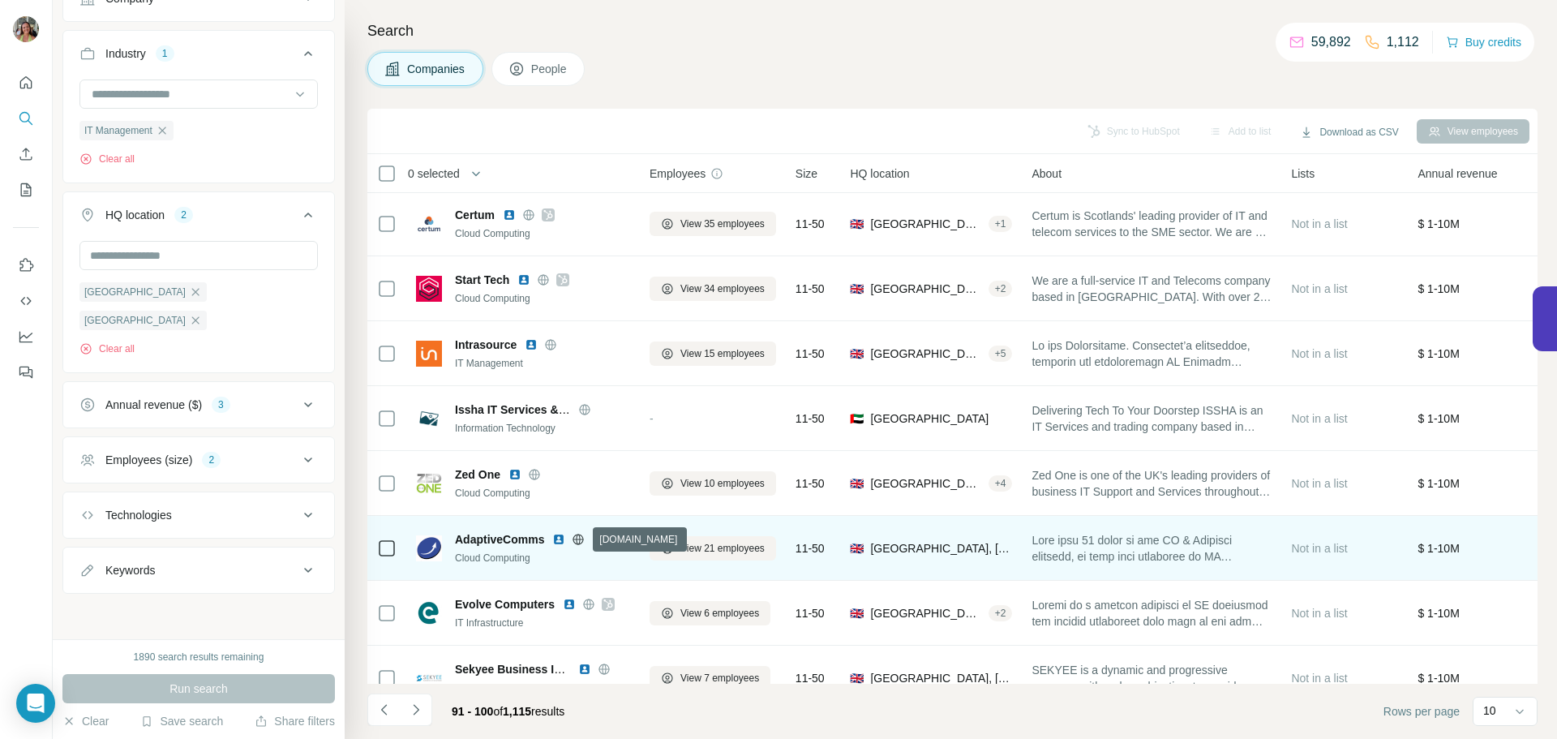
click at [576, 538] on icon at bounding box center [578, 538] width 11 height 1
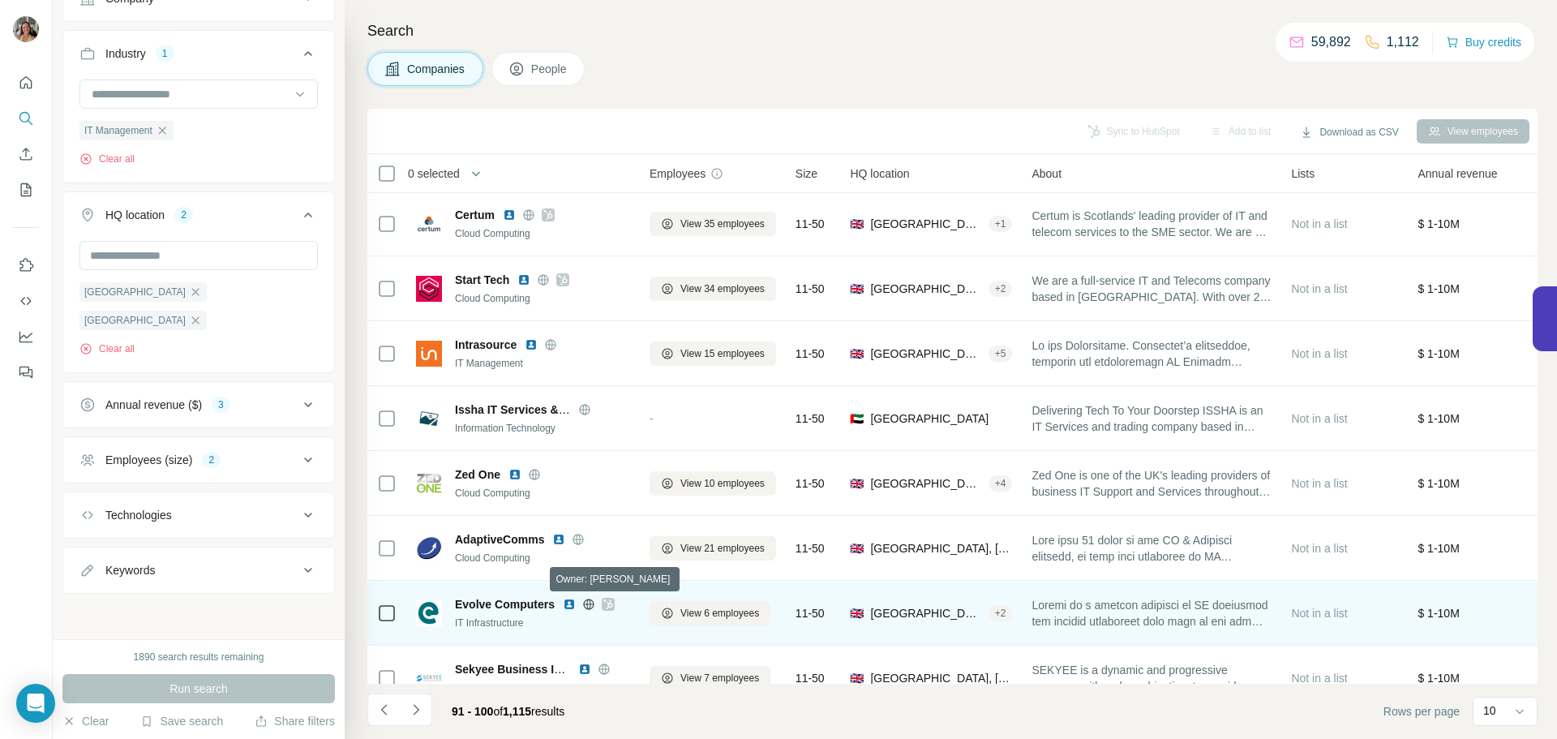
click at [606, 602] on icon at bounding box center [608, 604] width 10 height 13
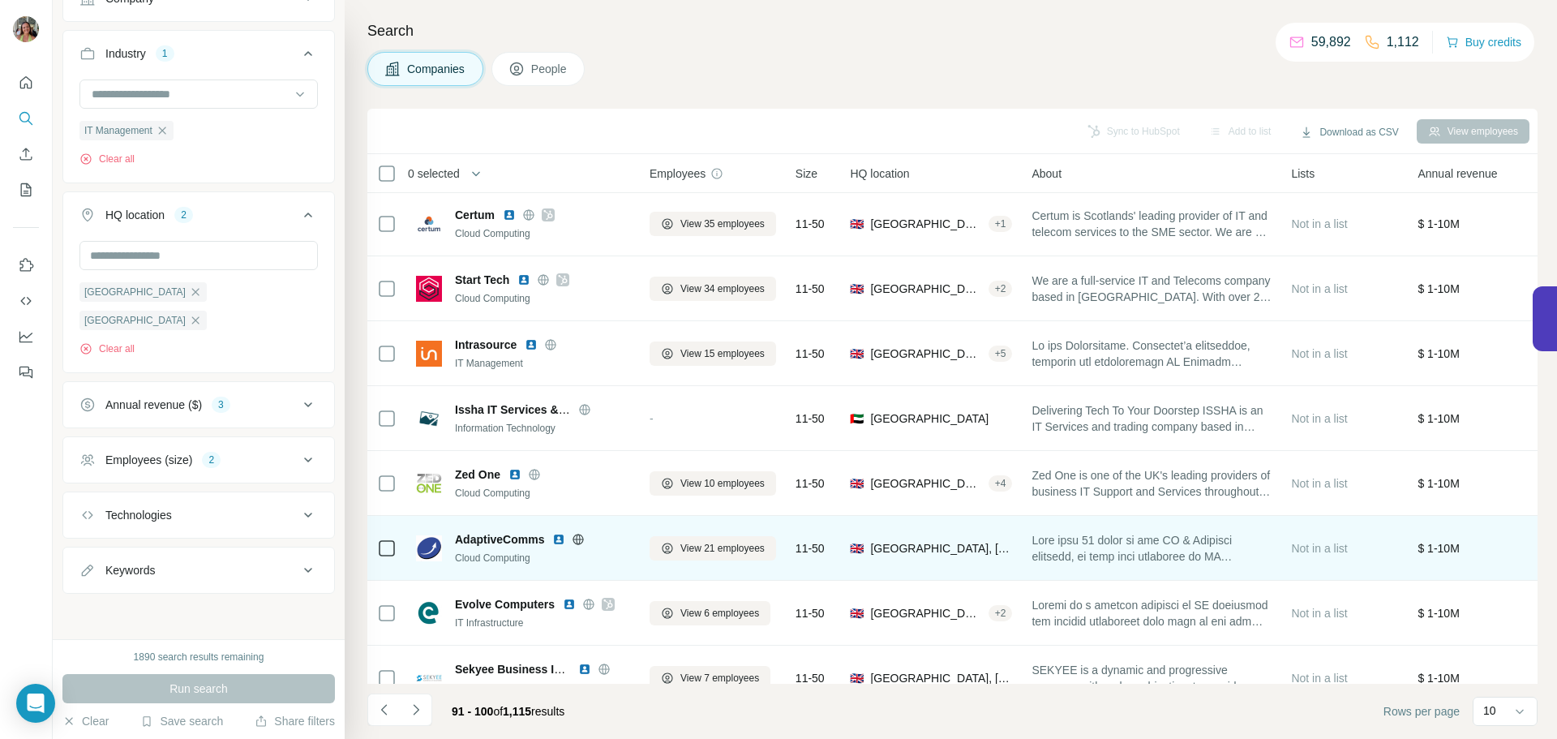
scroll to position [166, 0]
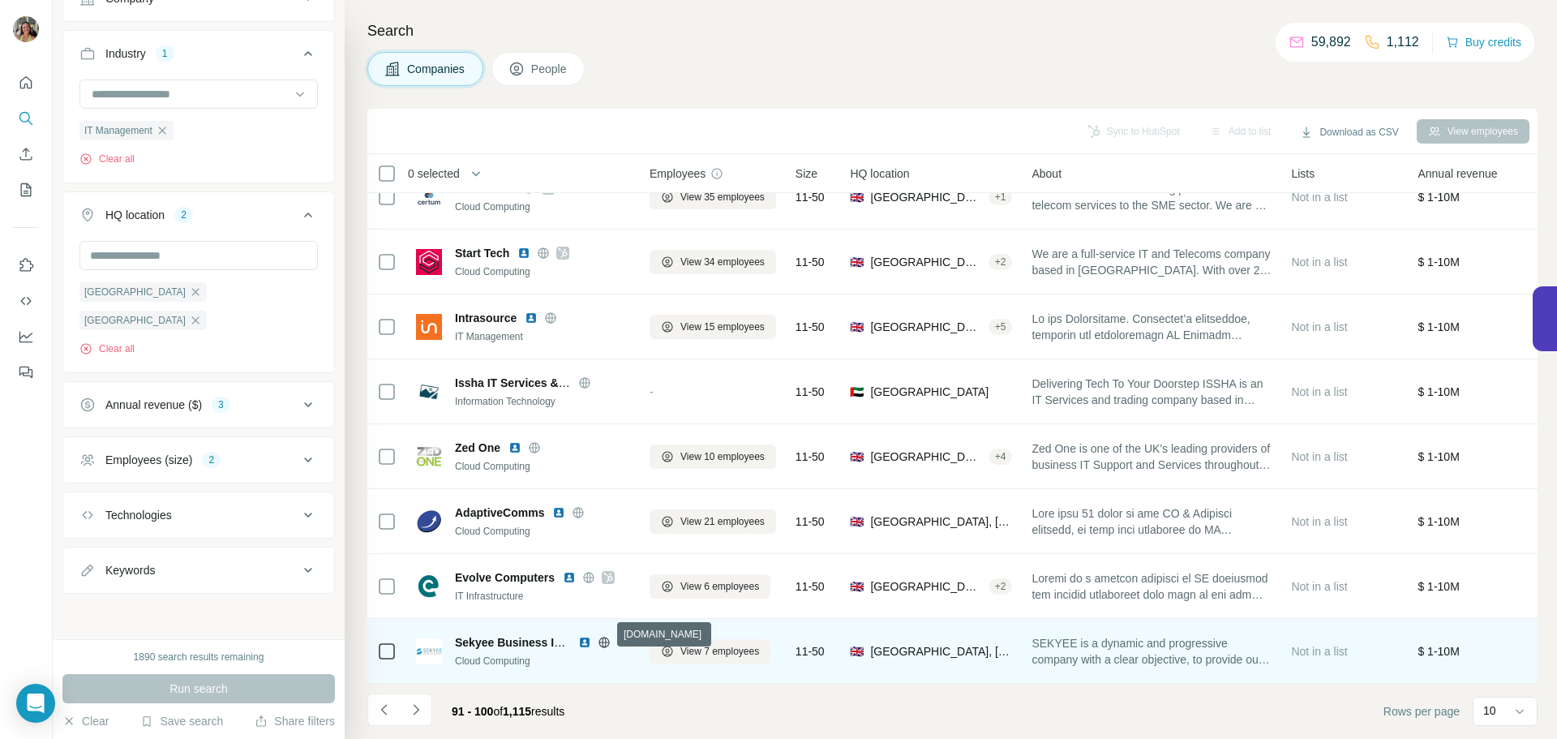
click at [599, 641] on icon at bounding box center [603, 641] width 11 height 1
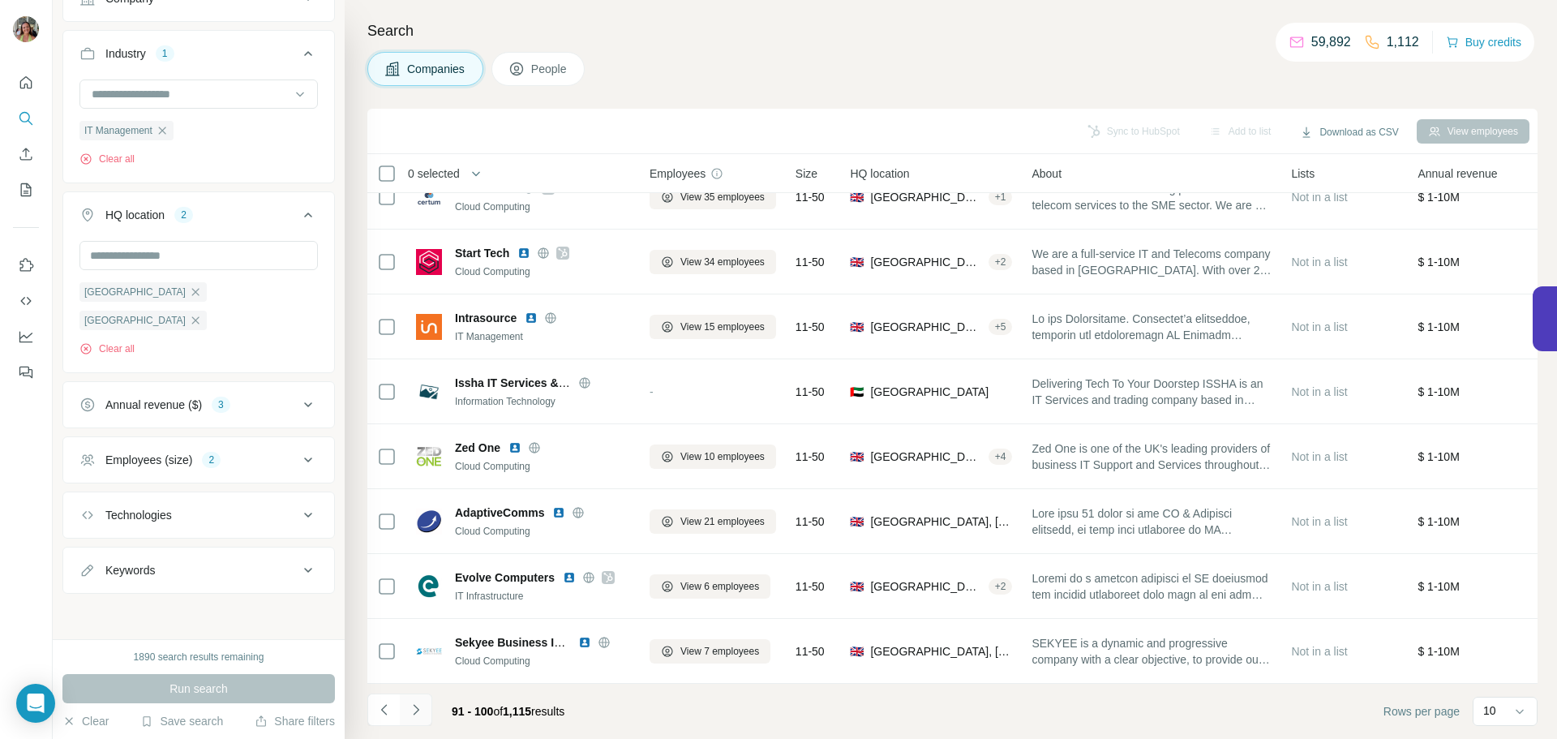
click at [415, 711] on icon "Navigate to next page" at bounding box center [416, 709] width 16 height 16
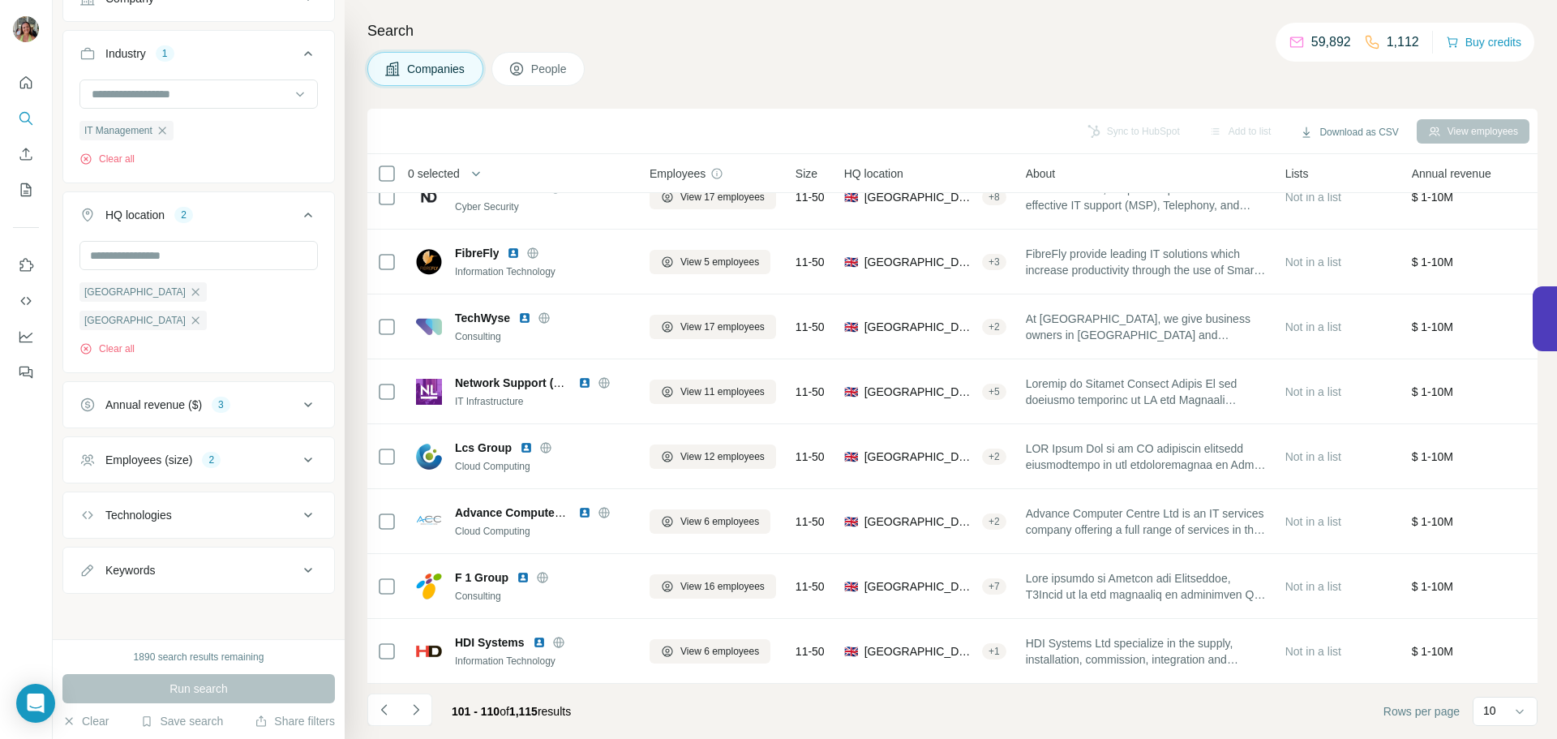
scroll to position [0, 0]
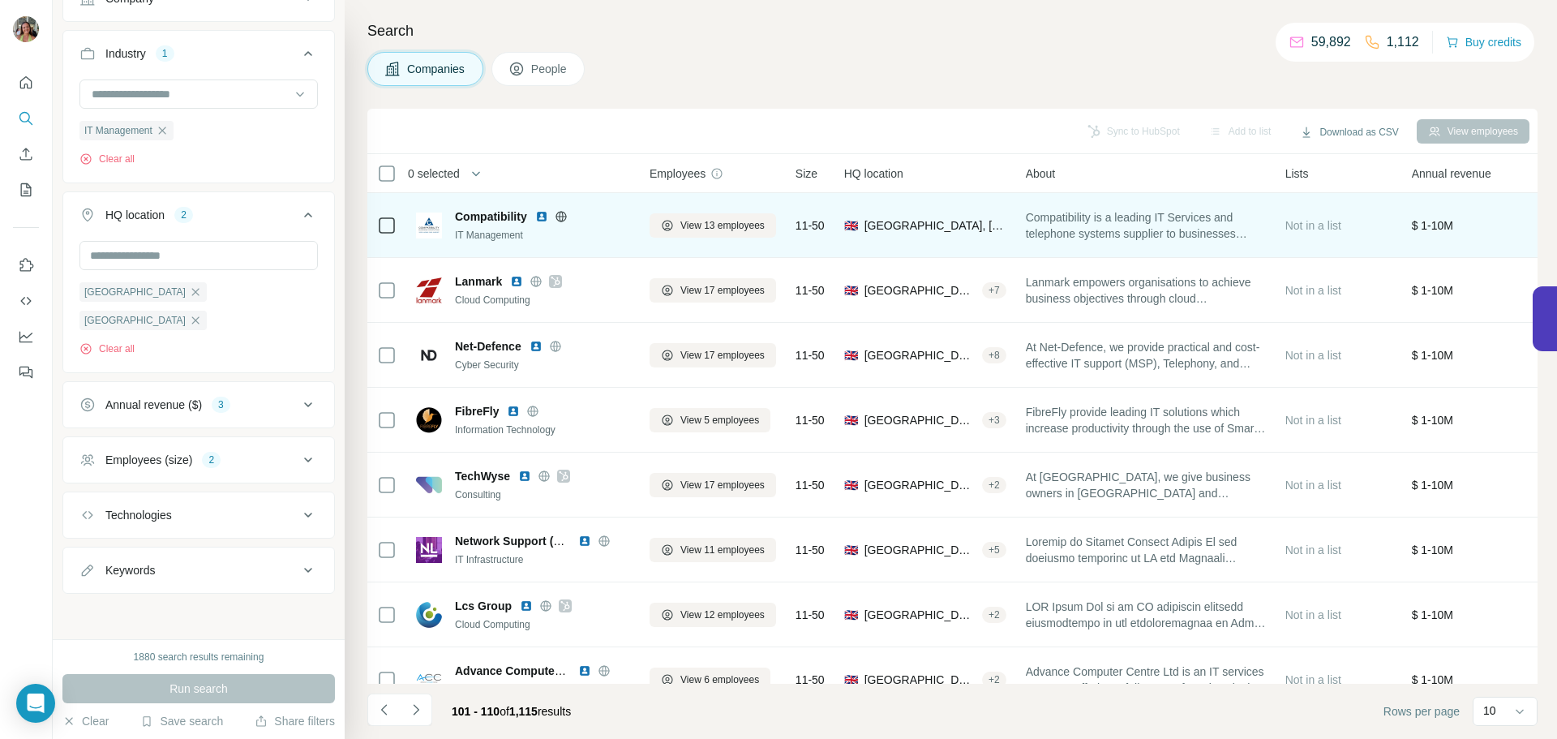
click at [560, 211] on icon at bounding box center [561, 216] width 13 height 13
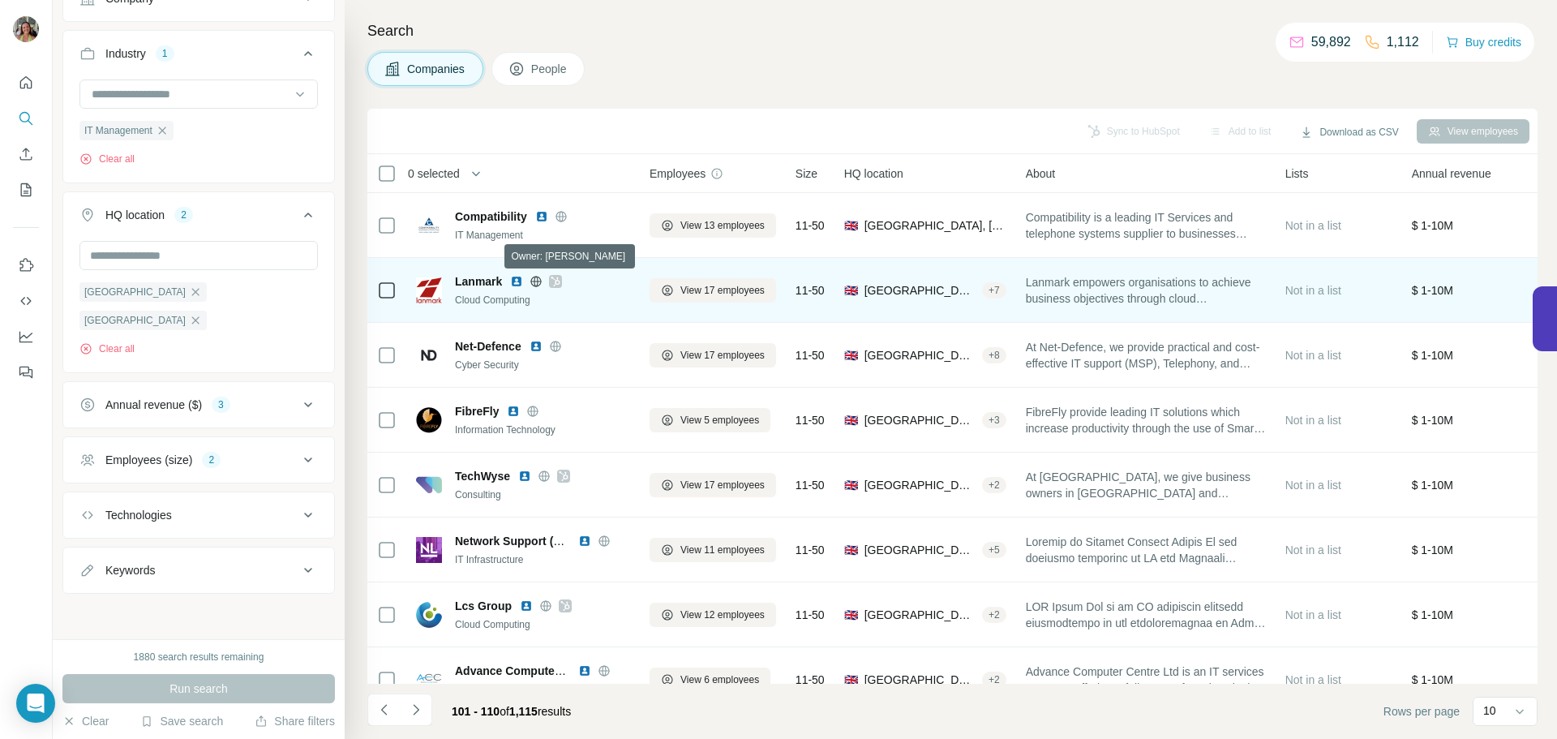
click at [556, 284] on icon at bounding box center [555, 281] width 9 height 10
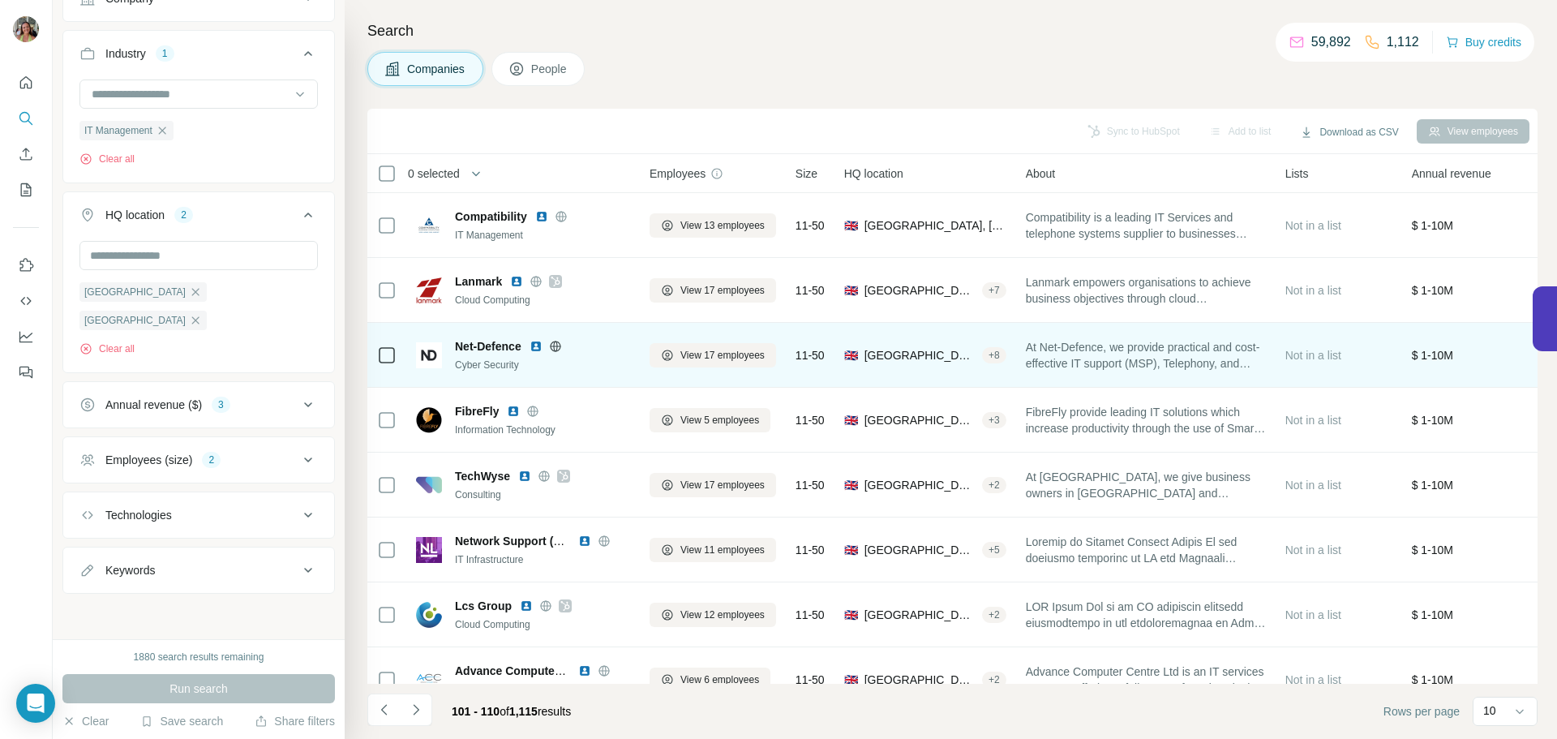
click at [553, 341] on icon at bounding box center [555, 346] width 13 height 13
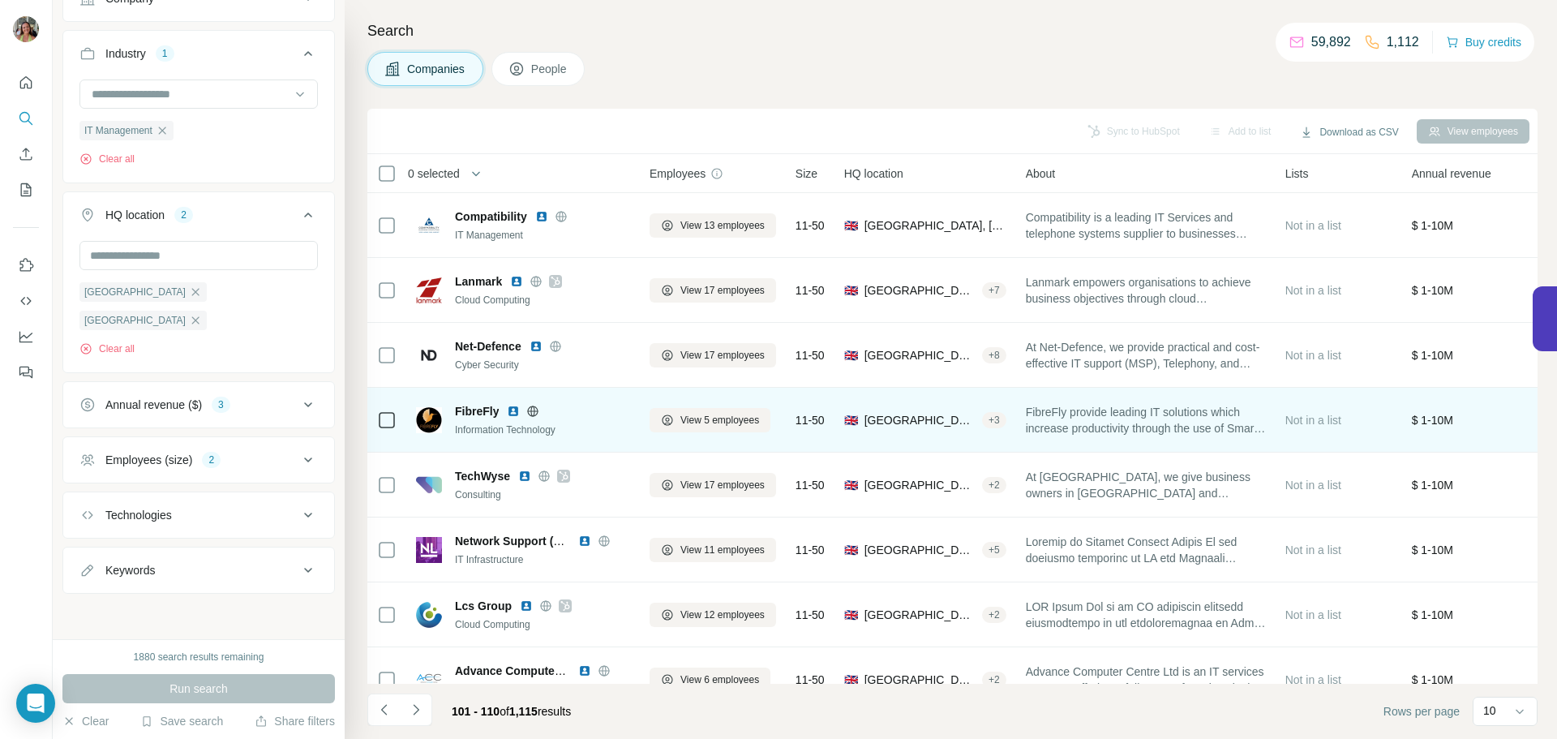
click at [531, 409] on icon at bounding box center [533, 410] width 4 height 11
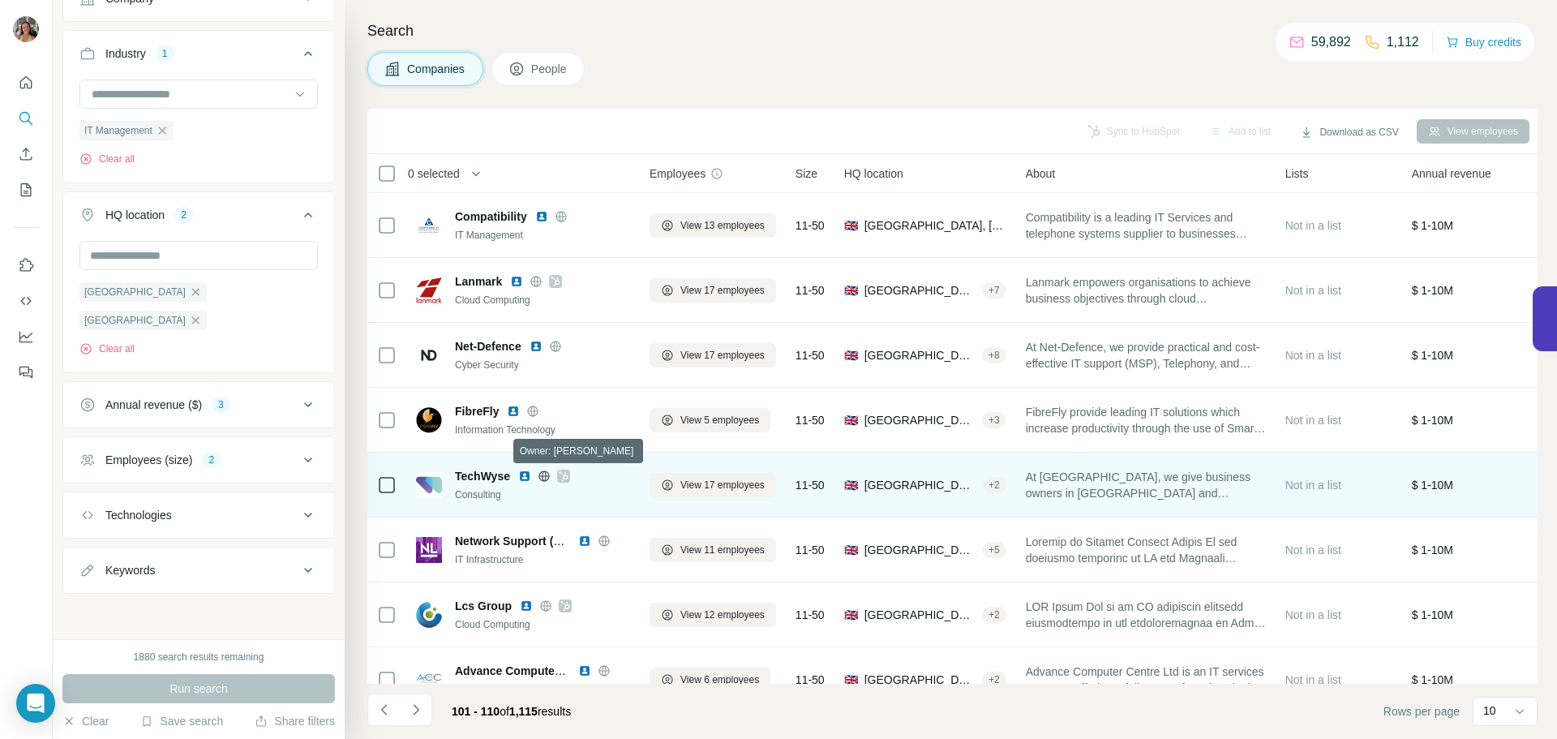
click at [563, 475] on icon at bounding box center [564, 475] width 10 height 13
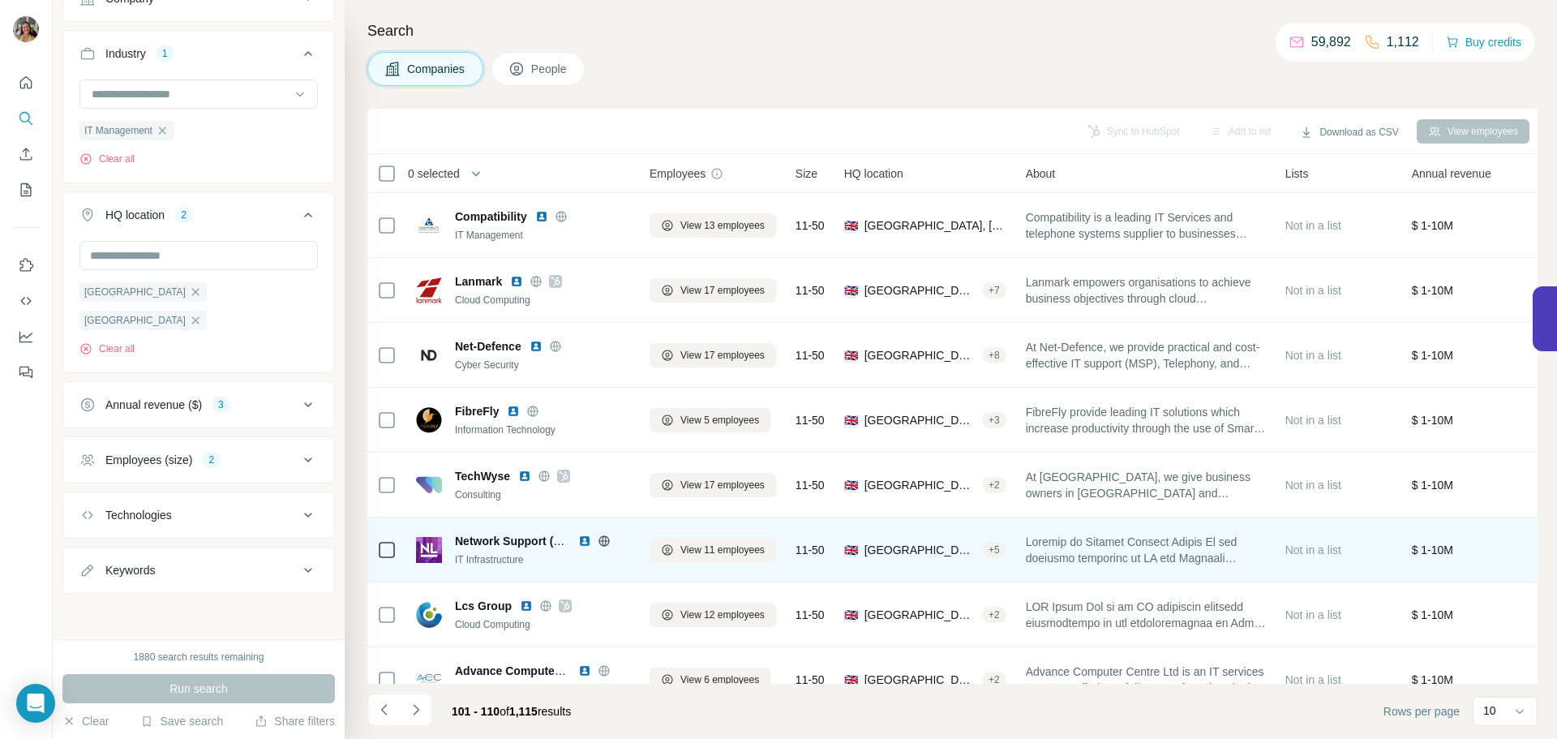
click at [603, 541] on icon at bounding box center [603, 540] width 11 height 1
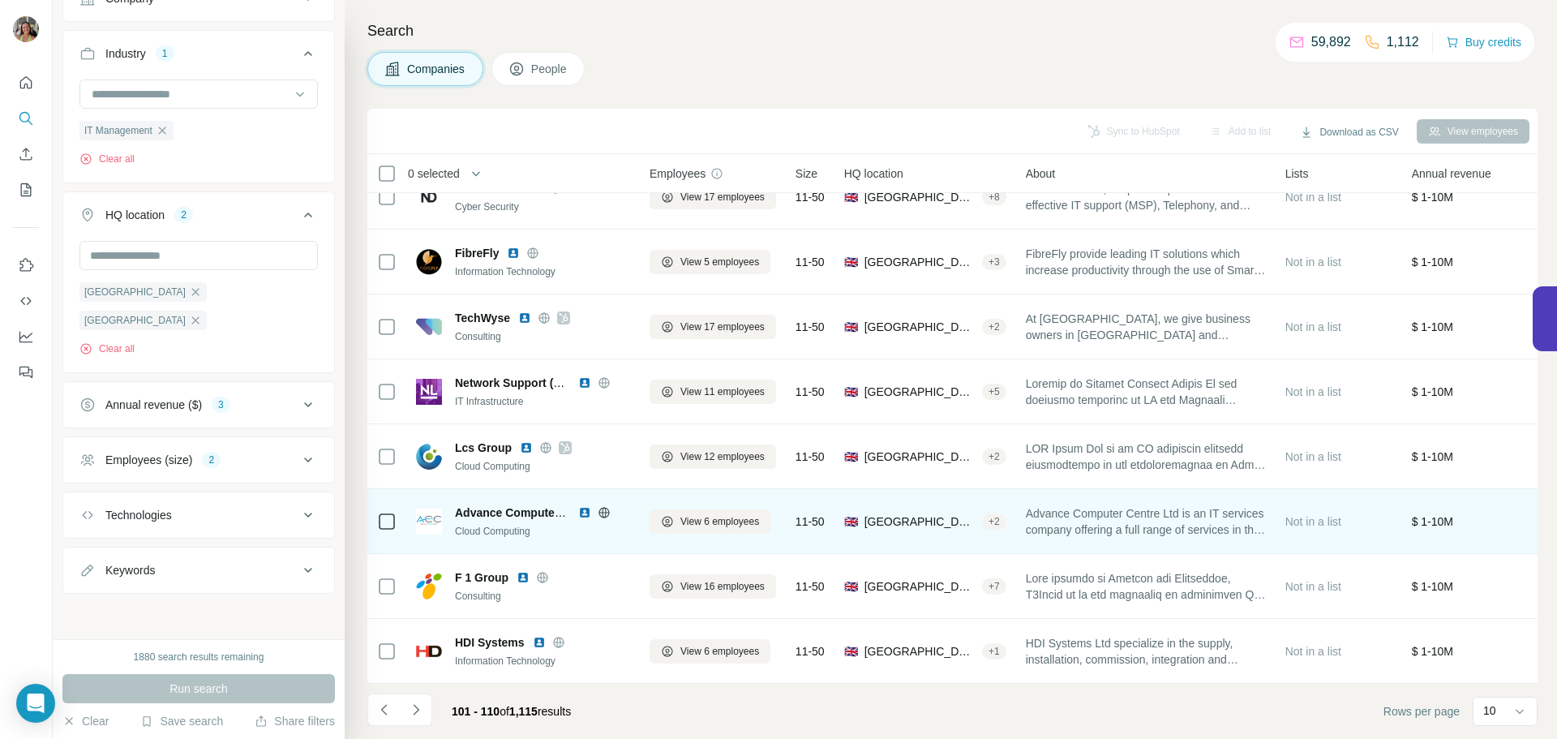
scroll to position [166, 0]
click at [606, 506] on icon at bounding box center [604, 512] width 13 height 13
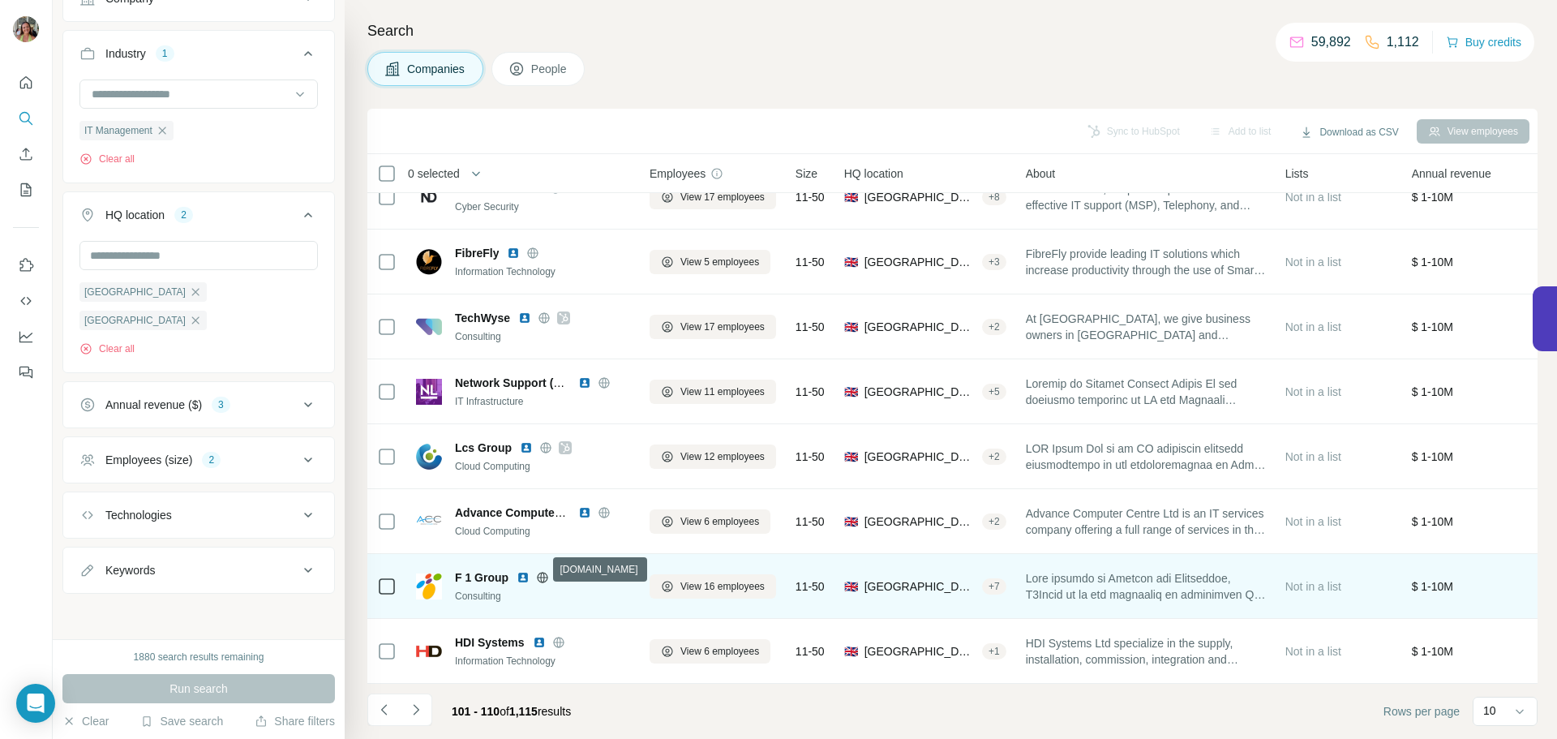
click at [541, 572] on icon at bounding box center [543, 577] width 4 height 11
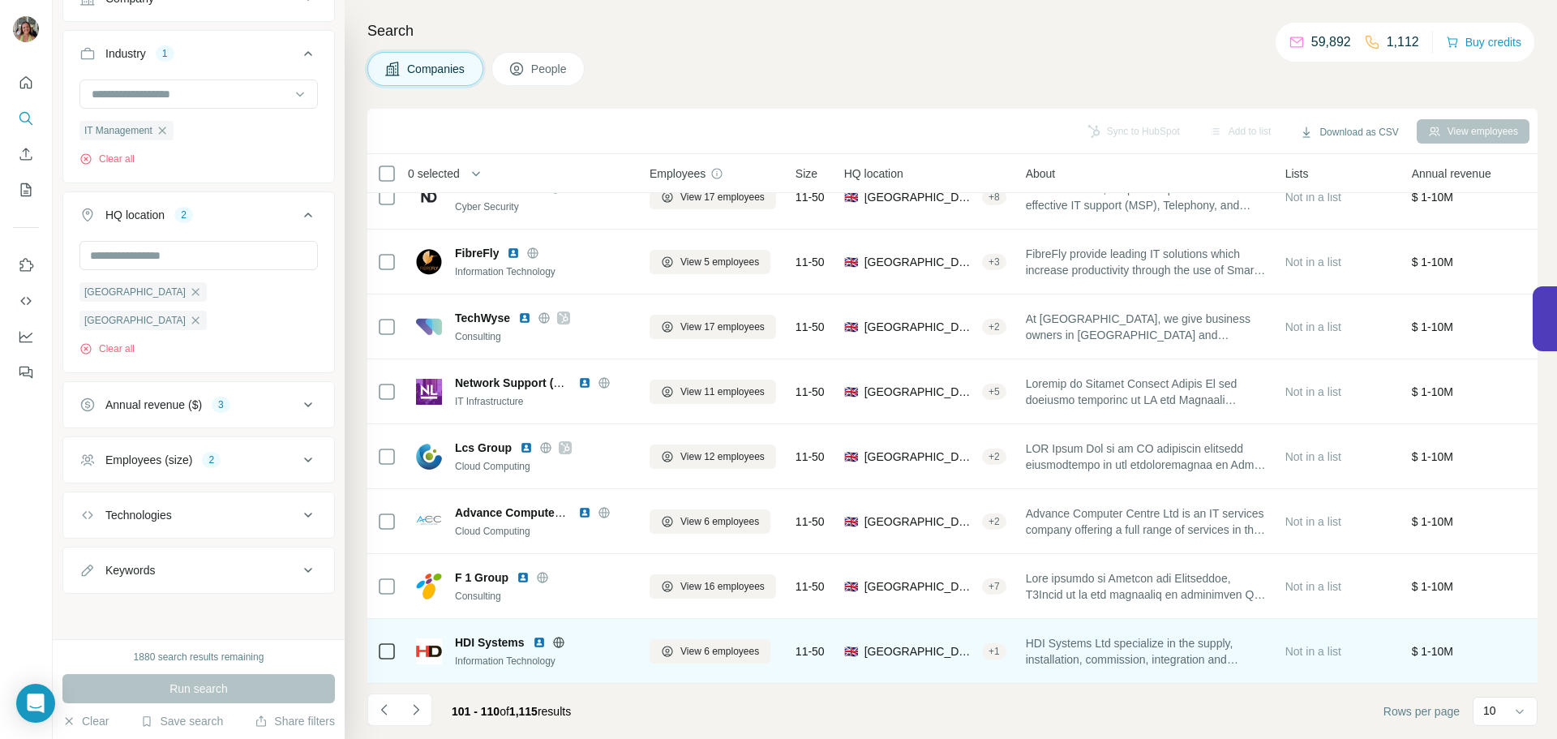
click at [556, 636] on icon at bounding box center [558, 642] width 13 height 13
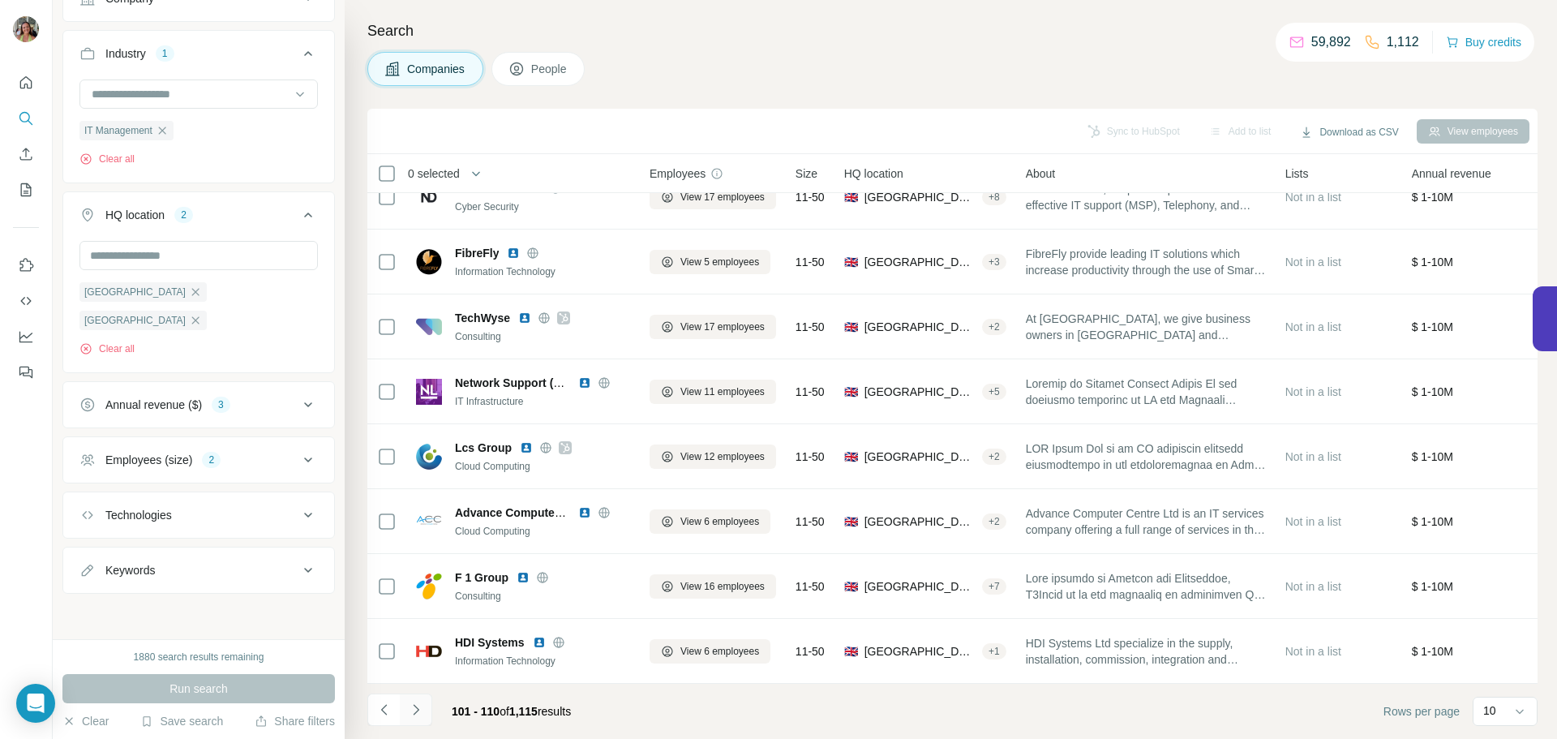
click at [417, 715] on icon "Navigate to next page" at bounding box center [416, 709] width 16 height 16
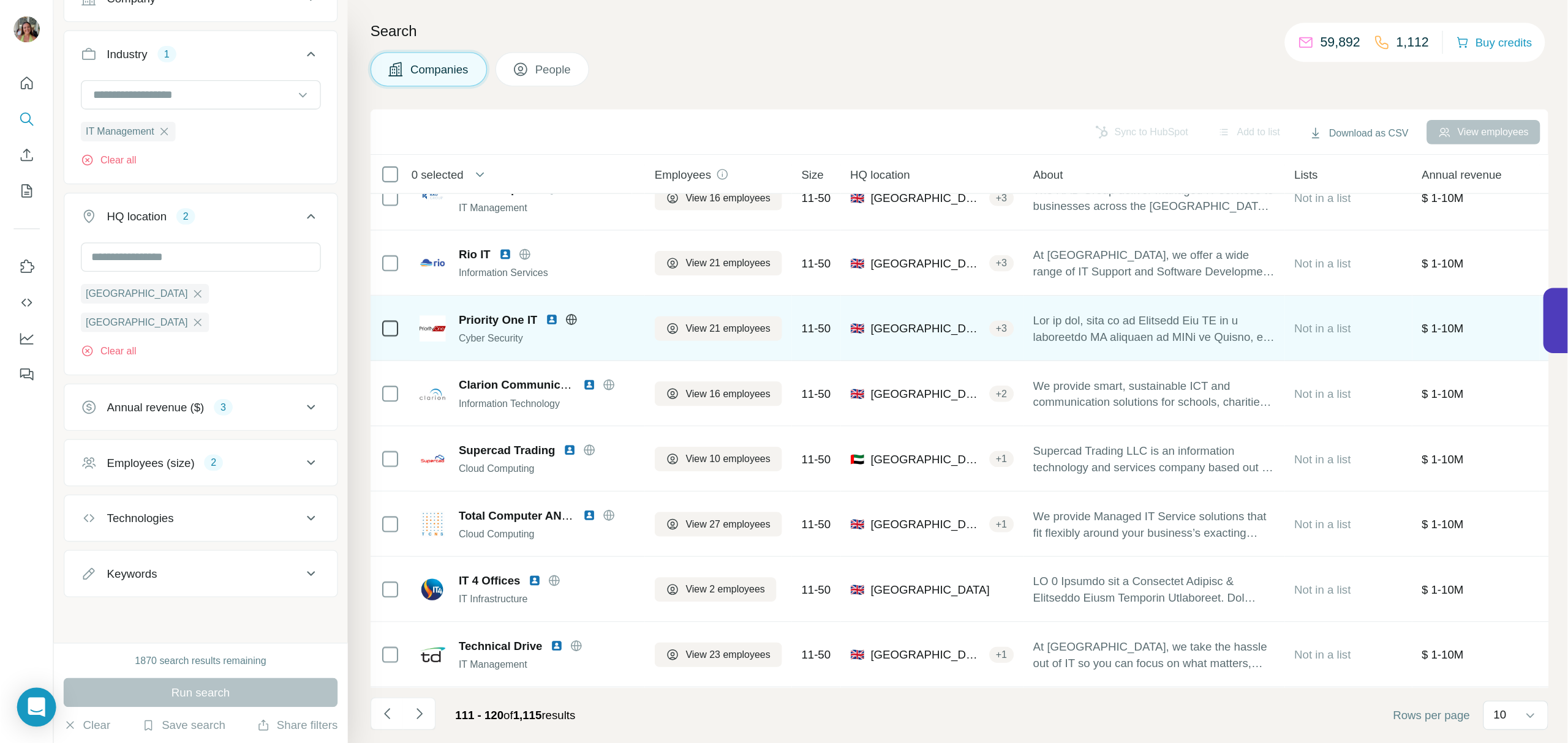
scroll to position [0, 0]
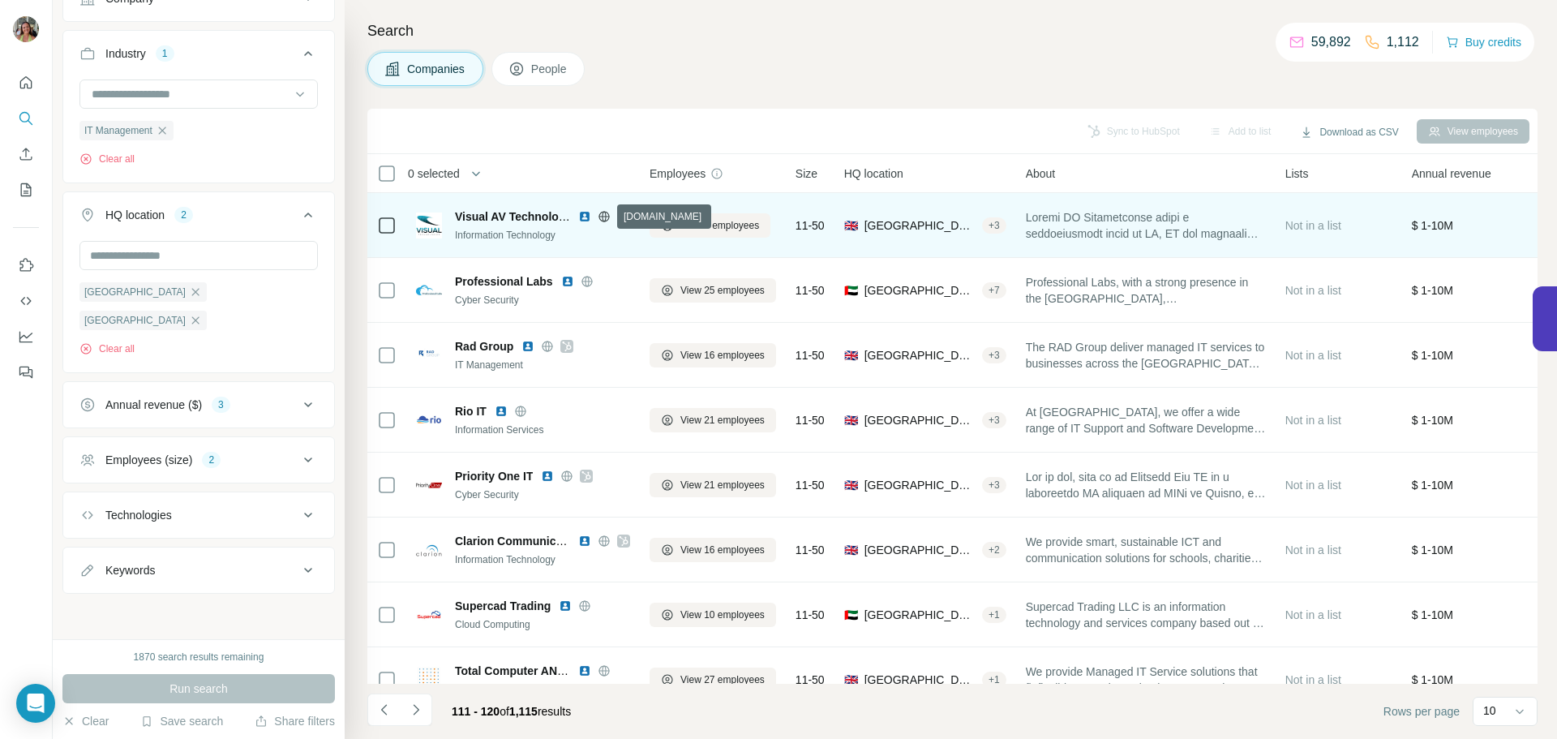
click at [605, 215] on icon at bounding box center [604, 216] width 13 height 13
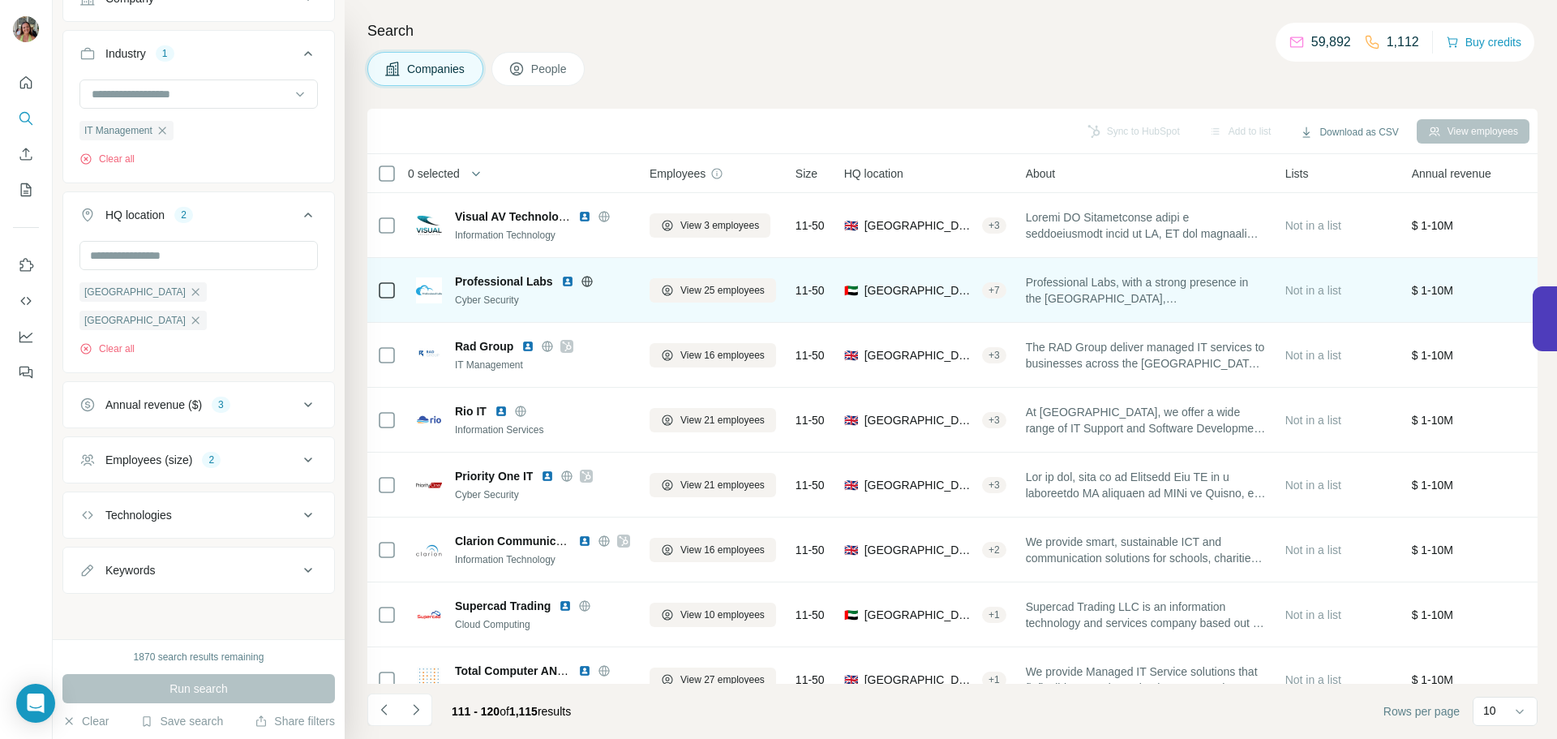
click at [586, 284] on icon at bounding box center [587, 281] width 13 height 13
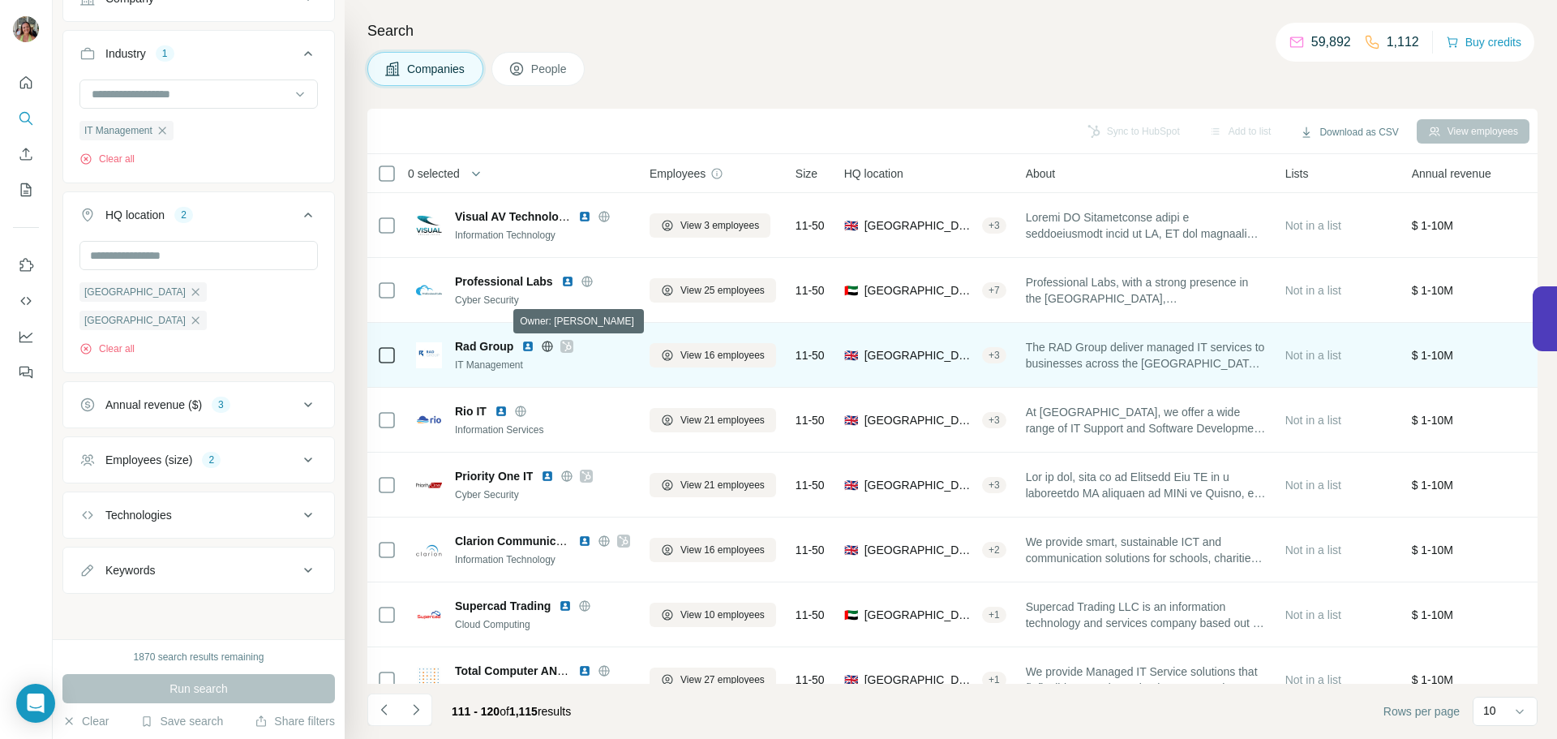
click at [563, 344] on icon at bounding box center [567, 346] width 10 height 13
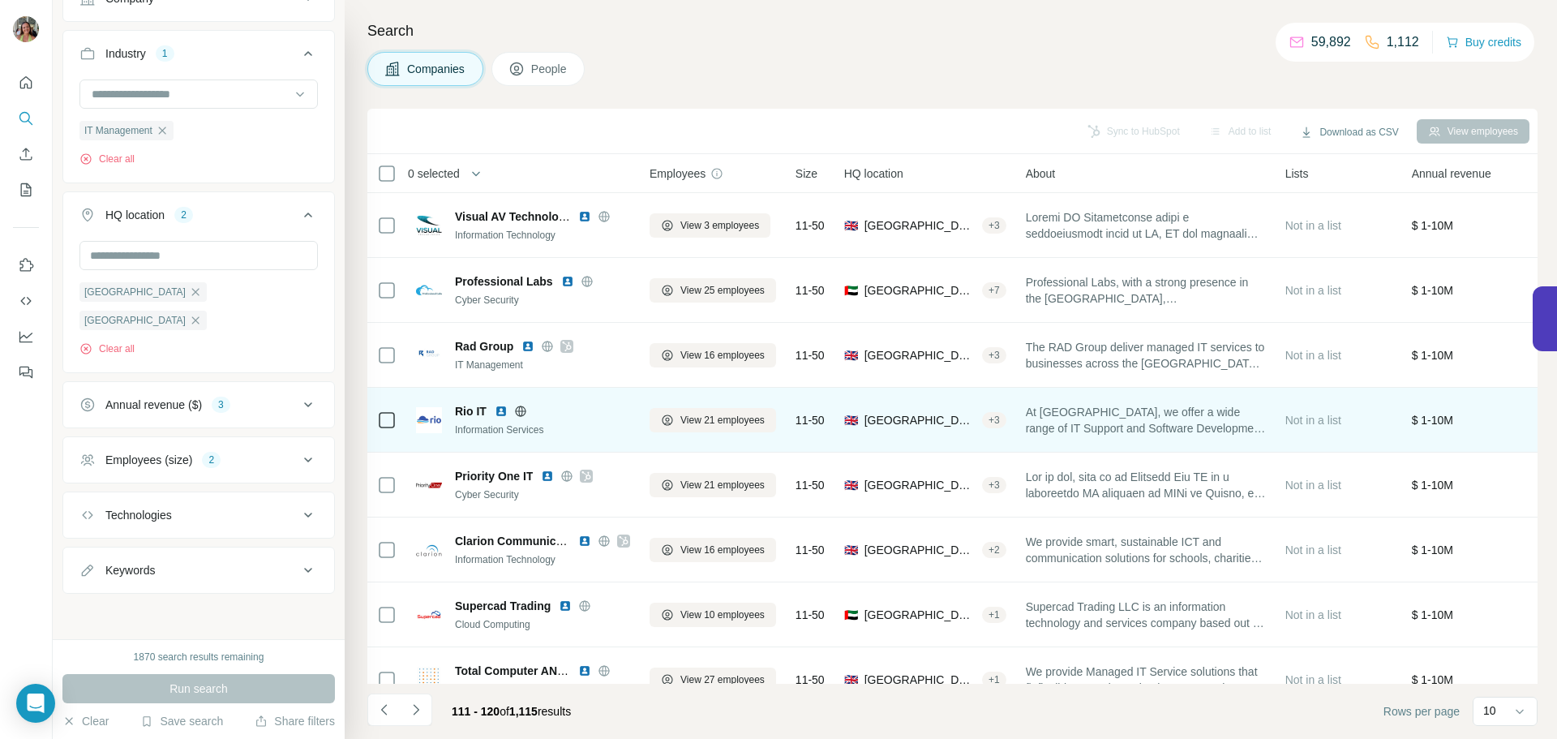
click at [520, 410] on icon at bounding box center [520, 410] width 11 height 1
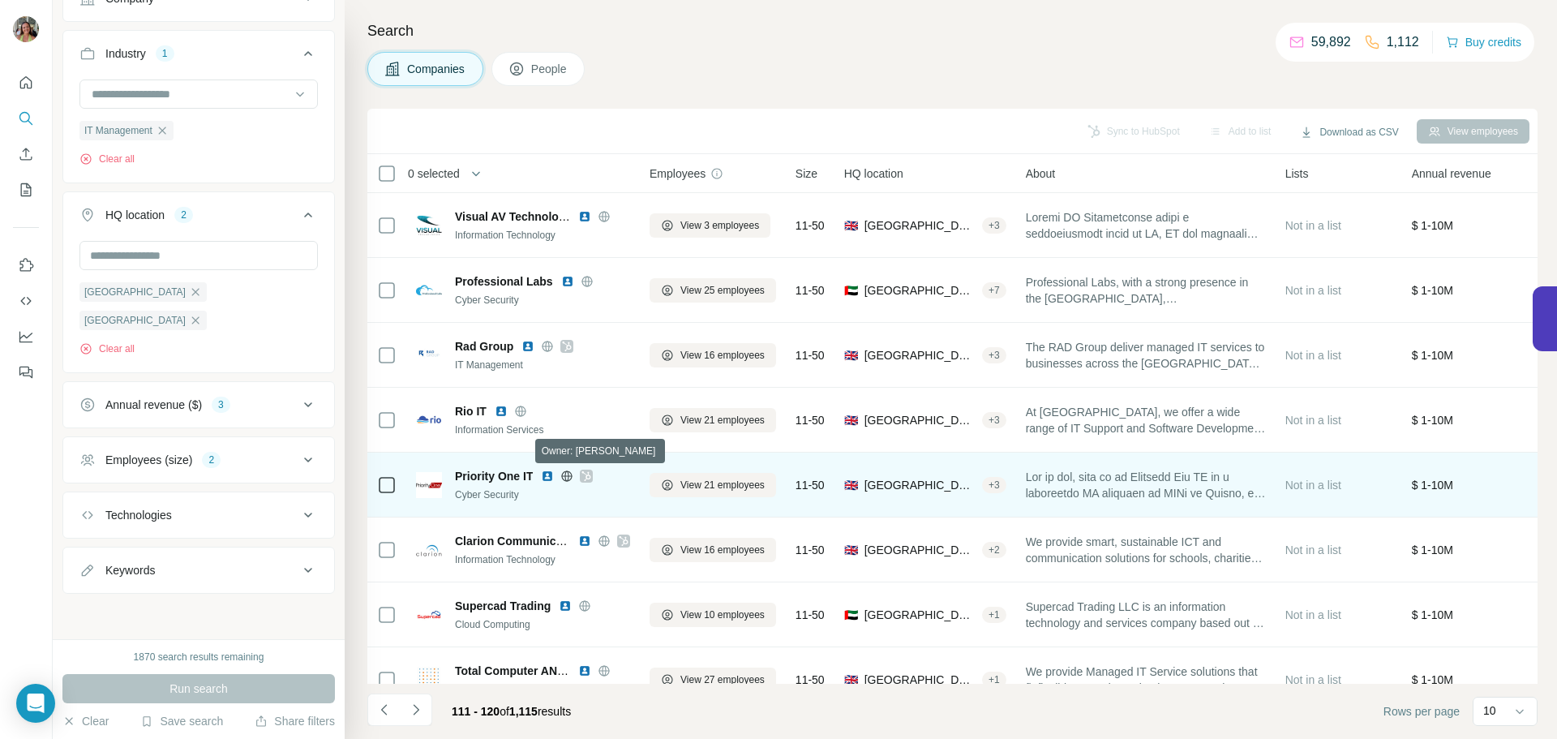
click at [588, 475] on icon at bounding box center [586, 476] width 9 height 10
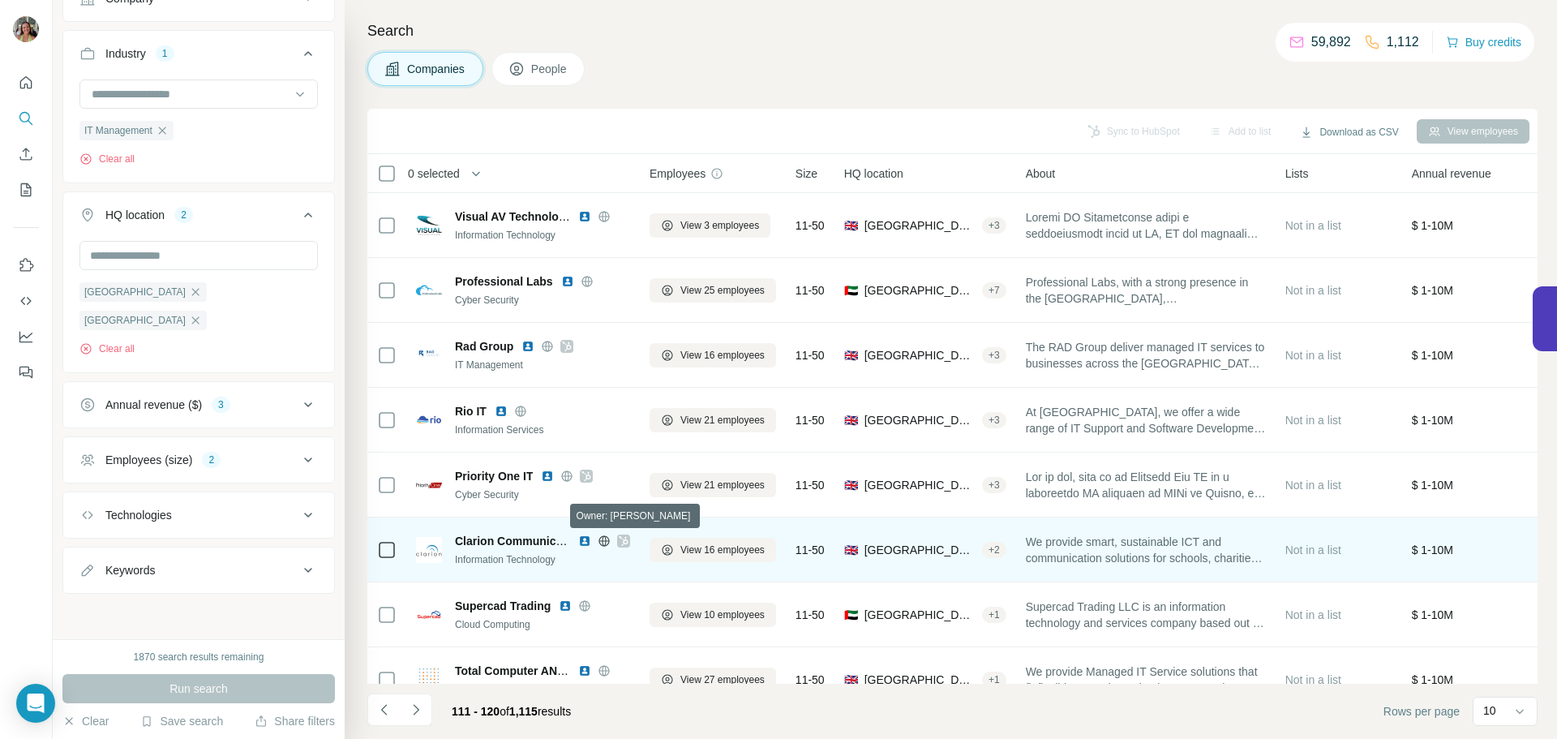
click at [628, 538] on div at bounding box center [623, 540] width 13 height 13
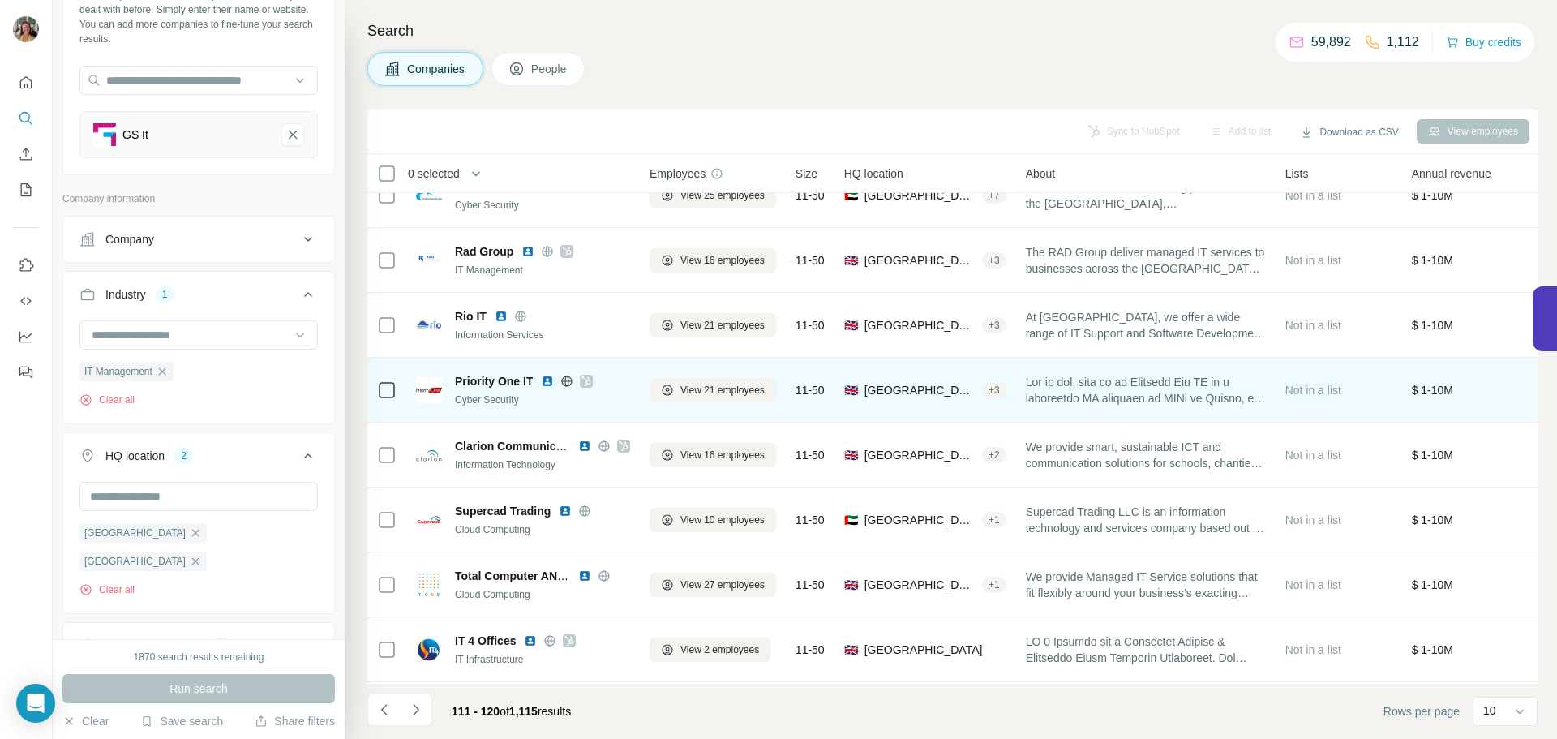
scroll to position [166, 0]
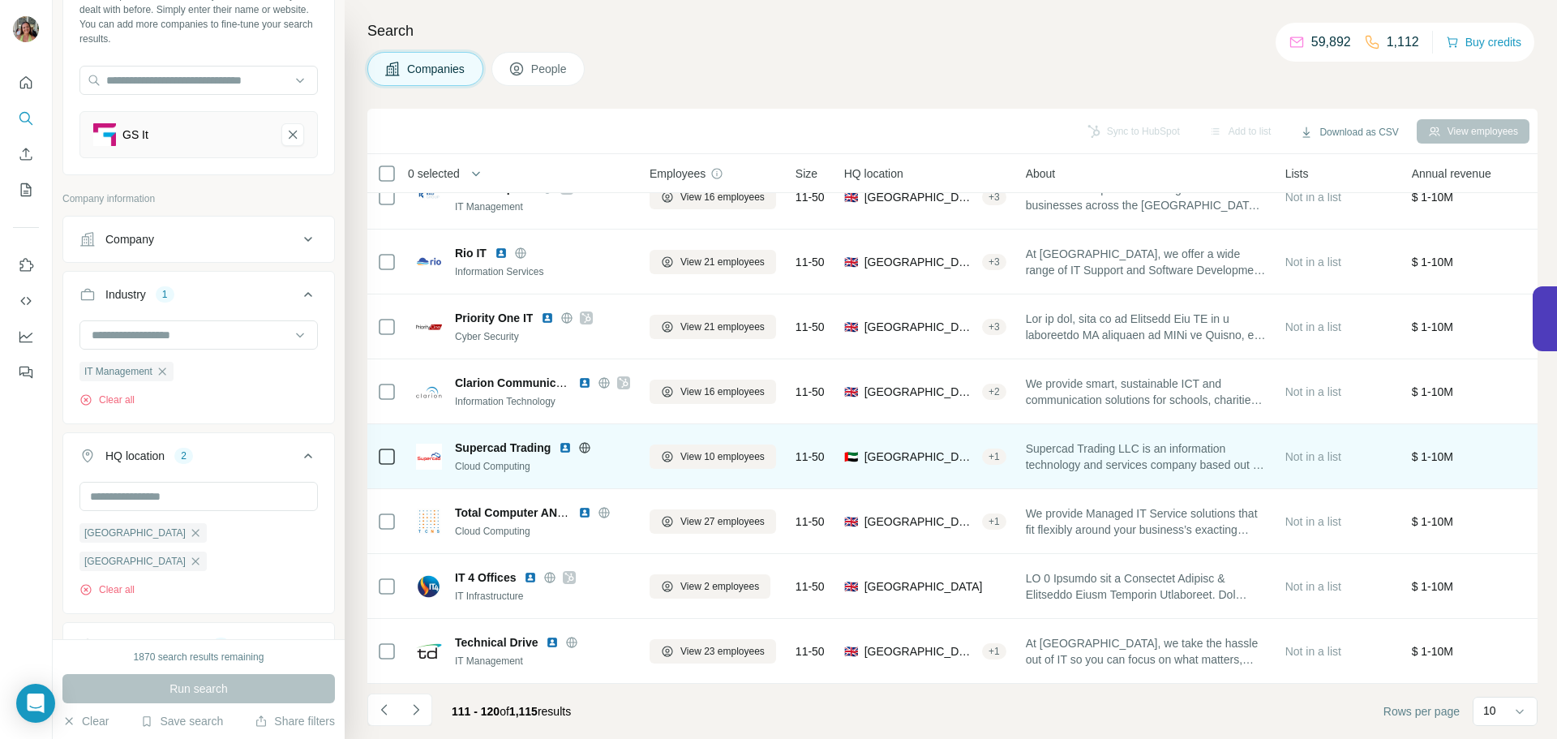
click at [585, 445] on icon at bounding box center [584, 447] width 13 height 13
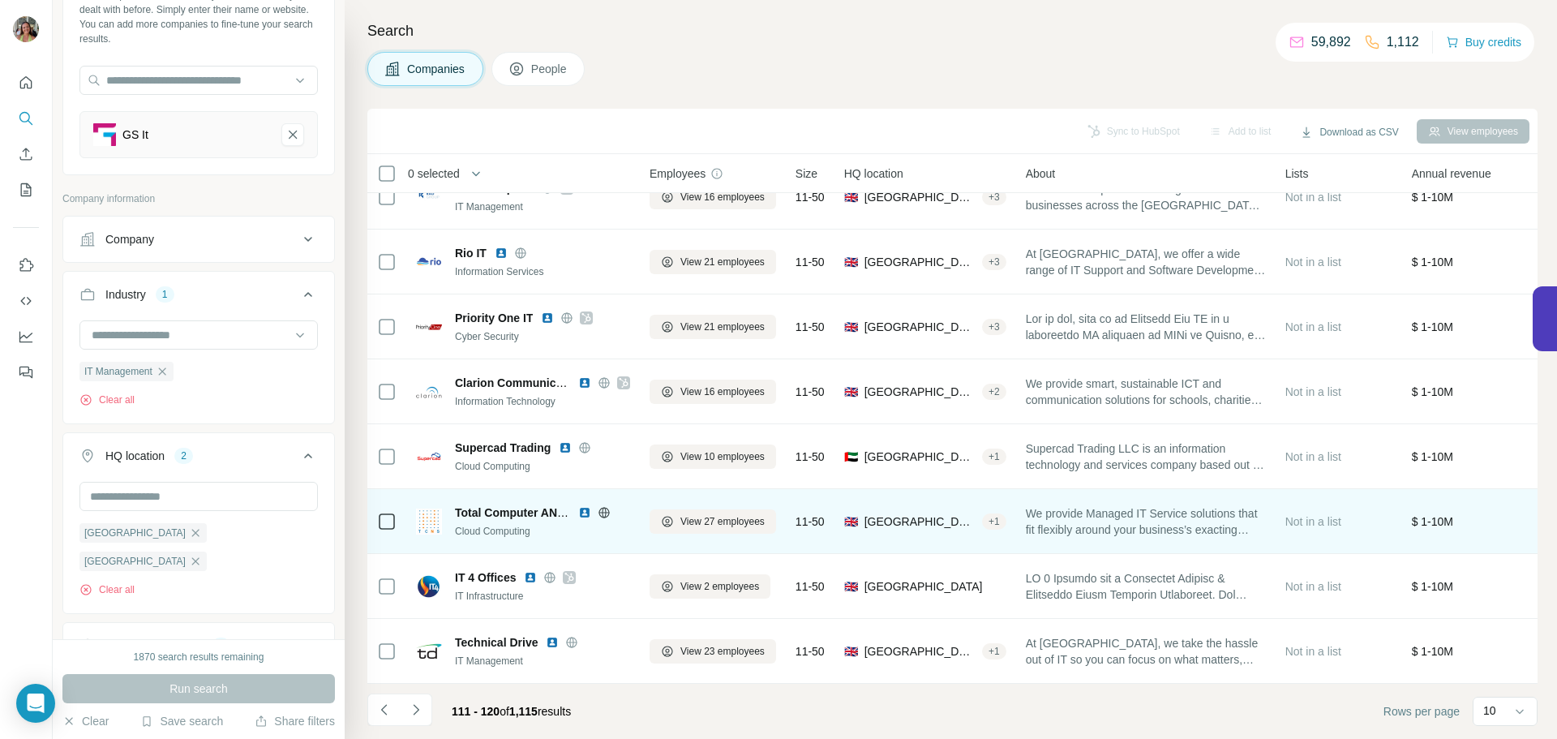
click at [604, 506] on icon at bounding box center [604, 512] width 13 height 13
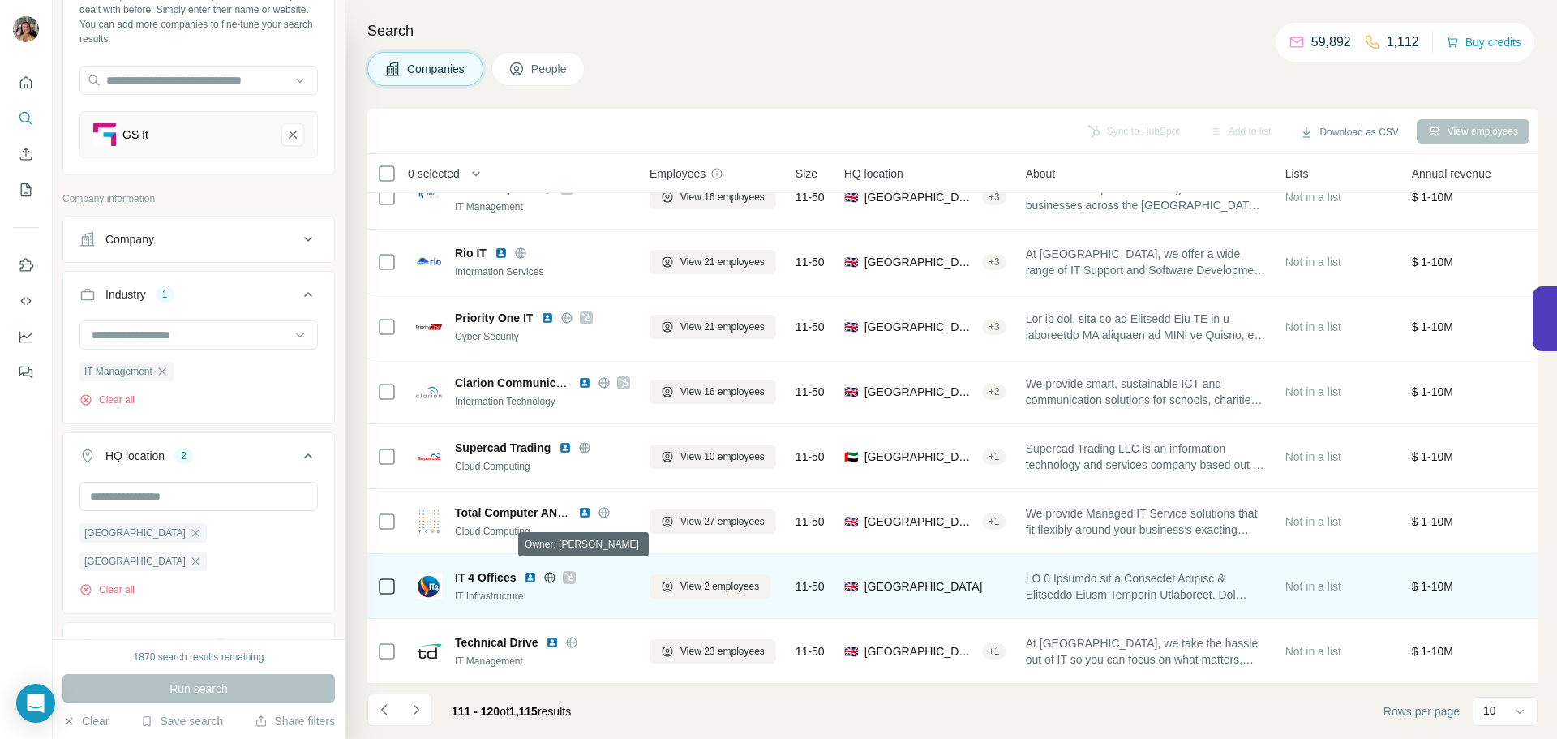
click at [572, 571] on icon at bounding box center [569, 577] width 10 height 13
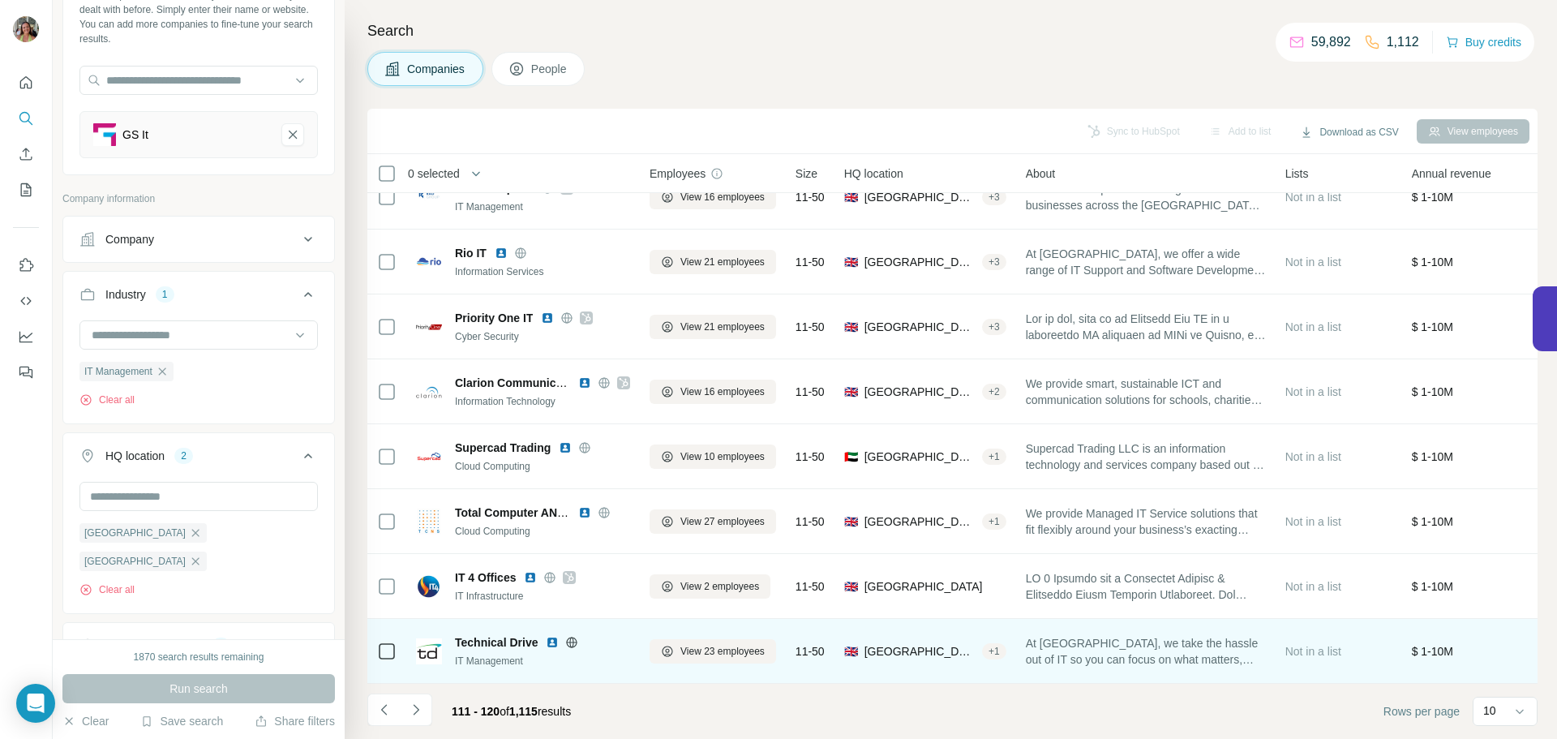
click at [572, 641] on icon at bounding box center [572, 641] width 11 height 1
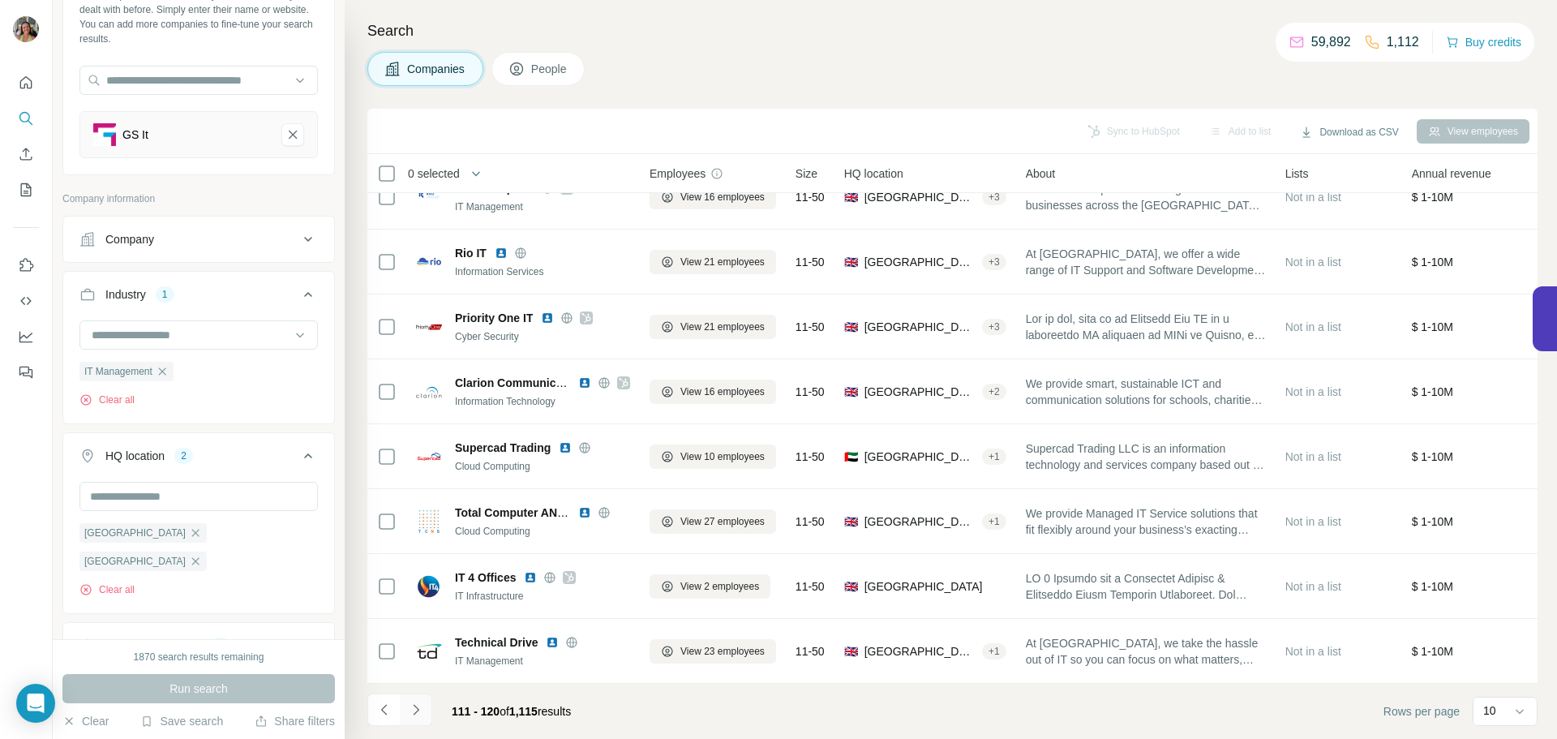
click at [417, 702] on icon "Navigate to next page" at bounding box center [416, 709] width 16 height 16
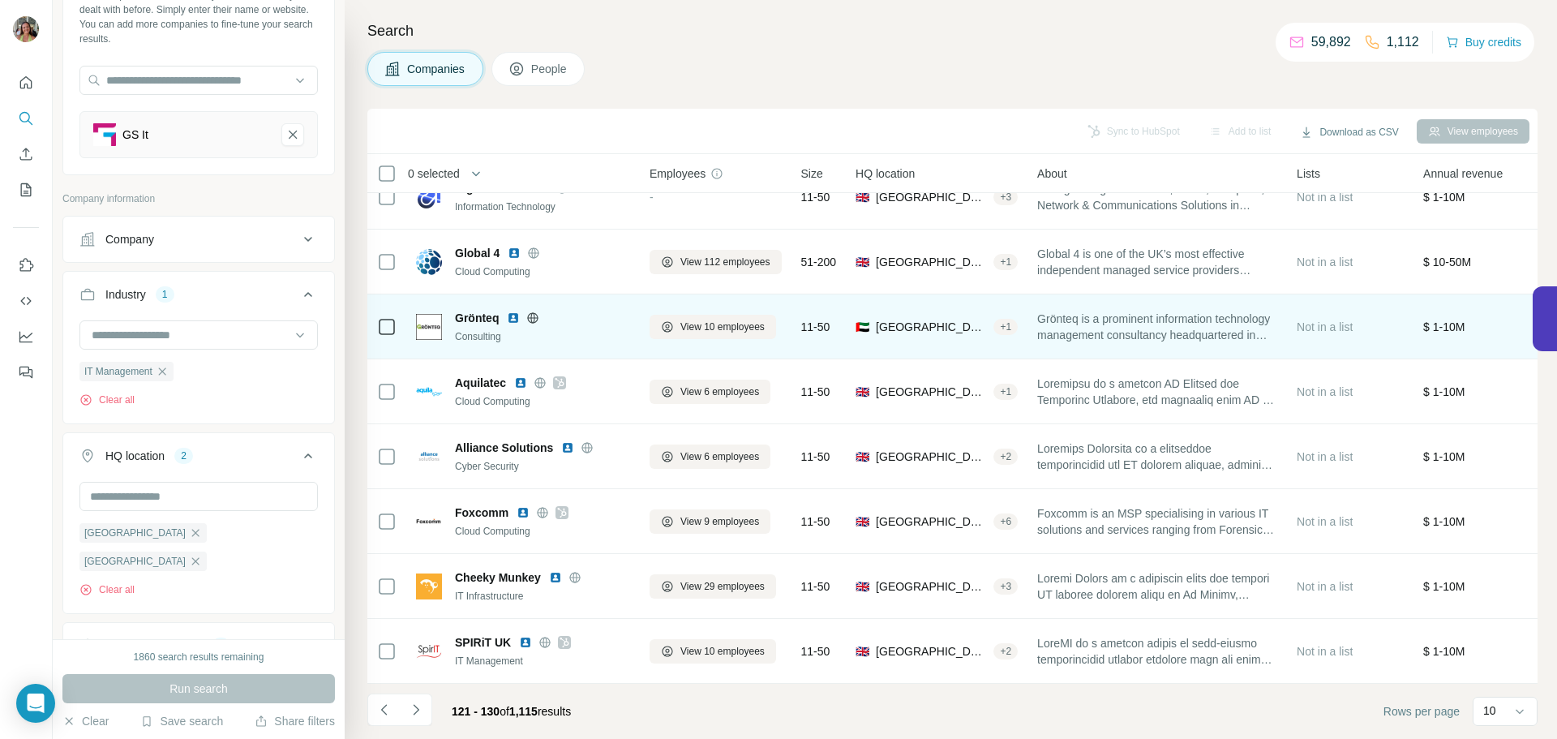
scroll to position [0, 0]
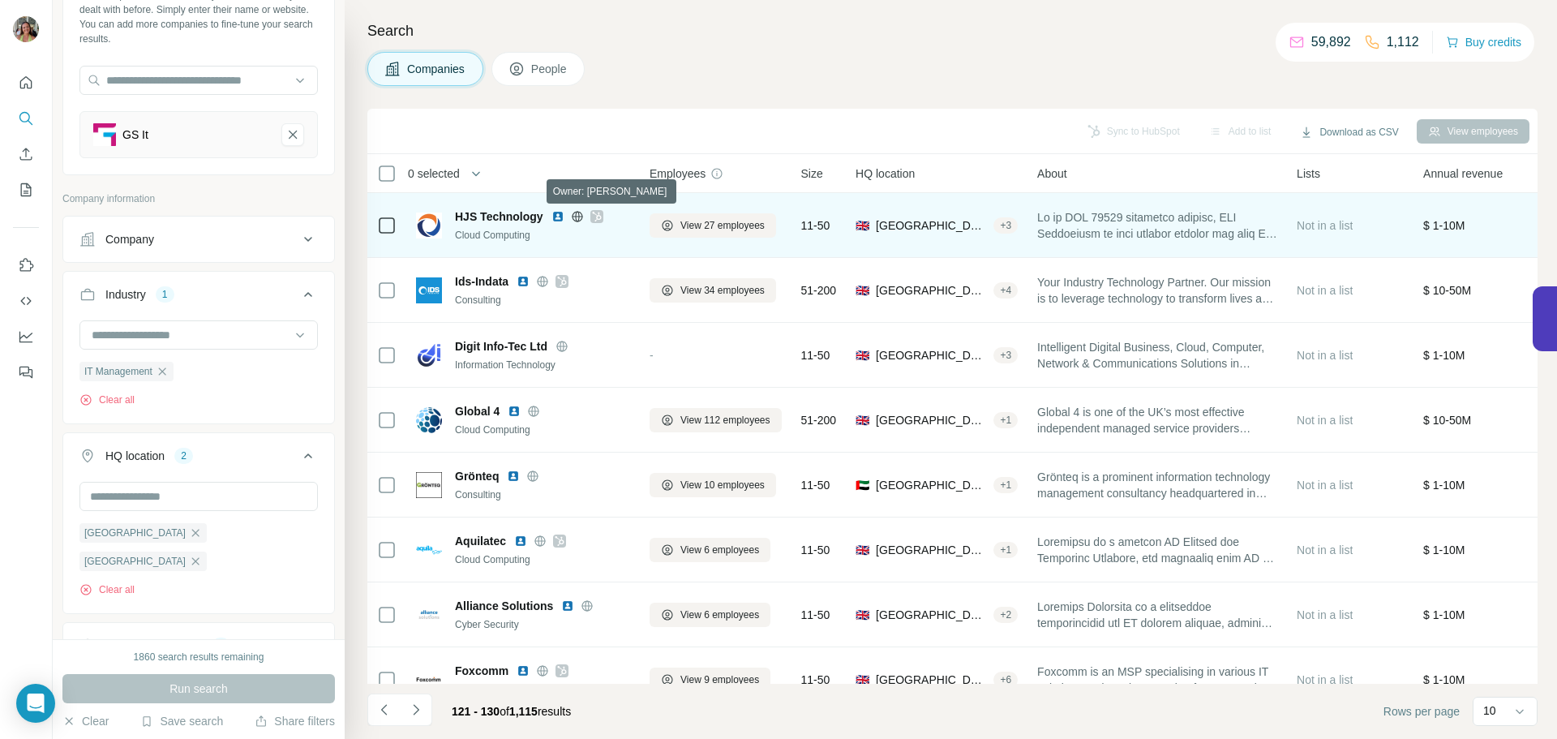
click at [596, 221] on icon at bounding box center [596, 217] width 9 height 10
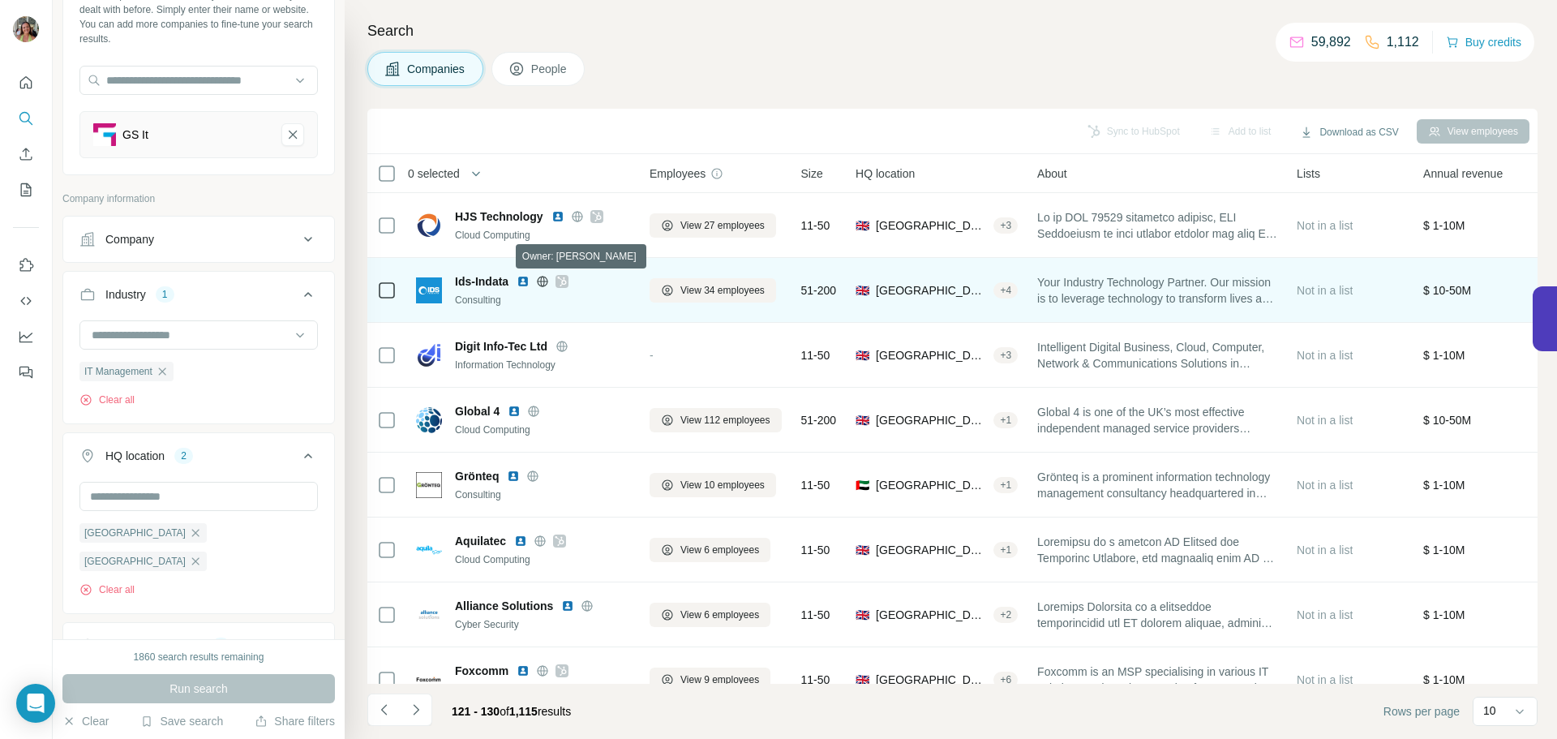
click at [563, 281] on icon at bounding box center [562, 281] width 10 height 13
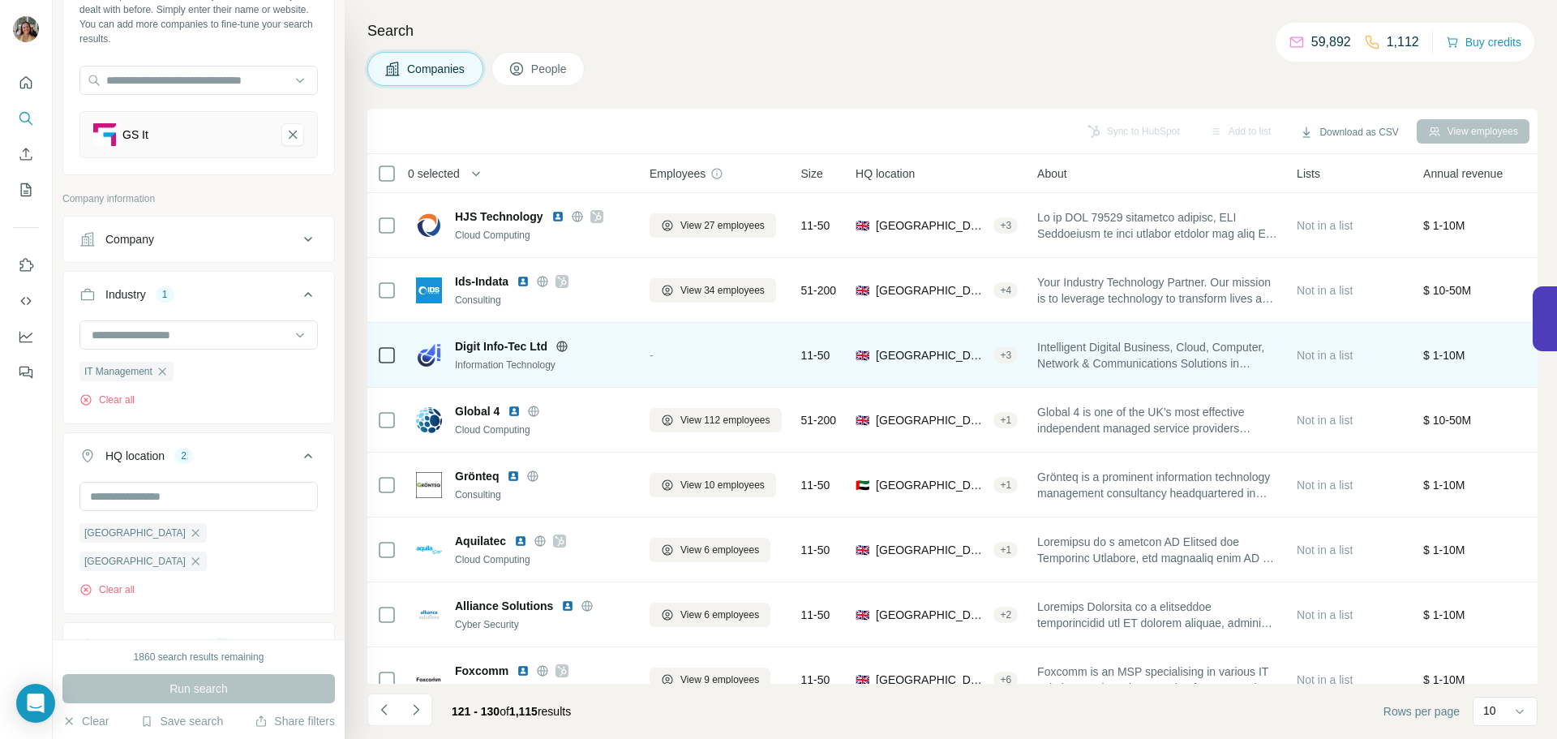
click at [563, 347] on icon at bounding box center [562, 346] width 4 height 11
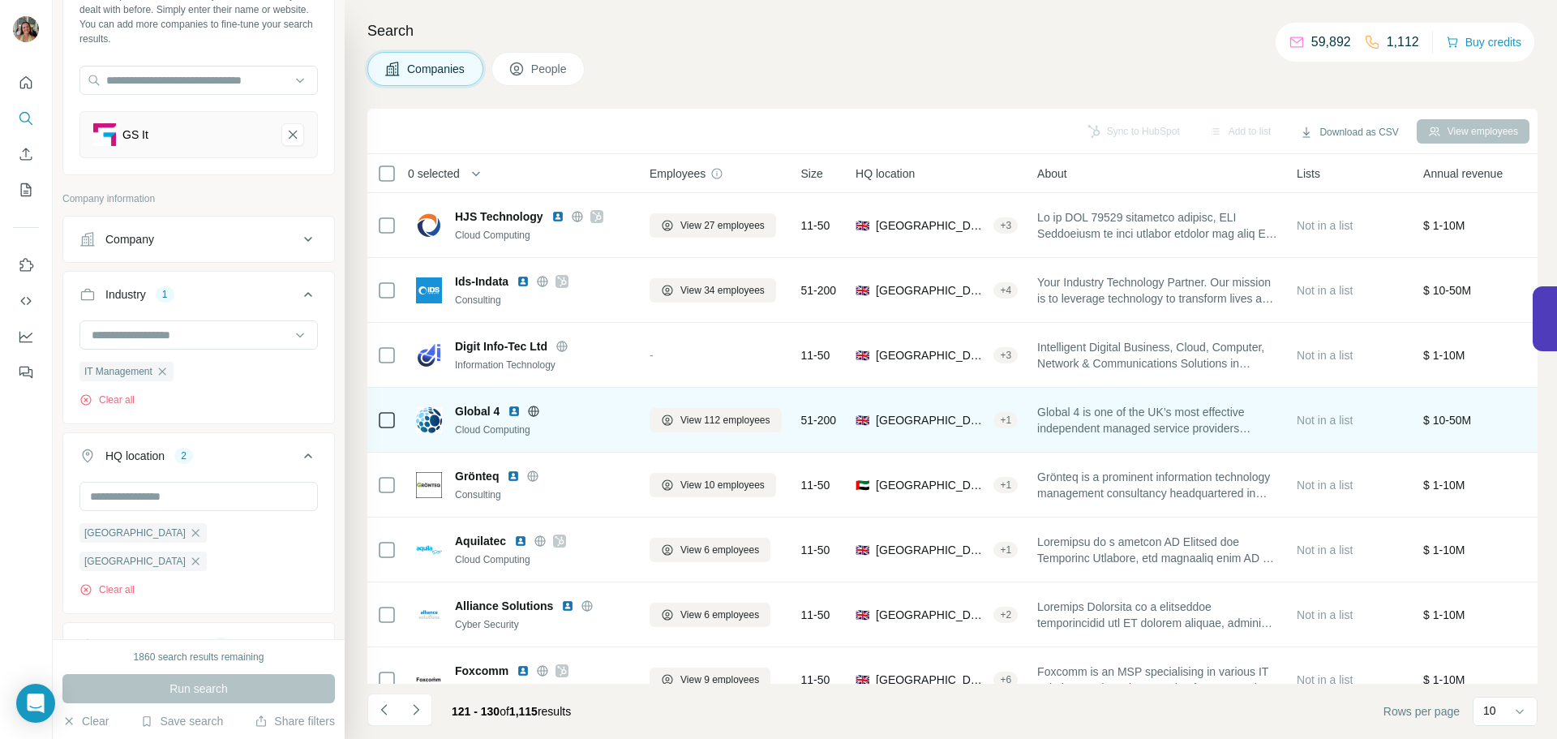
click at [533, 405] on icon at bounding box center [533, 411] width 13 height 13
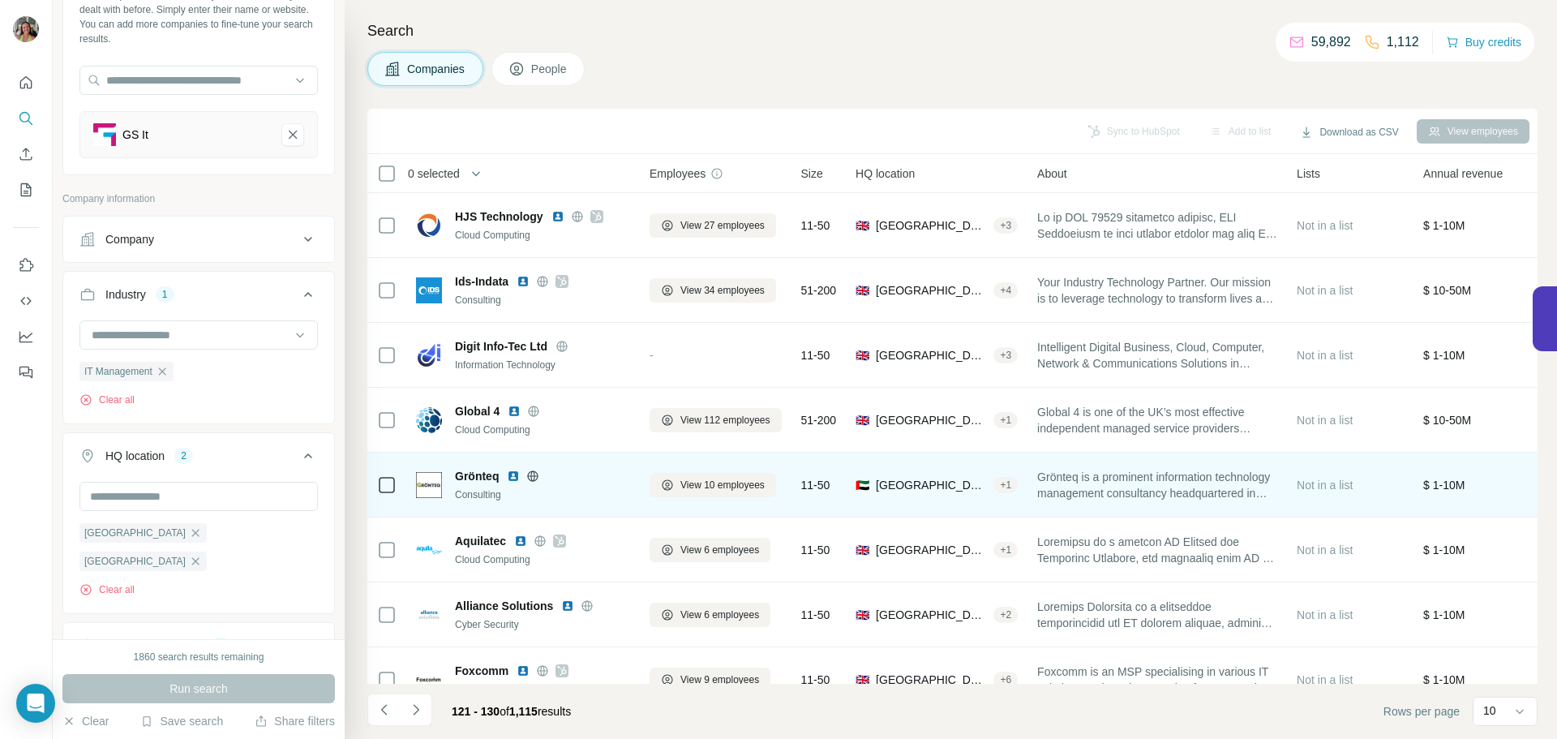
click at [529, 475] on icon at bounding box center [533, 475] width 11 height 1
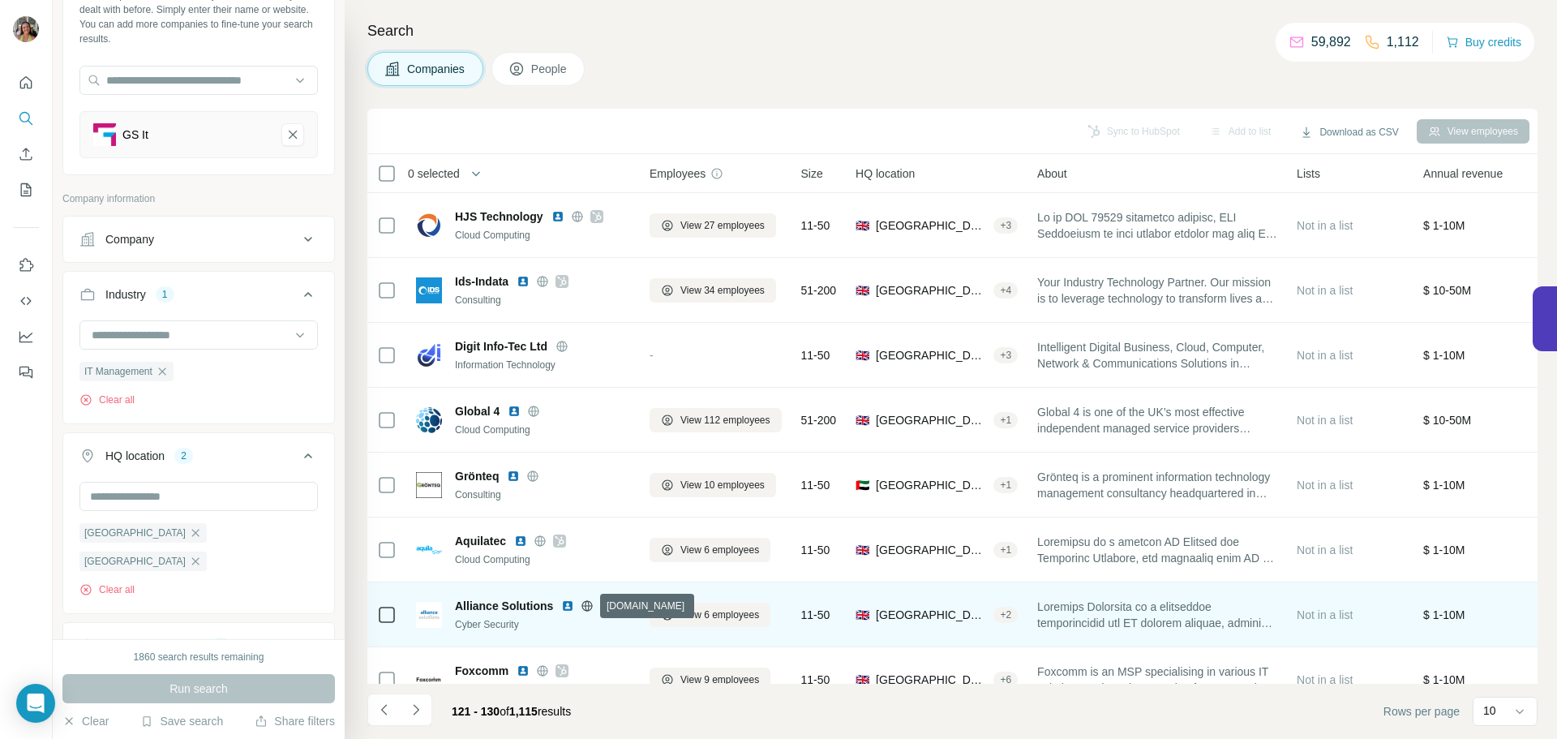
click at [587, 603] on icon at bounding box center [587, 605] width 13 height 13
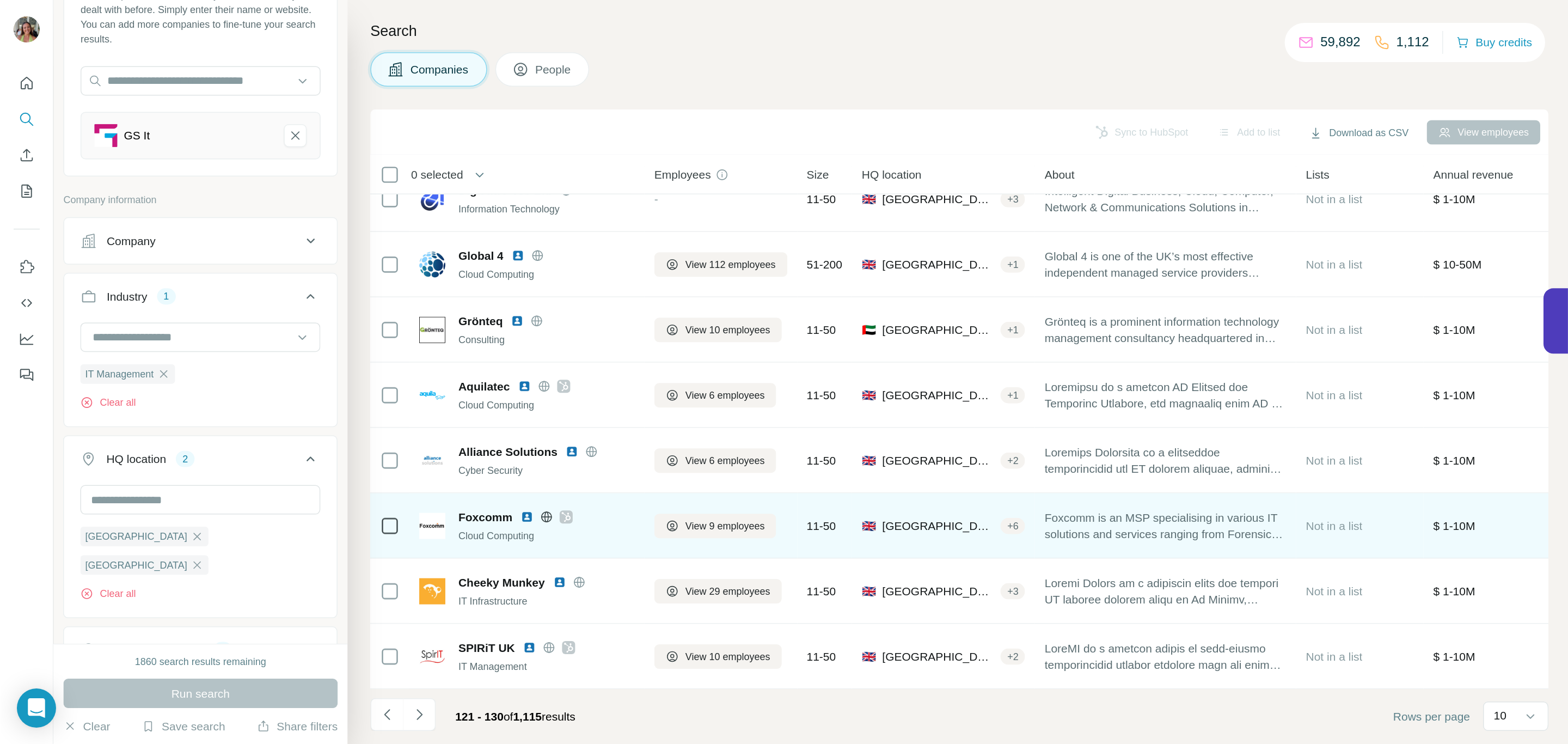
scroll to position [111, 0]
click at [377, 340] on icon at bounding box center [377, 344] width 7 height 9
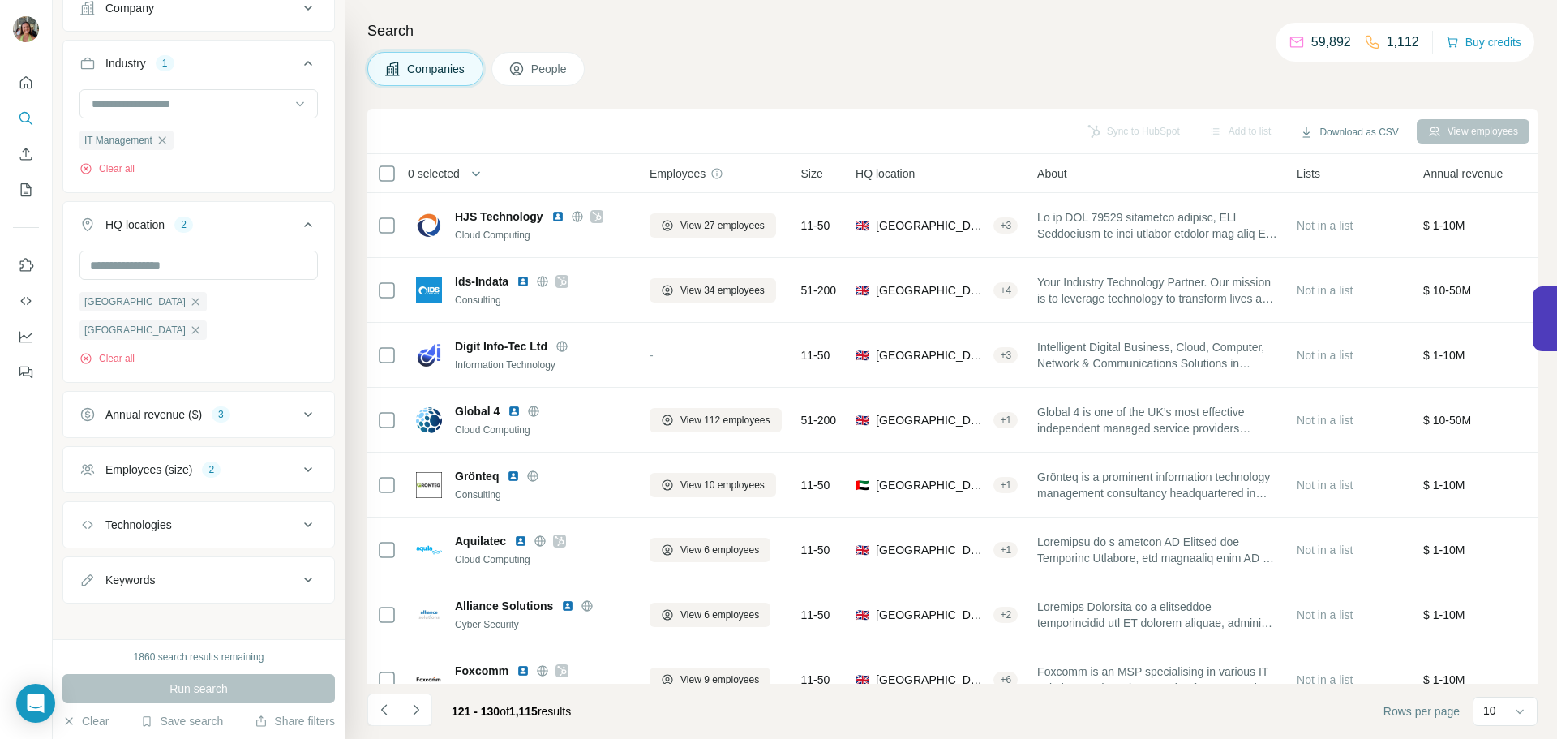
scroll to position [347, 0]
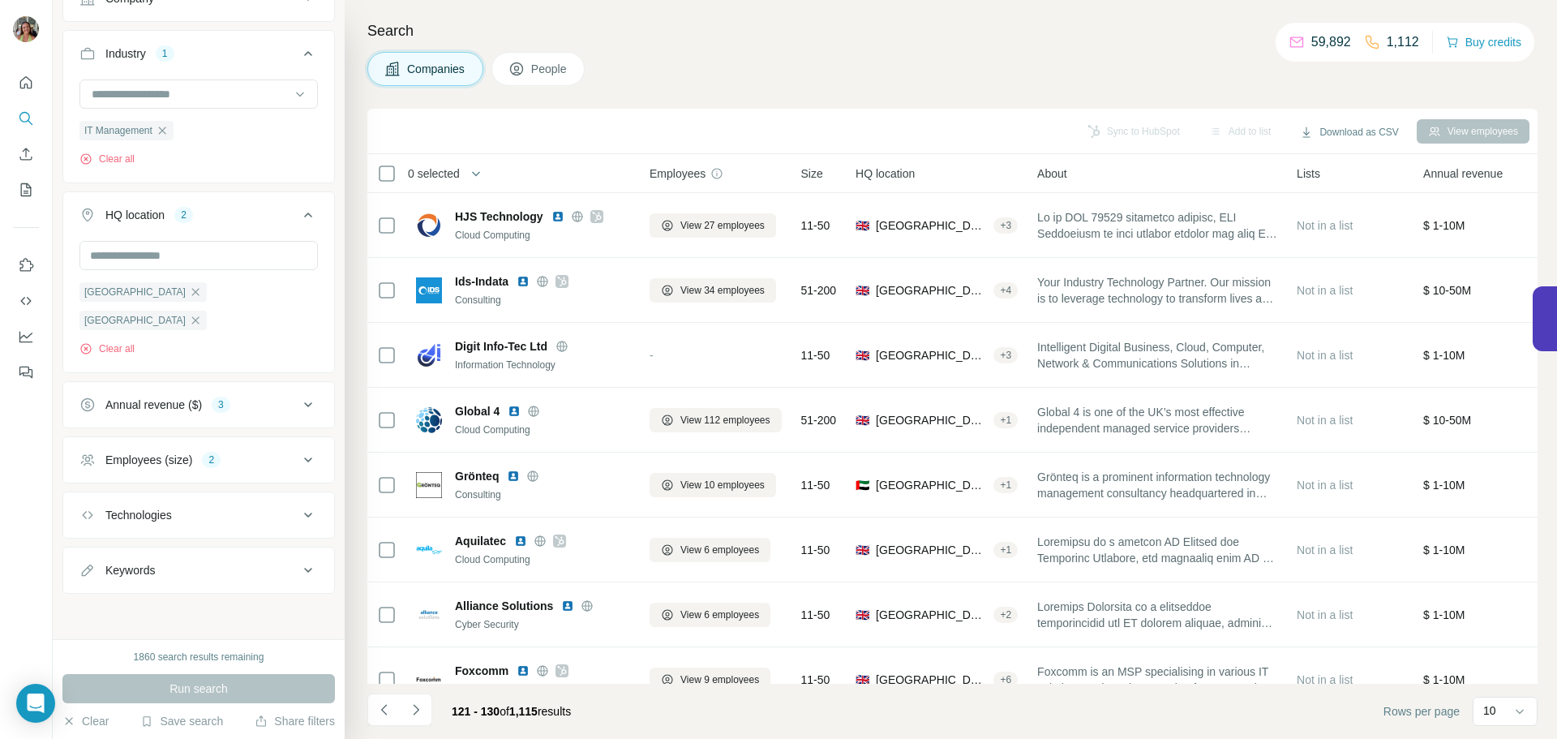
click at [248, 572] on div "Keywords" at bounding box center [188, 570] width 219 height 16
click at [190, 601] on input "text" at bounding box center [182, 607] width 206 height 29
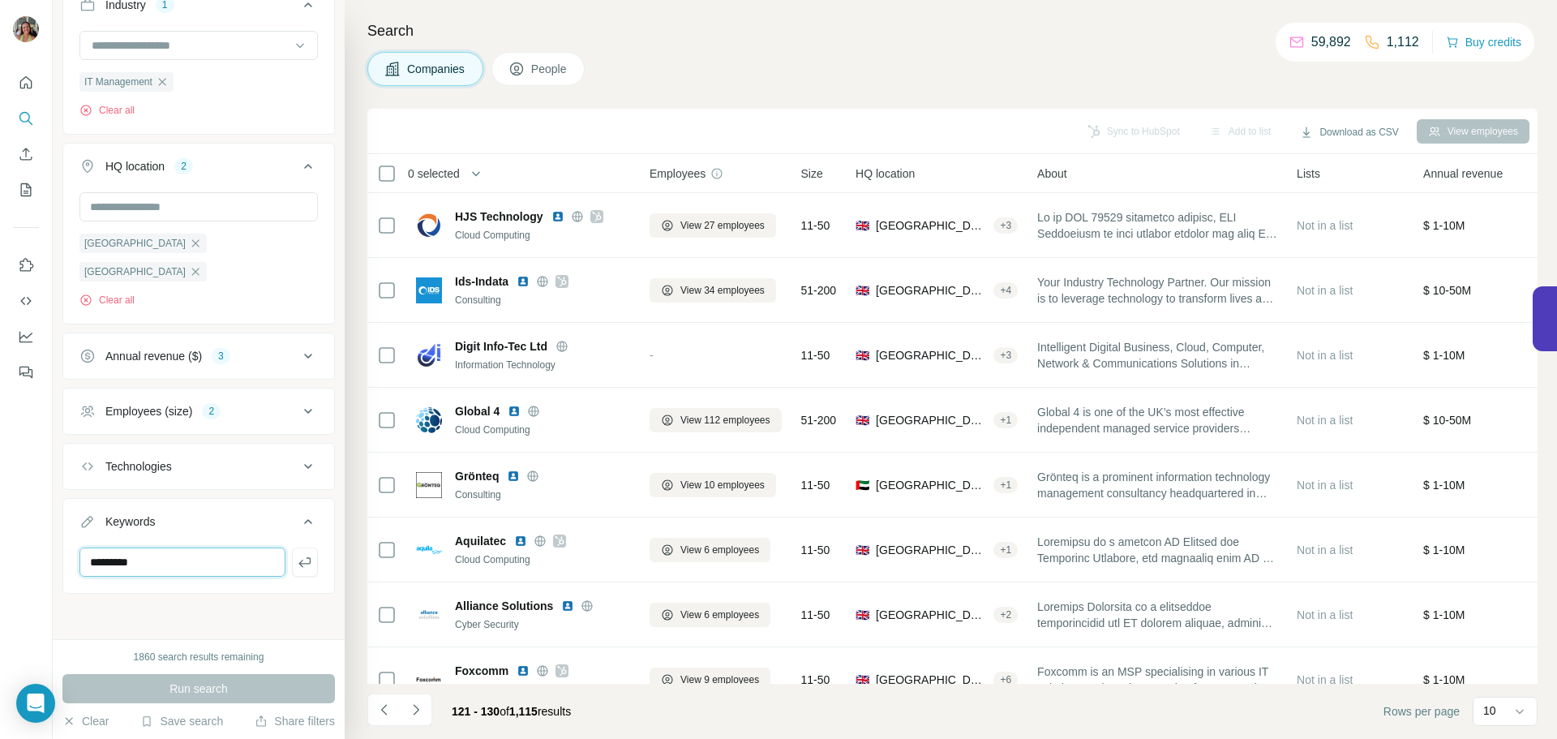
scroll to position [396, 0]
type input "*********"
click at [297, 555] on icon "button" at bounding box center [305, 562] width 16 height 16
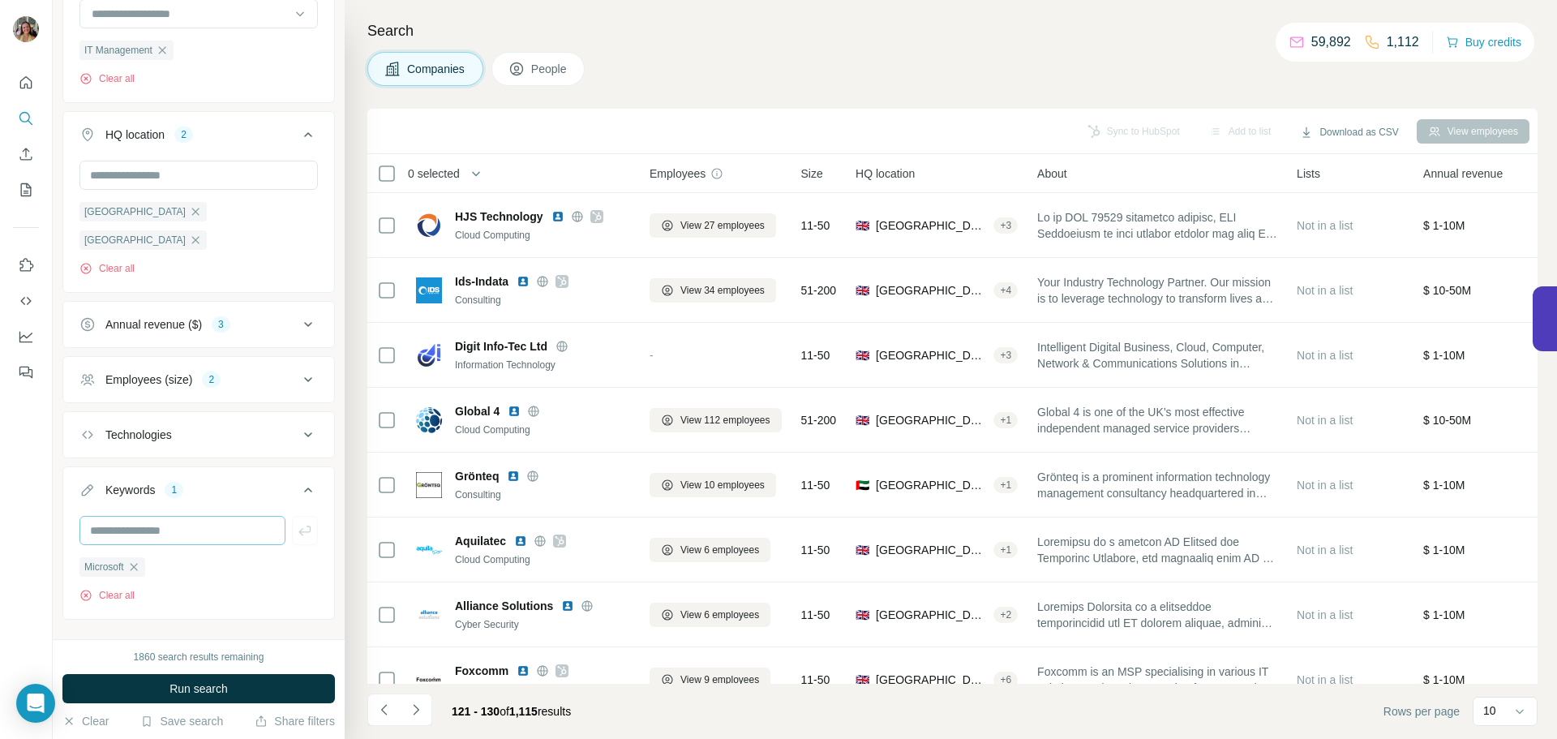
scroll to position [454, 0]
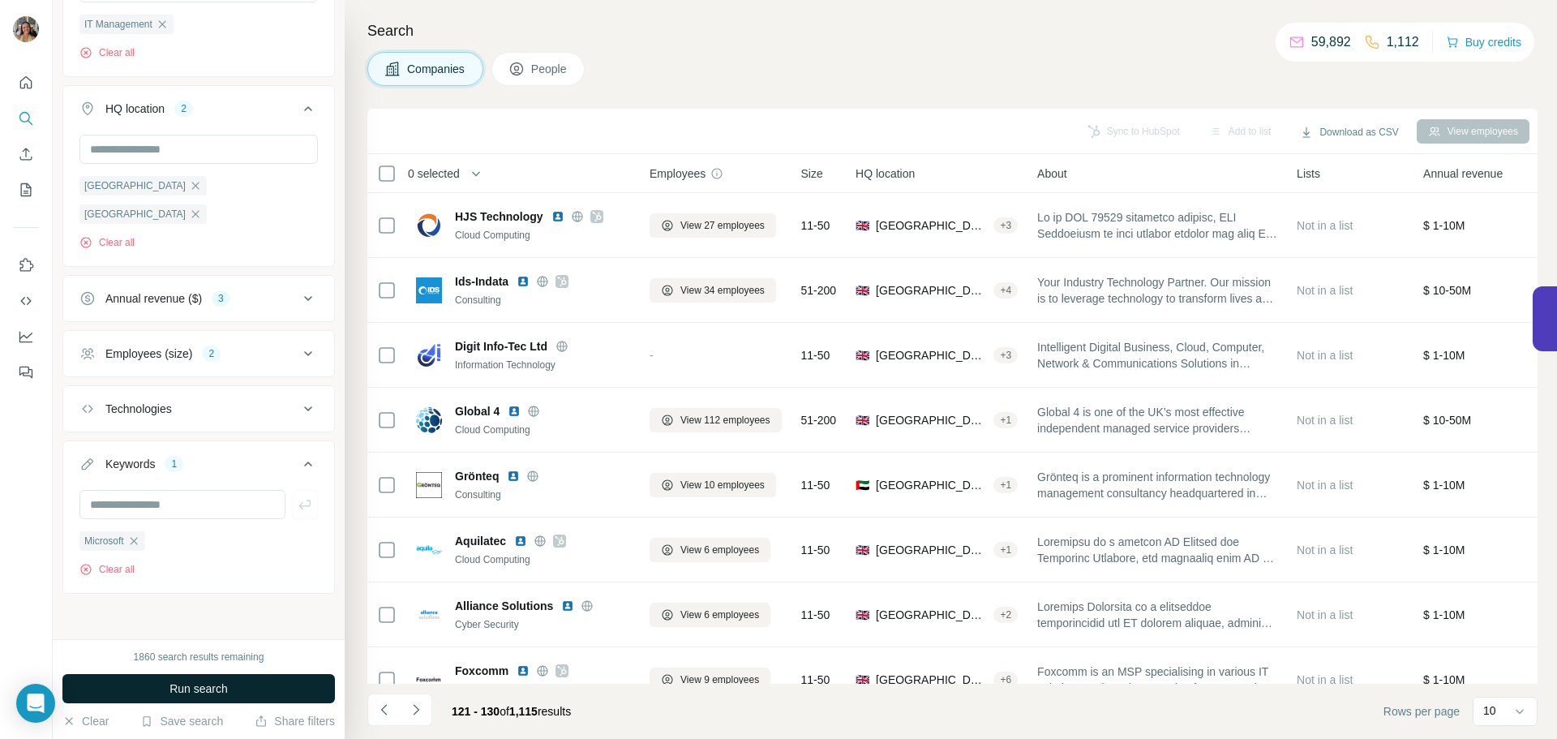
click at [214, 687] on span "Run search" at bounding box center [198, 688] width 58 height 16
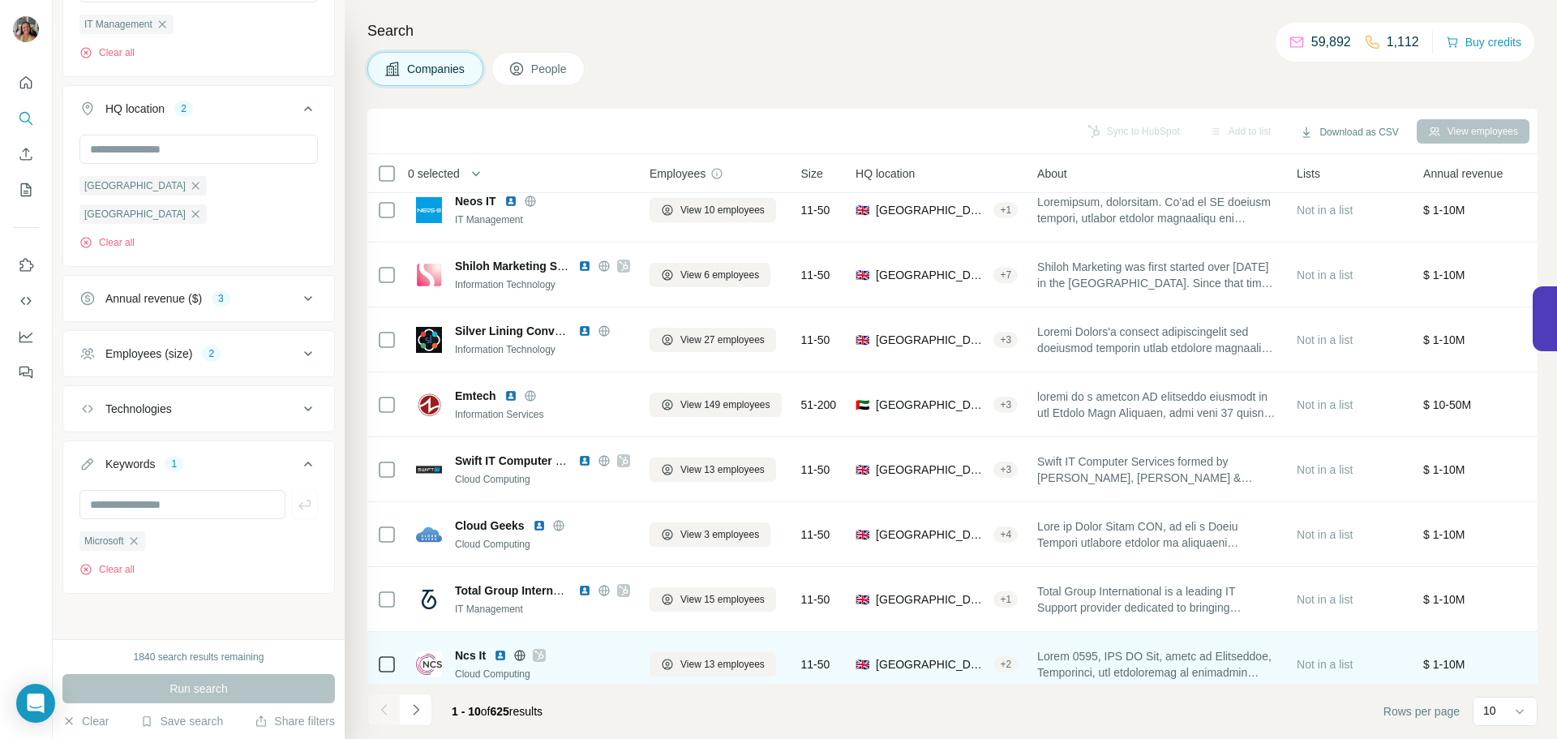
scroll to position [166, 0]
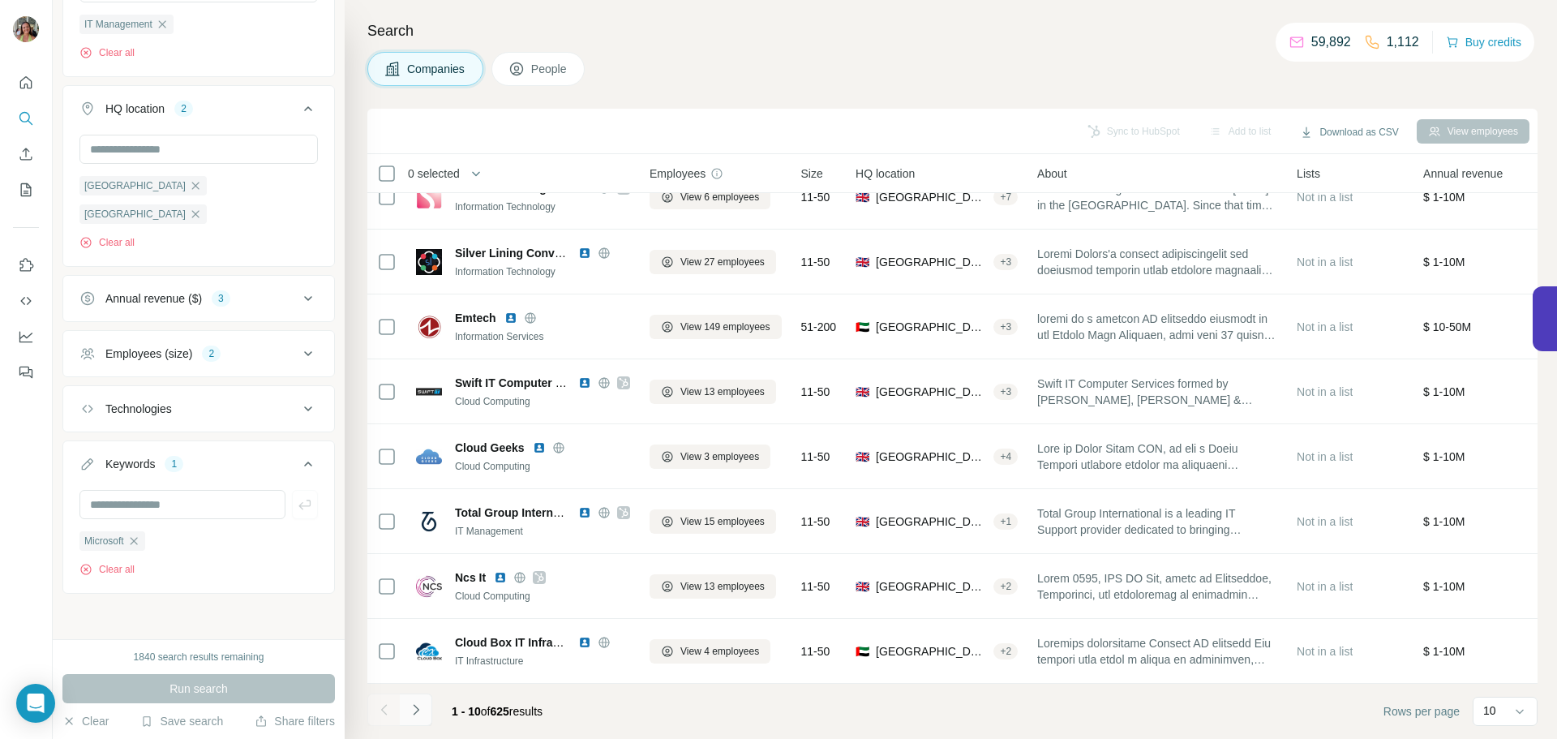
click at [418, 708] on icon "Navigate to next page" at bounding box center [416, 709] width 16 height 16
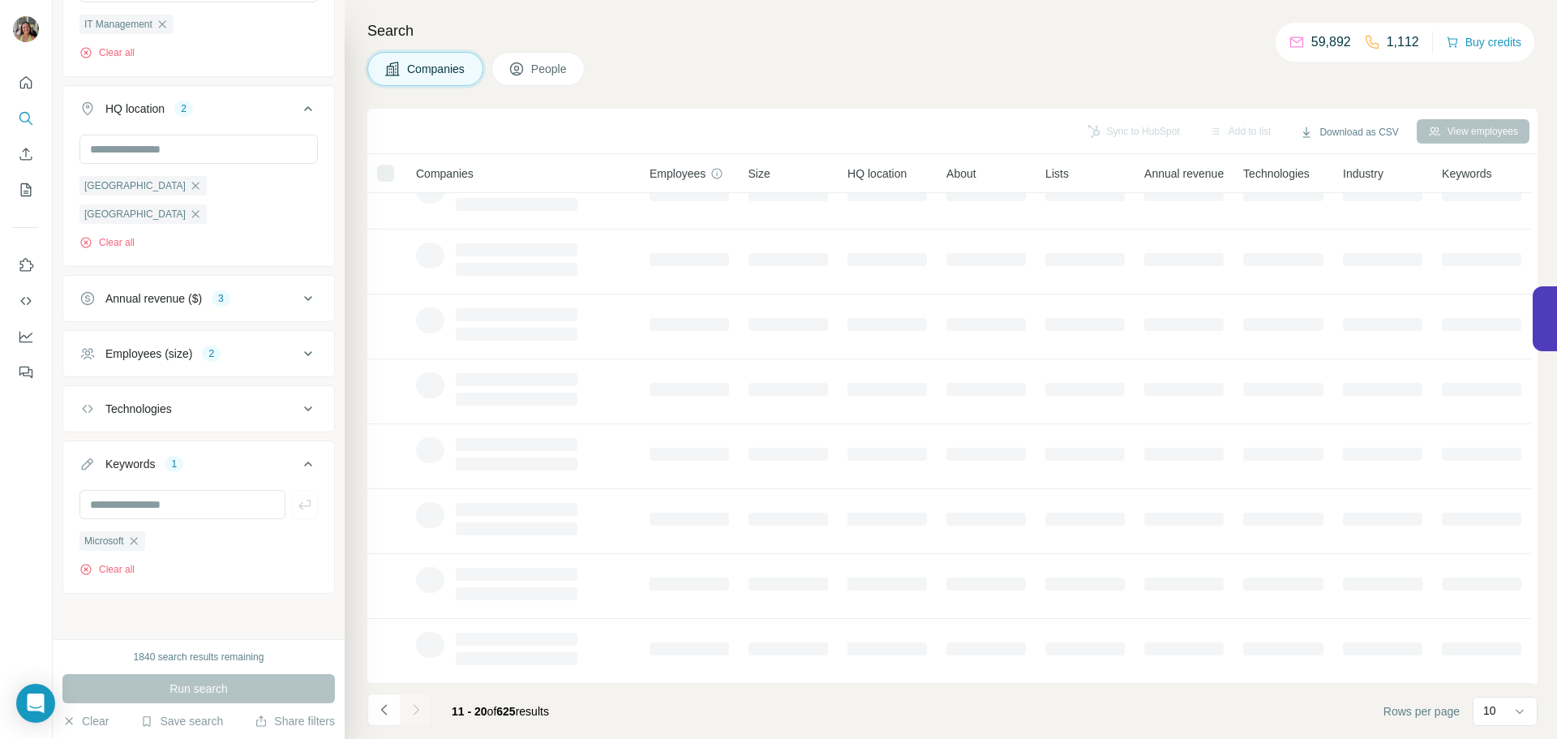
click at [418, 708] on icon "Navigate to next page" at bounding box center [416, 709] width 16 height 16
click at [418, 708] on div at bounding box center [416, 709] width 32 height 32
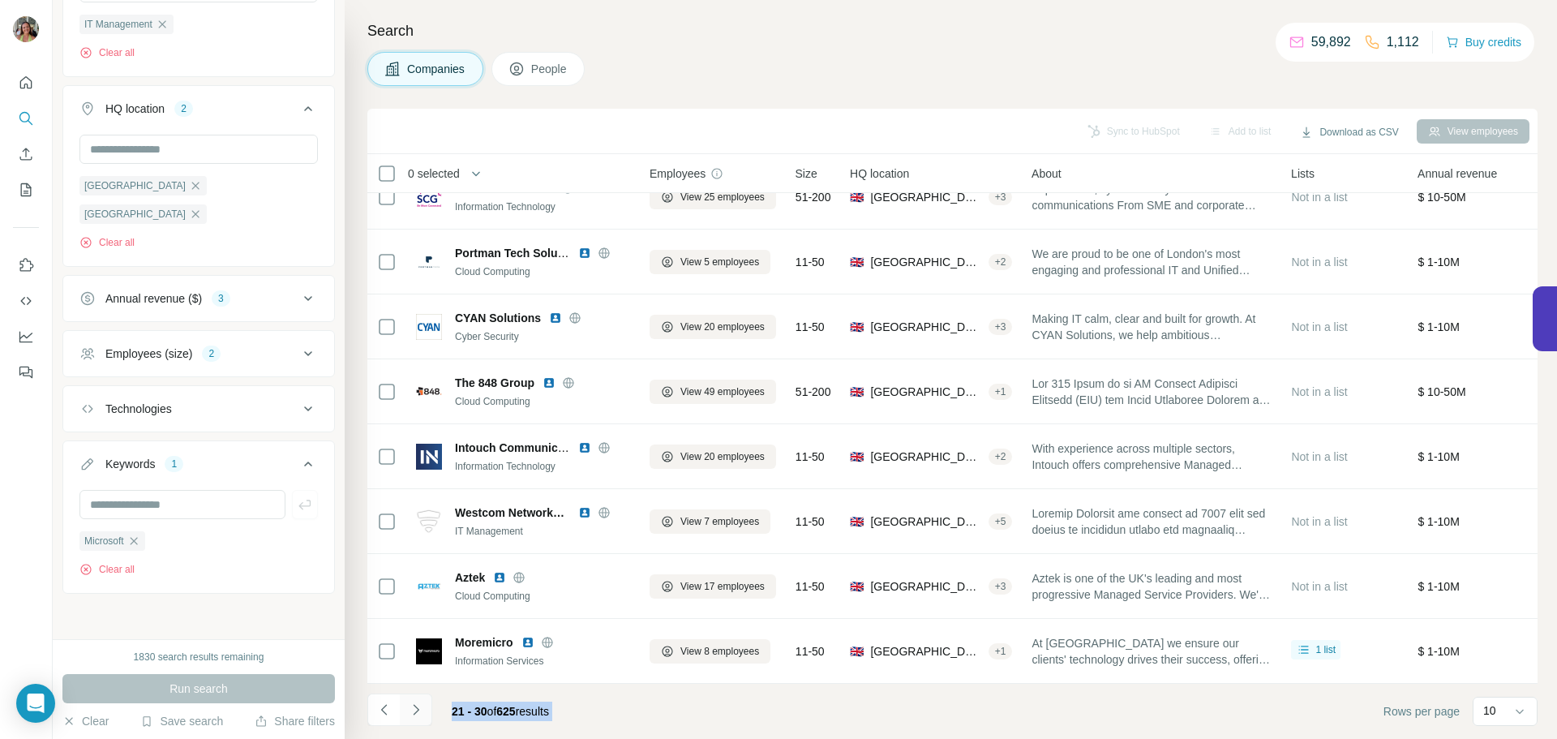
click at [418, 712] on icon "Navigate to next page" at bounding box center [416, 709] width 16 height 16
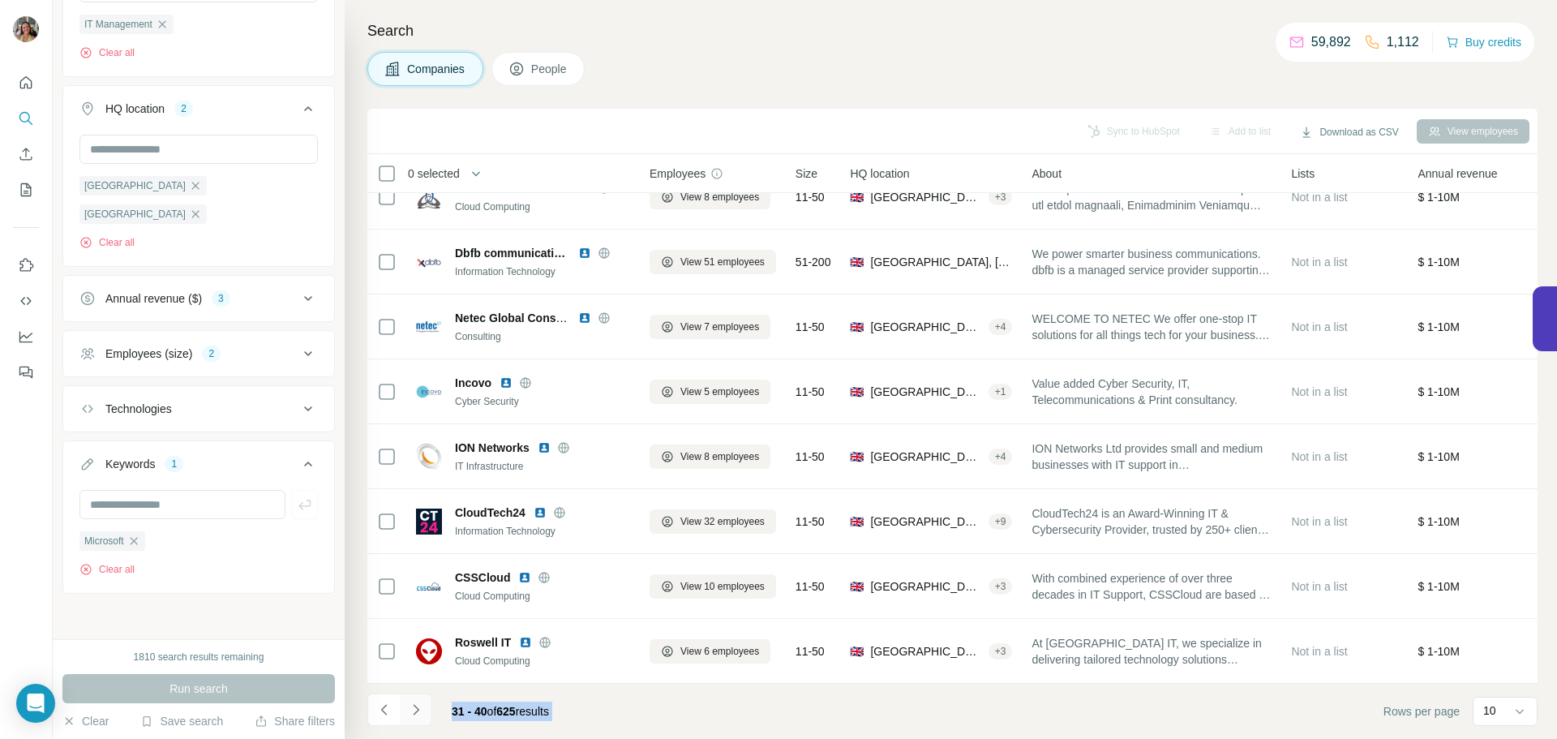
click at [418, 712] on icon "Navigate to next page" at bounding box center [416, 709] width 16 height 16
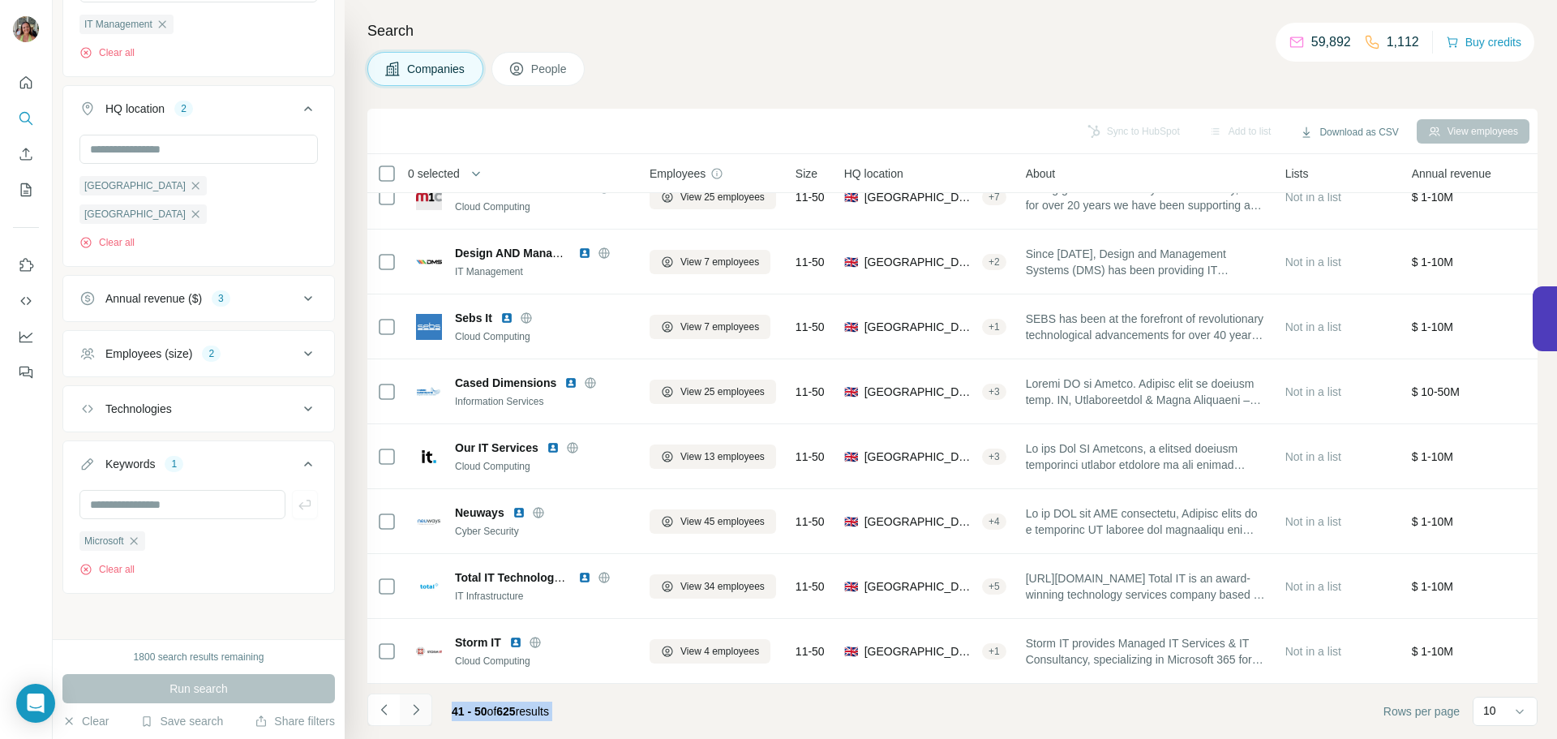
click at [418, 712] on icon "Navigate to next page" at bounding box center [416, 709] width 16 height 16
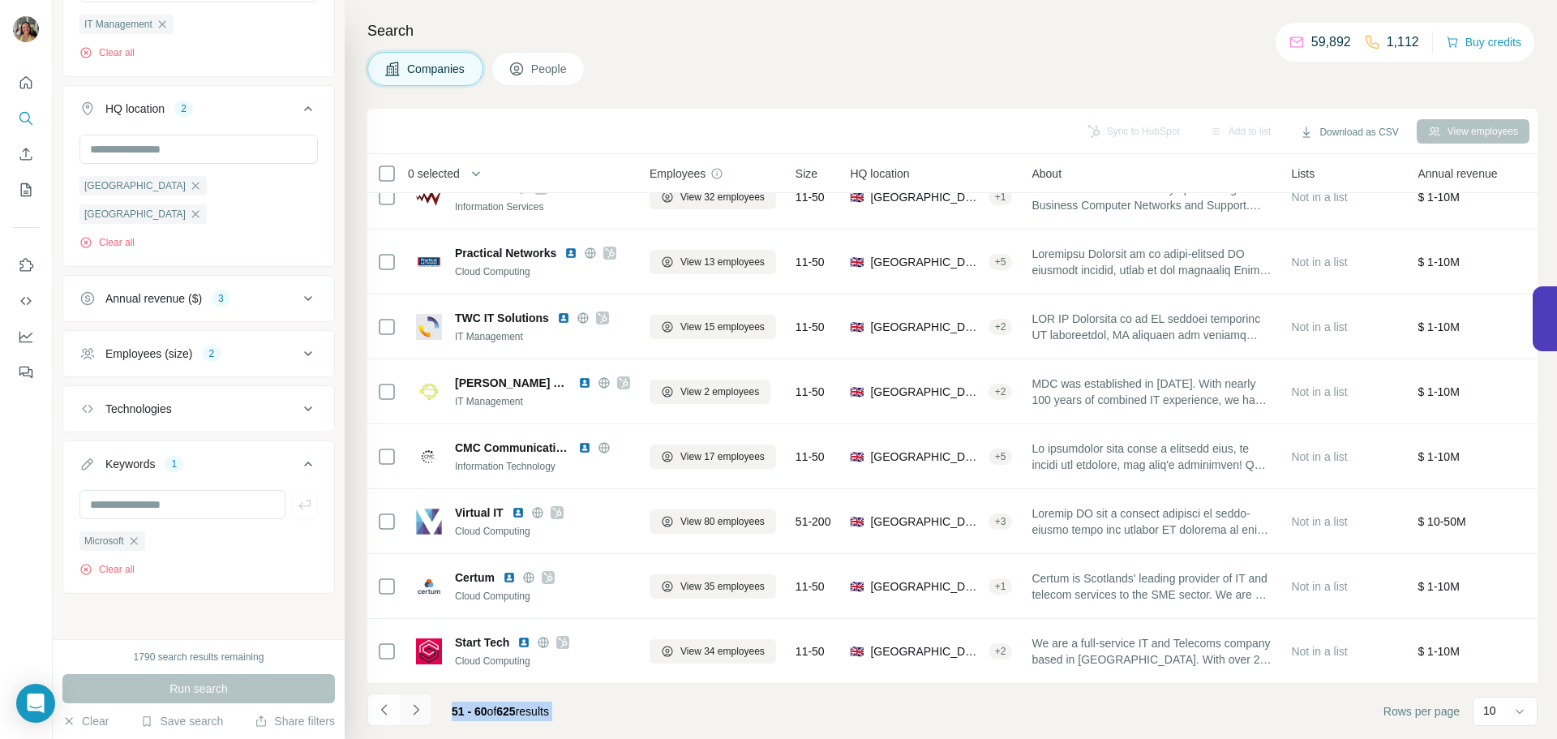
click at [418, 712] on icon "Navigate to next page" at bounding box center [416, 709] width 16 height 16
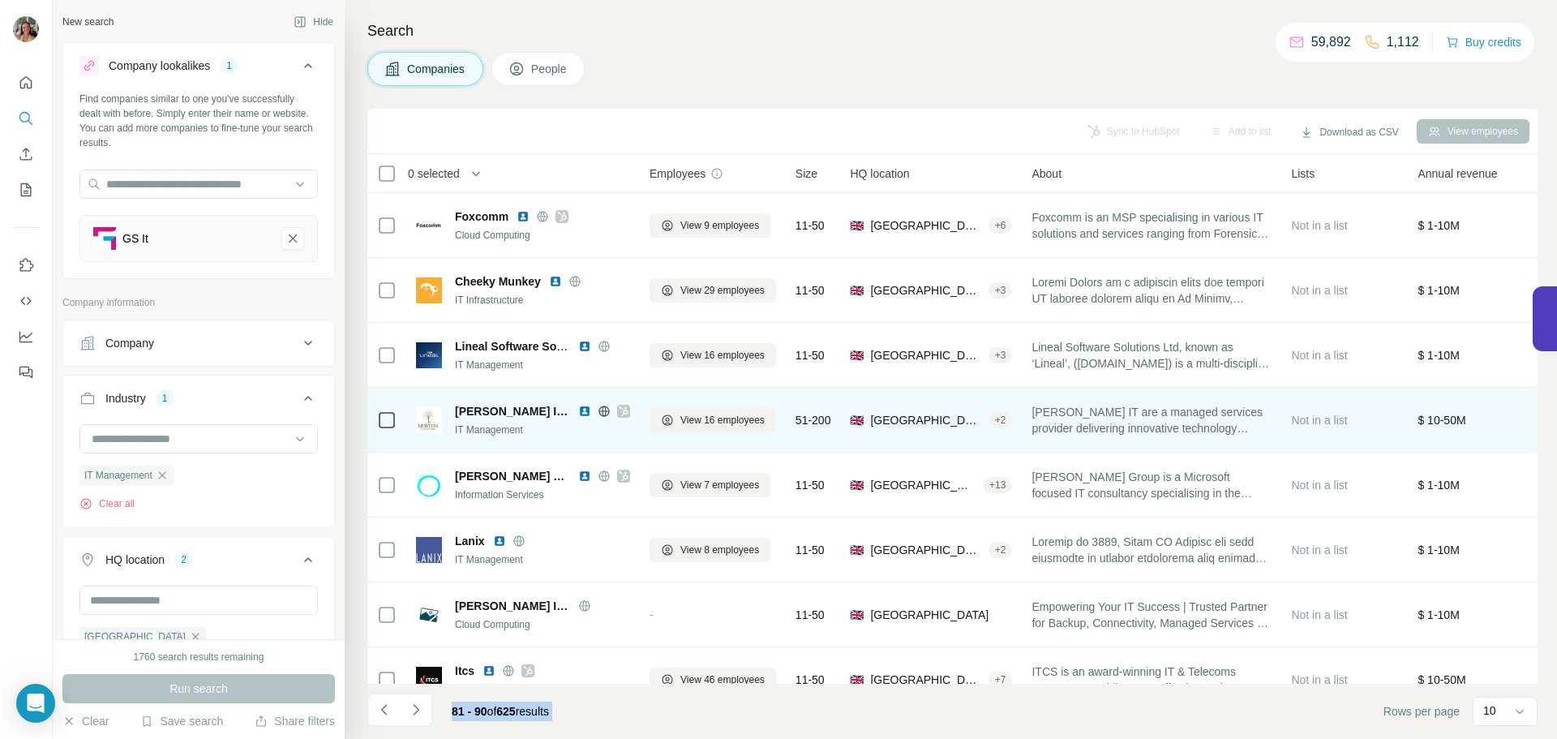
scroll to position [794, 0]
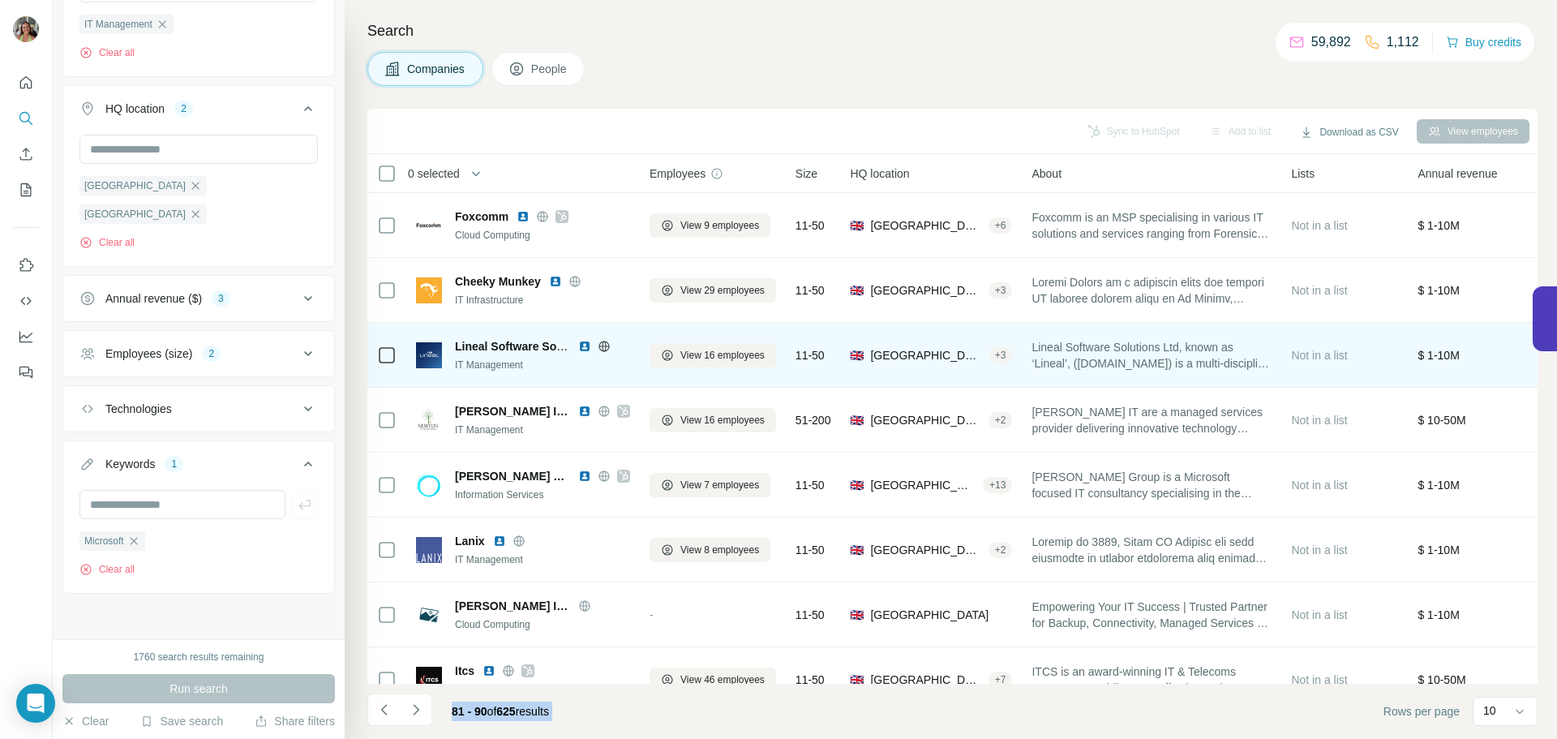
click at [606, 343] on icon at bounding box center [604, 346] width 13 height 13
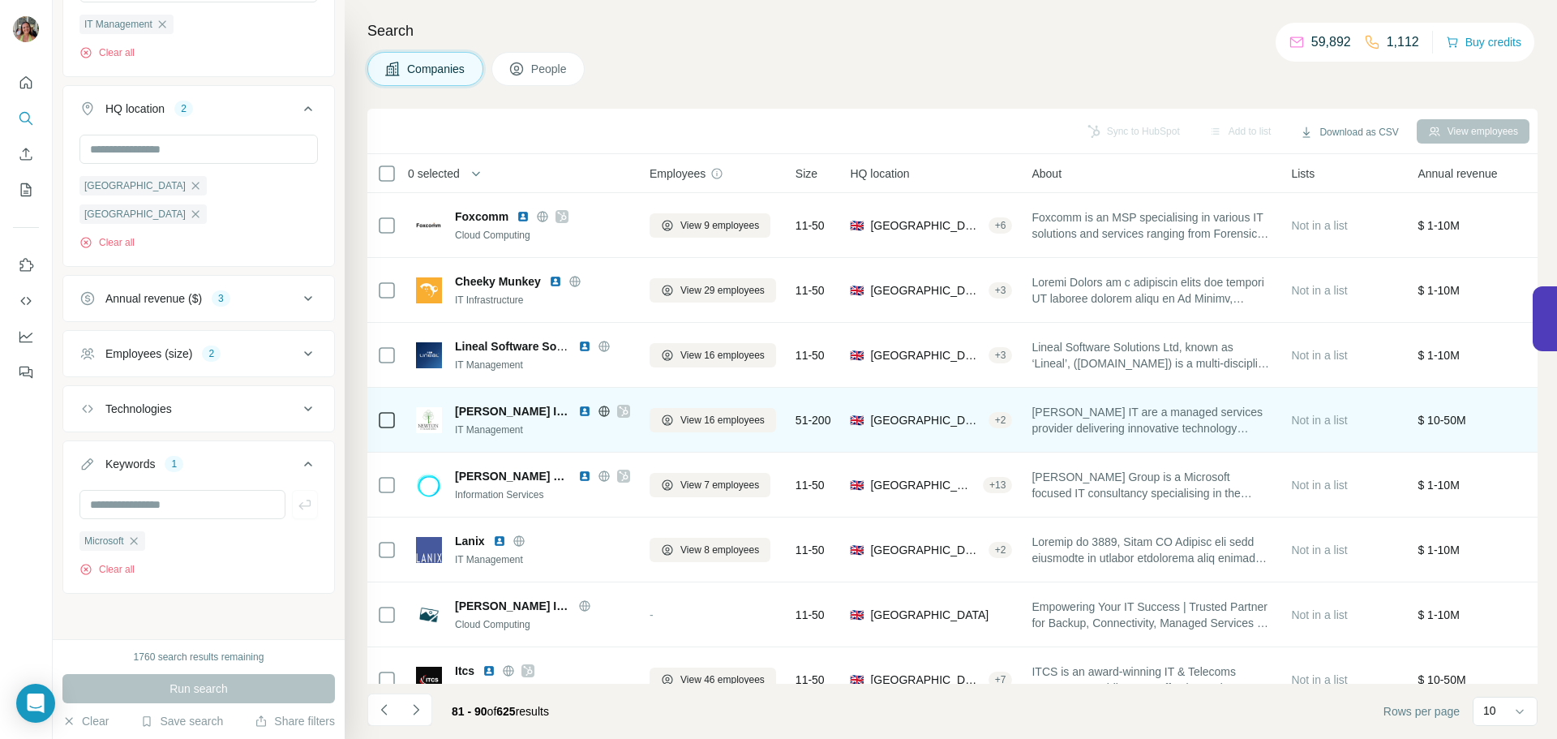
click at [619, 407] on icon at bounding box center [623, 411] width 9 height 10
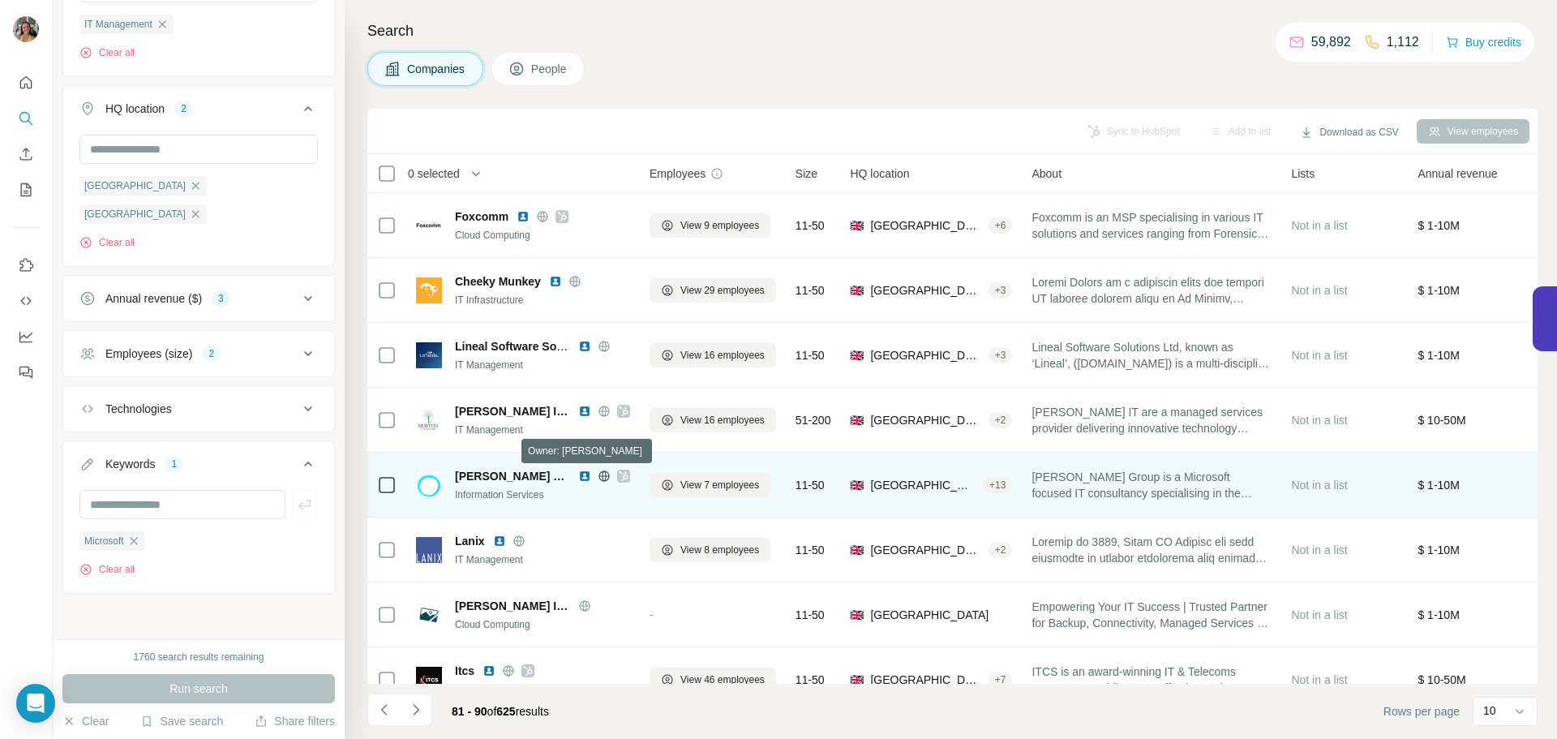
click at [619, 475] on icon at bounding box center [624, 475] width 10 height 13
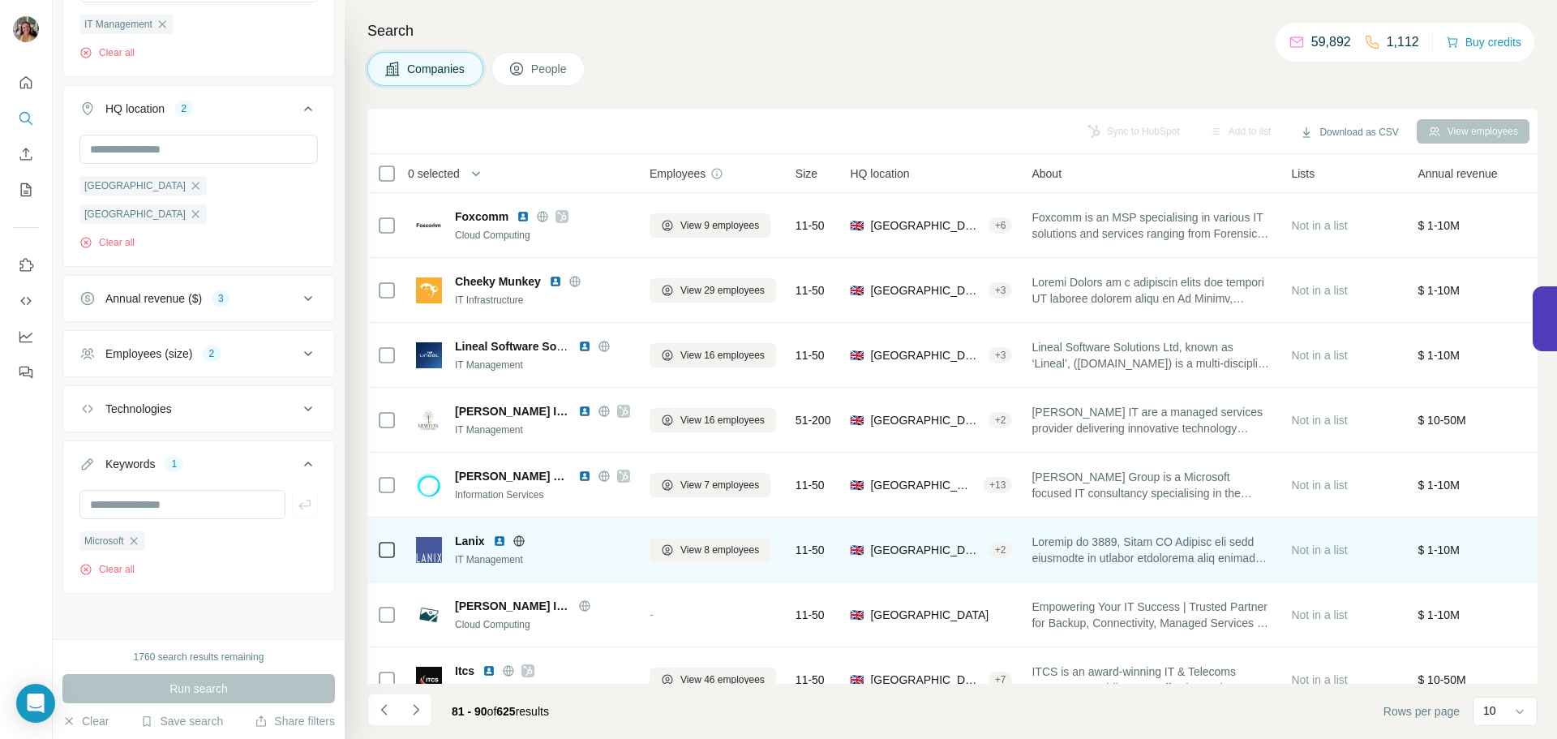
click at [515, 542] on icon at bounding box center [518, 540] width 13 height 13
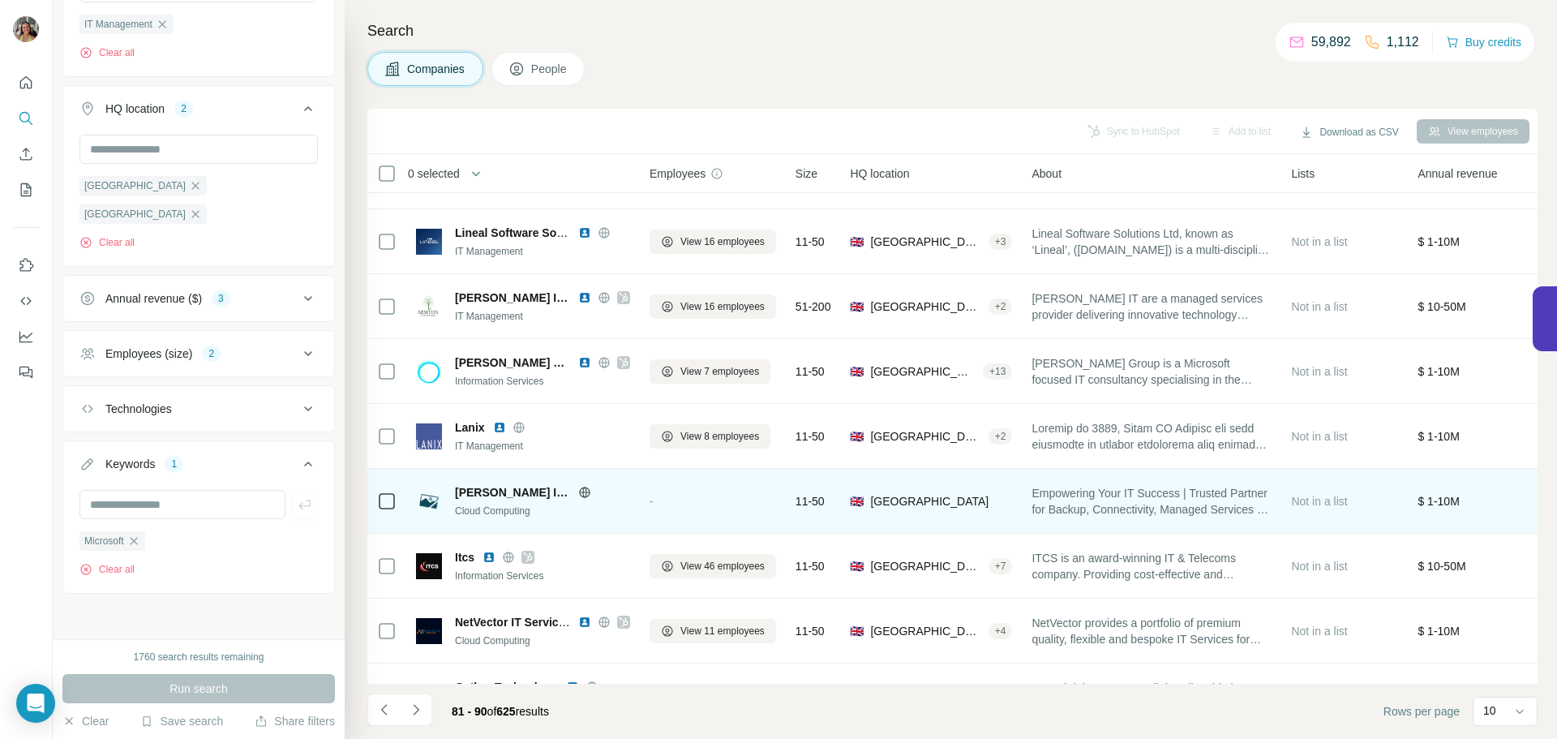
scroll to position [166, 0]
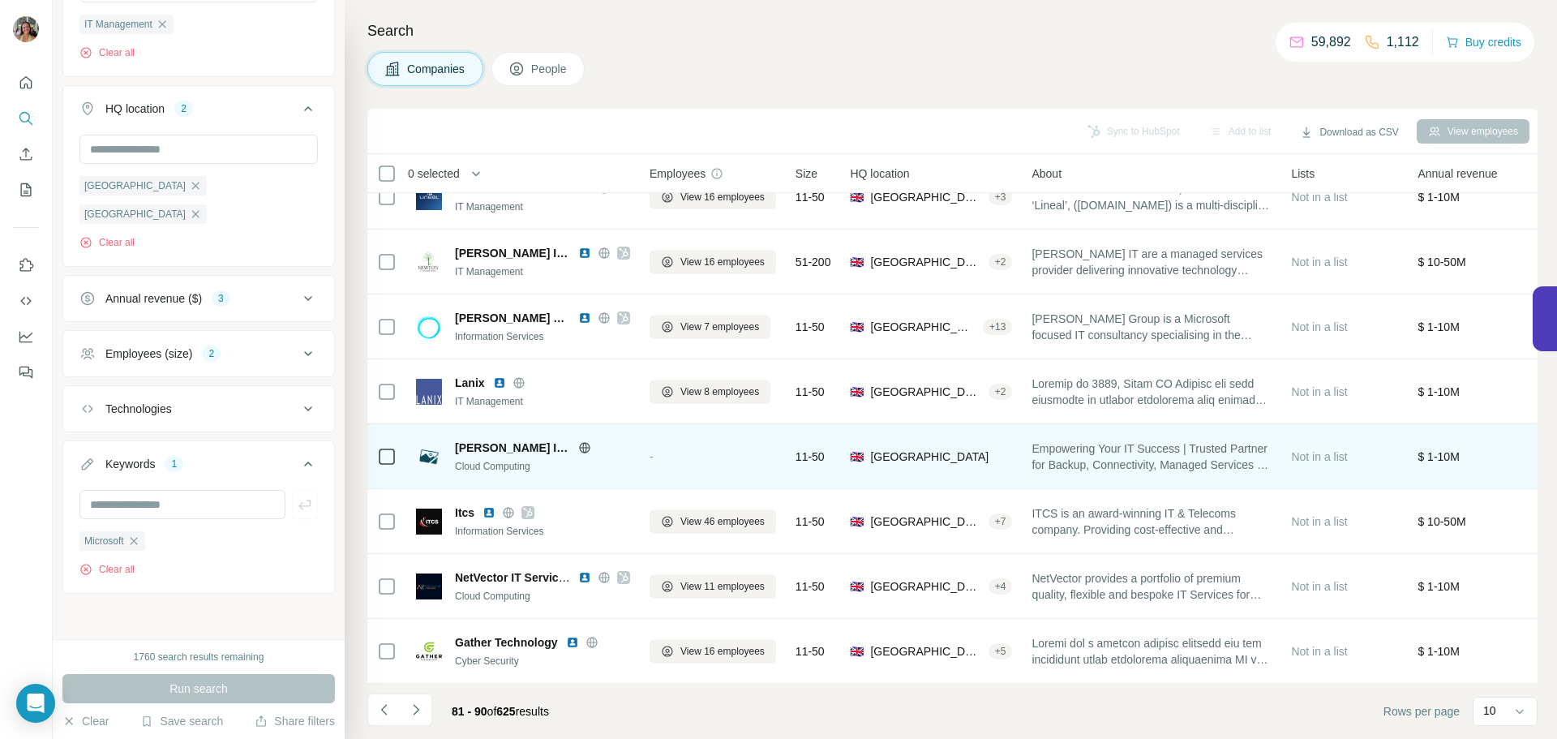
click at [582, 442] on icon at bounding box center [584, 447] width 4 height 11
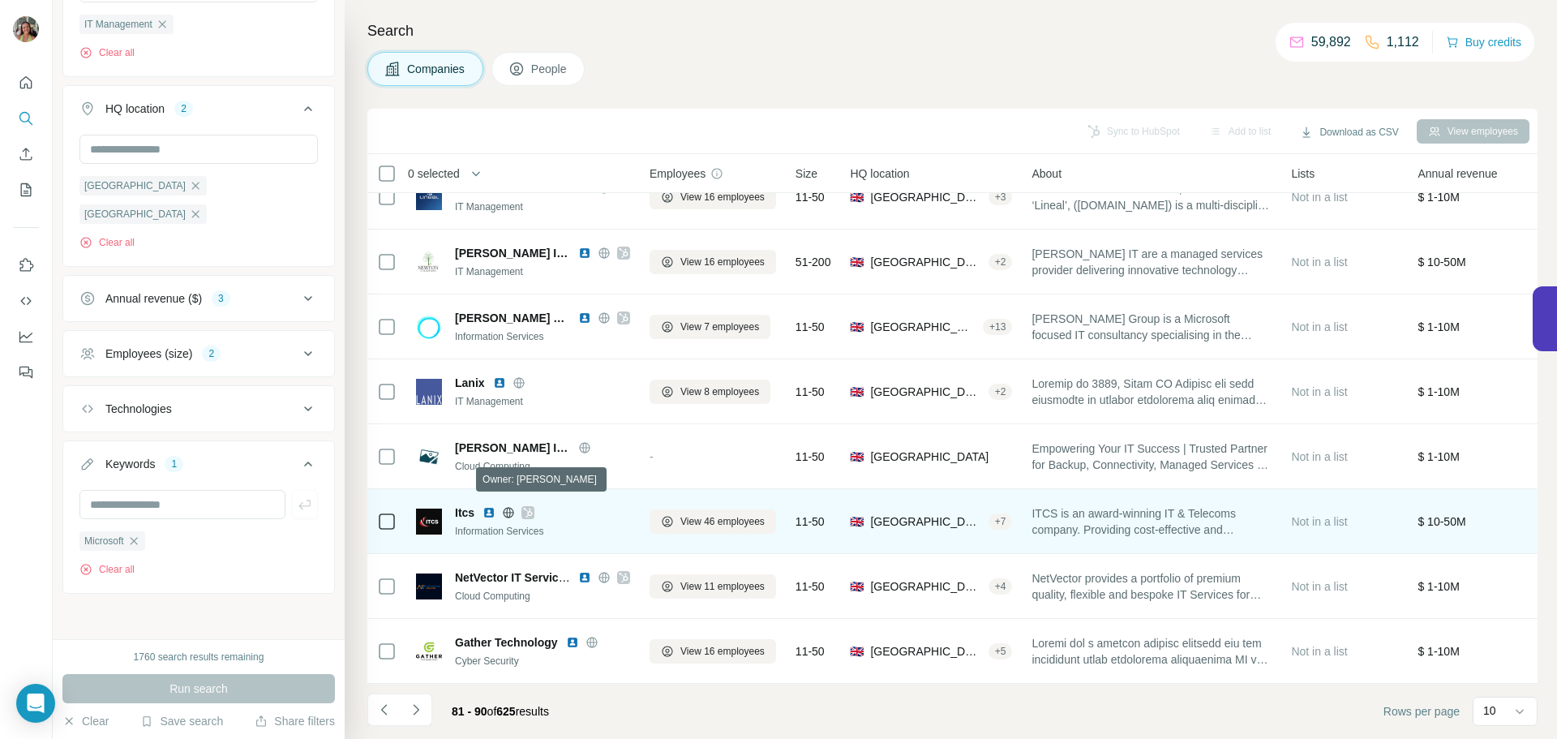
click at [529, 508] on icon at bounding box center [528, 512] width 10 height 13
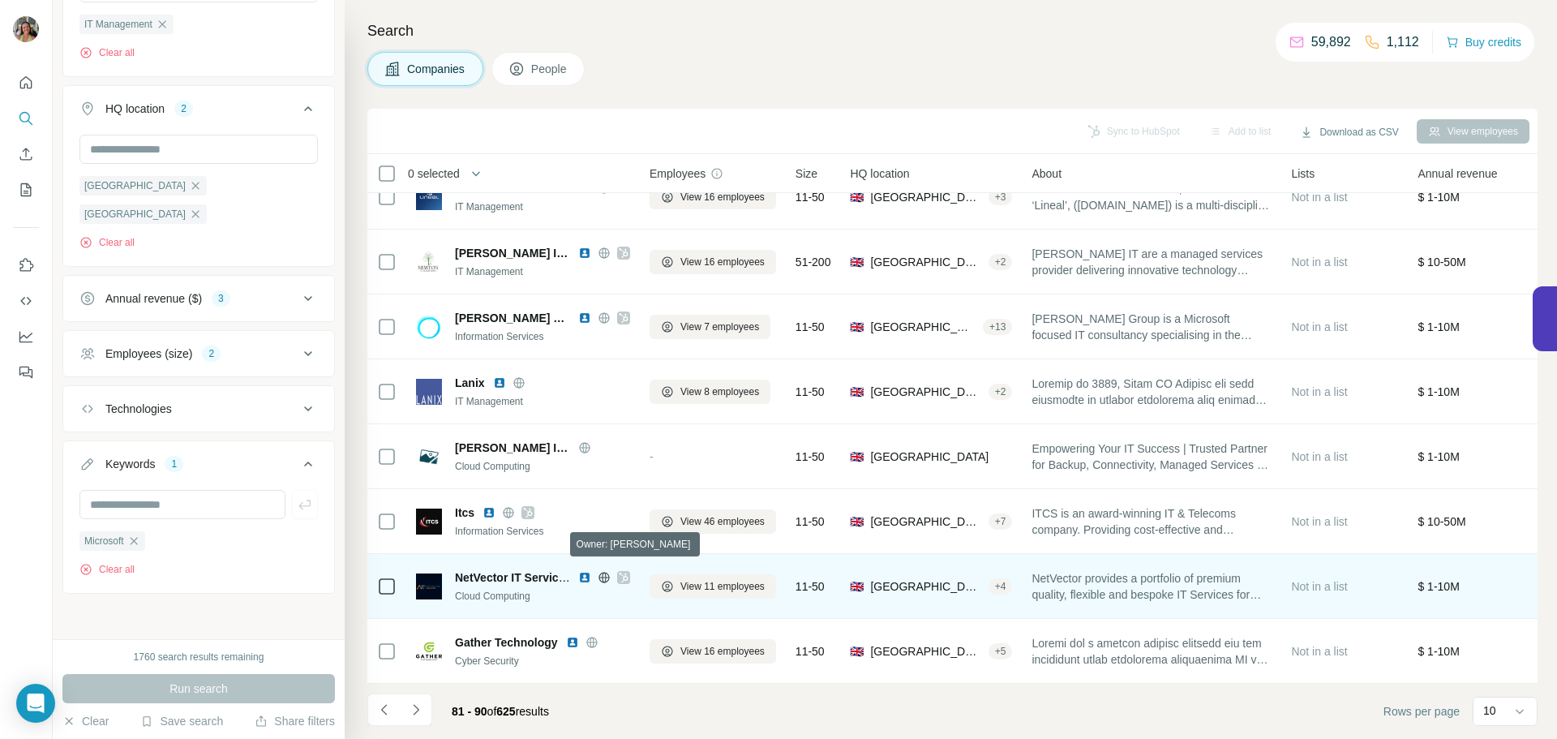
click at [620, 571] on icon at bounding box center [624, 577] width 10 height 13
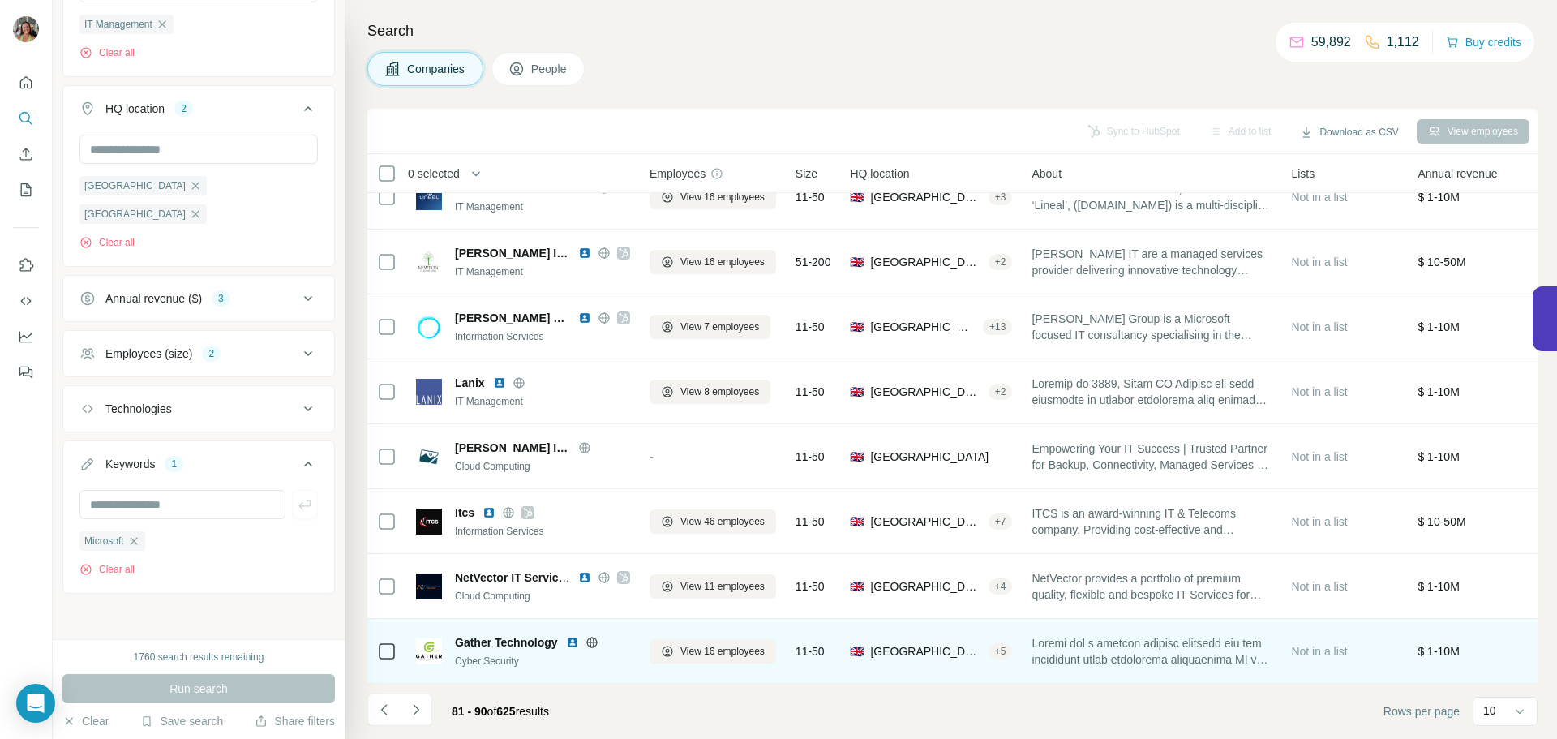
click at [592, 636] on icon at bounding box center [591, 641] width 4 height 11
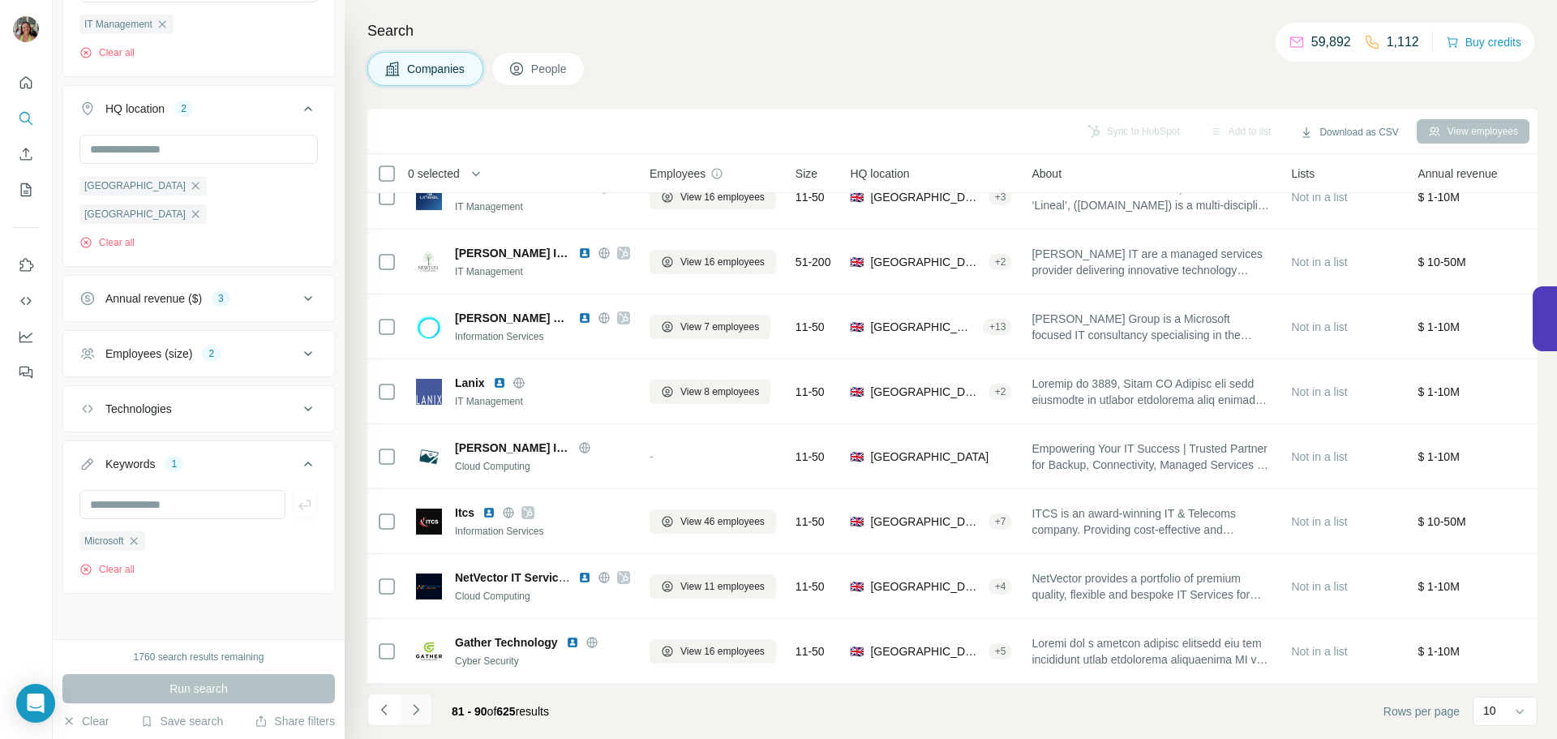
click at [410, 706] on icon "Navigate to next page" at bounding box center [416, 709] width 16 height 16
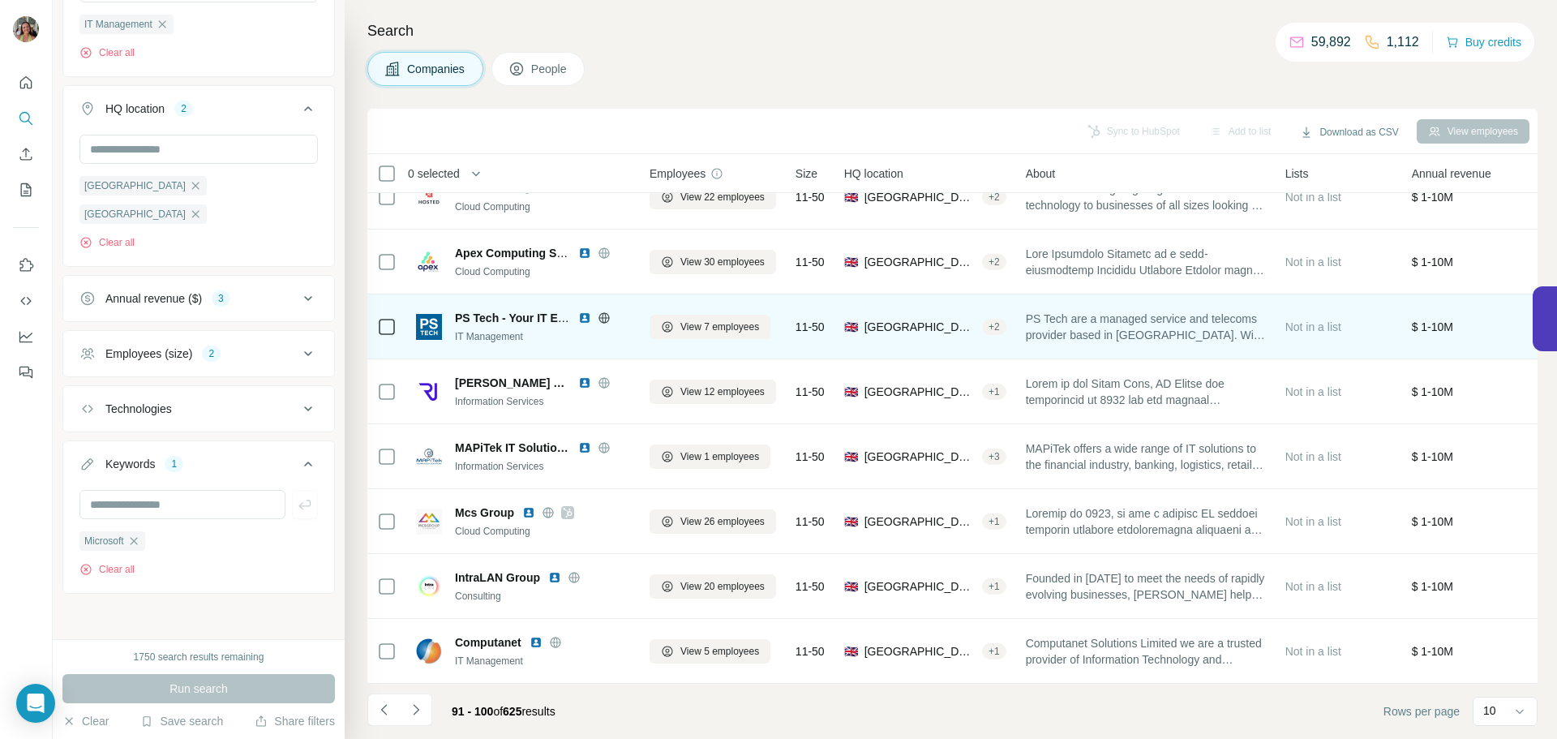
scroll to position [0, 0]
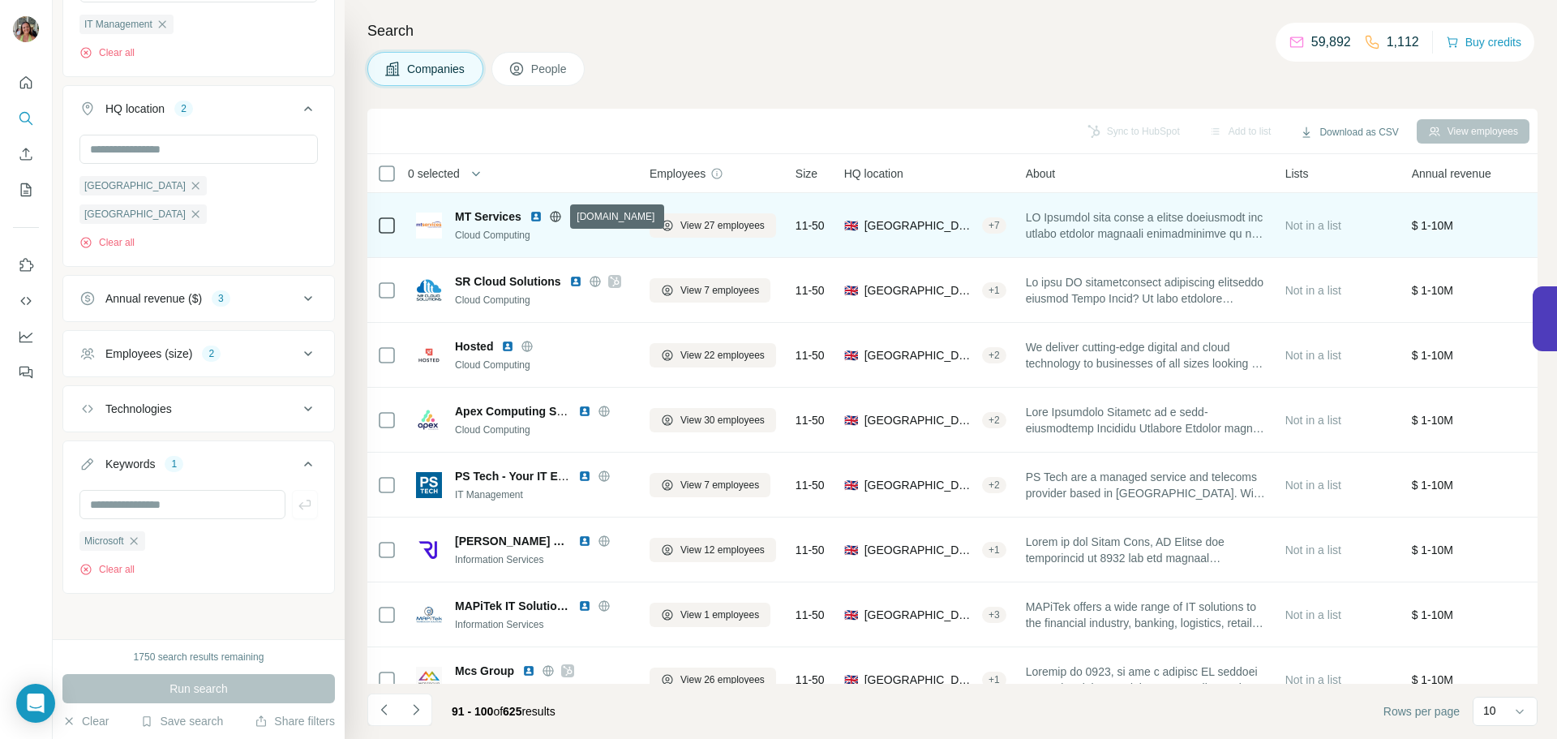
click at [557, 216] on icon at bounding box center [555, 216] width 4 height 11
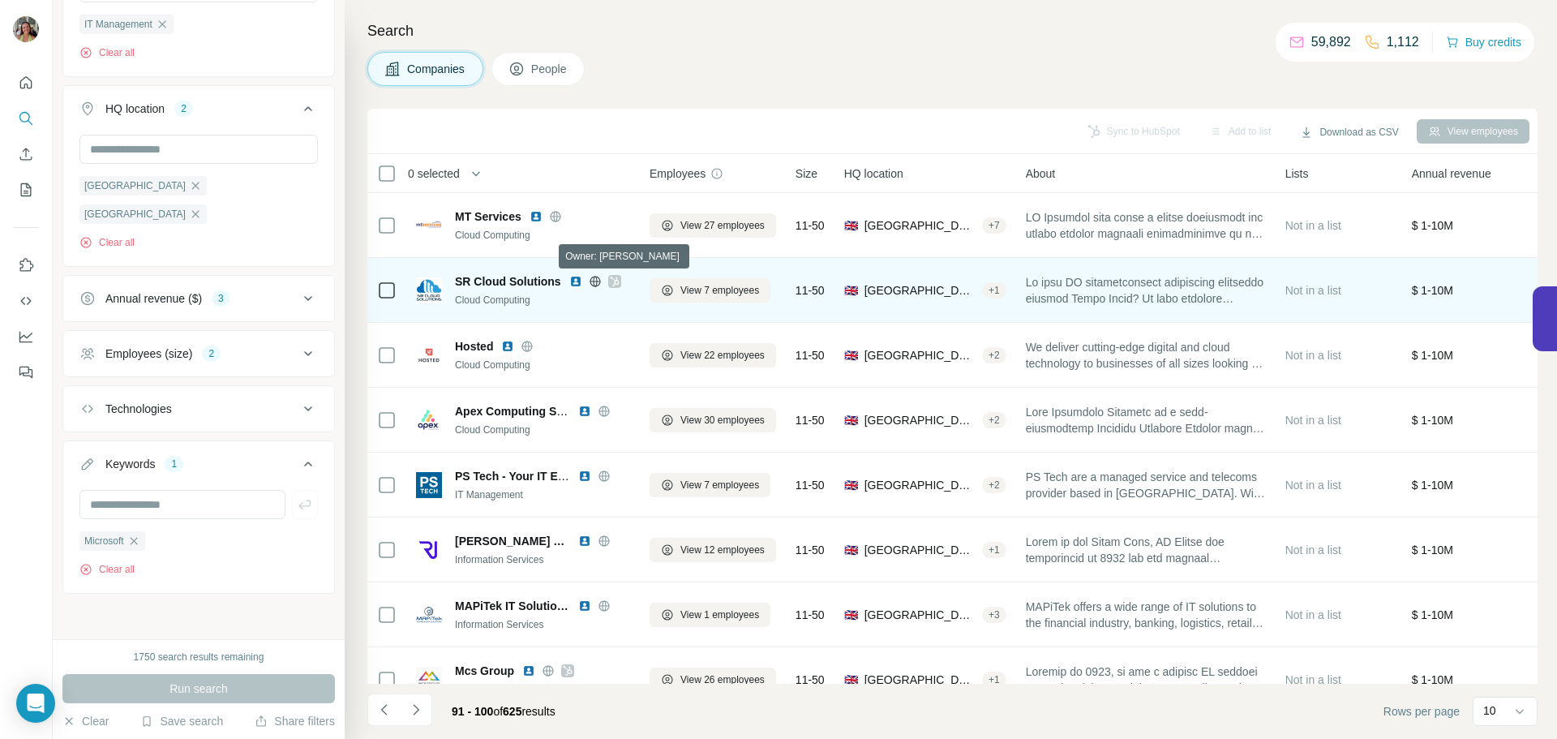
click at [611, 280] on icon at bounding box center [615, 281] width 10 height 13
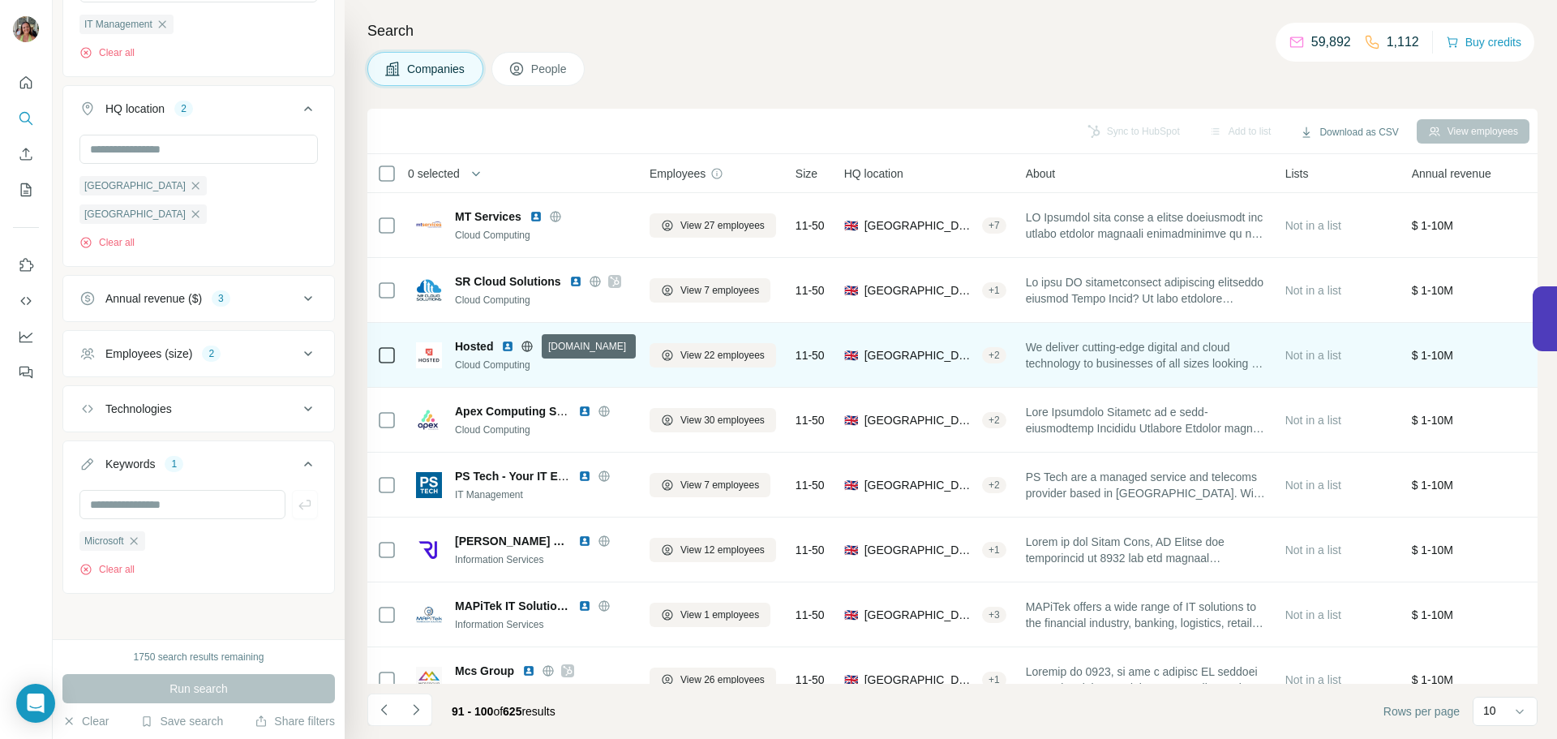
click at [525, 343] on icon at bounding box center [527, 346] width 13 height 13
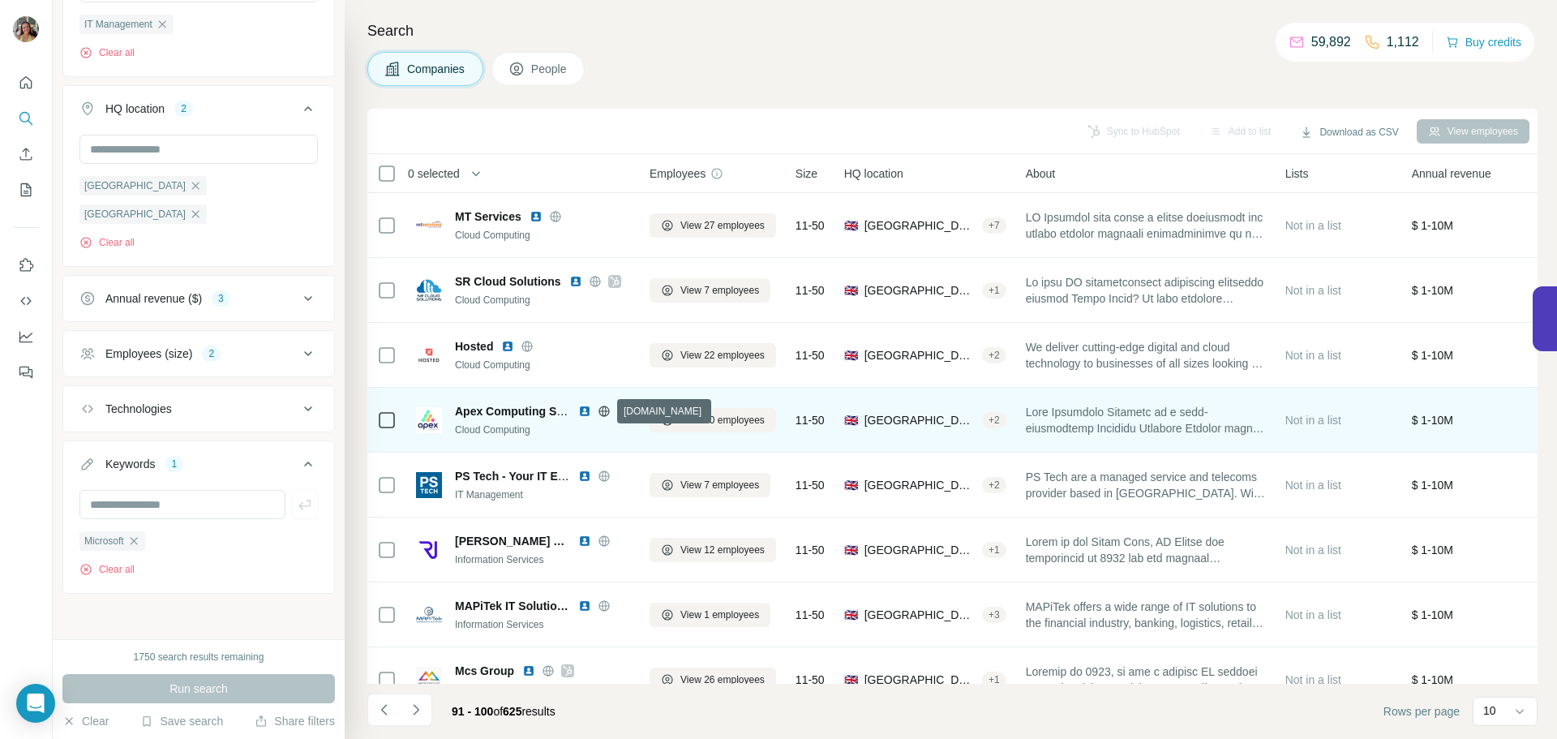
click at [602, 409] on icon at bounding box center [604, 411] width 13 height 13
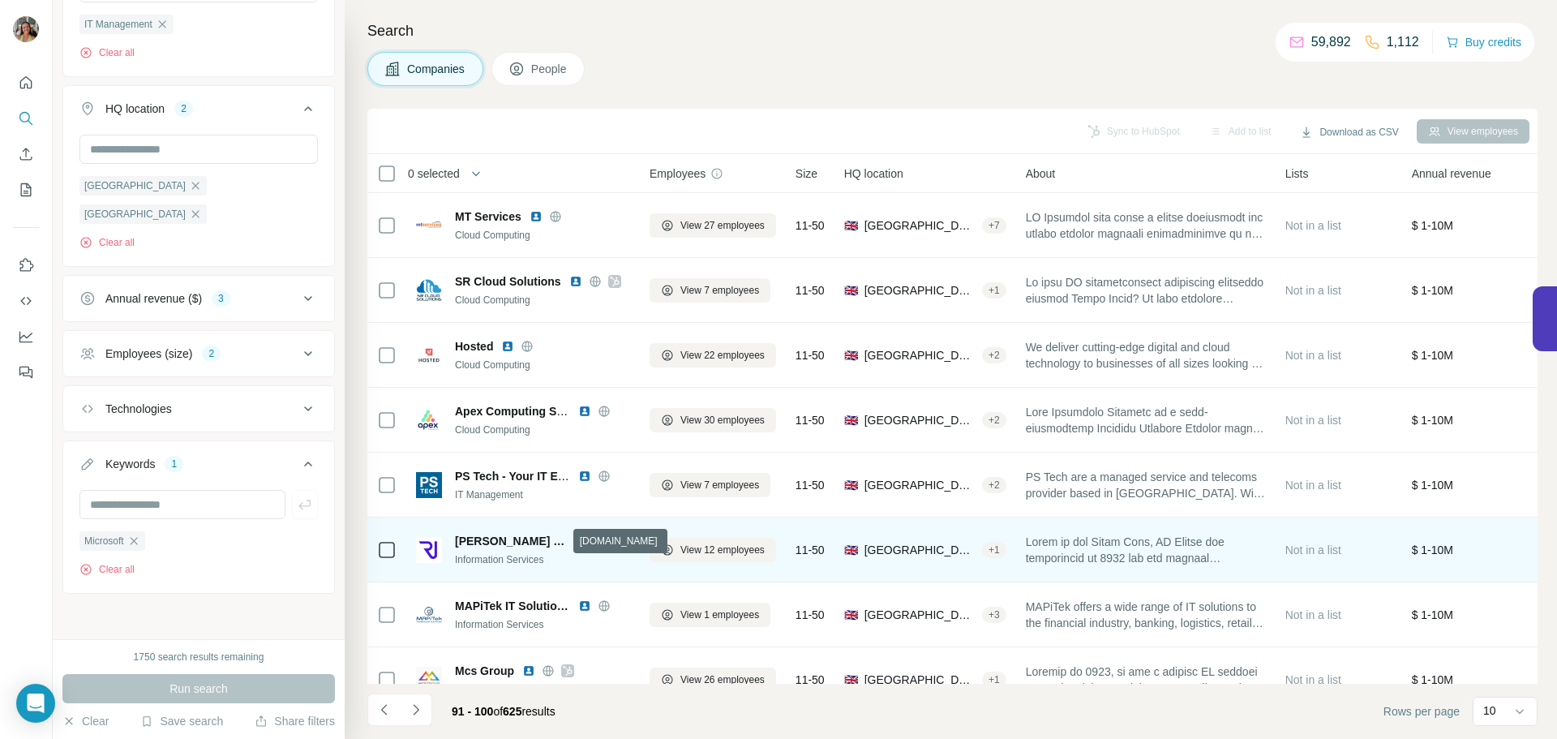
click at [598, 540] on icon at bounding box center [603, 540] width 11 height 1
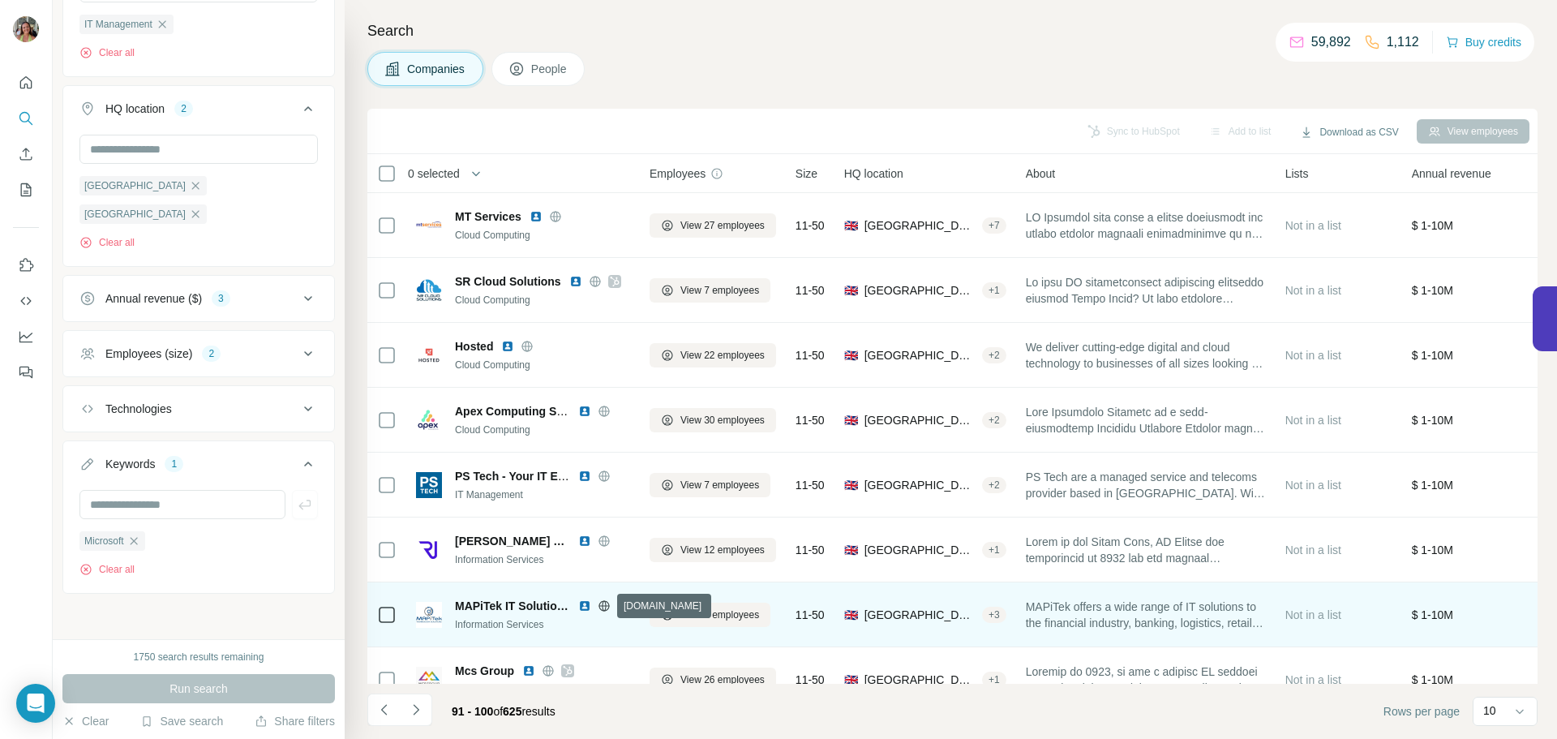
click at [603, 602] on icon at bounding box center [604, 605] width 13 height 13
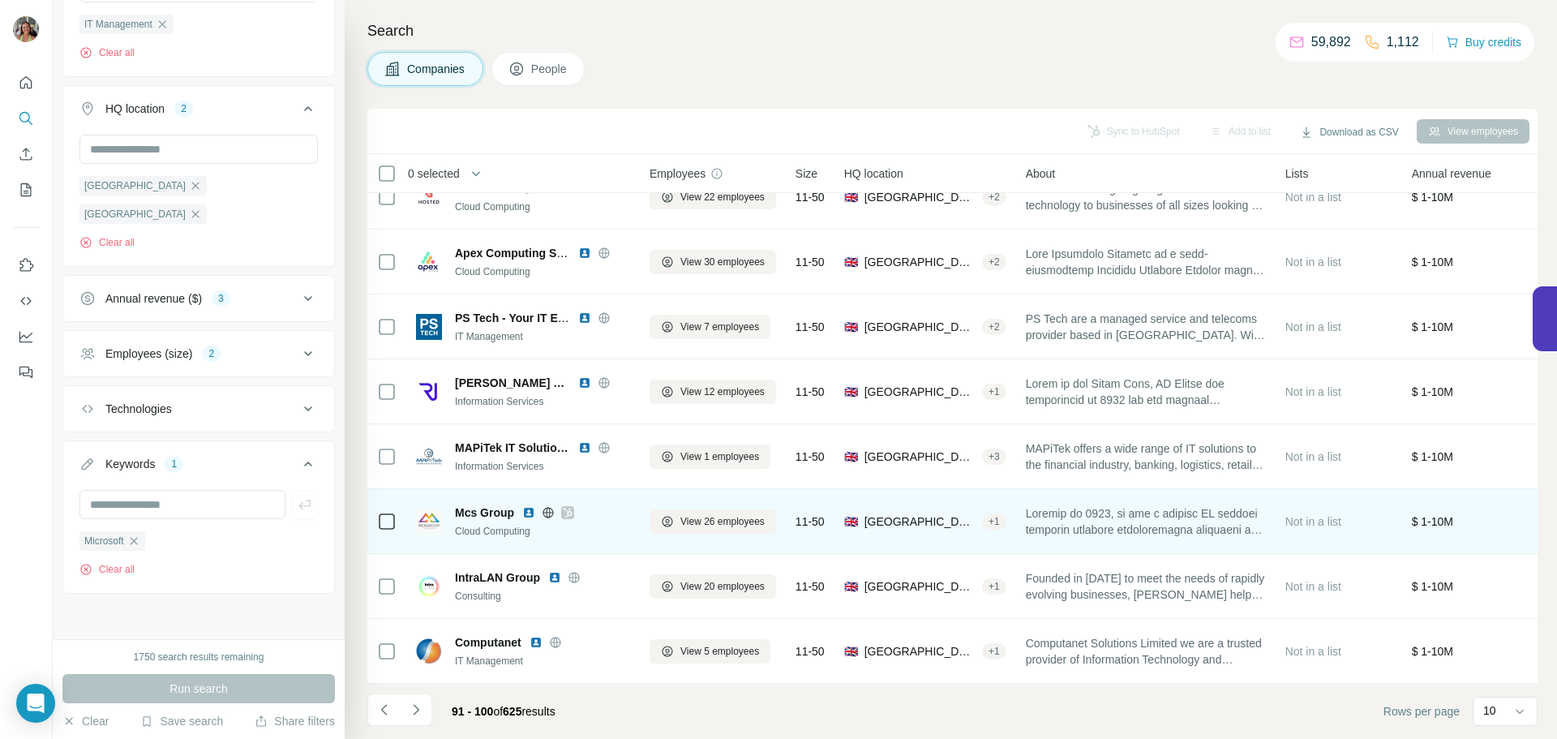
scroll to position [166, 0]
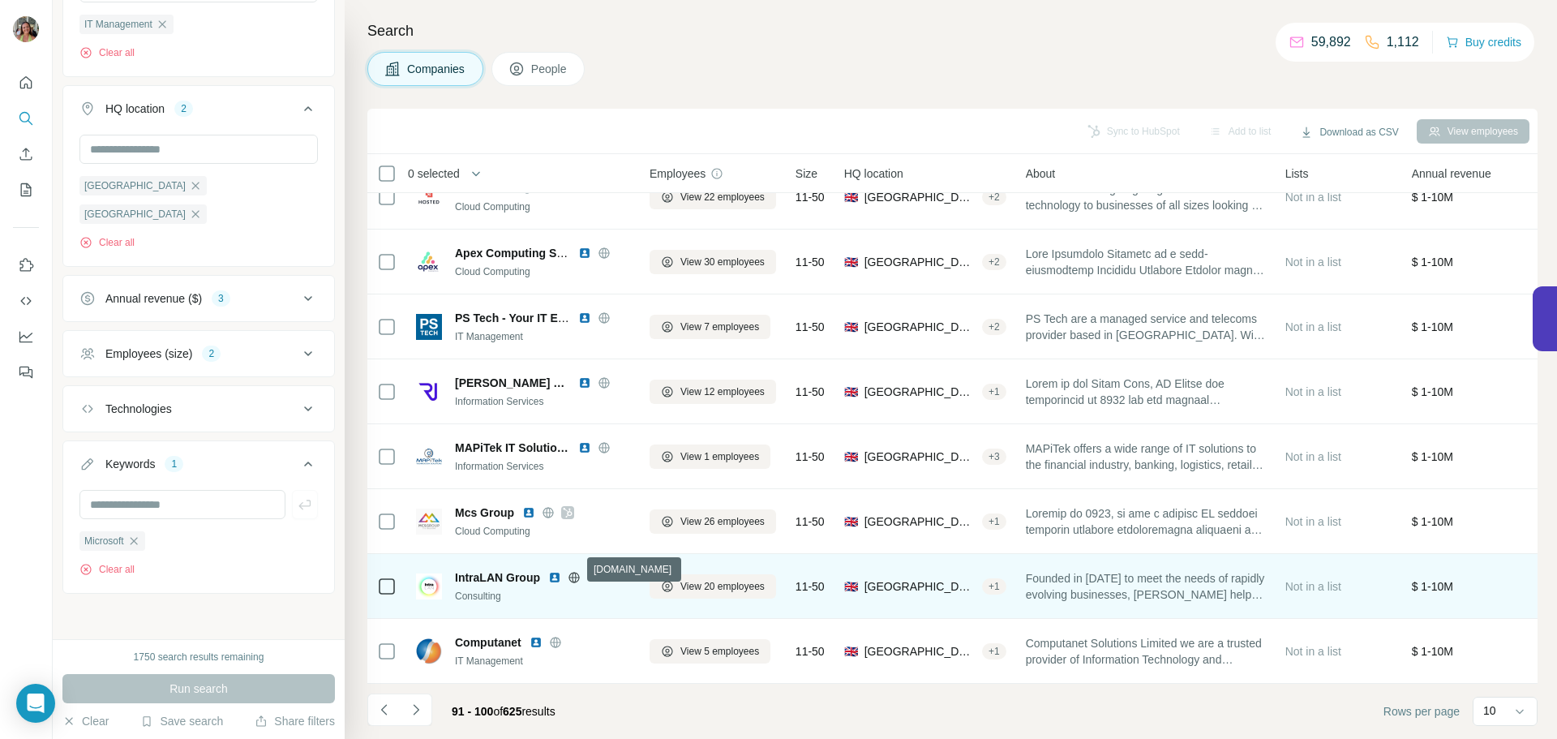
click at [572, 572] on icon at bounding box center [574, 577] width 13 height 13
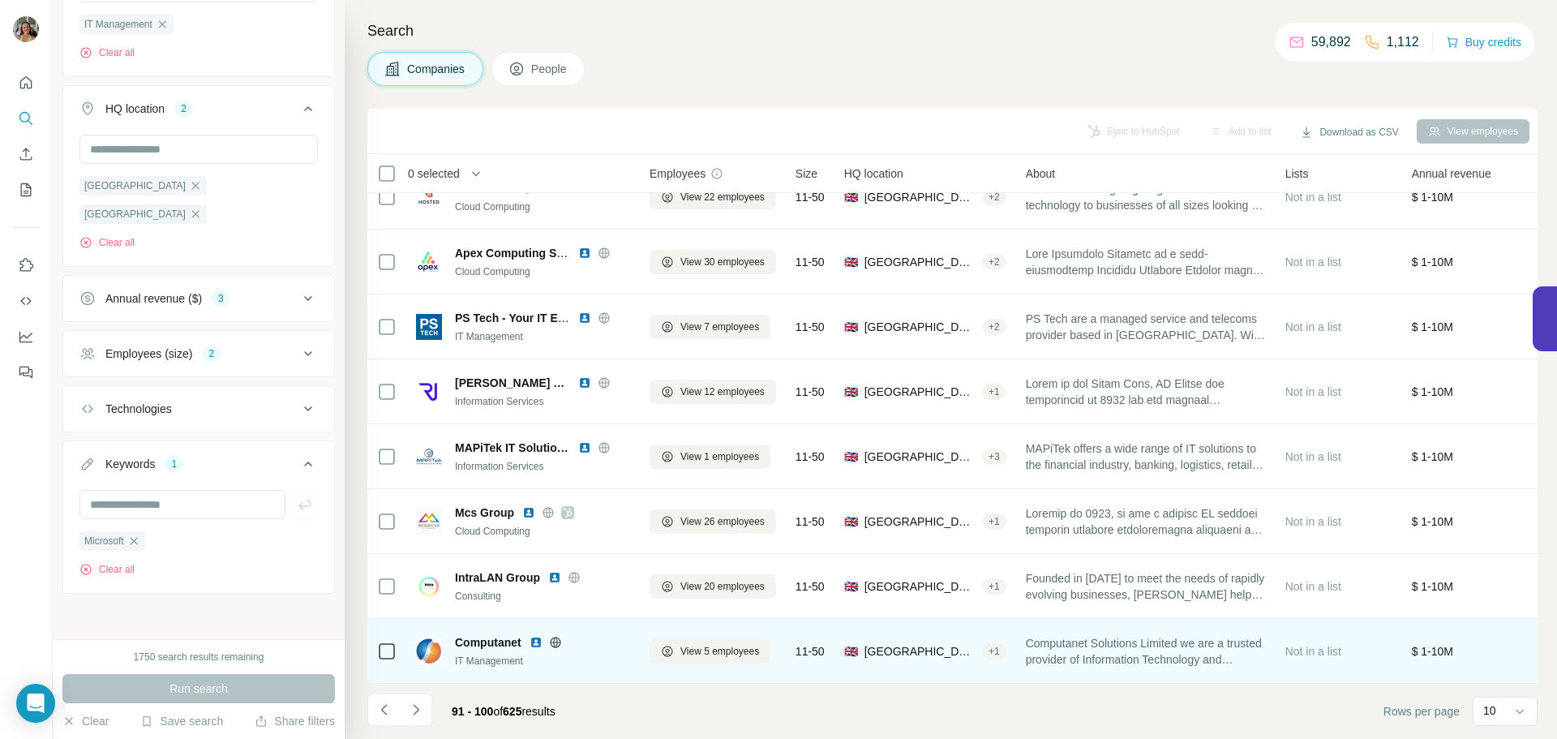
click at [556, 636] on icon at bounding box center [555, 641] width 4 height 11
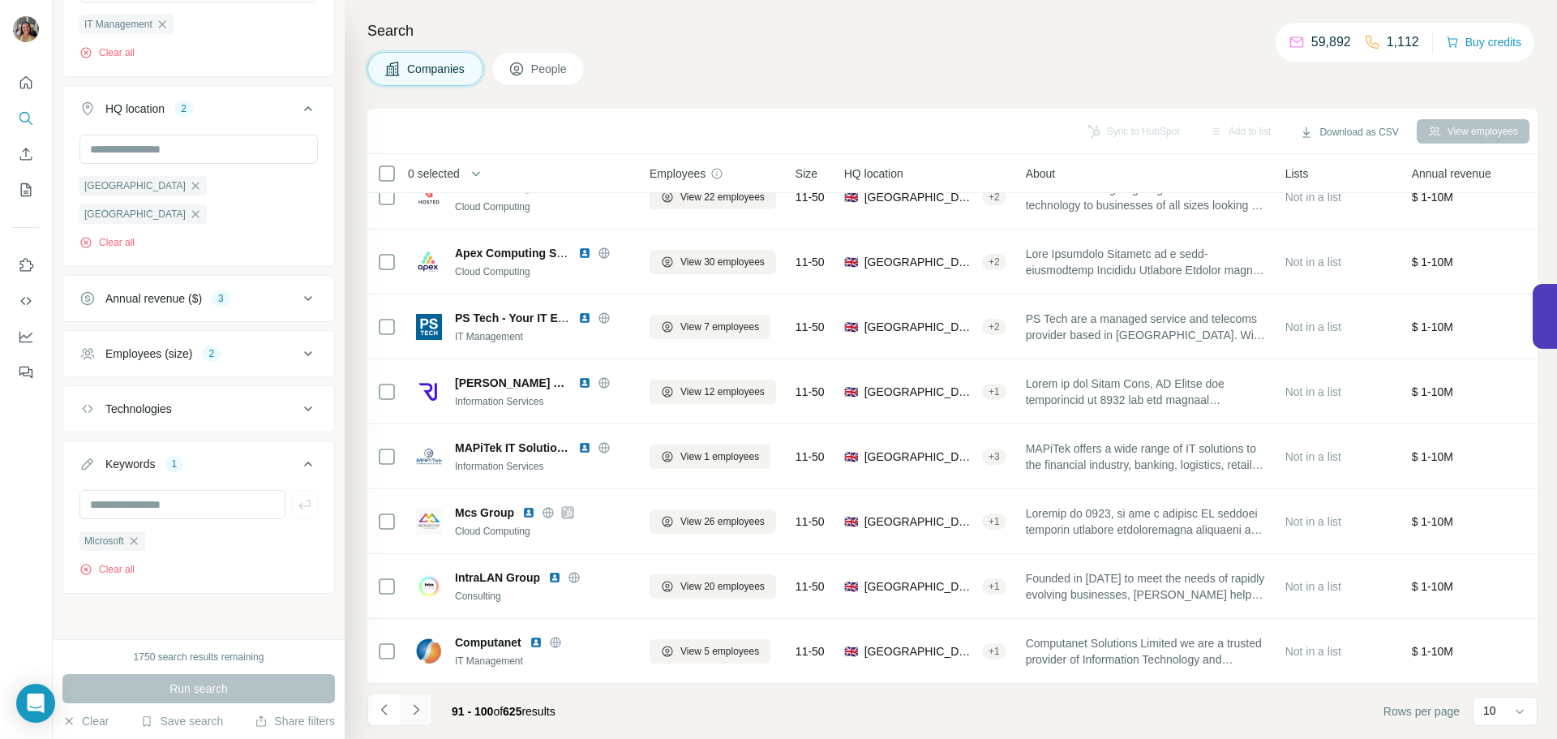
click at [413, 721] on button "Navigate to next page" at bounding box center [416, 709] width 32 height 32
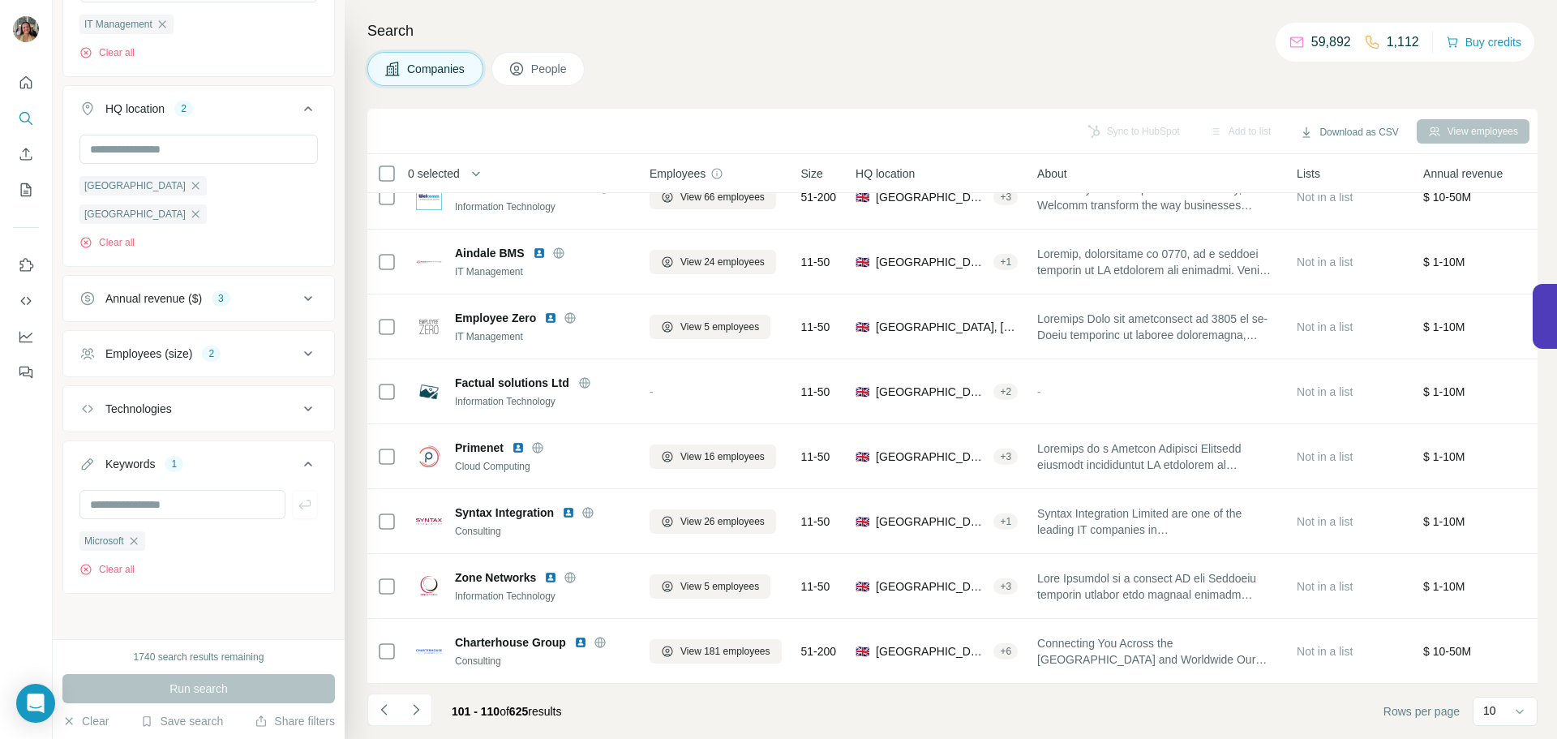
scroll to position [0, 0]
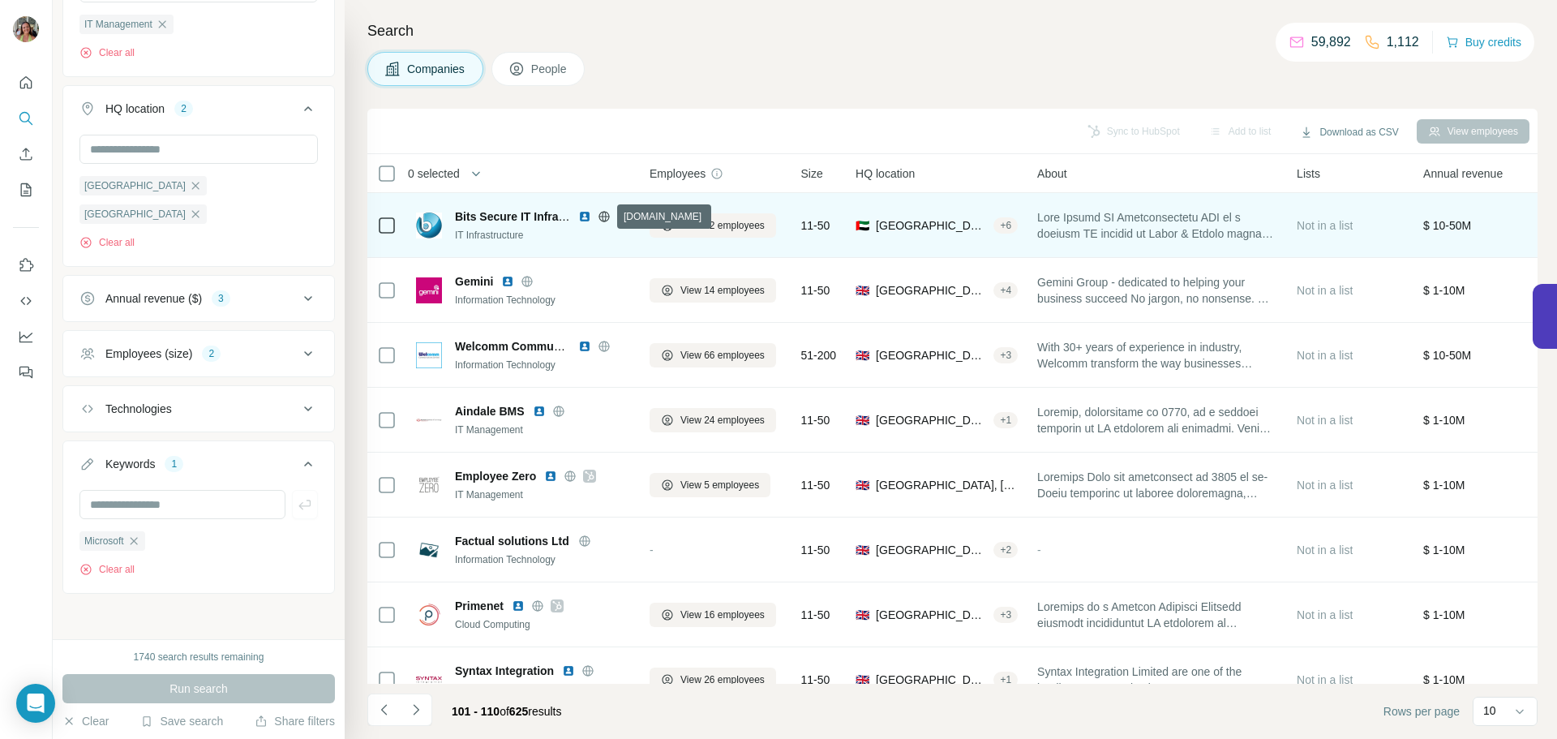
click at [601, 214] on icon at bounding box center [604, 216] width 13 height 13
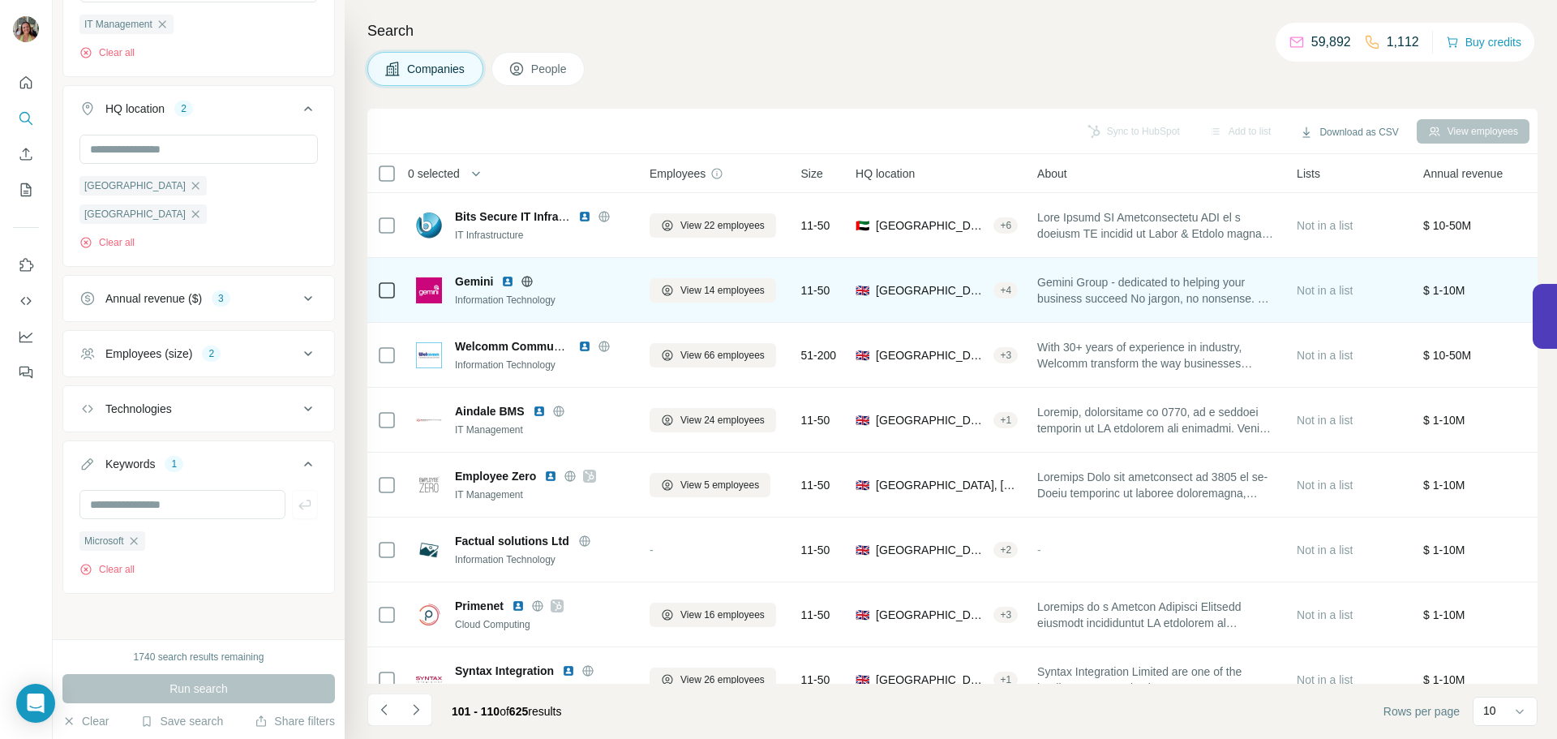
click at [529, 280] on icon at bounding box center [527, 281] width 13 height 13
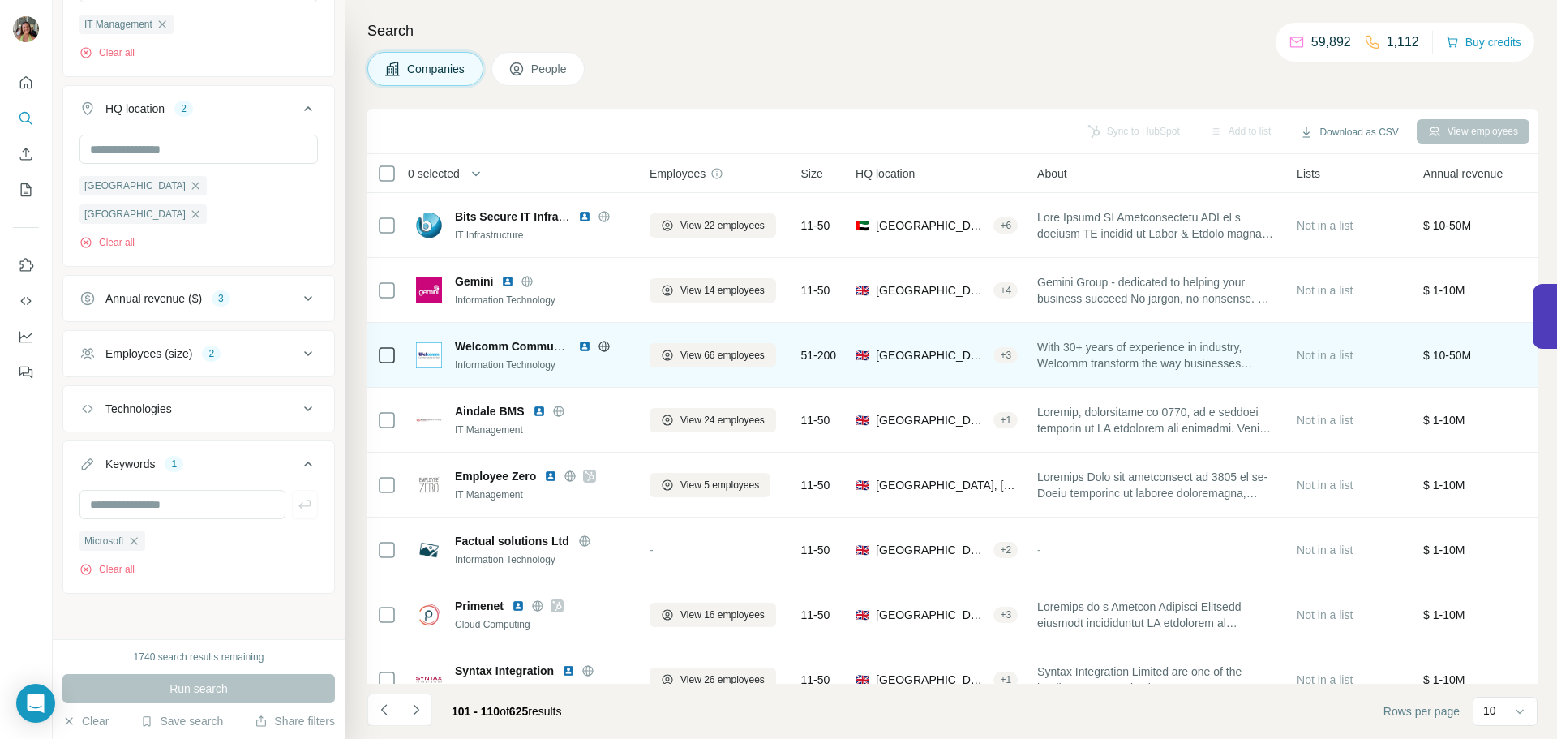
click at [602, 346] on icon at bounding box center [604, 346] width 4 height 11
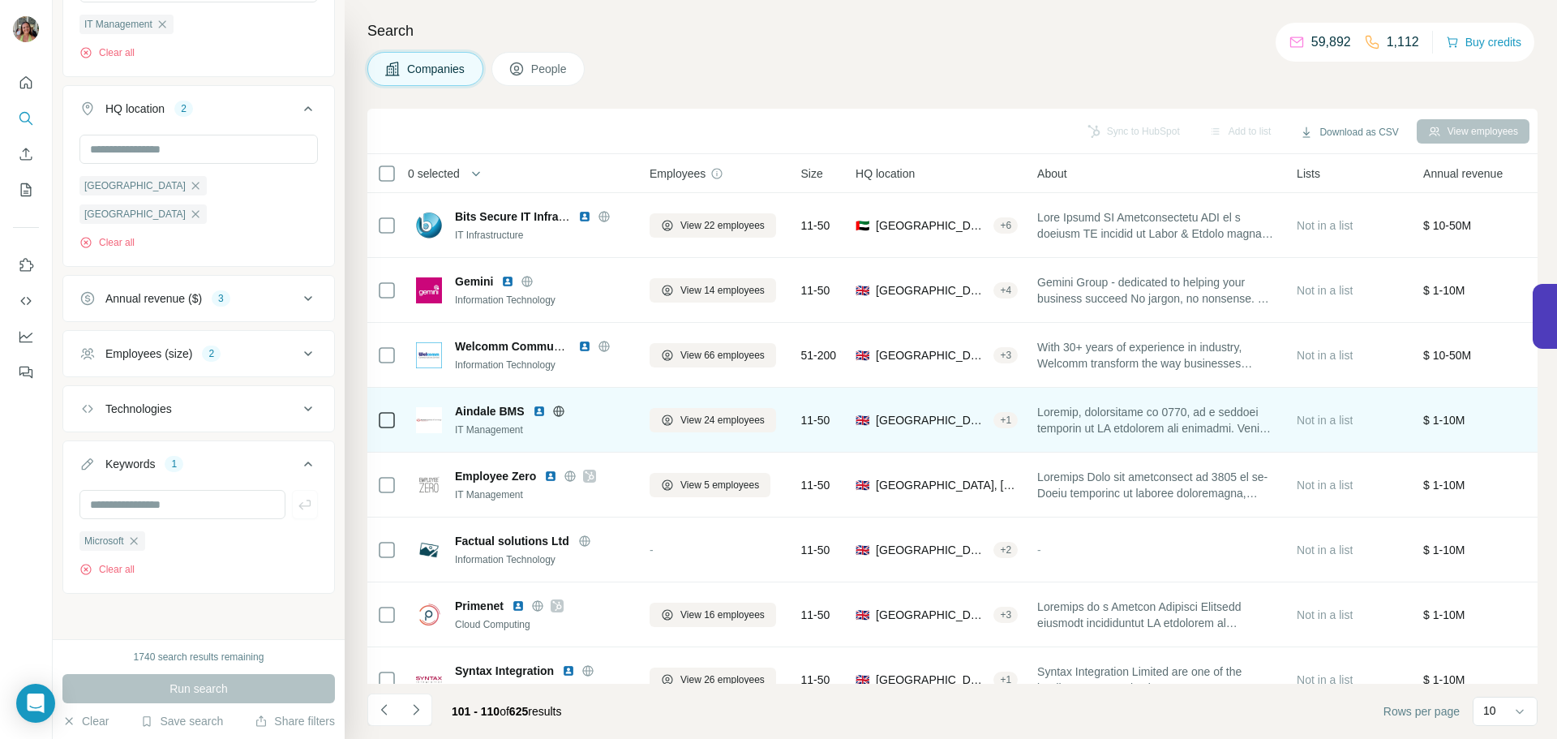
click at [559, 415] on icon at bounding box center [558, 410] width 4 height 11
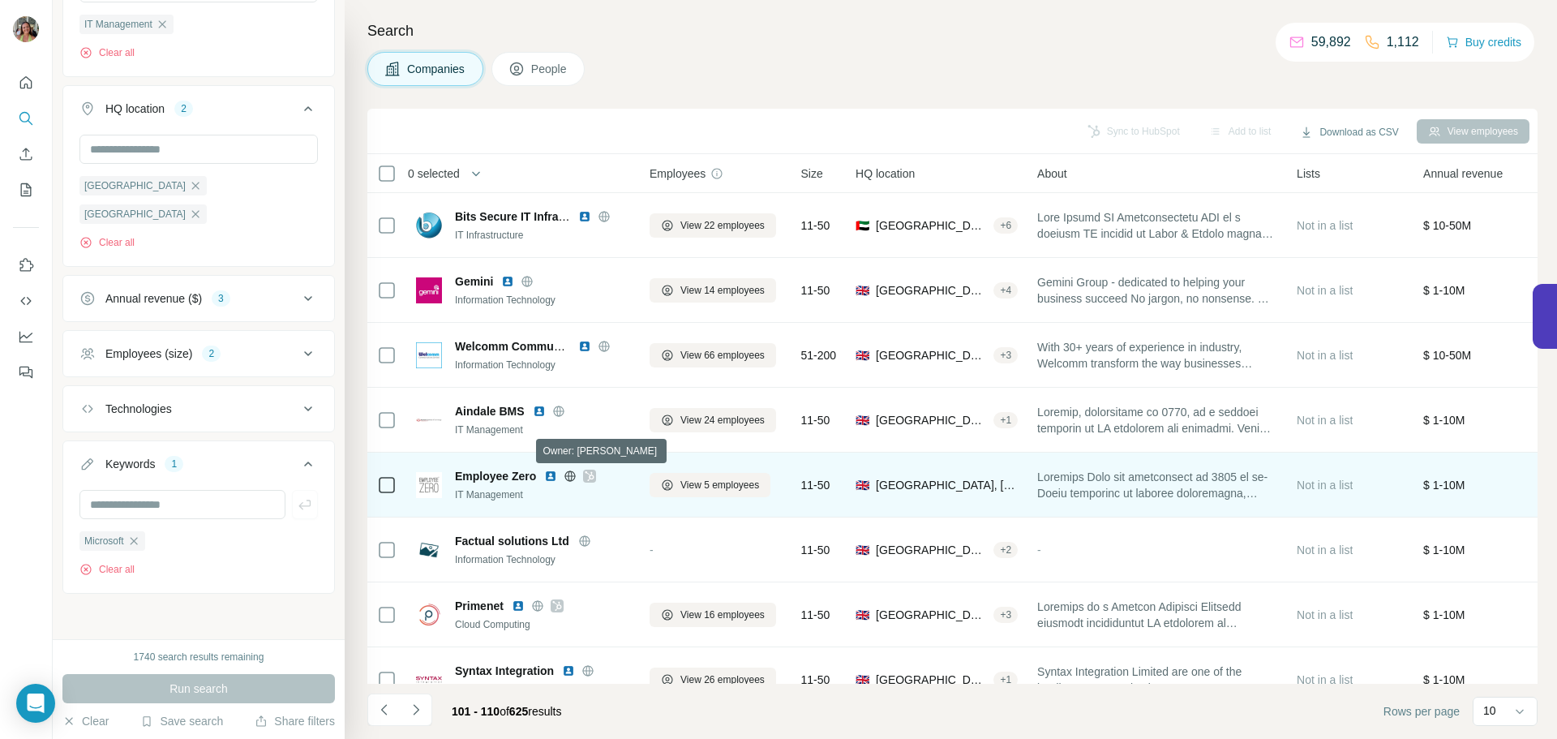
click at [591, 476] on icon at bounding box center [590, 475] width 10 height 13
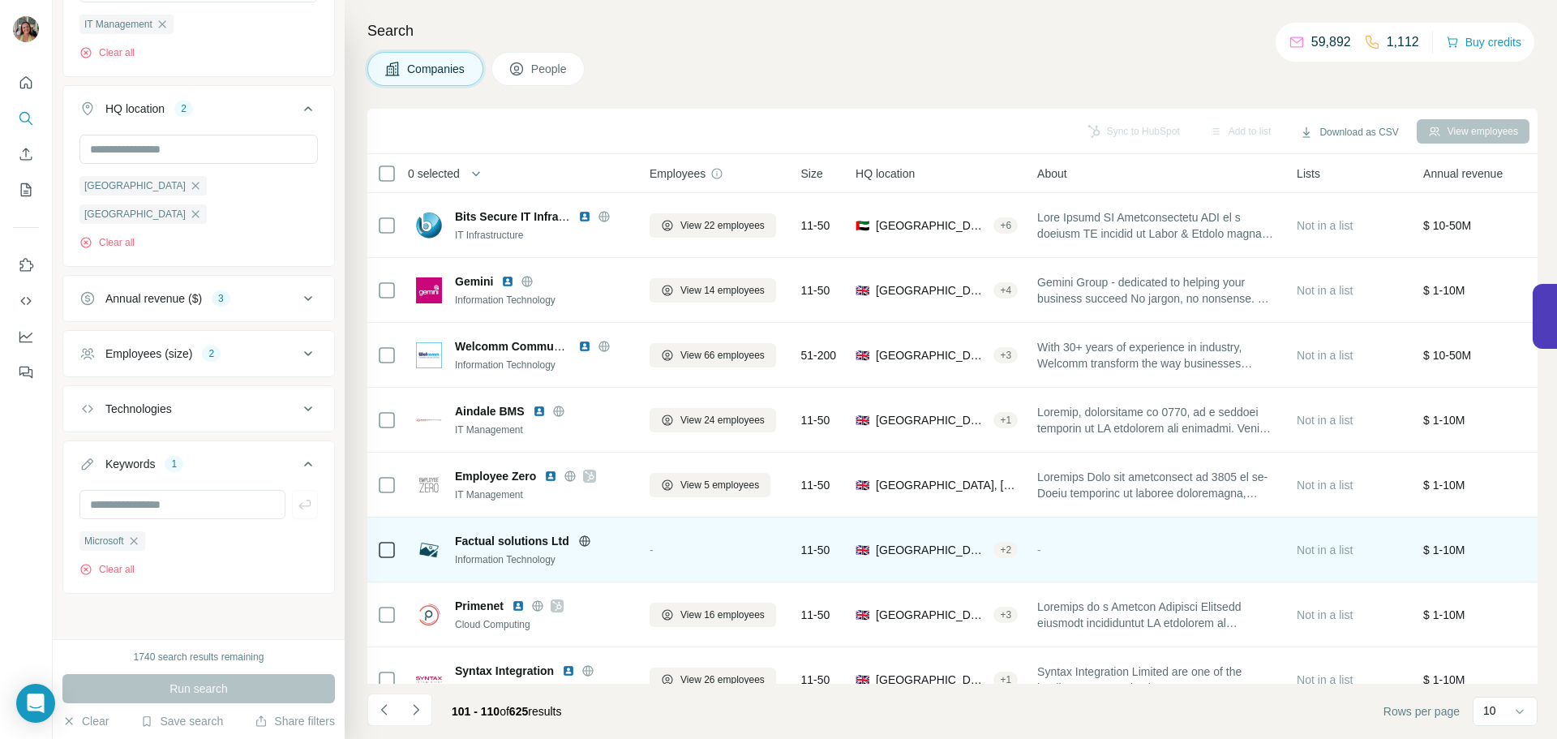
click at [585, 539] on icon at bounding box center [584, 540] width 13 height 13
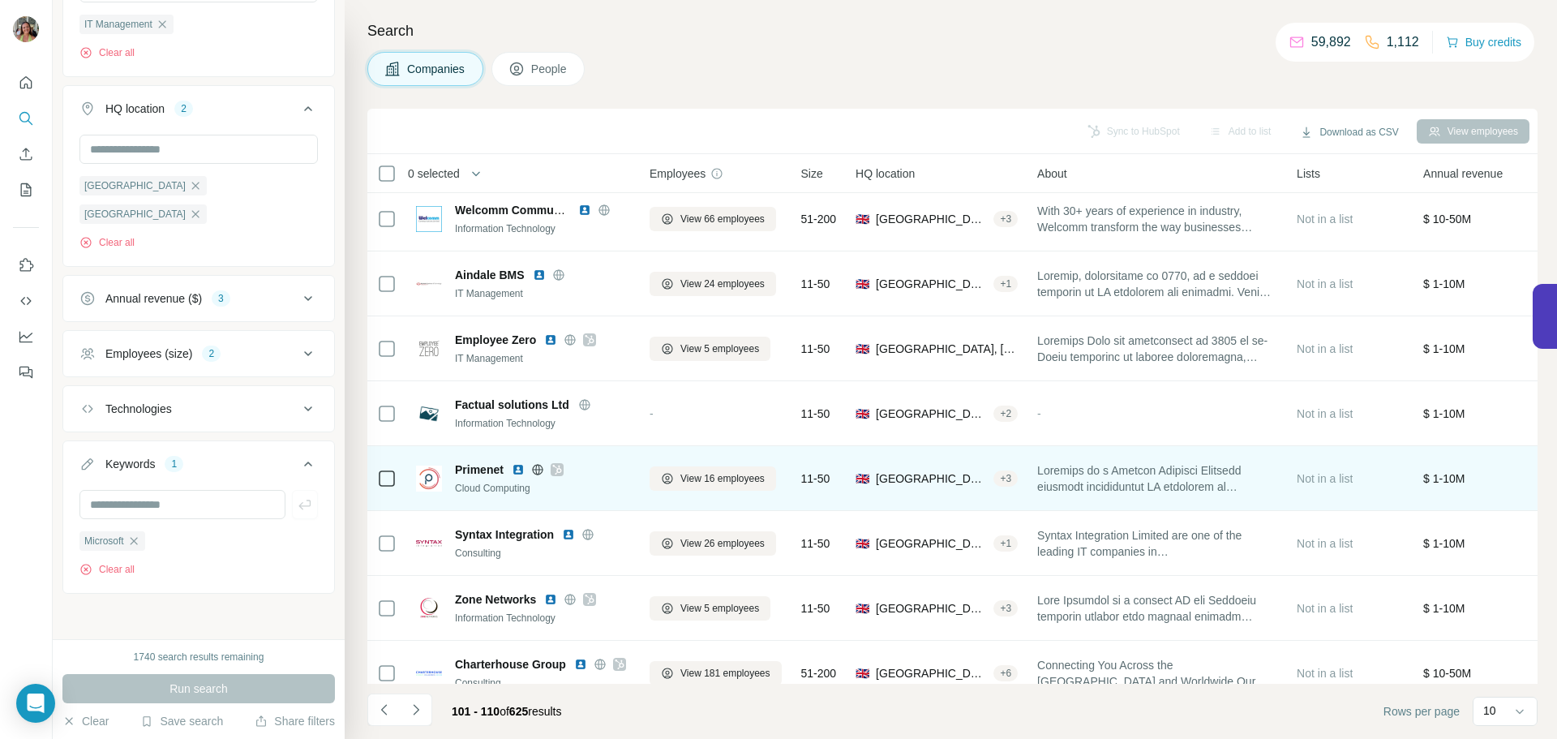
scroll to position [166, 0]
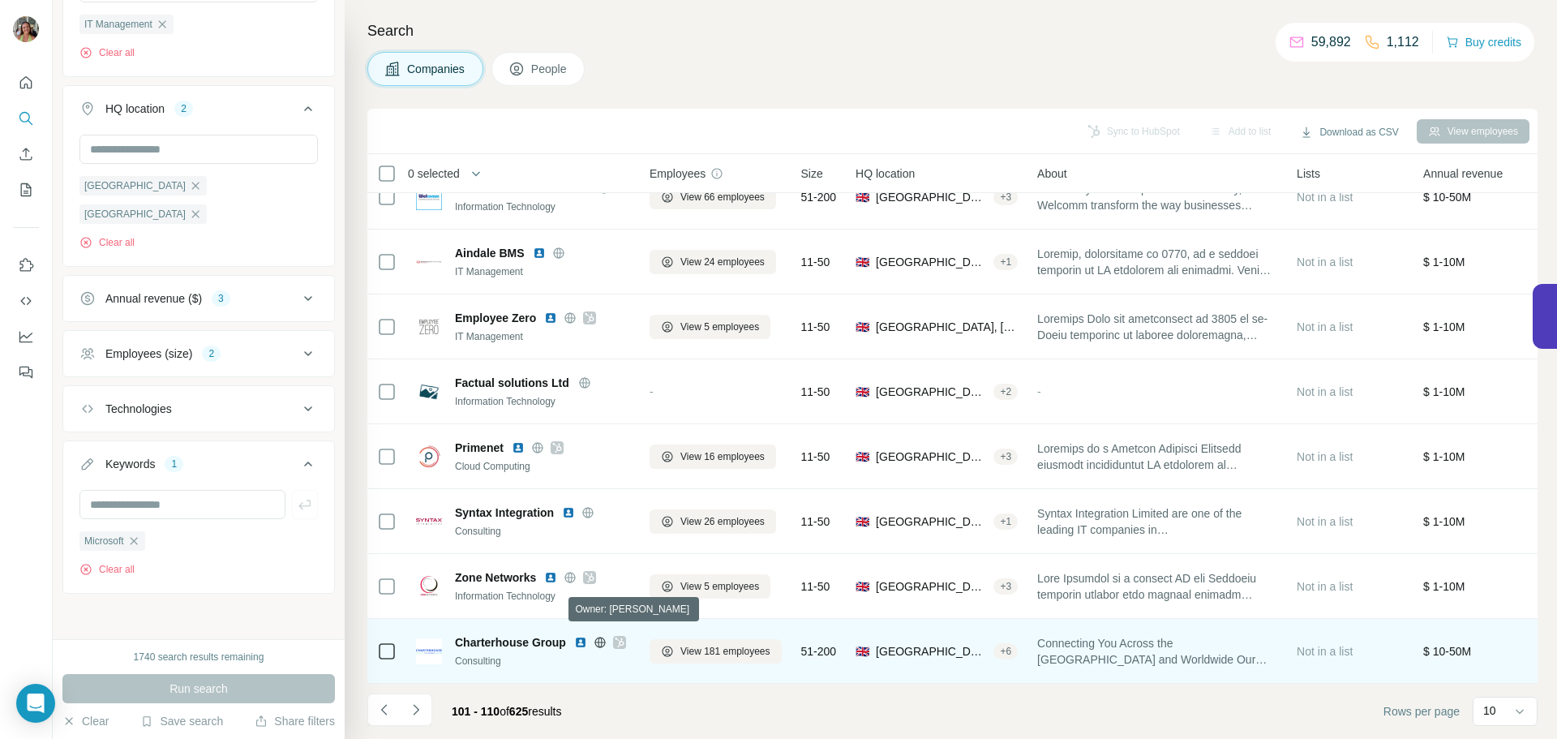
click at [623, 637] on icon at bounding box center [619, 642] width 9 height 10
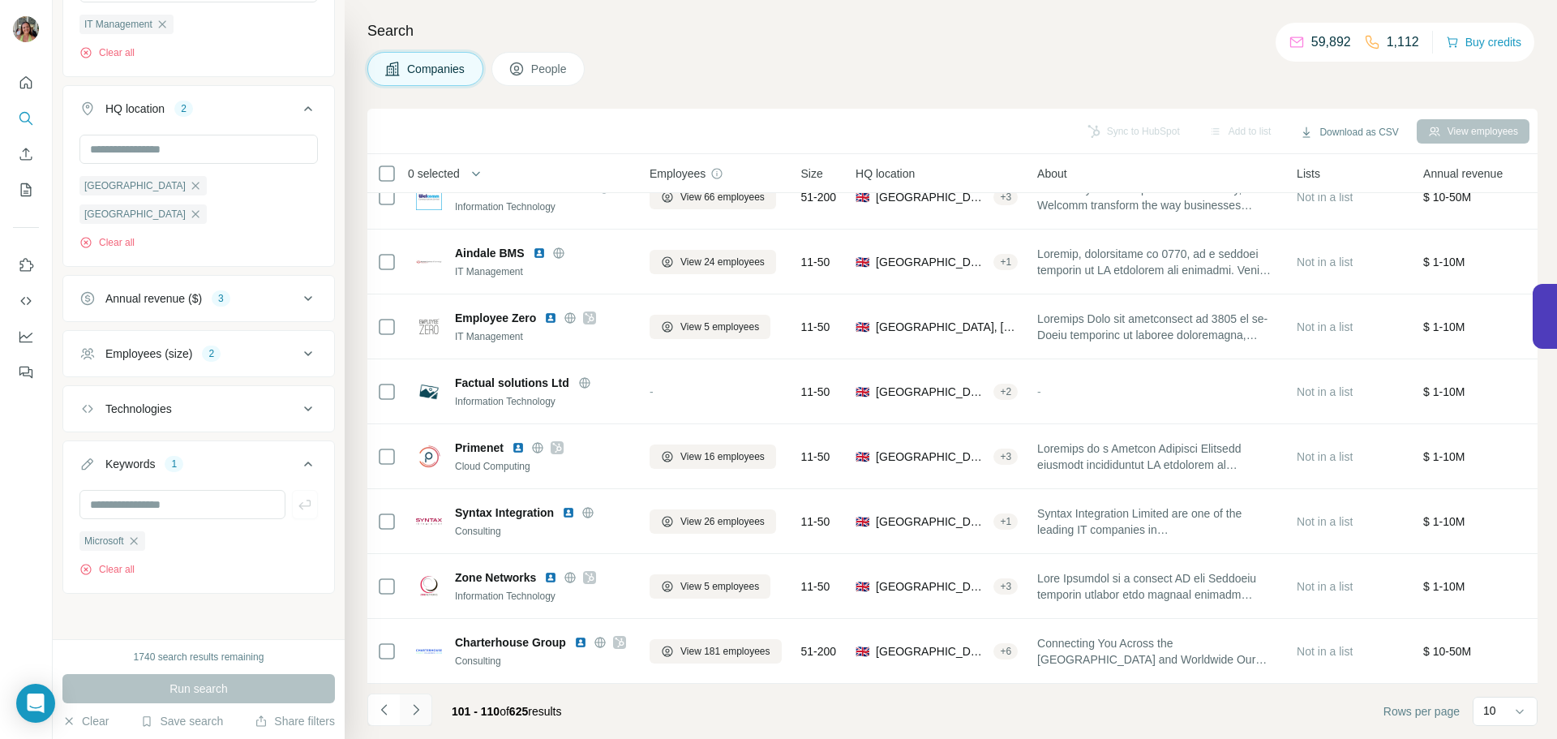
click at [416, 713] on icon "Navigate to next page" at bounding box center [416, 709] width 16 height 16
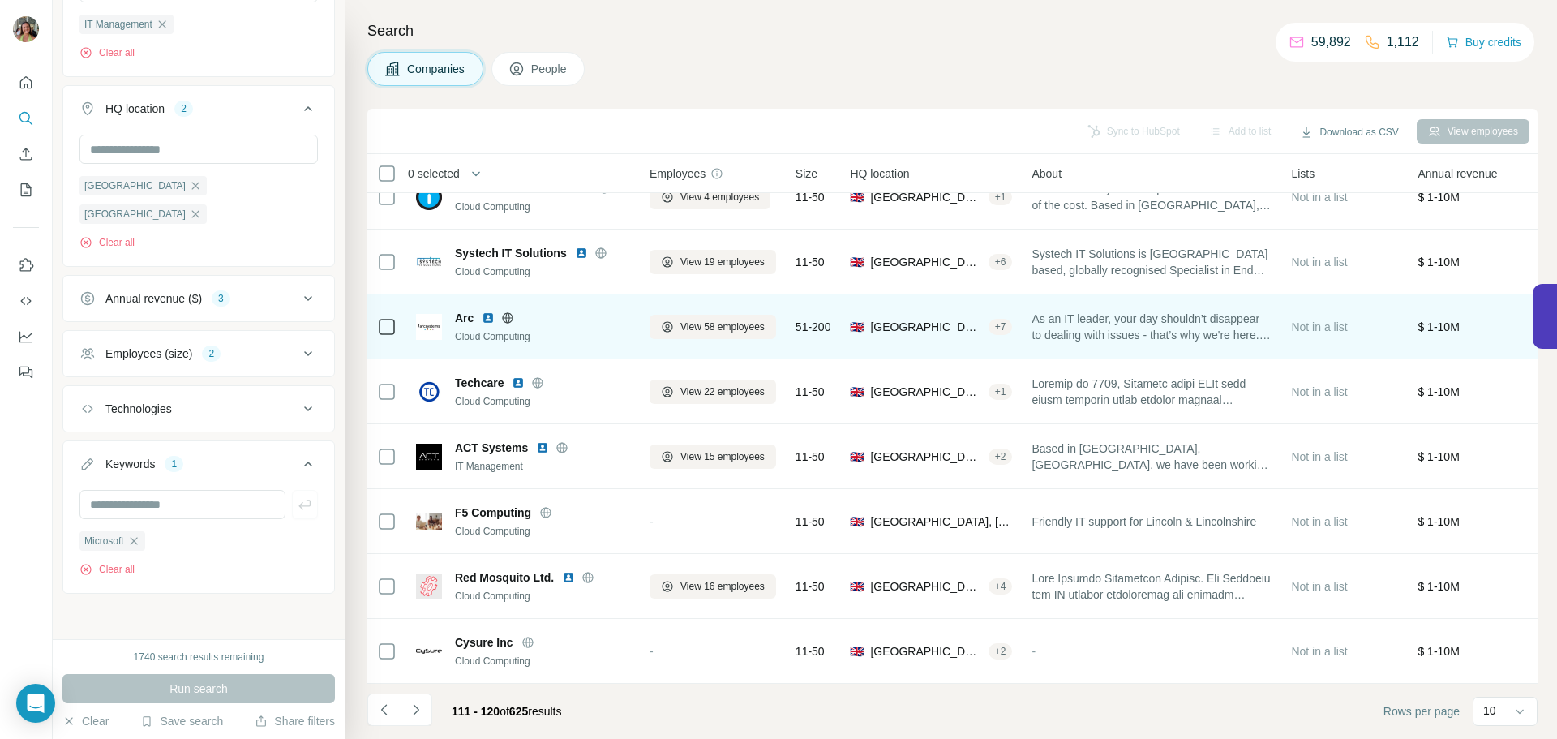
scroll to position [0, 0]
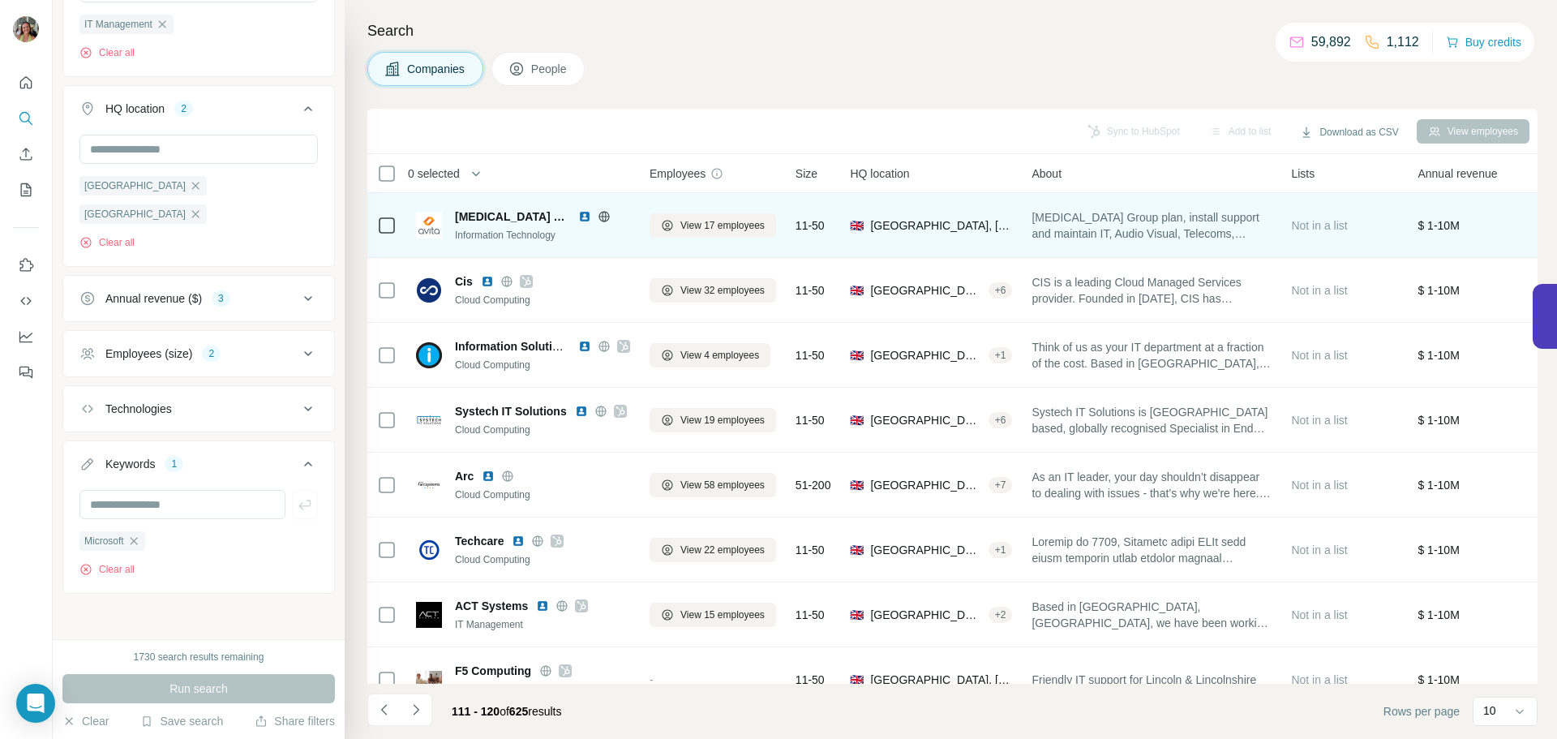
click at [598, 217] on icon at bounding box center [604, 216] width 13 height 13
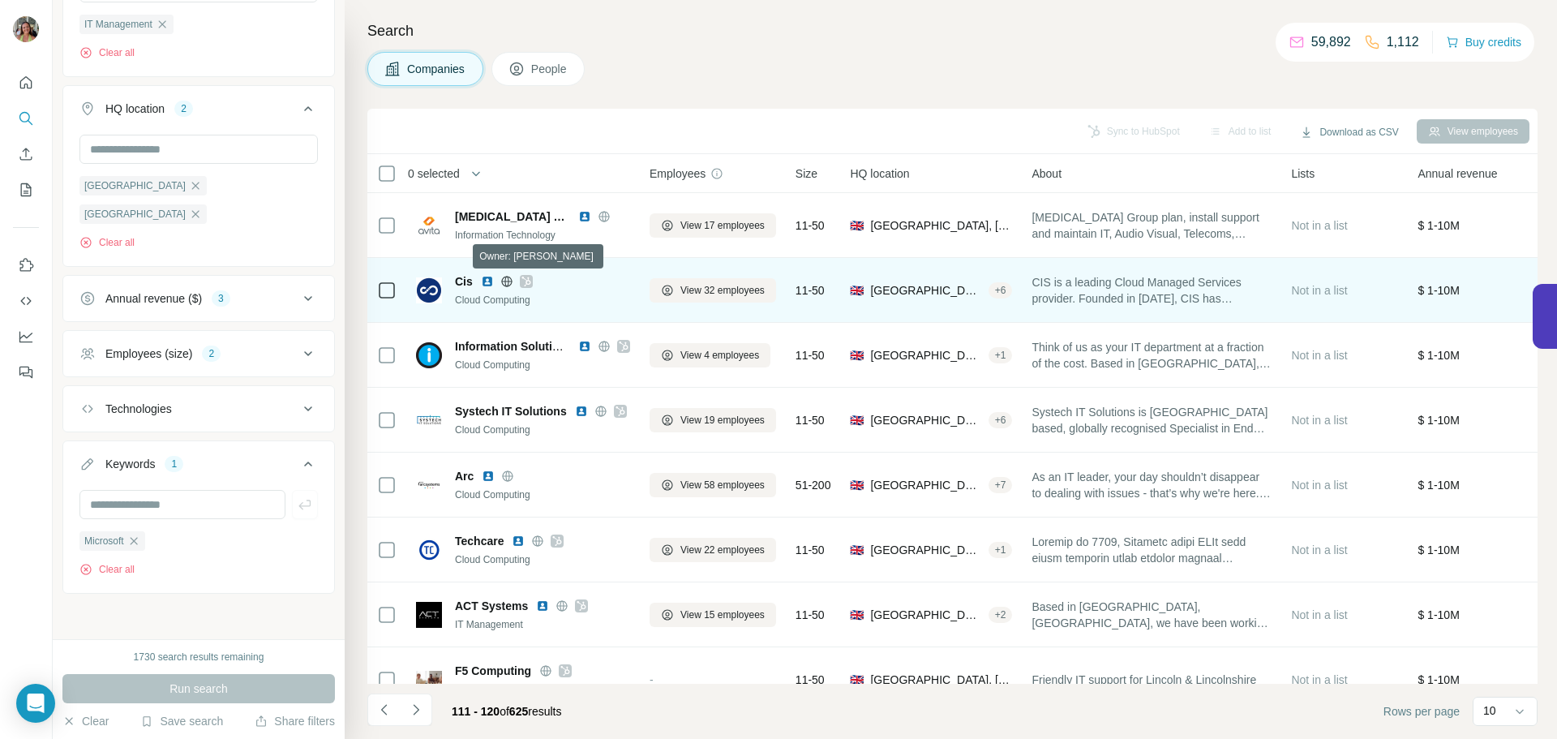
click at [525, 281] on icon at bounding box center [526, 281] width 10 height 13
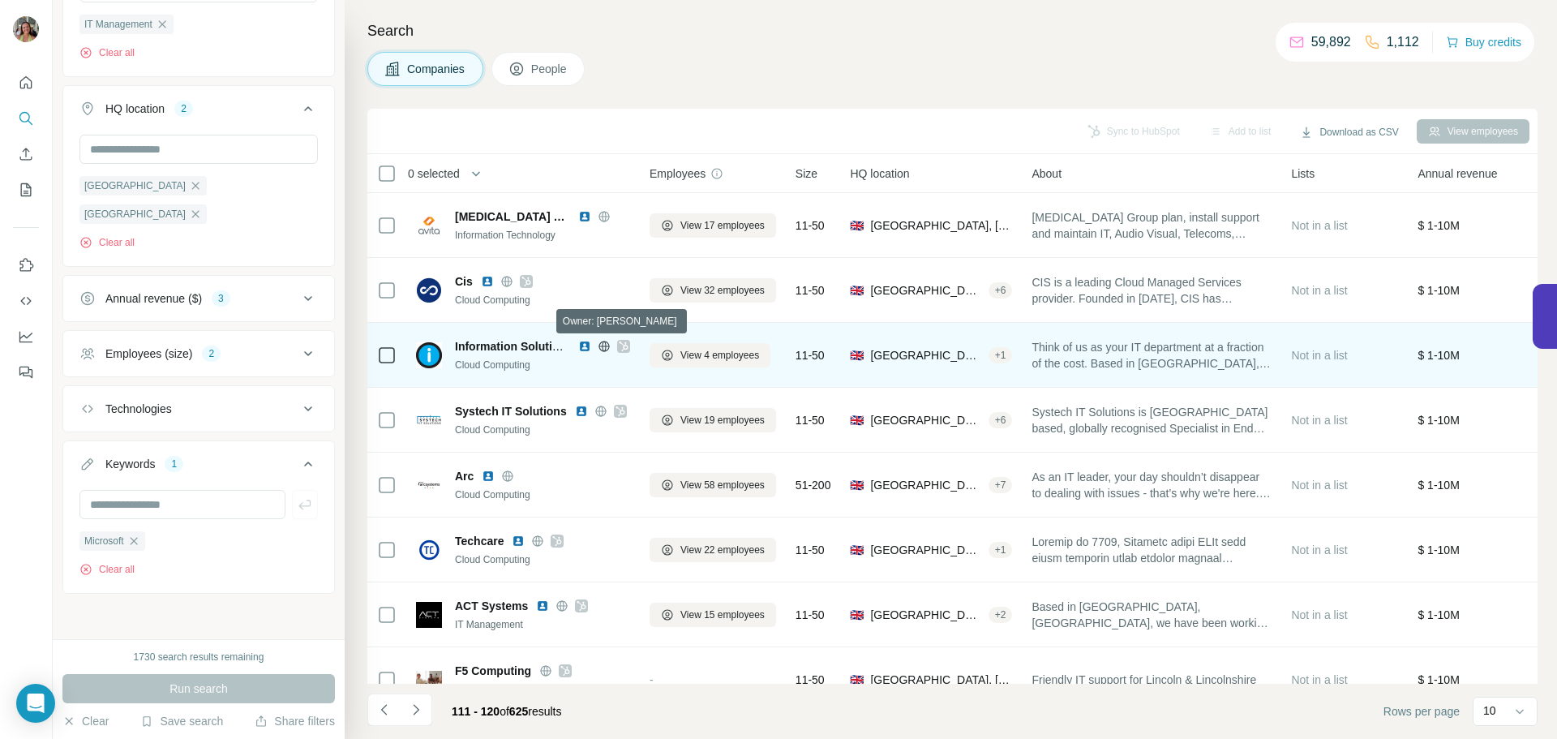
click at [623, 343] on icon at bounding box center [624, 346] width 10 height 13
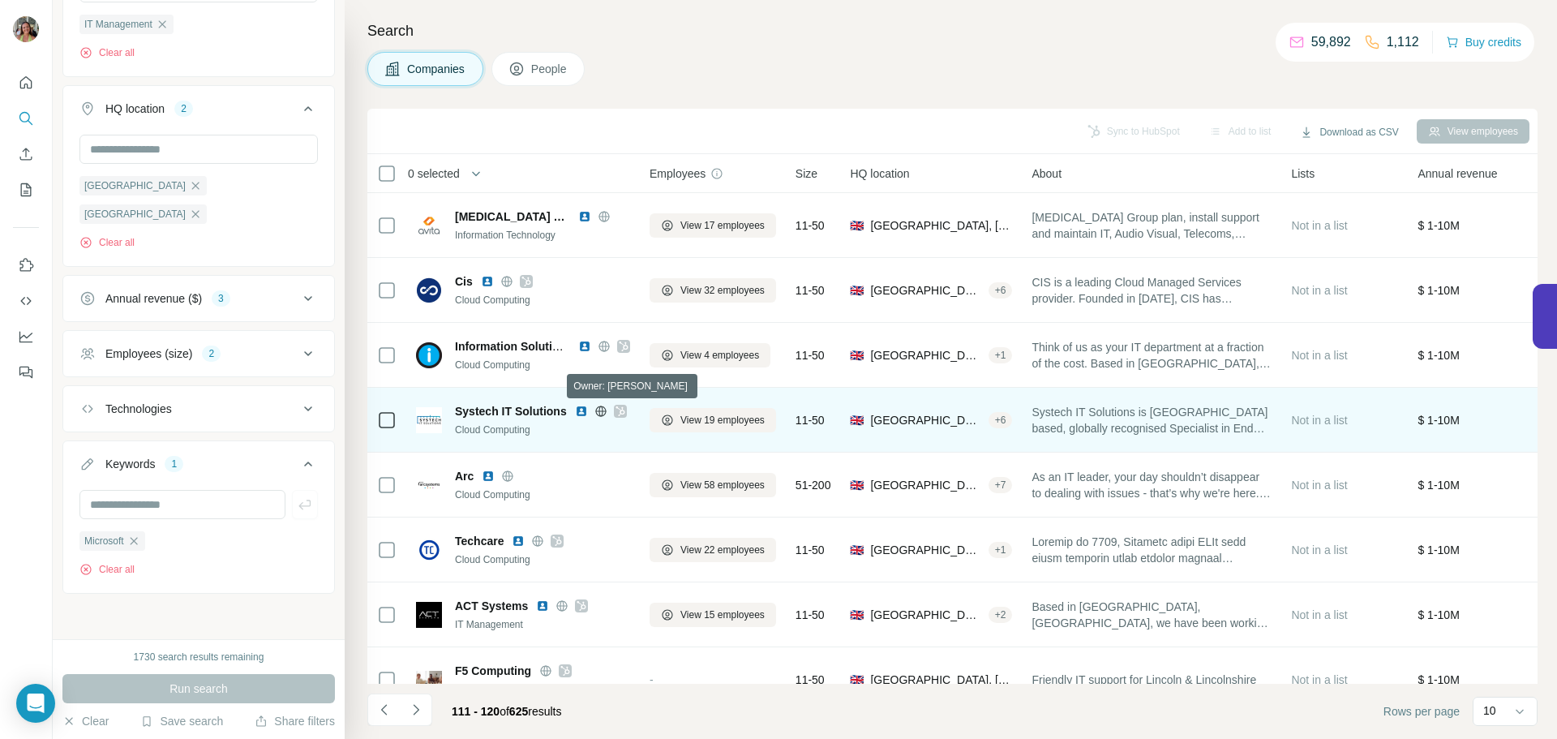
click at [618, 412] on icon at bounding box center [620, 411] width 10 height 13
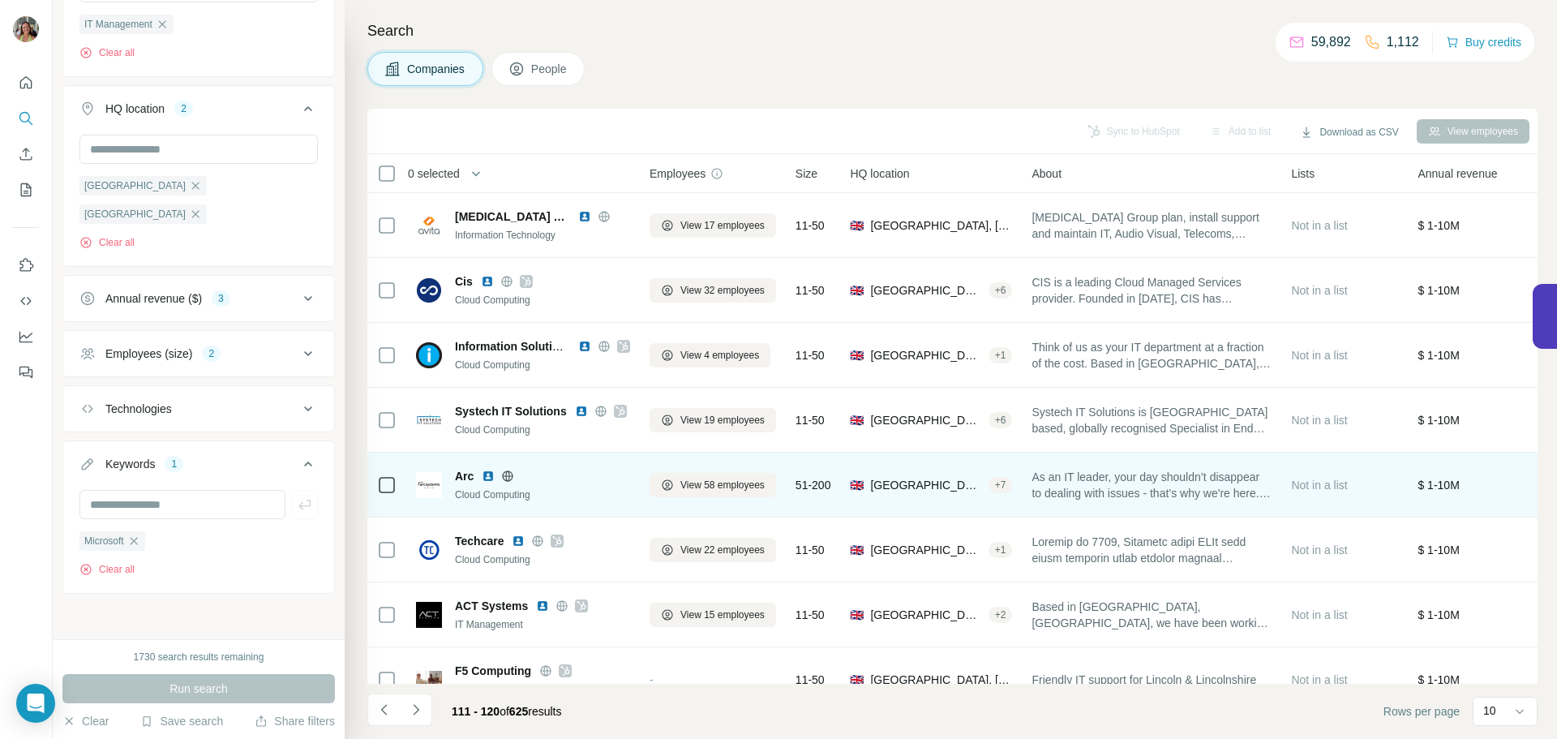
click at [505, 475] on icon at bounding box center [508, 475] width 11 height 1
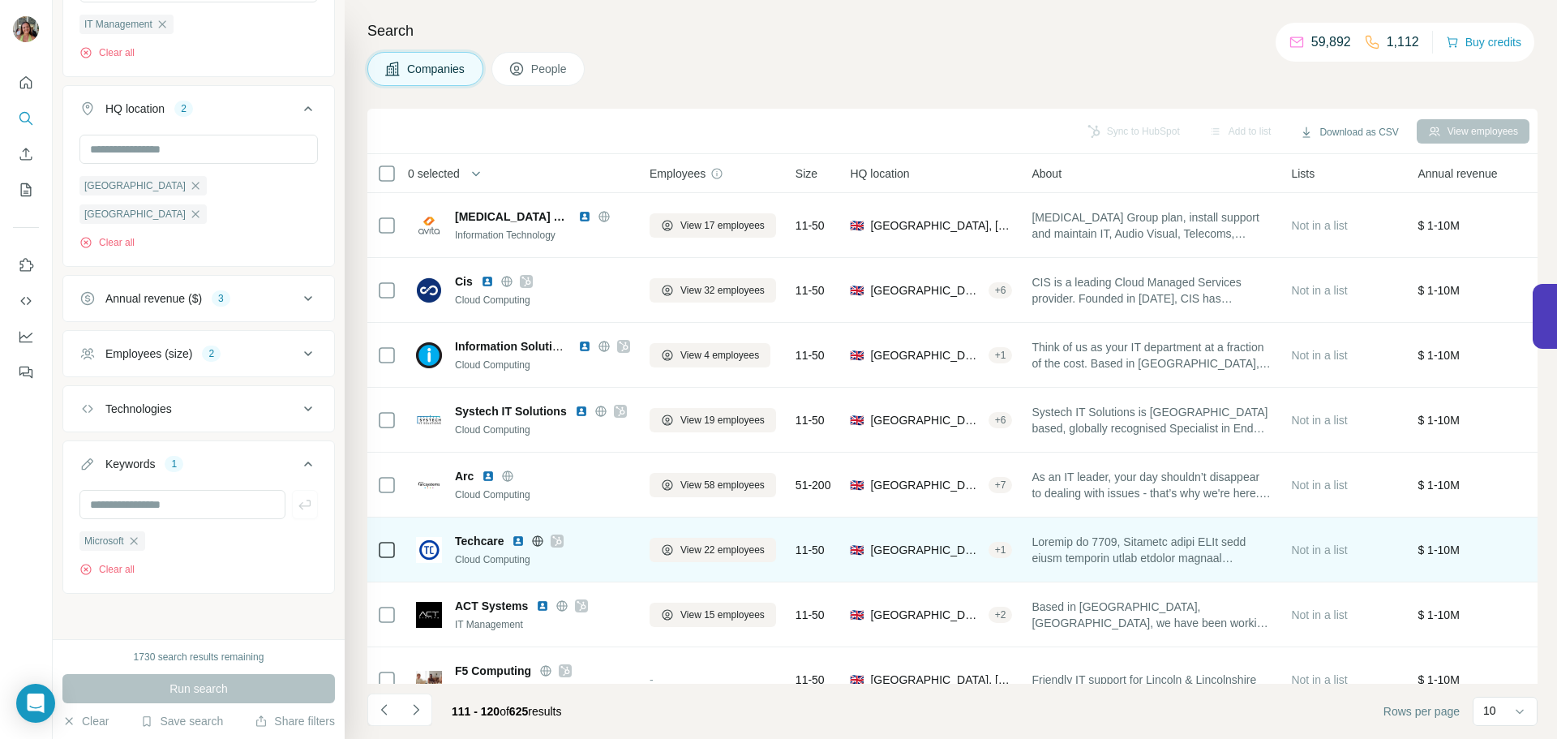
click at [555, 540] on icon at bounding box center [557, 540] width 10 height 13
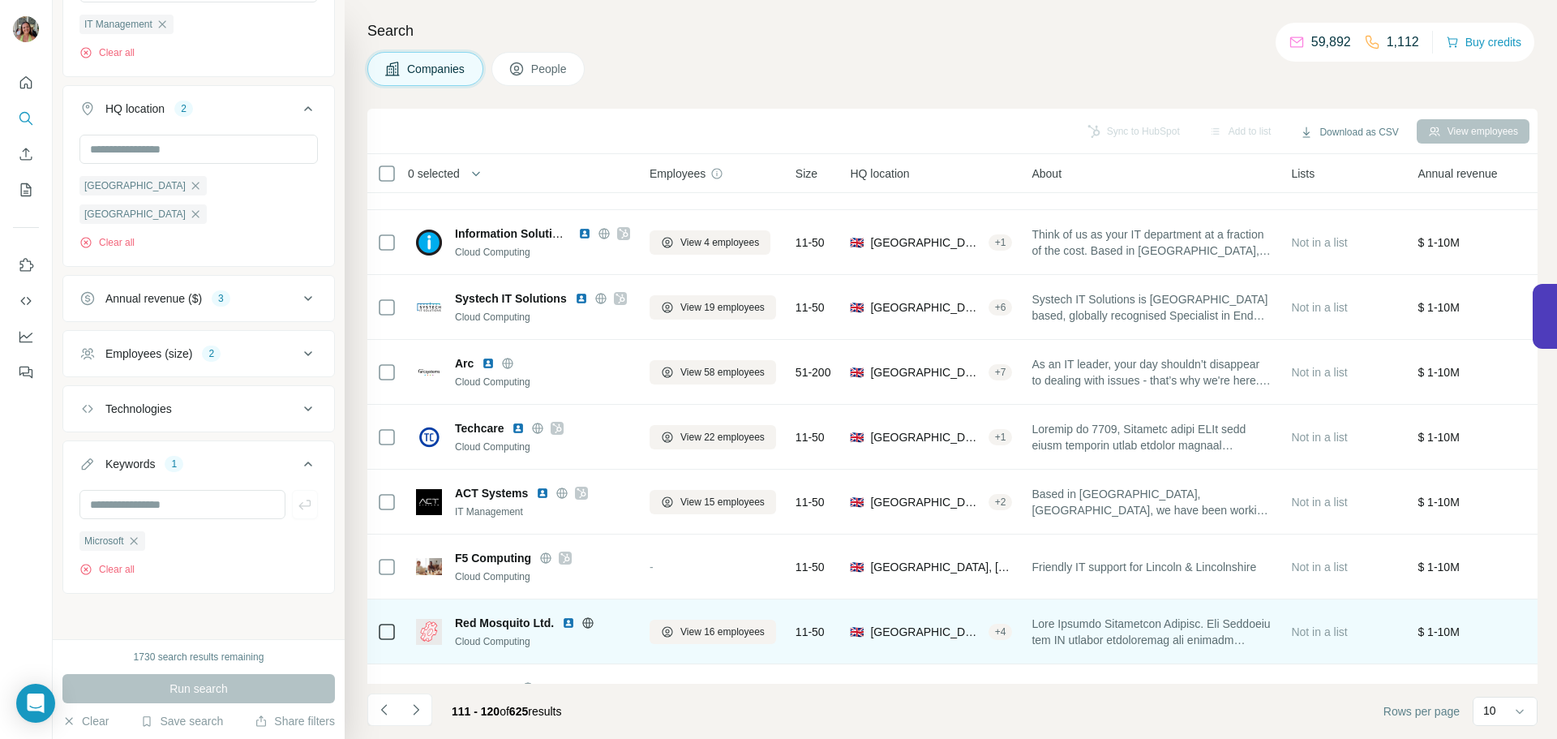
scroll to position [166, 0]
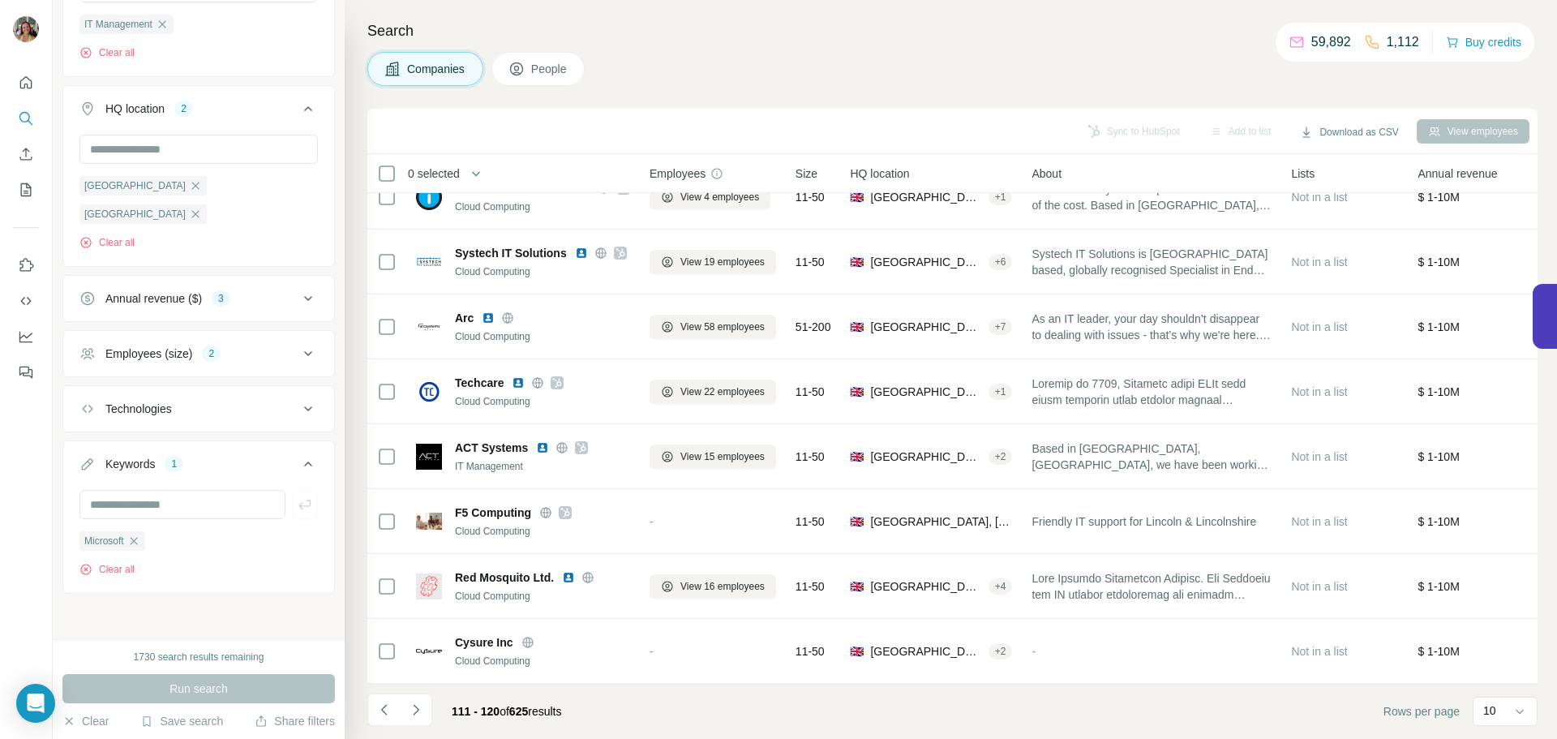
drag, startPoint x: 413, startPoint y: 713, endPoint x: 379, endPoint y: 690, distance: 40.7
click at [410, 715] on icon "Navigate to next page" at bounding box center [416, 709] width 16 height 16
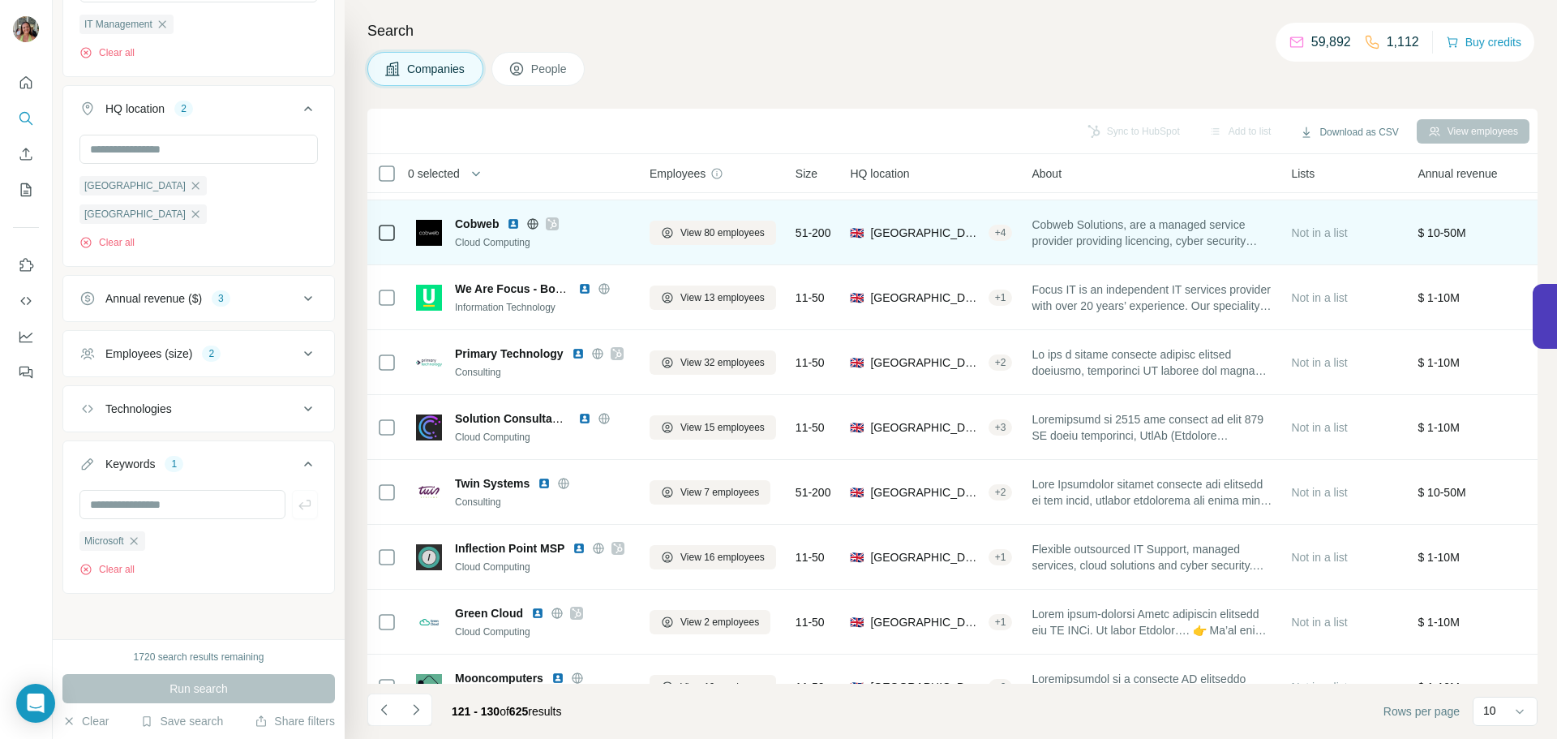
scroll to position [0, 0]
